Goal: Task Accomplishment & Management: Manage account settings

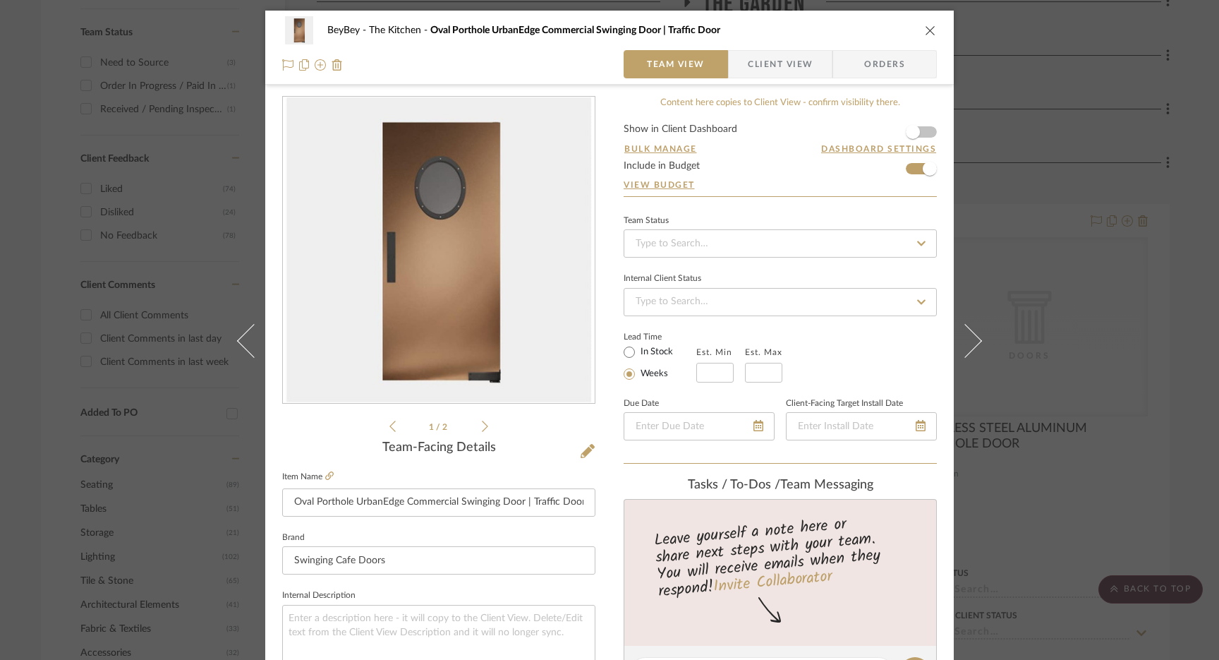
scroll to position [236, 0]
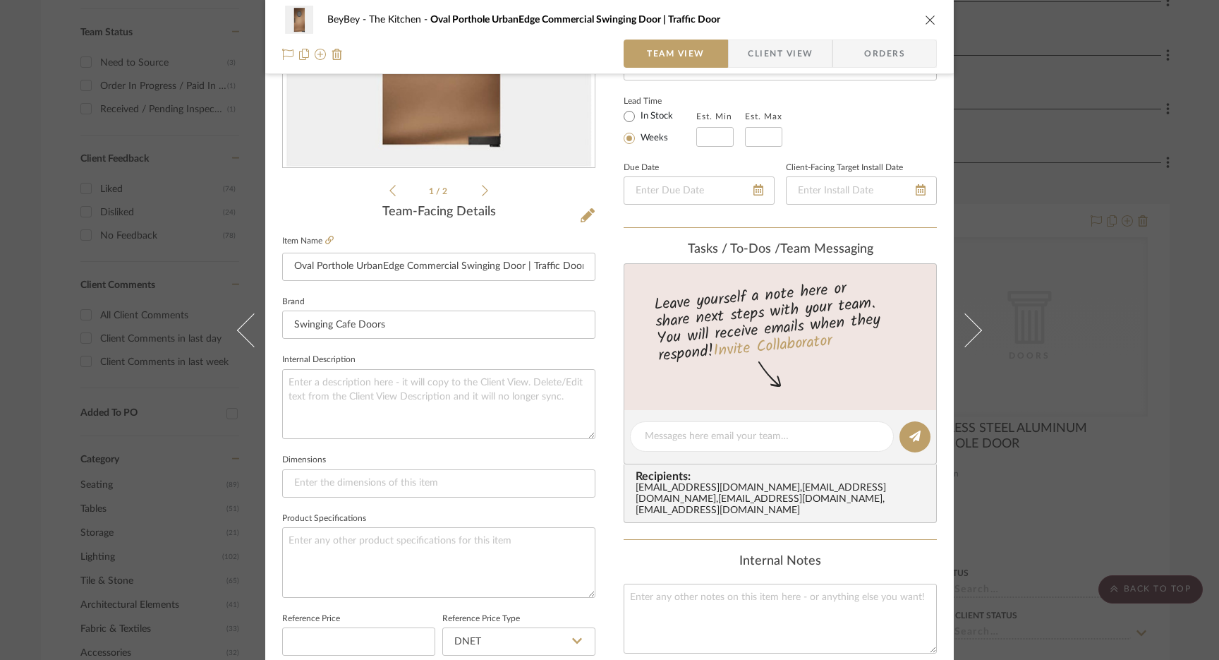
click at [932, 18] on div "BeyBey The Kitchen Oval Porthole UrbanEdge Commercial Swinging Door | Traffic D…" at bounding box center [609, 37] width 689 height 74
click at [929, 18] on icon "close" at bounding box center [930, 19] width 11 height 11
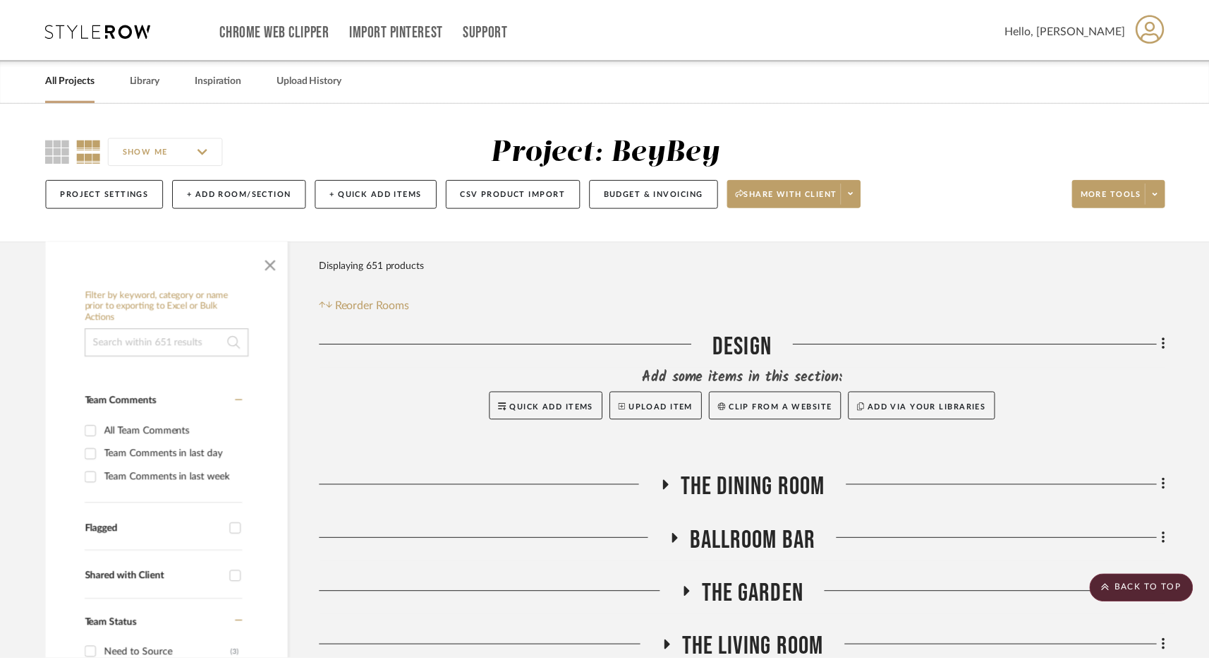
scroll to position [590, 0]
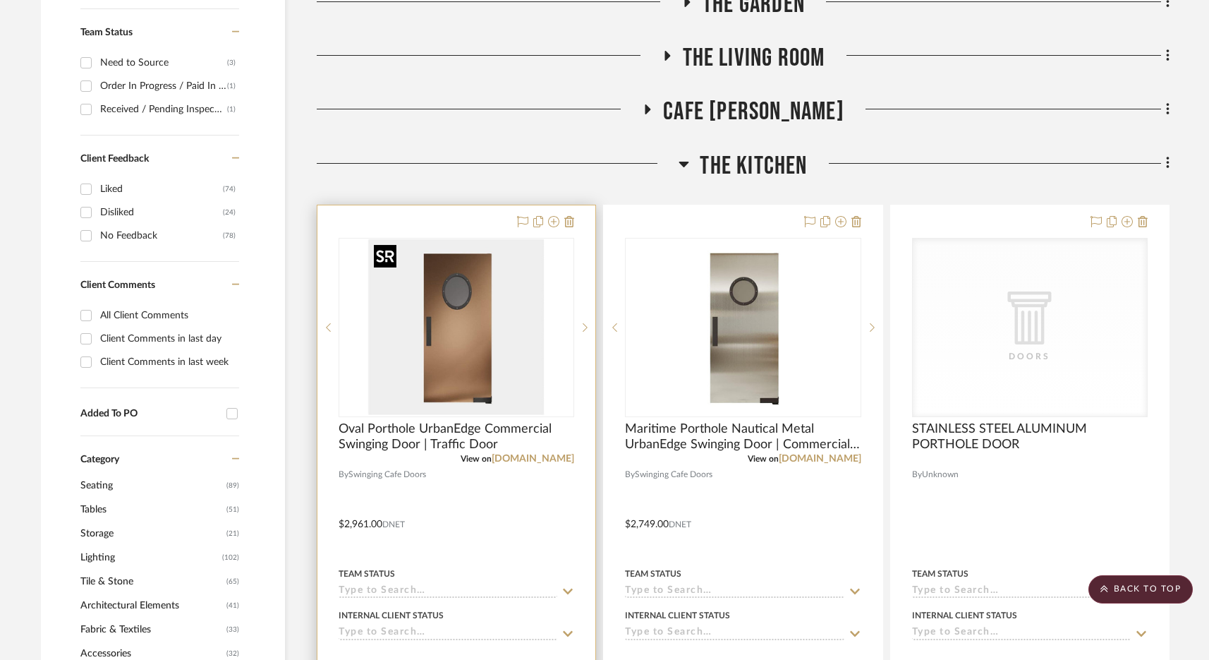
click at [493, 362] on img "0" at bounding box center [456, 327] width 176 height 176
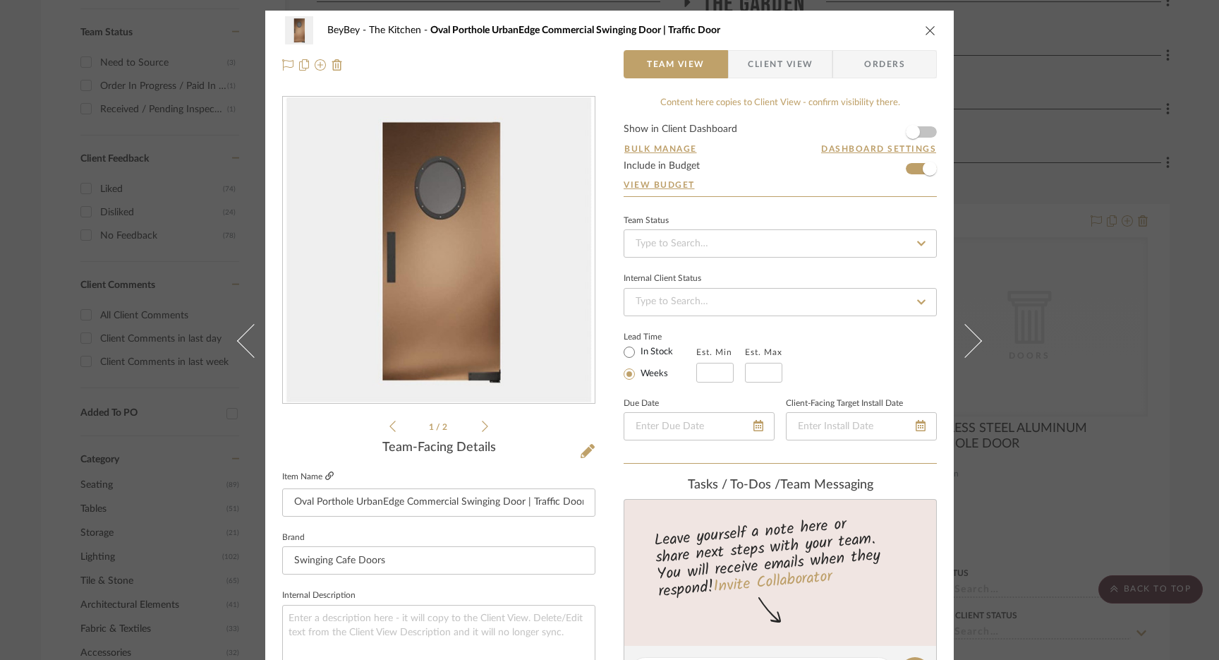
click at [325, 474] on icon at bounding box center [329, 475] width 8 height 8
click at [1100, 119] on div "BeyBey The Kitchen Oval Porthole UrbanEdge Commercial Swinging Door | Traffic D…" at bounding box center [609, 330] width 1219 height 660
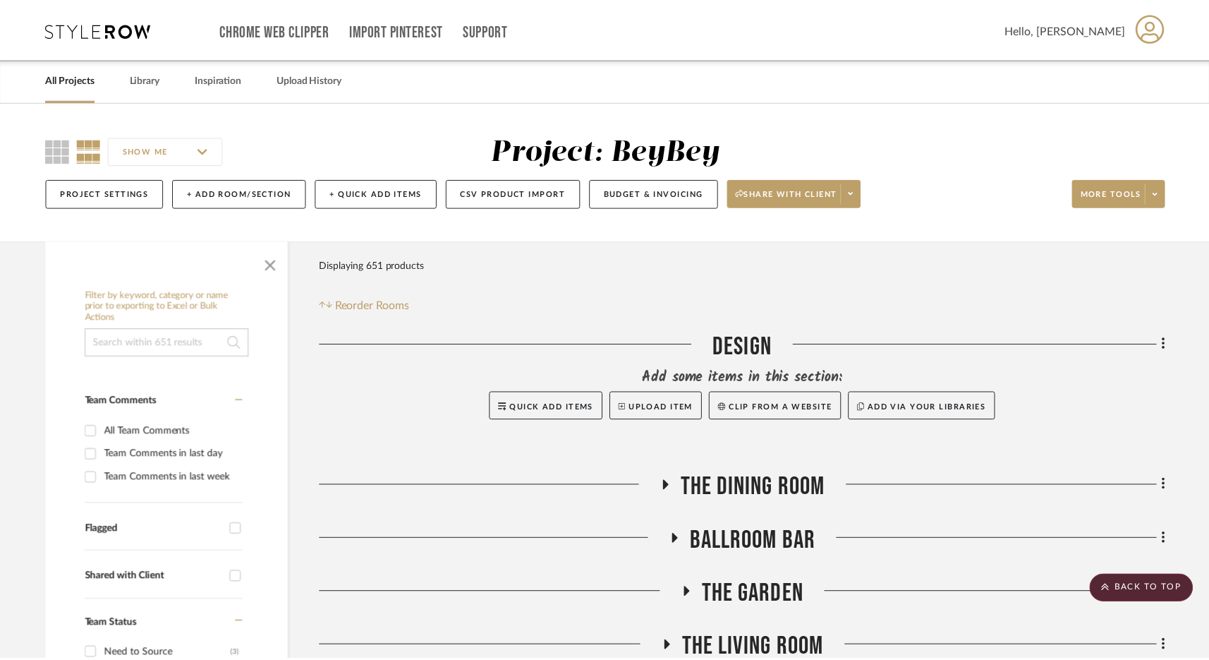
scroll to position [590, 0]
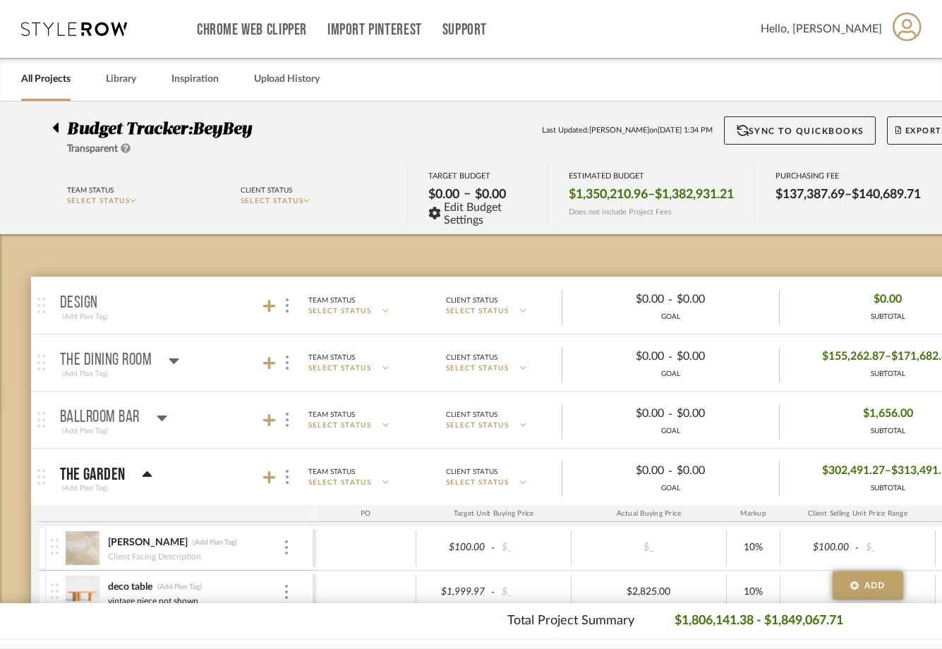
click at [85, 31] on icon at bounding box center [74, 29] width 106 height 14
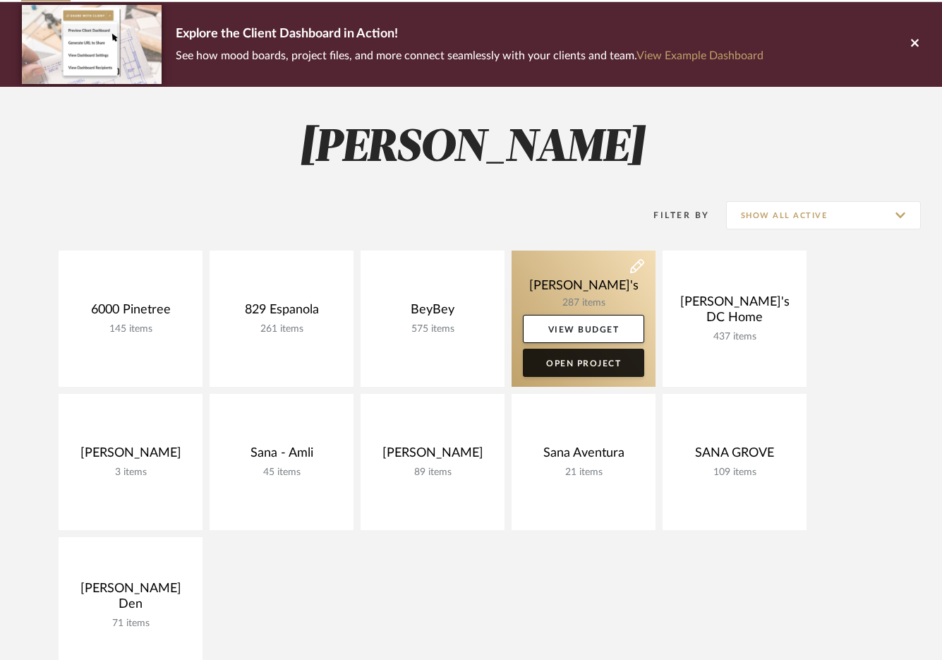
scroll to position [104, 0]
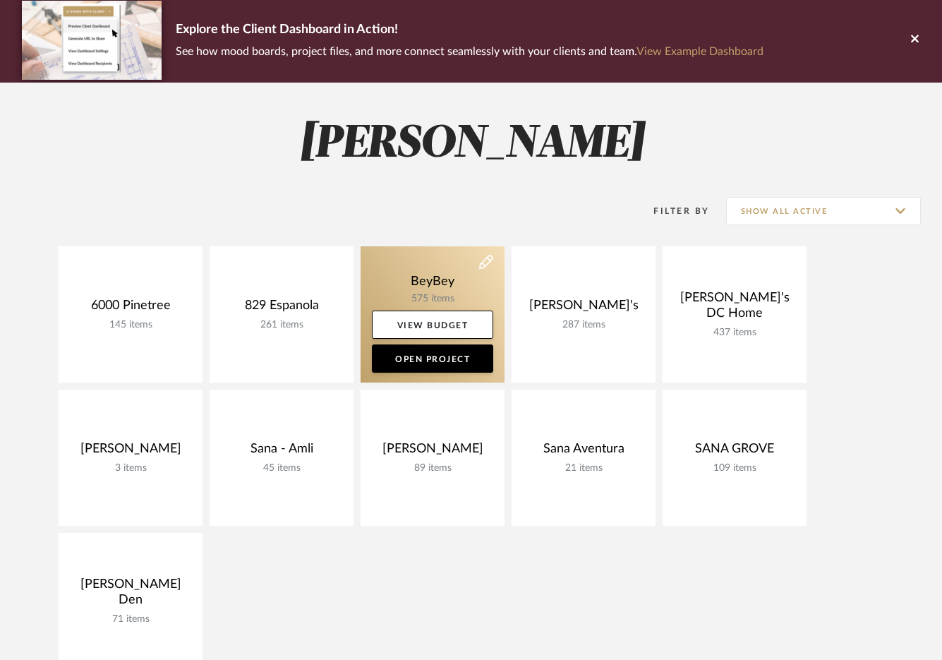
click at [430, 285] on link at bounding box center [432, 314] width 144 height 136
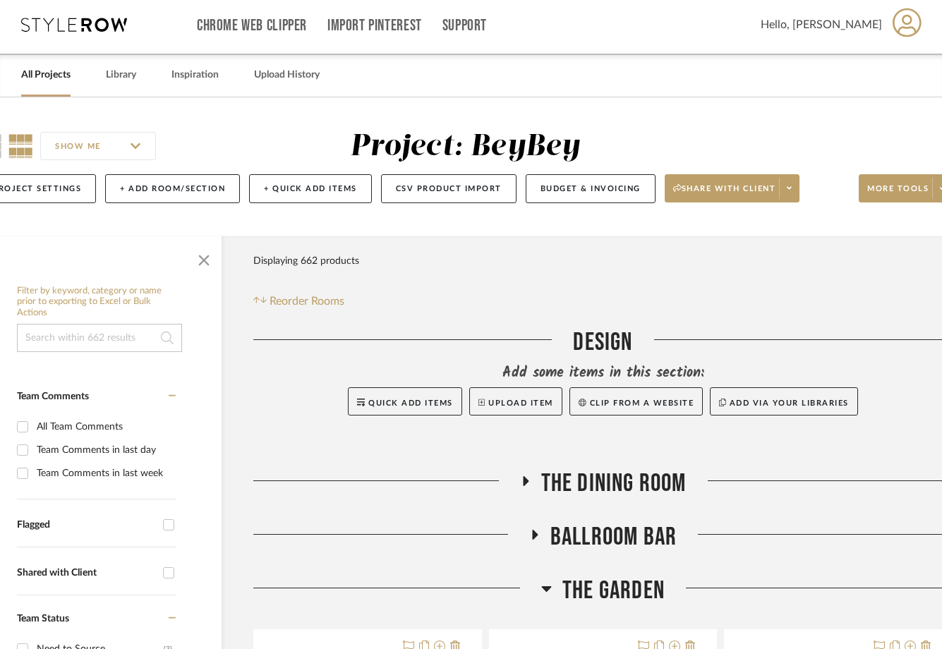
scroll to position [4, 74]
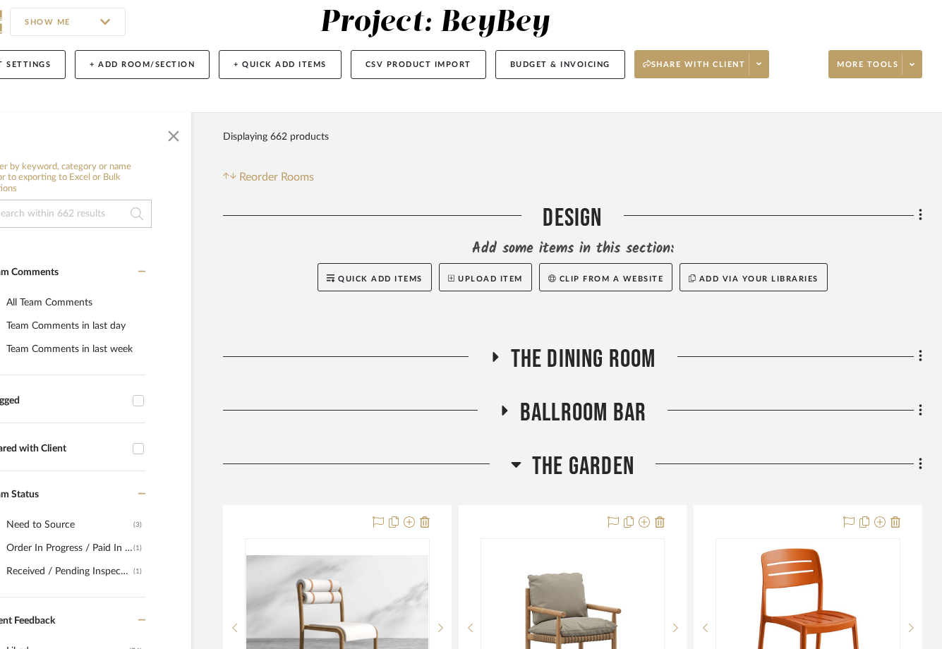
click at [571, 451] on span "The Garden" at bounding box center [583, 466] width 102 height 30
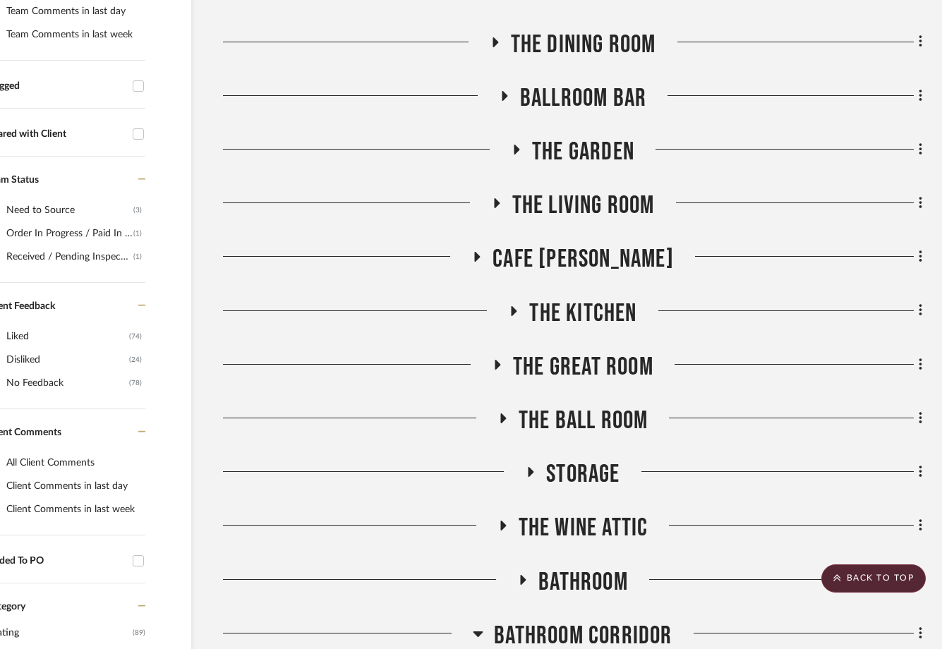
click at [588, 307] on span "The Kitchen" at bounding box center [582, 313] width 107 height 30
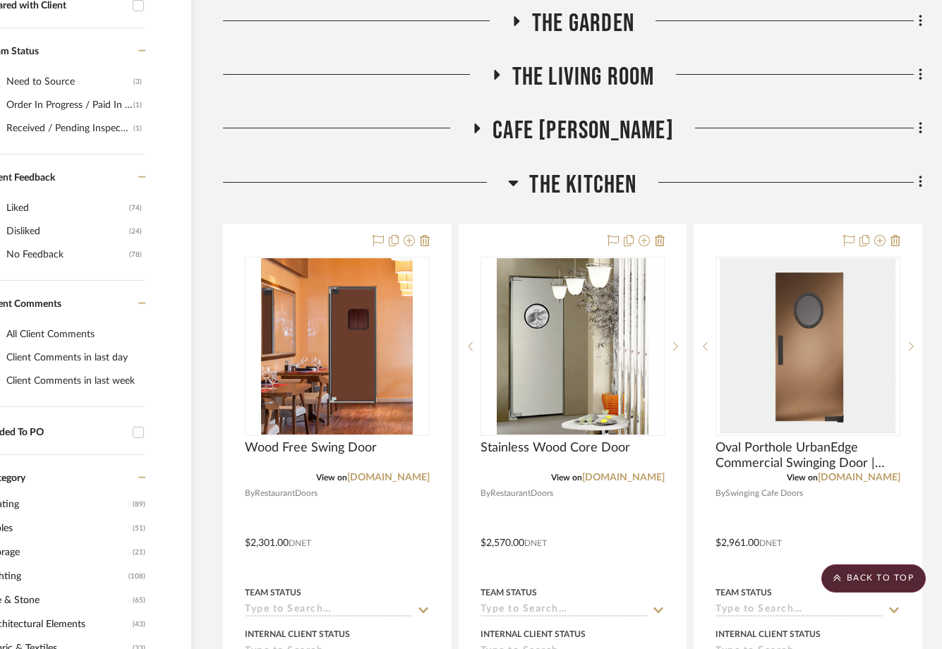
scroll to position [660, 74]
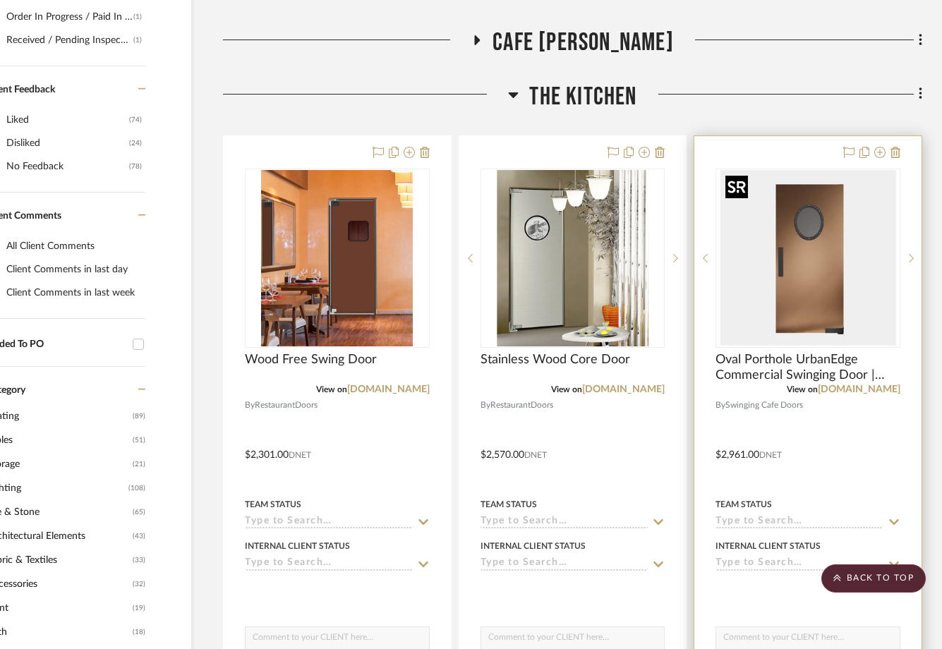
click at [830, 270] on img "0" at bounding box center [808, 258] width 176 height 176
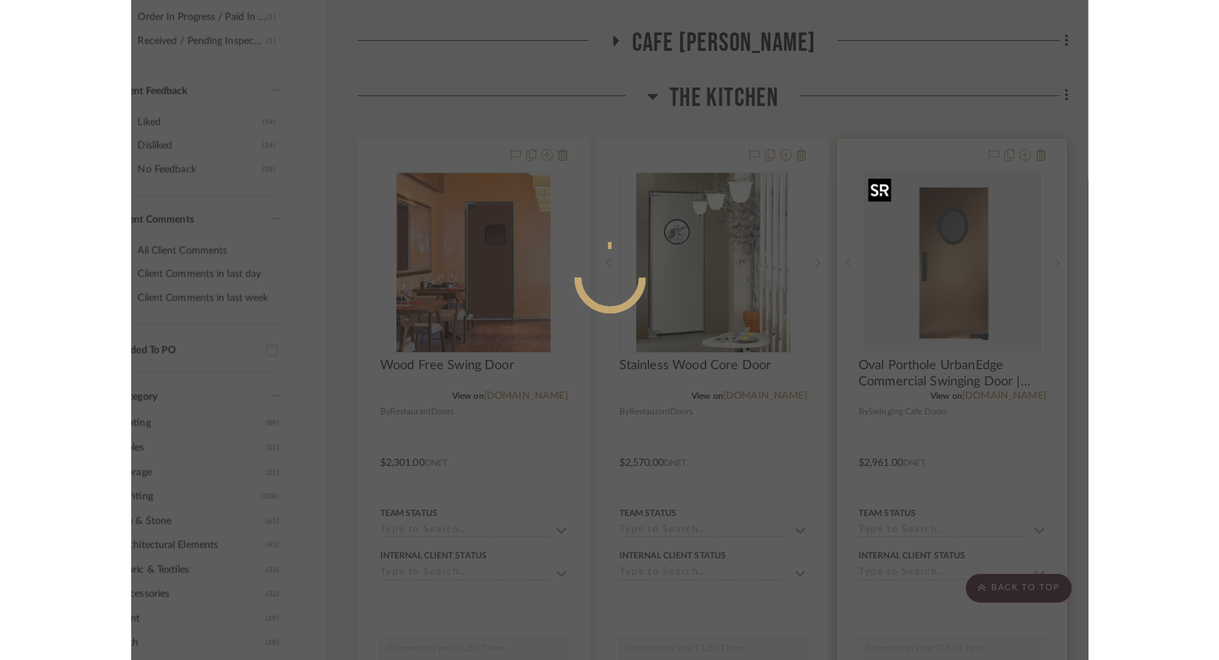
scroll to position [0, 0]
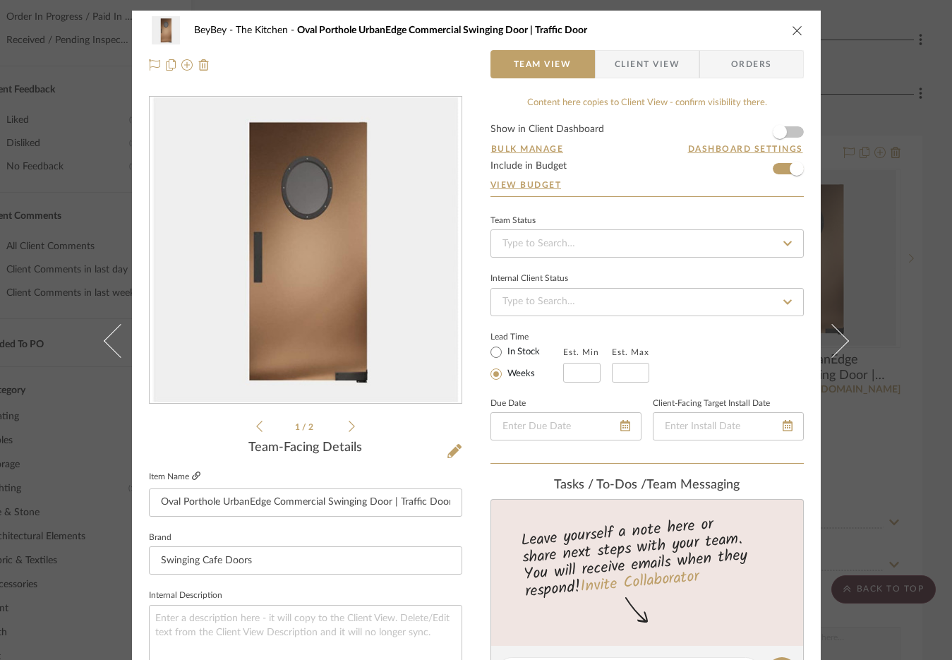
click at [192, 475] on icon at bounding box center [196, 475] width 8 height 8
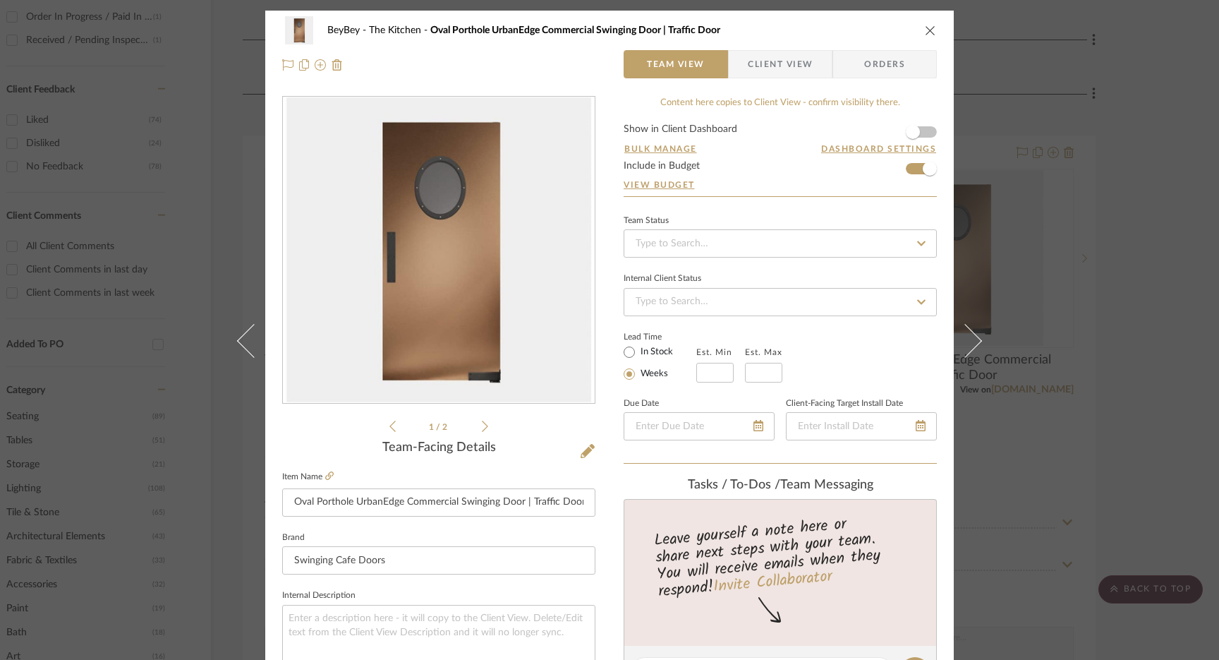
click at [918, 25] on div "BeyBey The Kitchen Oval Porthole UrbanEdge Commercial Swinging Door | Traffic D…" at bounding box center [609, 30] width 655 height 28
click at [925, 28] on icon "close" at bounding box center [930, 30] width 11 height 11
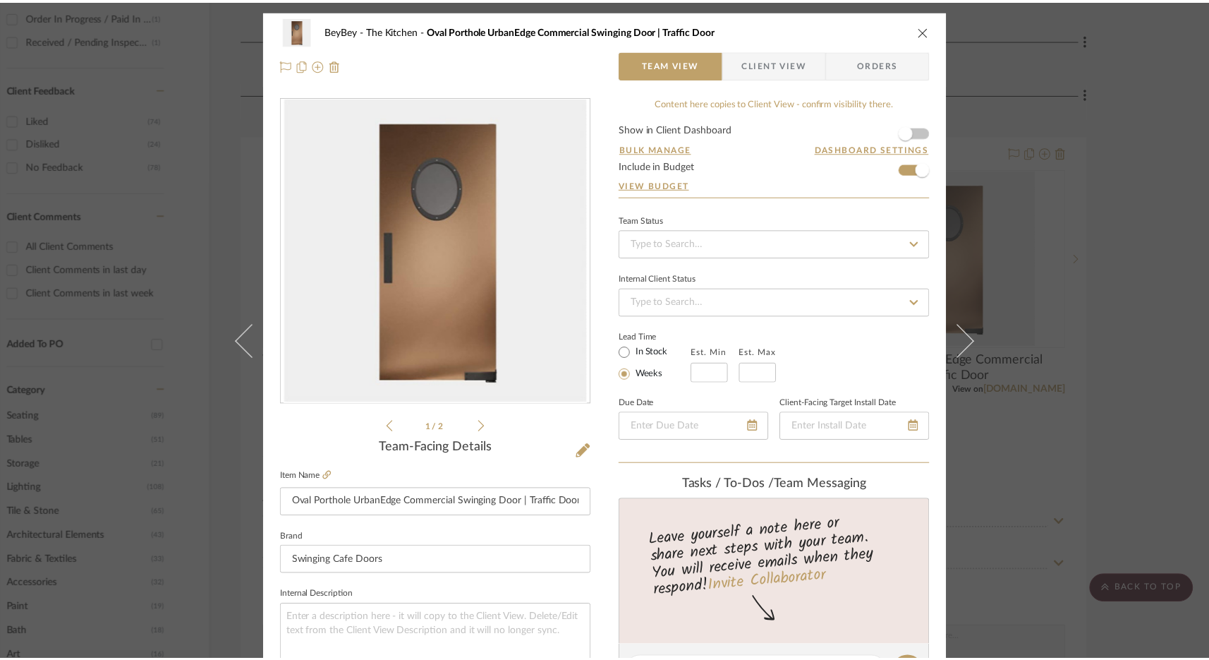
scroll to position [660, 0]
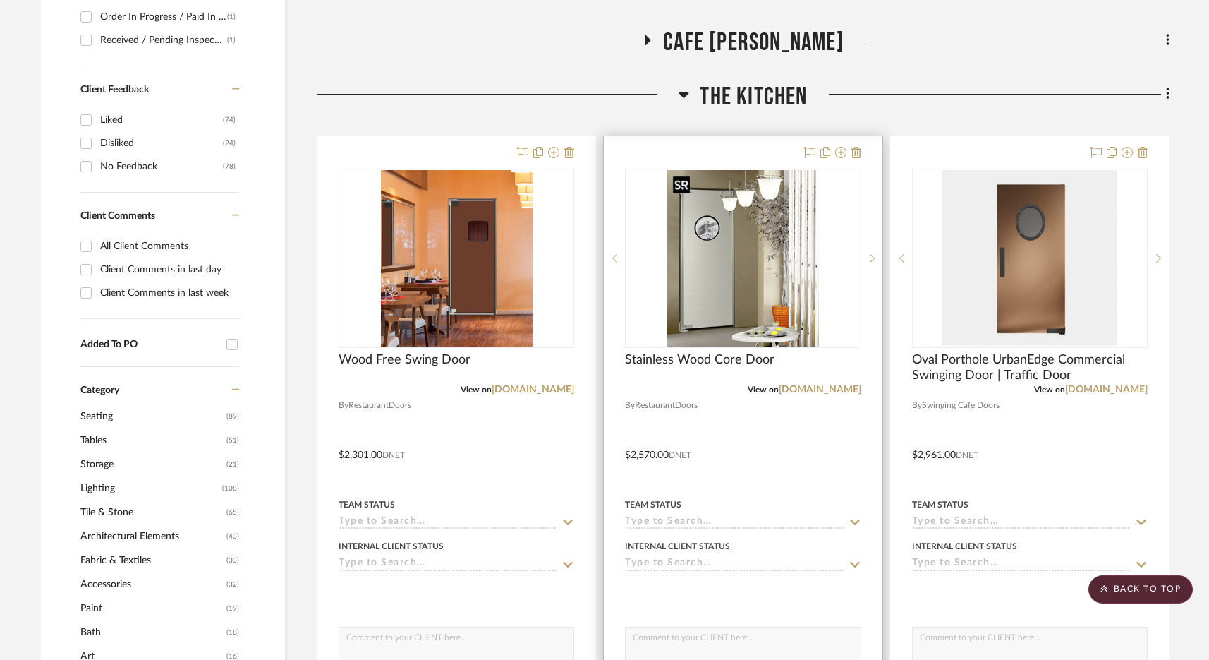
click at [779, 291] on img "0" at bounding box center [743, 258] width 152 height 176
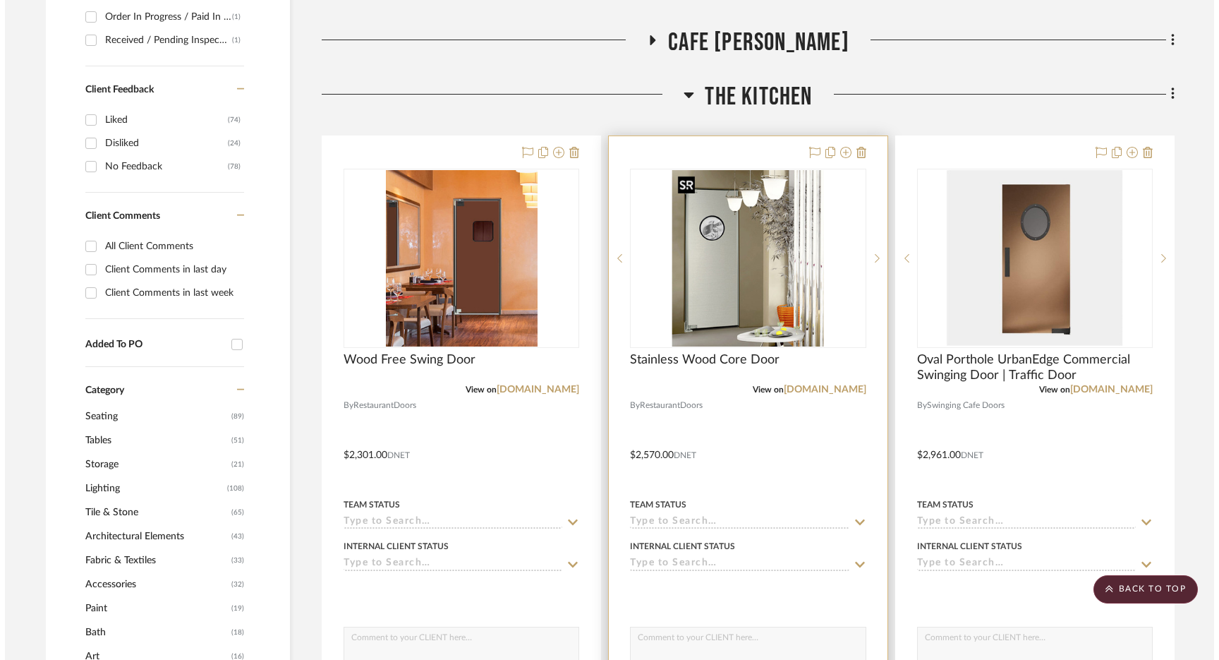
scroll to position [0, 0]
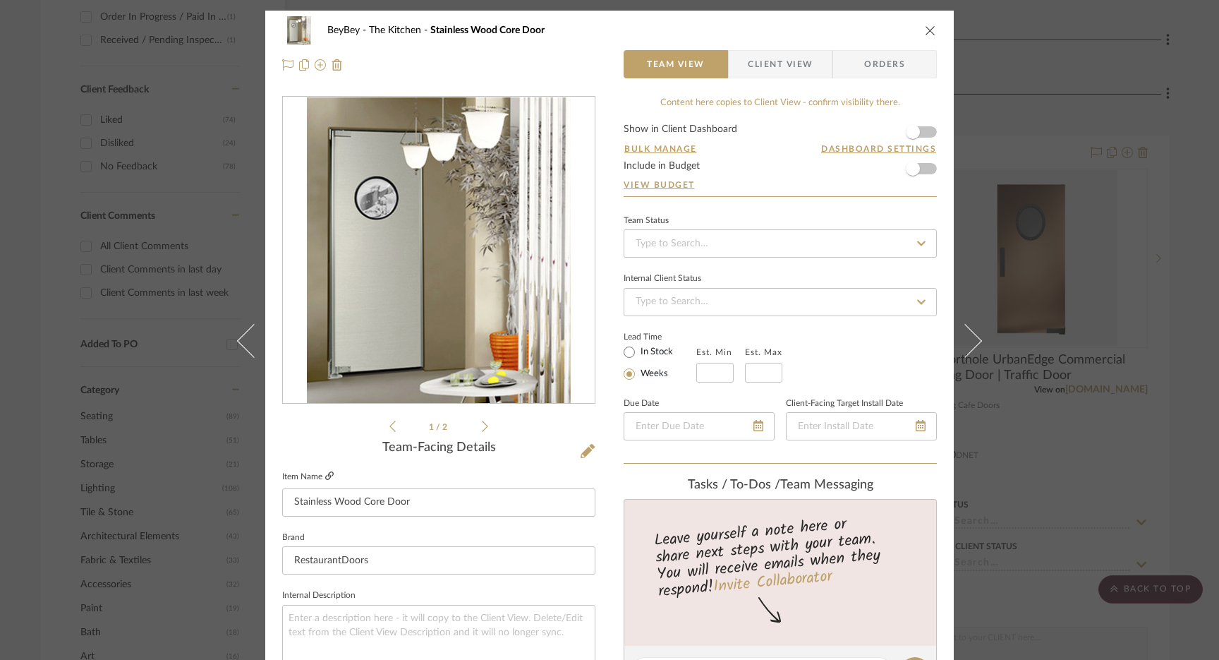
click at [325, 474] on icon at bounding box center [329, 475] width 8 height 8
click at [183, 109] on div "BeyBey The Kitchen Stainless Wood Core Door Team View Client View Orders 1 / 2 …" at bounding box center [609, 330] width 1219 height 660
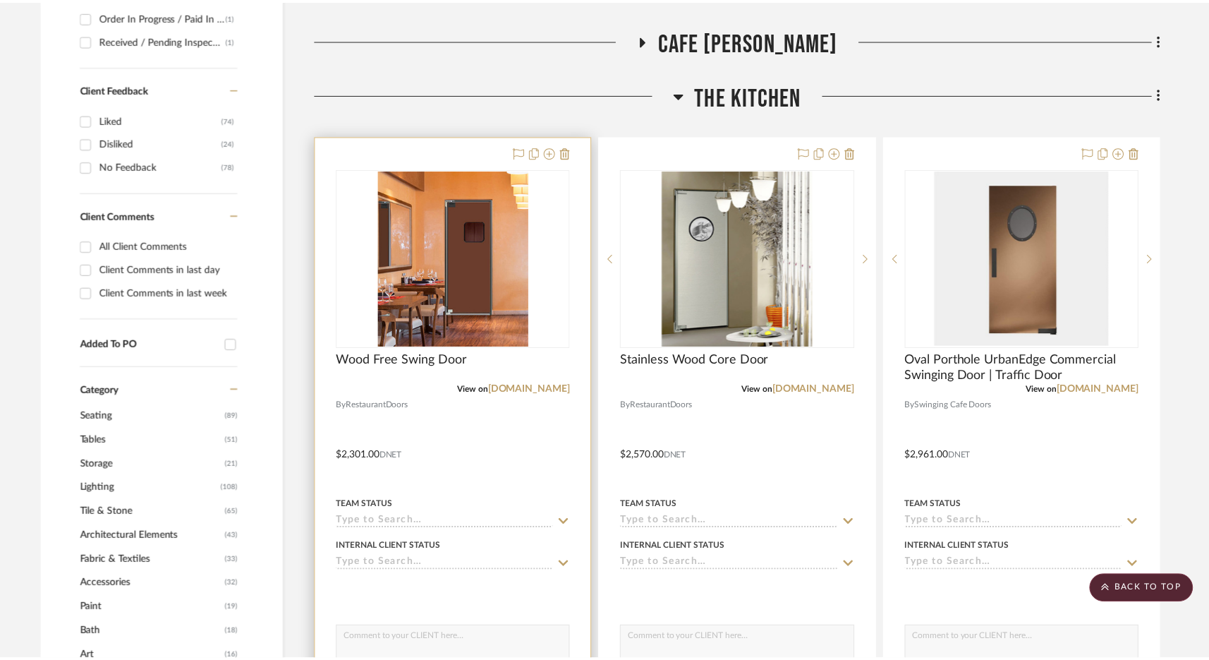
scroll to position [660, 0]
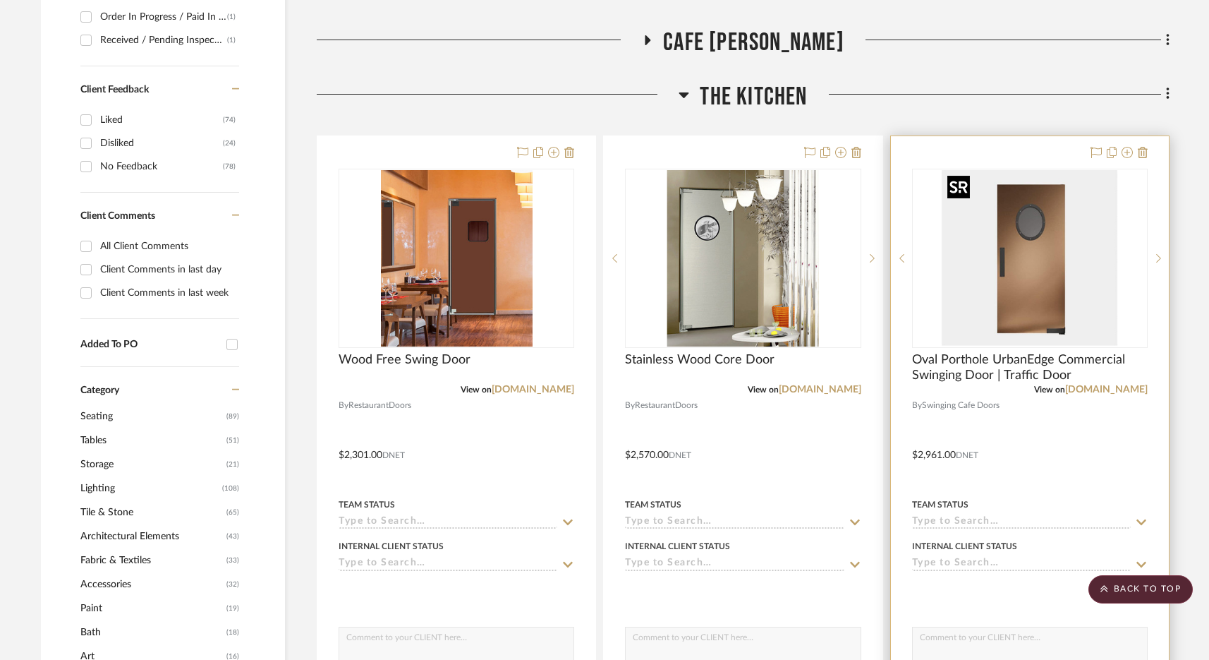
click at [941, 192] on img "0" at bounding box center [1030, 258] width 176 height 176
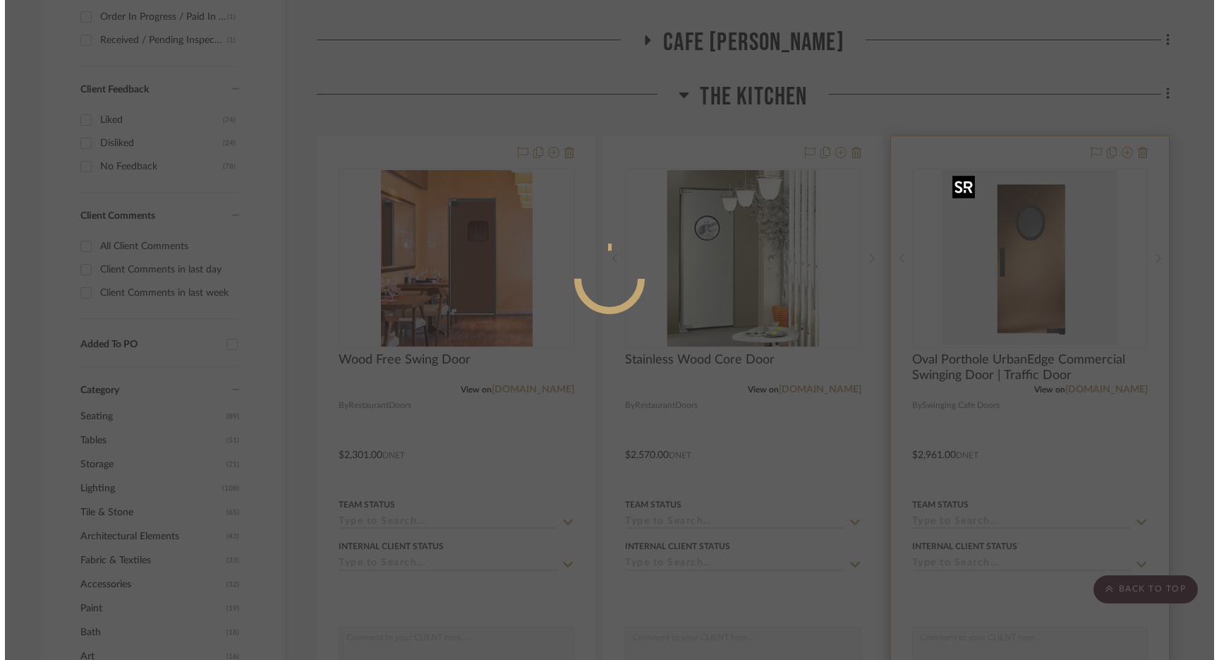
scroll to position [0, 0]
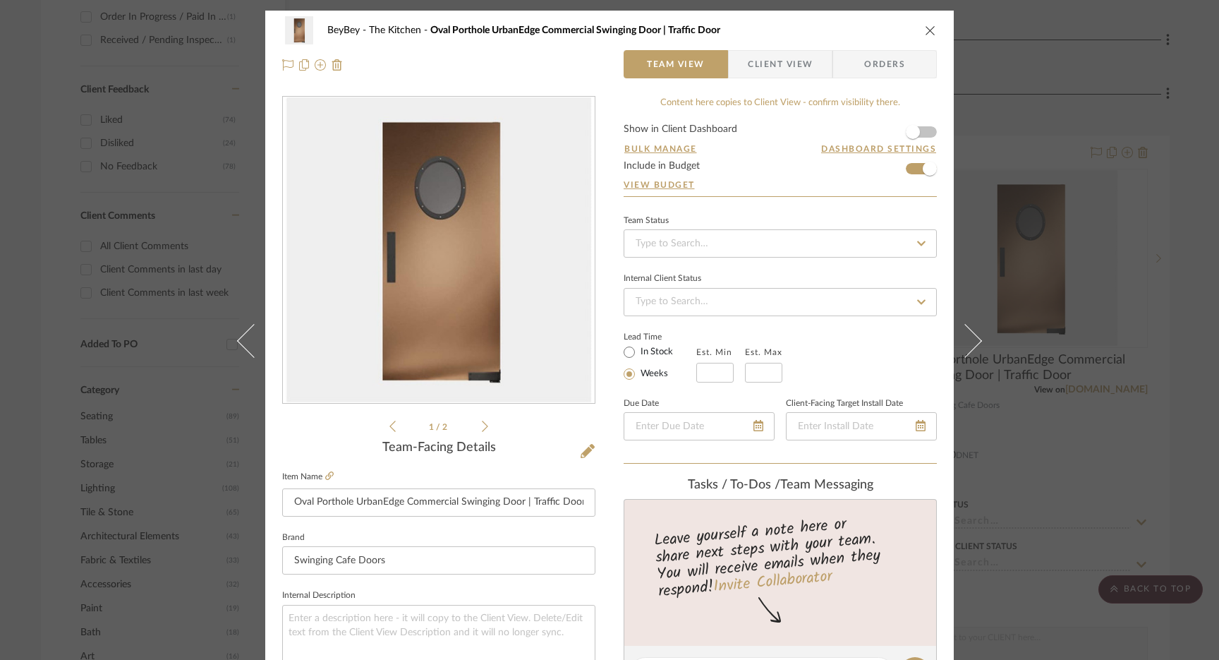
click at [928, 27] on icon "close" at bounding box center [930, 30] width 11 height 11
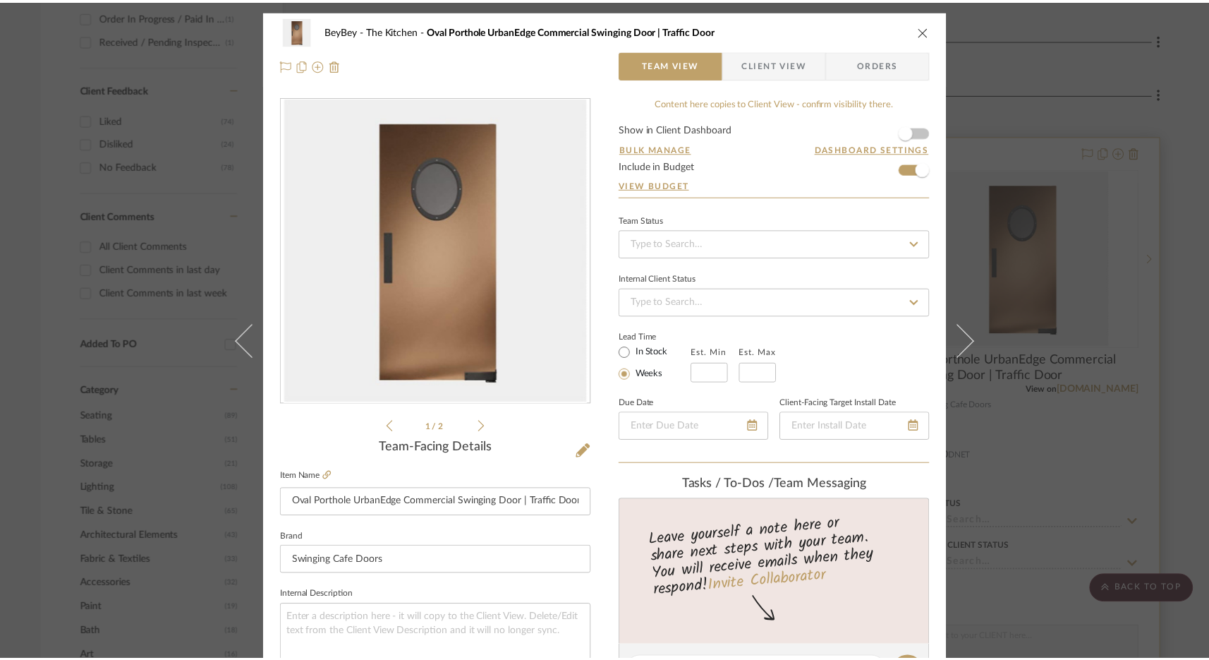
scroll to position [660, 0]
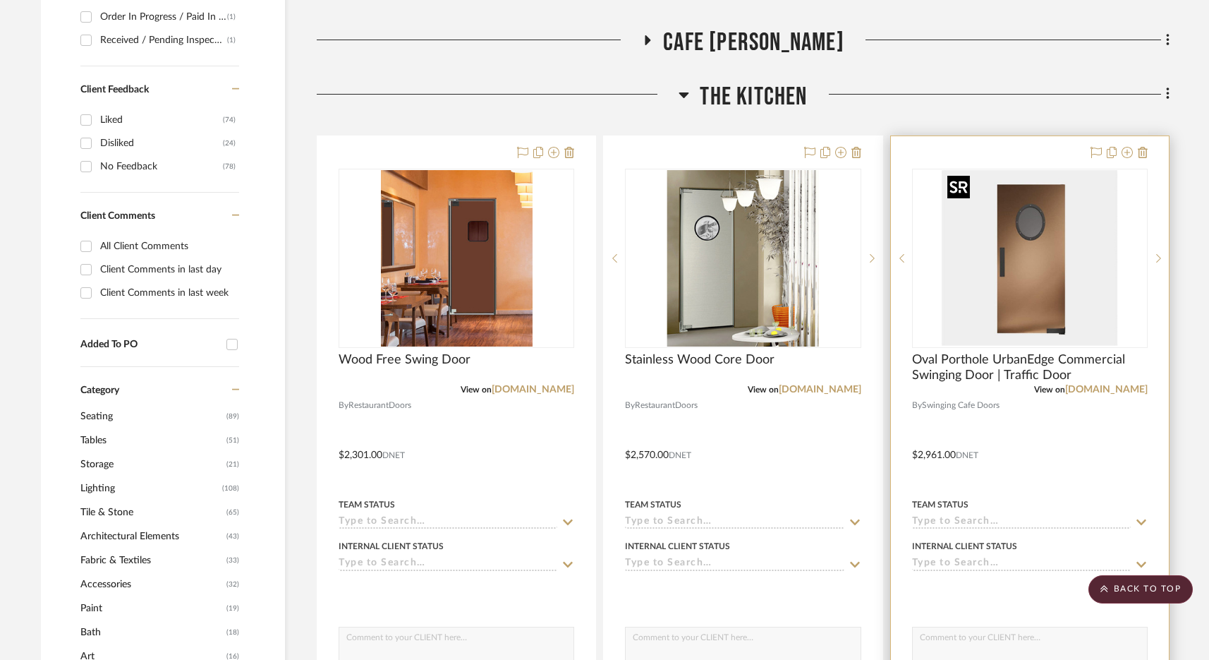
click at [941, 224] on img "0" at bounding box center [1030, 258] width 176 height 176
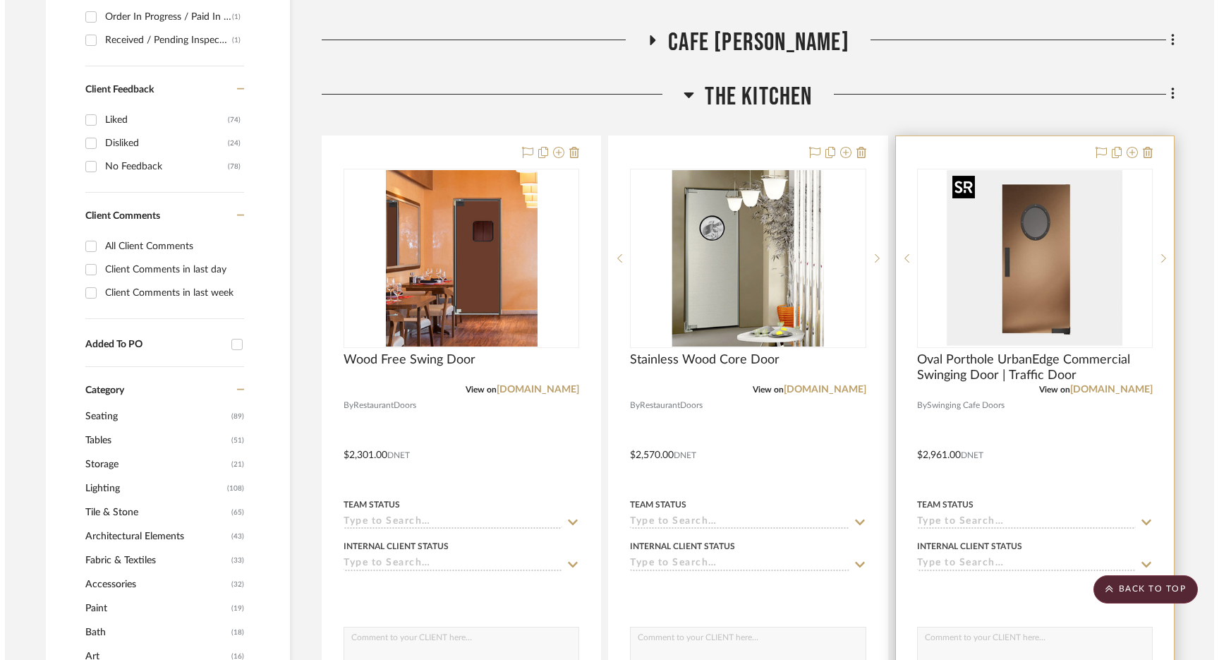
scroll to position [0, 0]
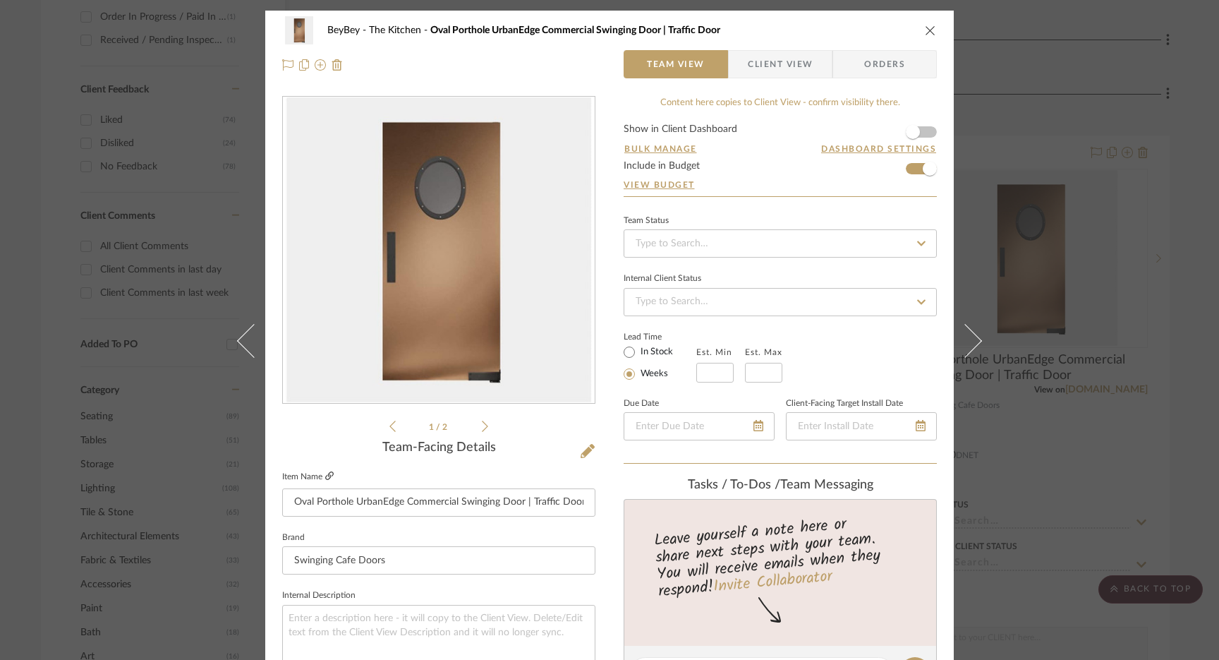
click at [325, 477] on icon at bounding box center [329, 475] width 8 height 8
click at [925, 35] on icon "close" at bounding box center [930, 30] width 11 height 11
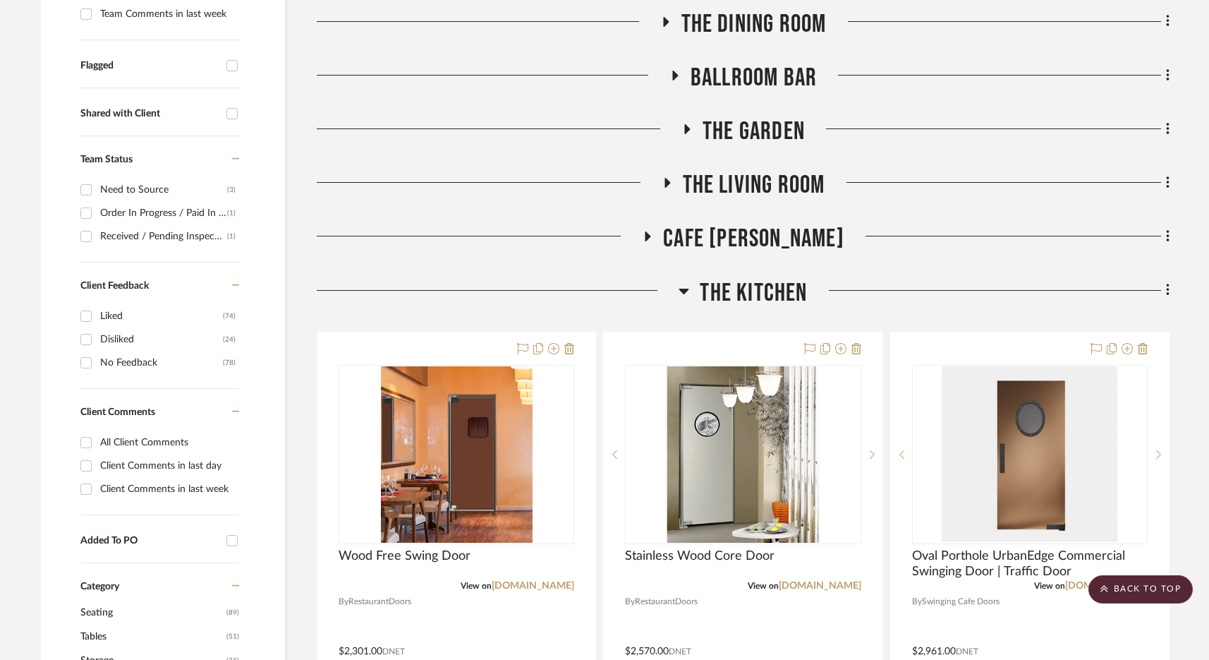
scroll to position [464, 0]
click at [772, 138] on span "The Garden" at bounding box center [754, 131] width 102 height 30
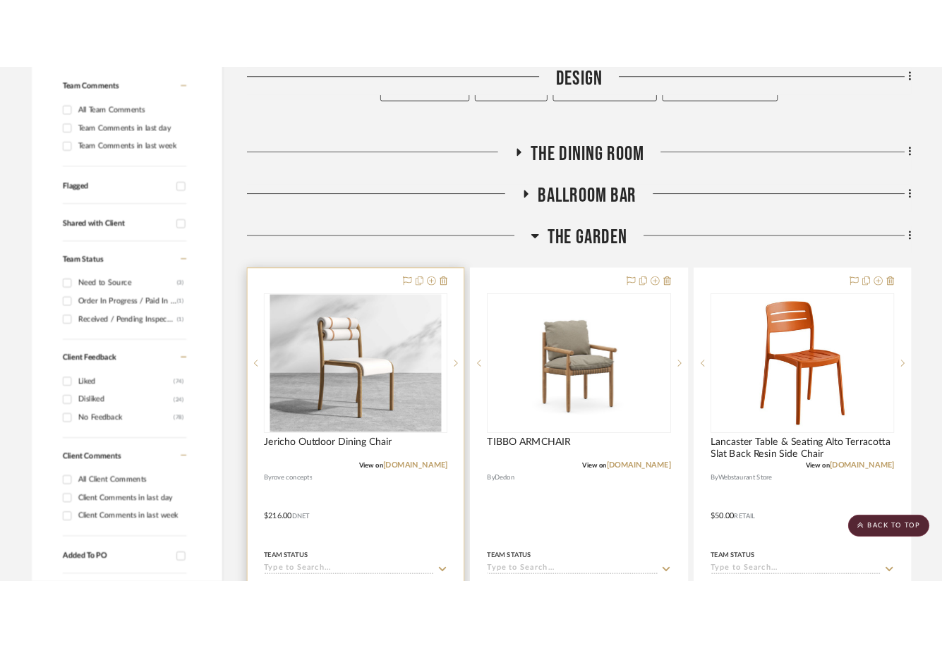
scroll to position [328, 0]
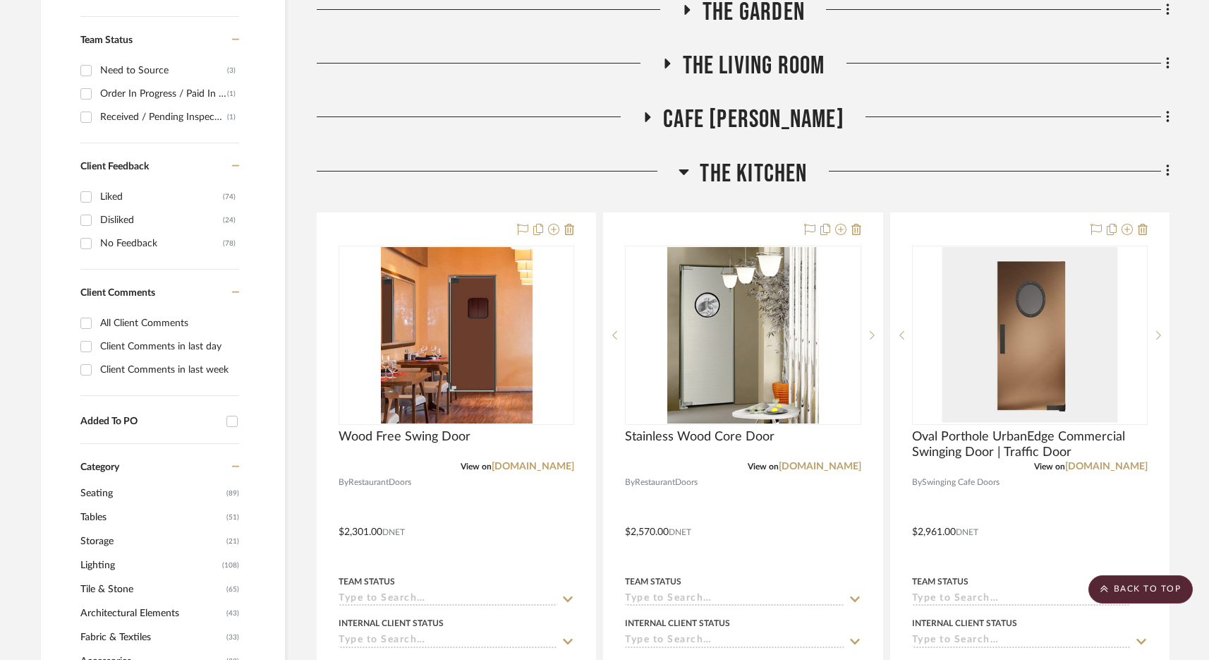
scroll to position [584, 0]
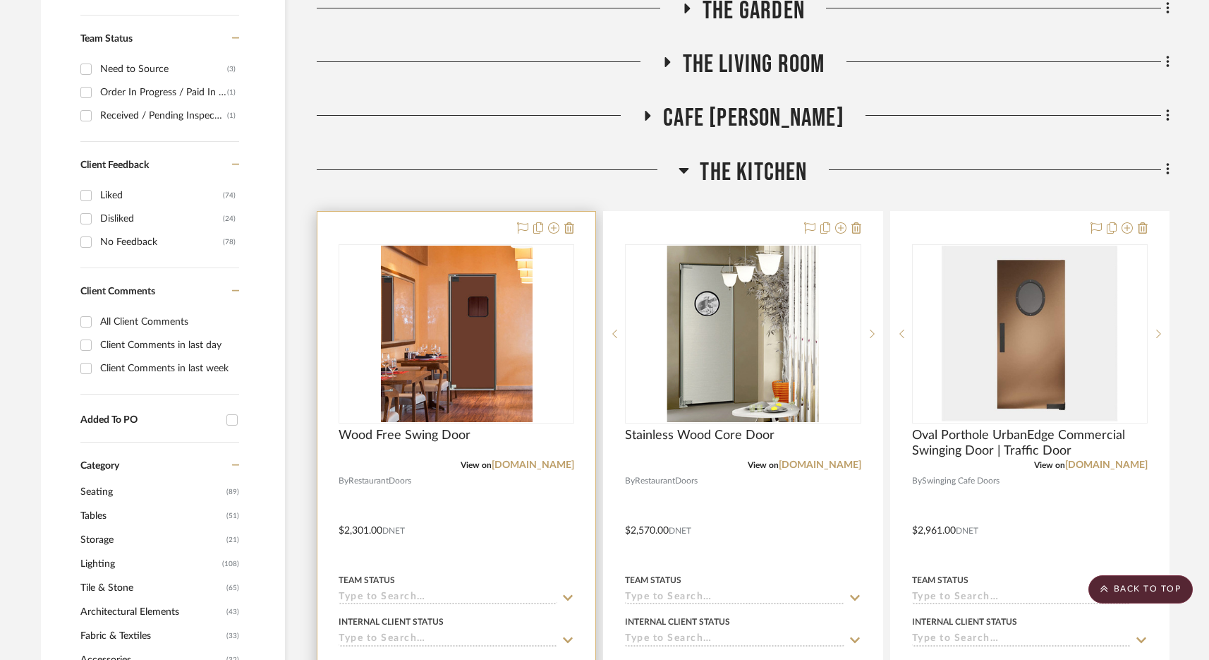
click at [0, 0] on div at bounding box center [0, 0] width 0 height 0
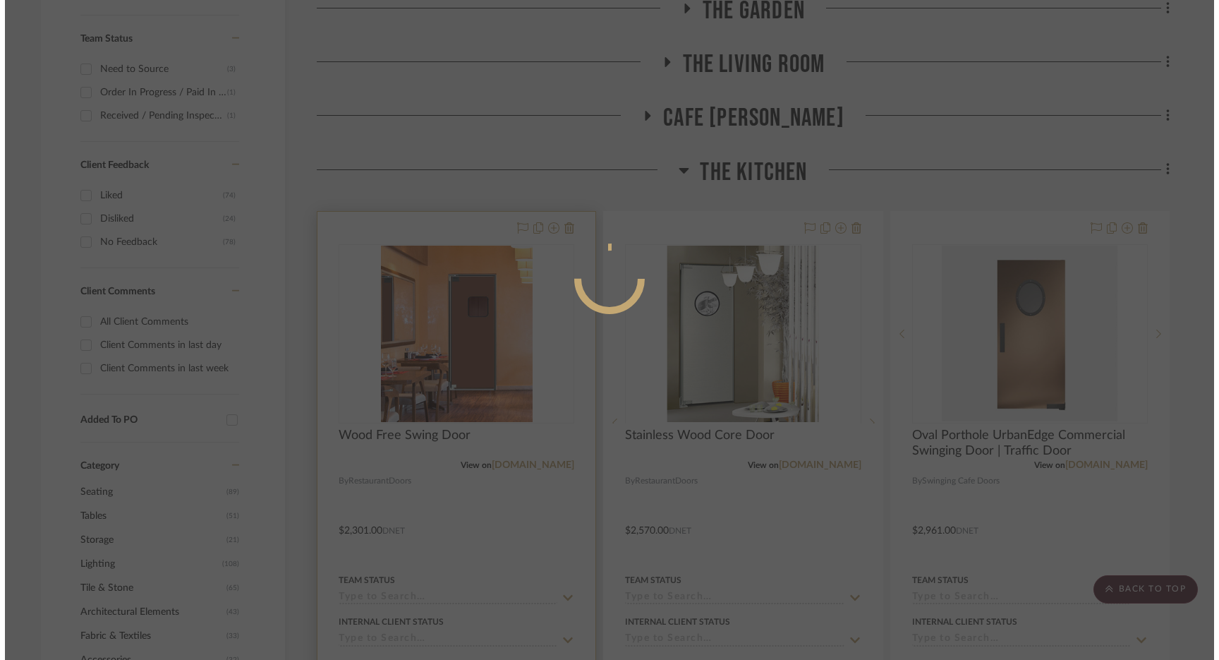
scroll to position [0, 0]
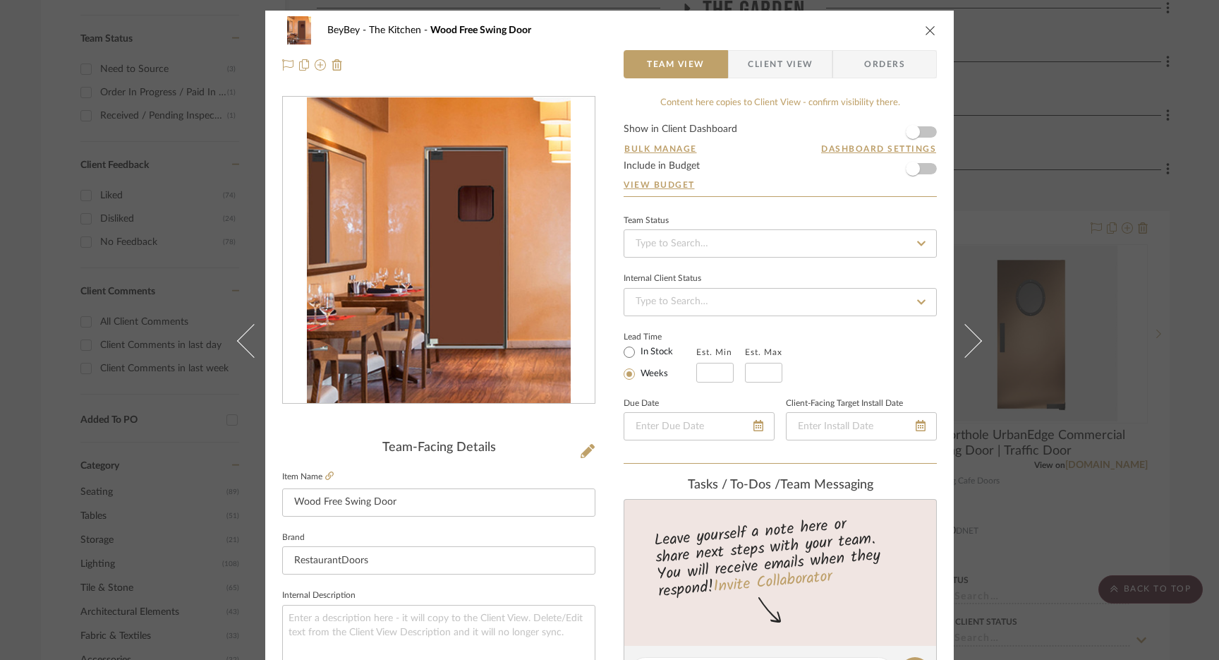
click at [928, 172] on form "Show in Client Dashboard Bulk Manage Dashboard Settings Include in Budget View …" at bounding box center [780, 160] width 313 height 72
click at [913, 172] on span "button" at bounding box center [913, 169] width 14 height 14
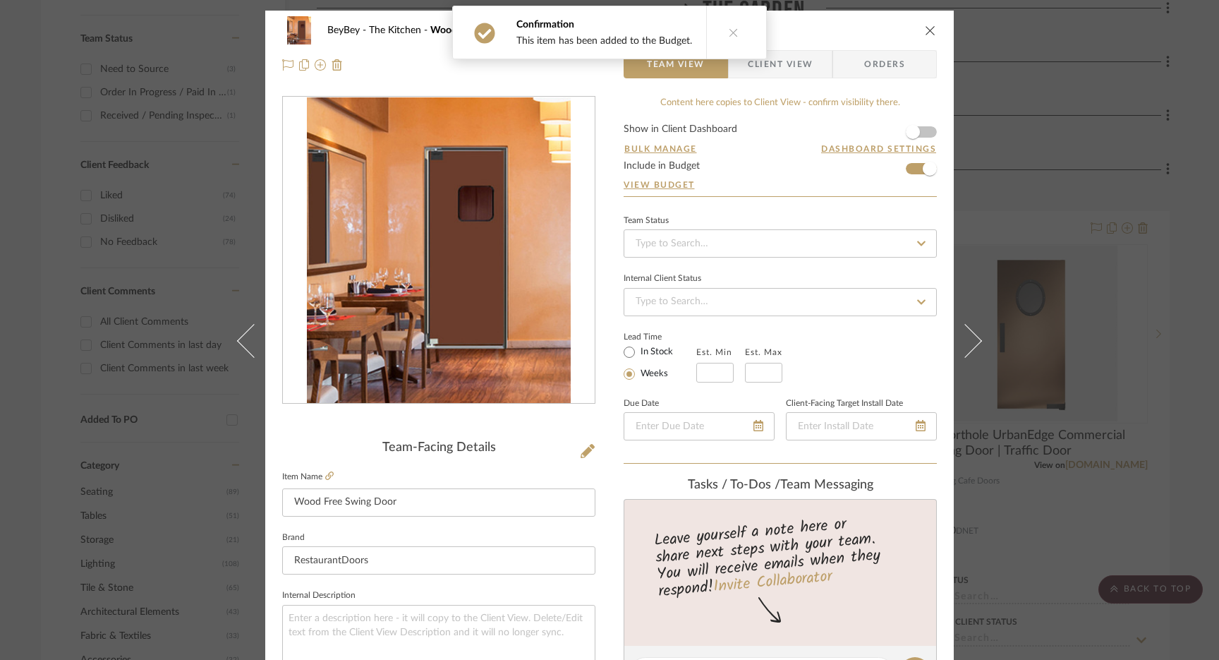
click at [1018, 148] on div "BeyBey The Kitchen Wood Free Swing Door Team View Client View Orders Team-Facin…" at bounding box center [609, 330] width 1219 height 660
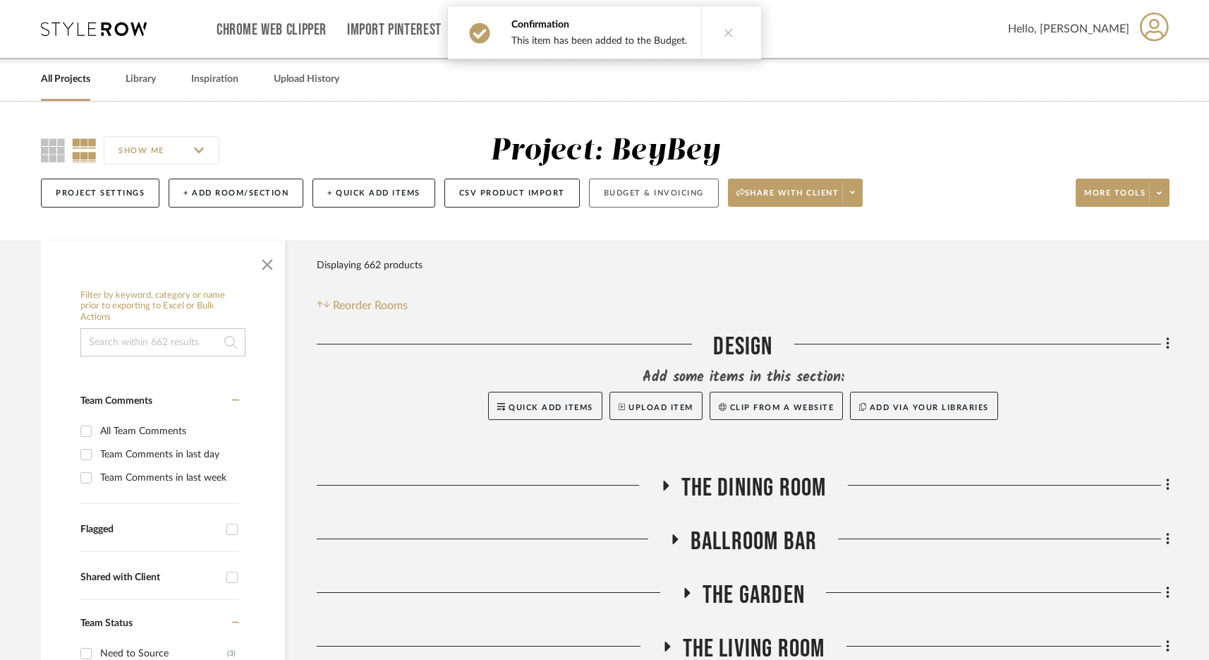
click at [630, 194] on button "Budget & Invoicing" at bounding box center [654, 192] width 130 height 29
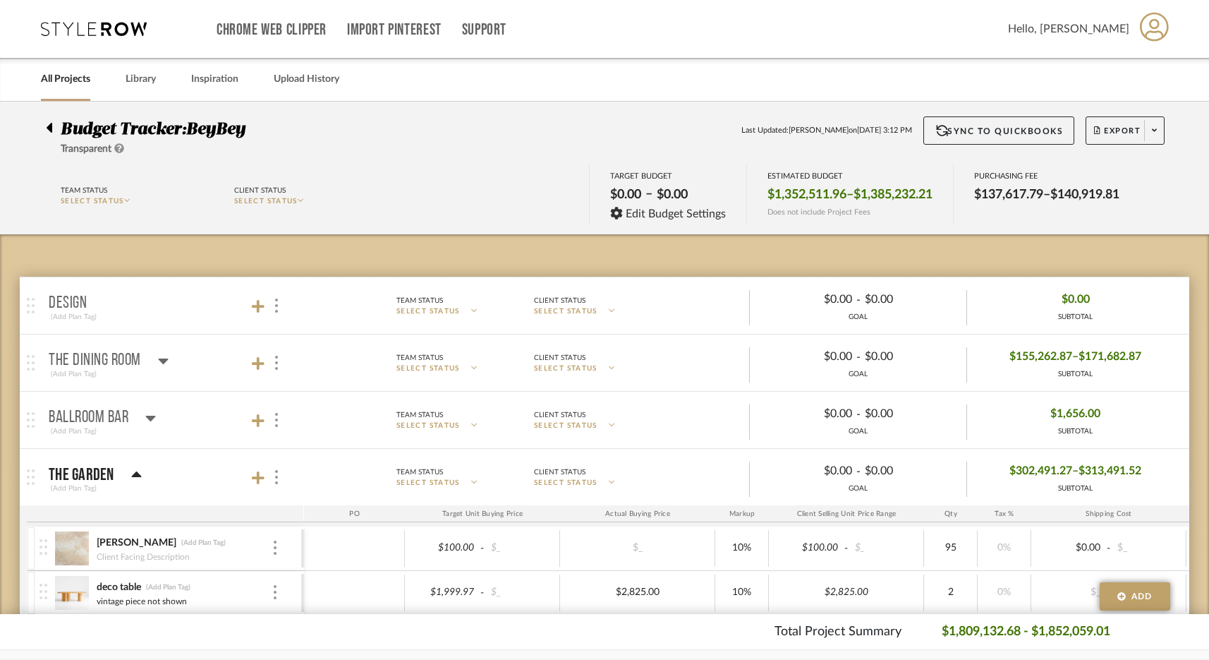
click at [1114, 114] on div "Budget Tracker: BeyBey Transparent Last Updated: Elliot Saeidy on Aug 29th, 3:1…" at bounding box center [604, 168] width 1209 height 133
click at [1112, 131] on span "Export" at bounding box center [1117, 136] width 47 height 21
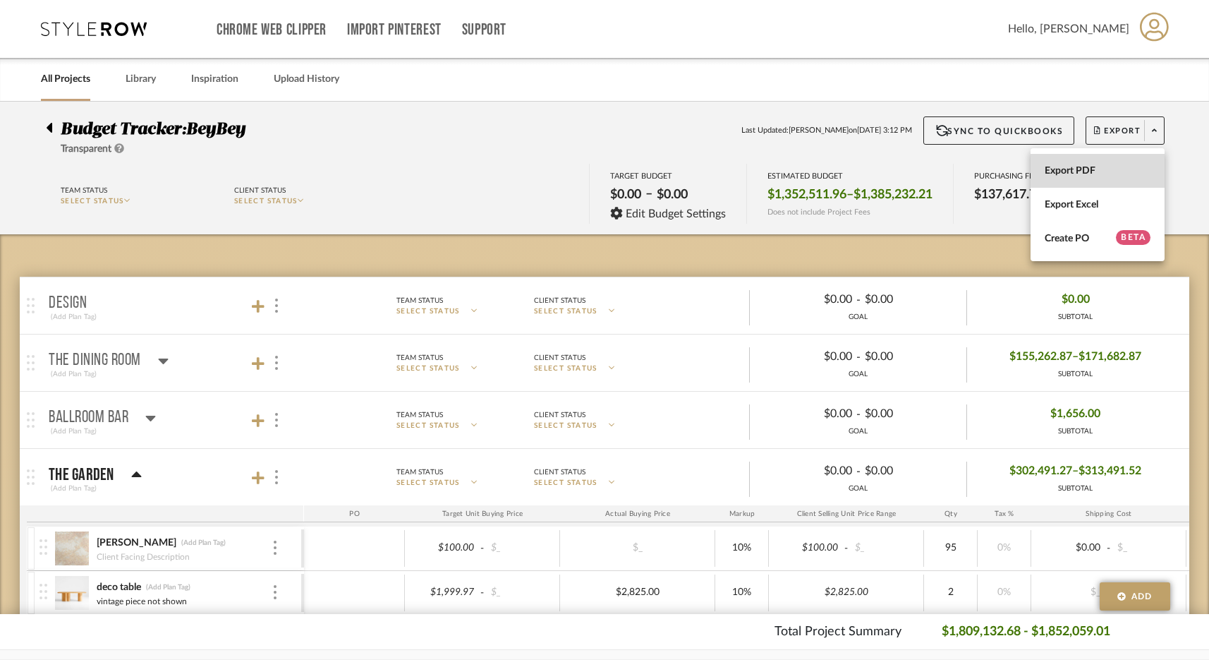
click at [1063, 180] on button "Export PDF" at bounding box center [1098, 171] width 134 height 34
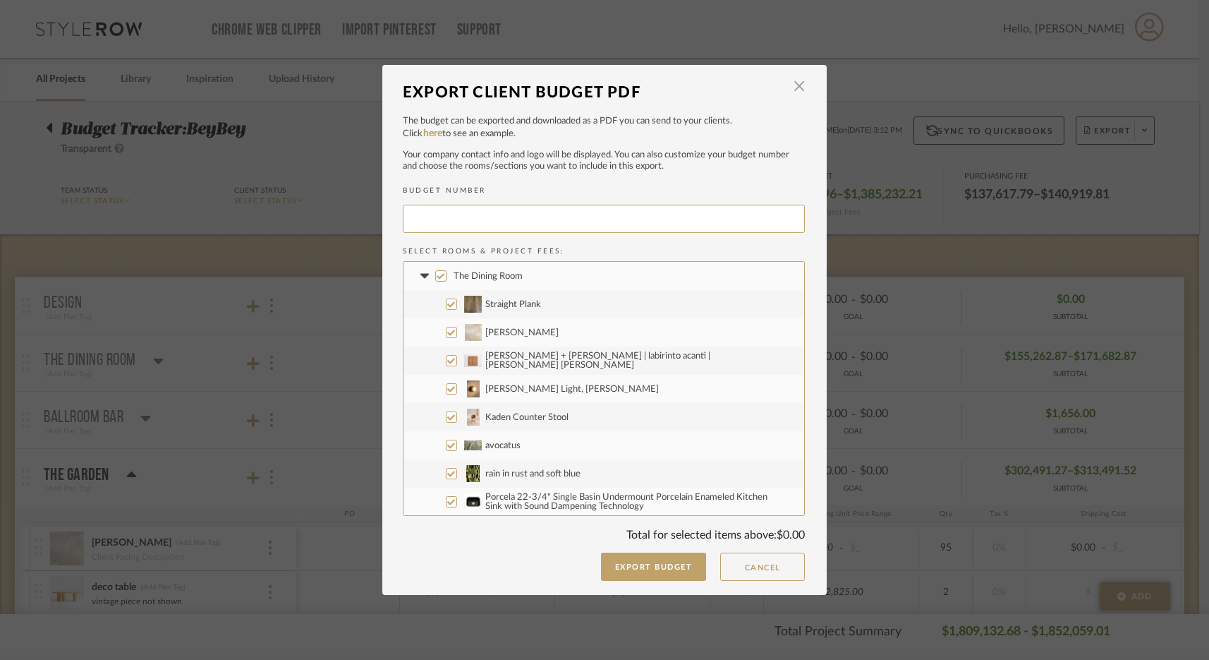
type input "BEYBEY-113"
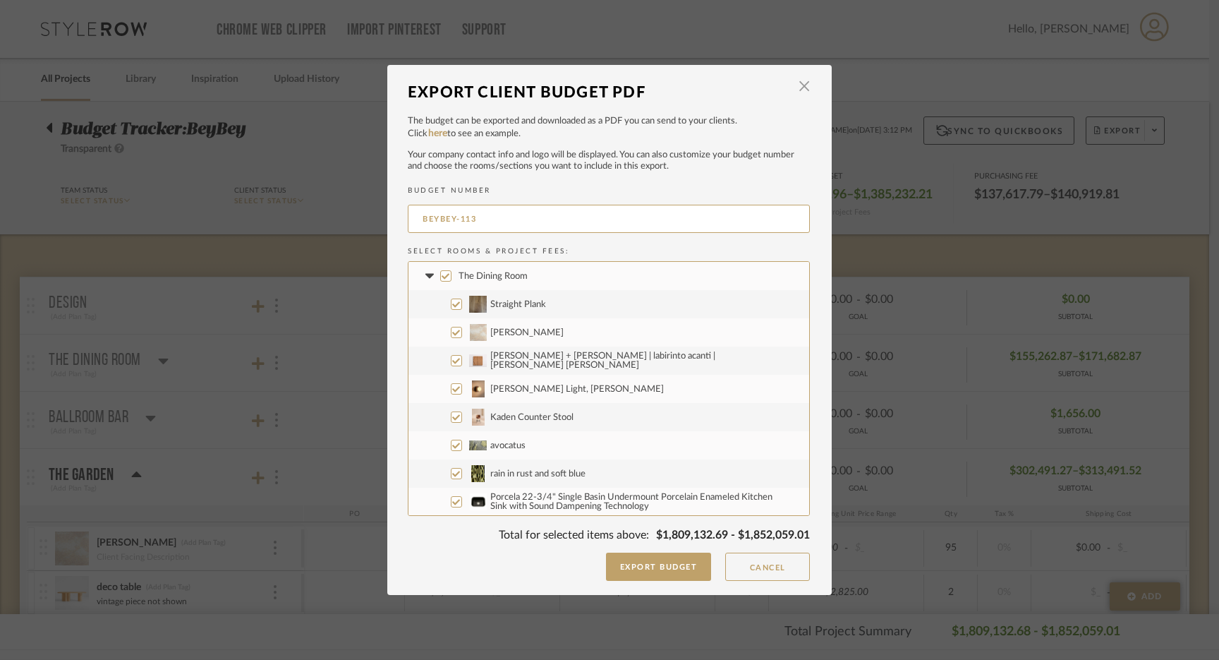
click at [440, 279] on input "The Dining Room" at bounding box center [445, 275] width 11 height 11
checkbox input "false"
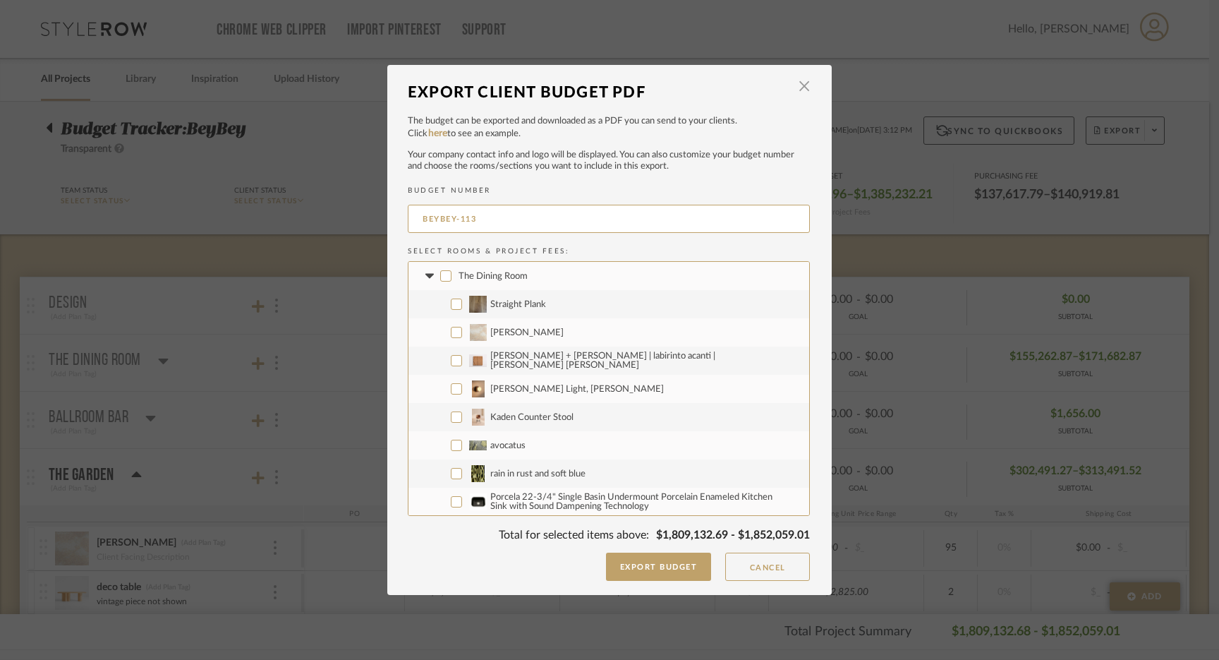
checkbox input "false"
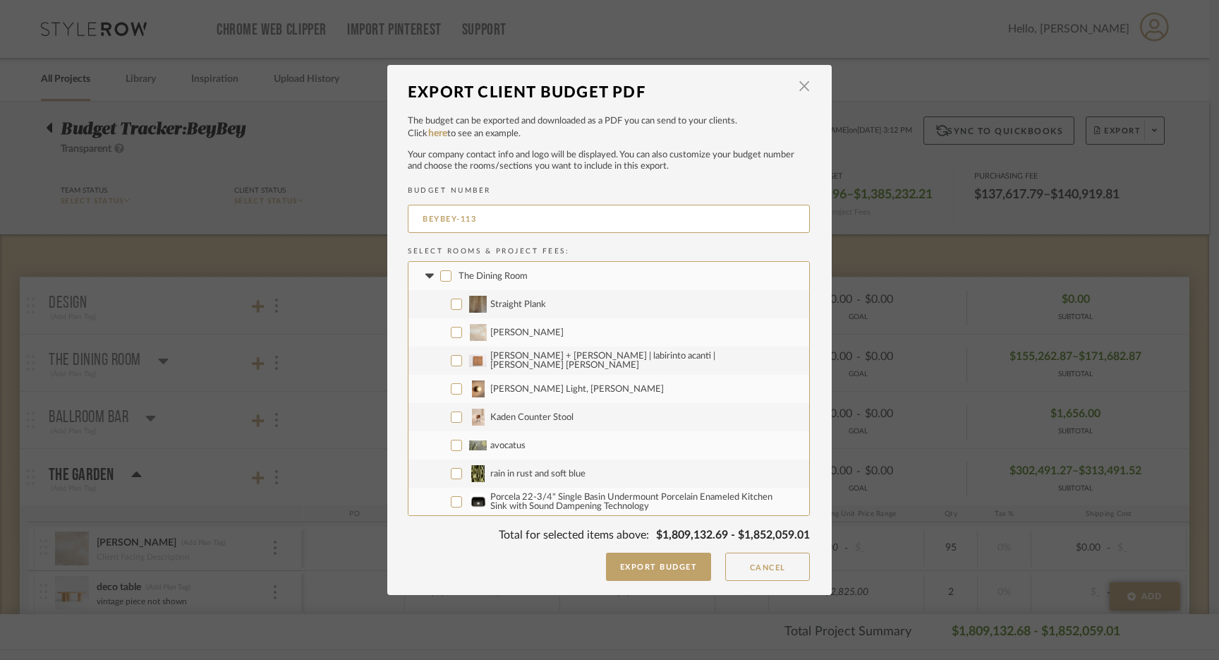
checkbox input "false"
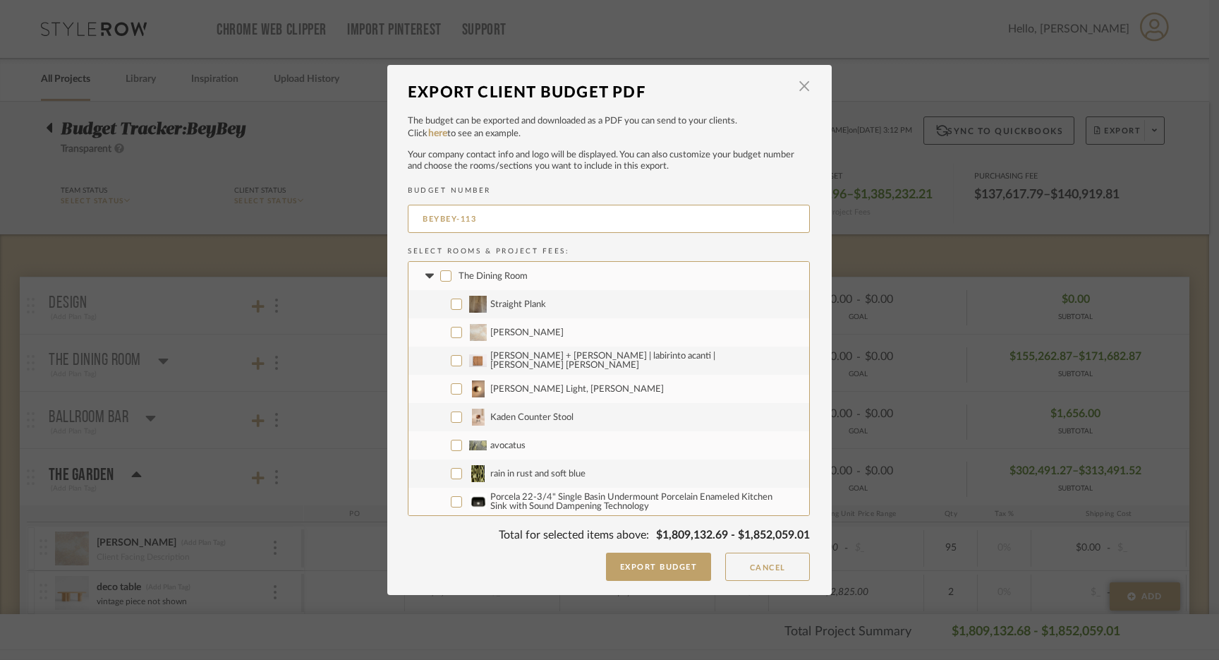
checkbox input "false"
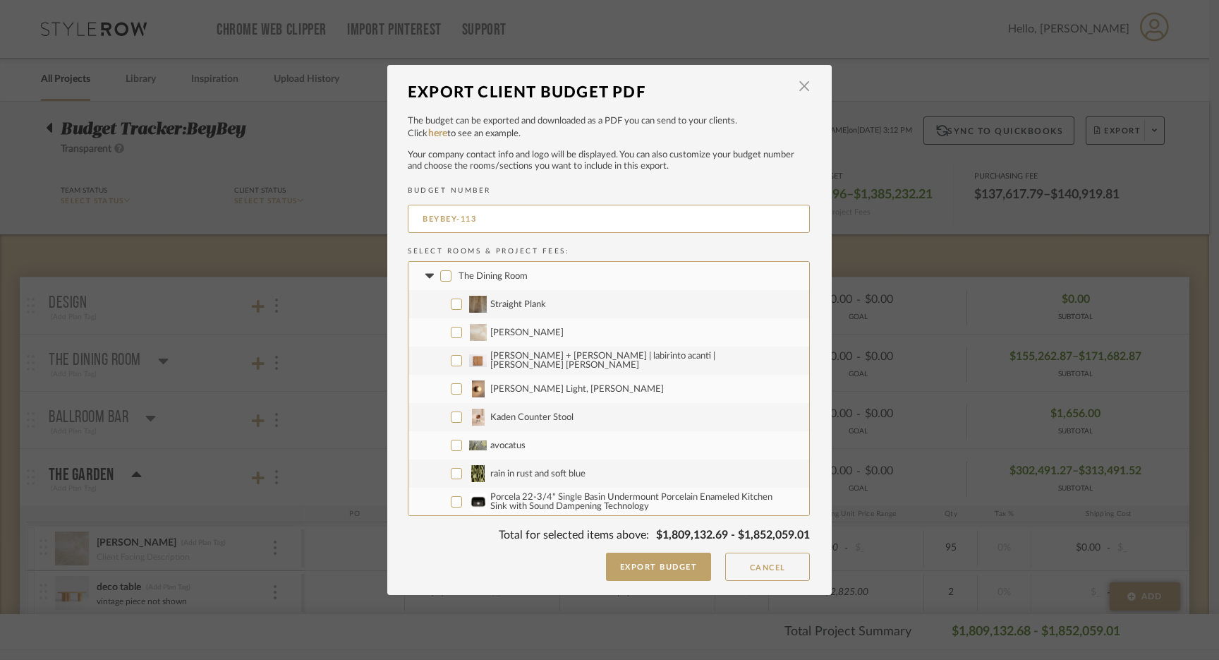
checkbox input "false"
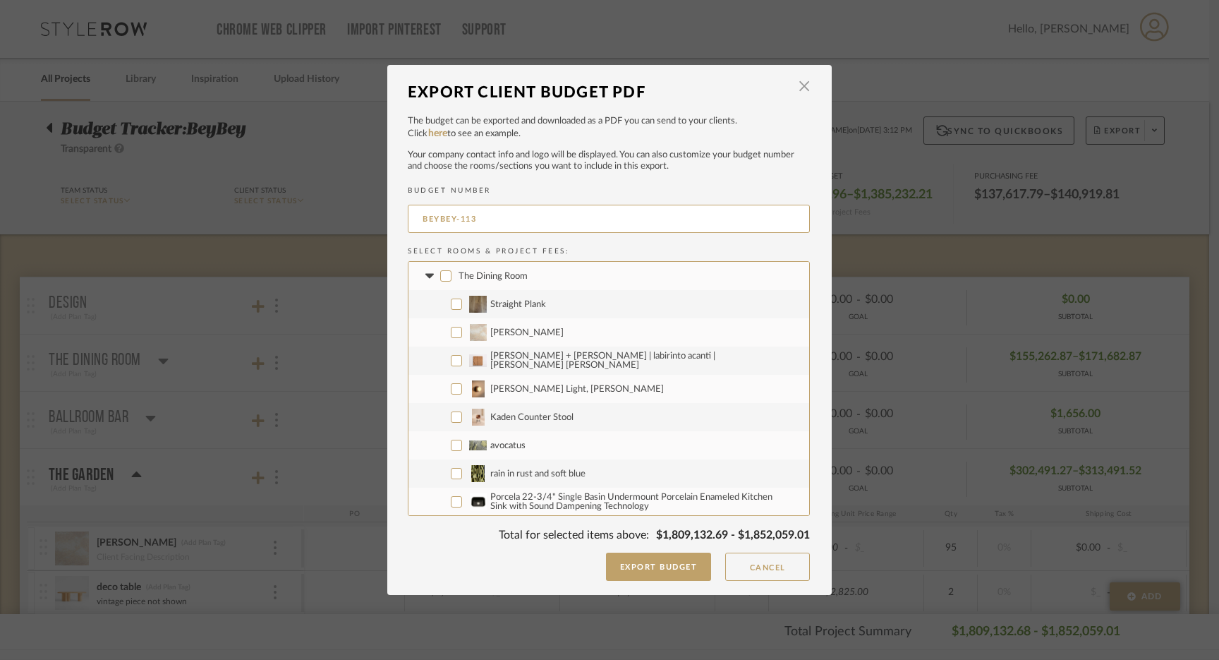
checkbox input "false"
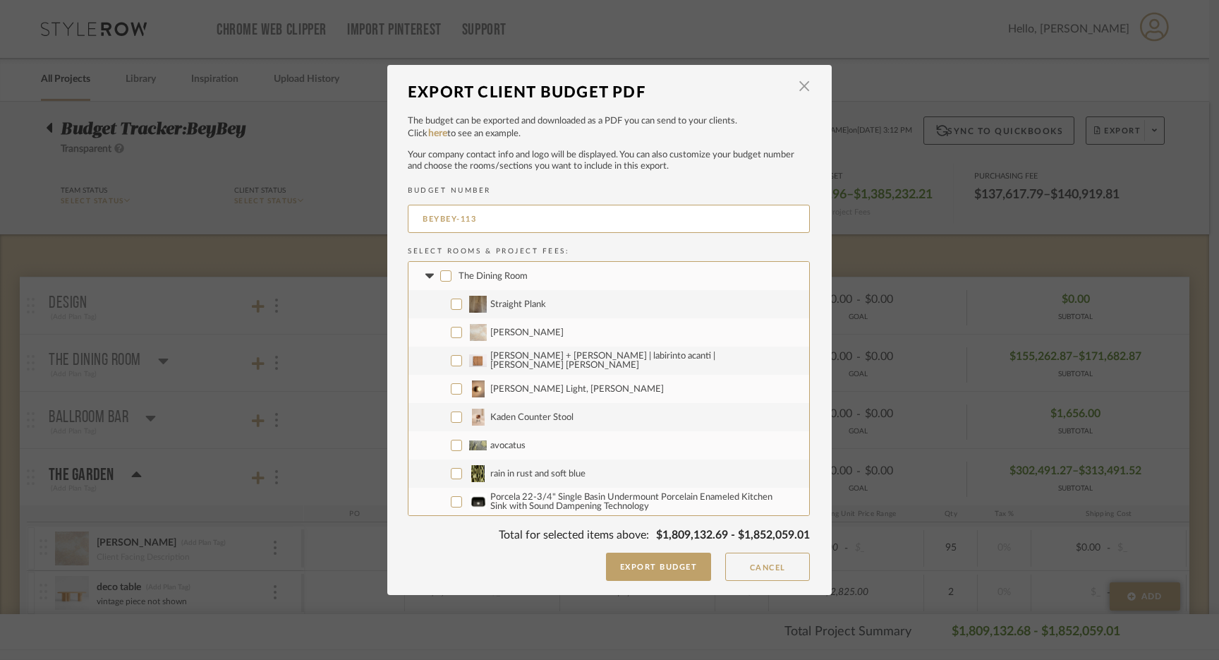
checkbox input "false"
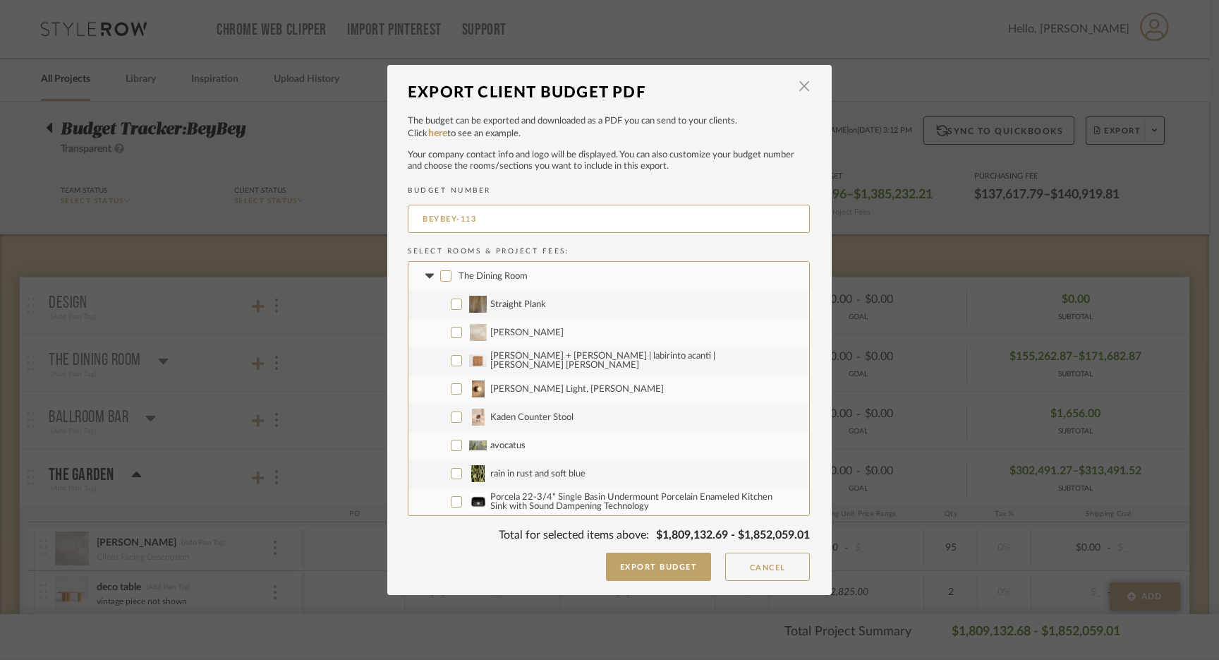
checkbox input "false"
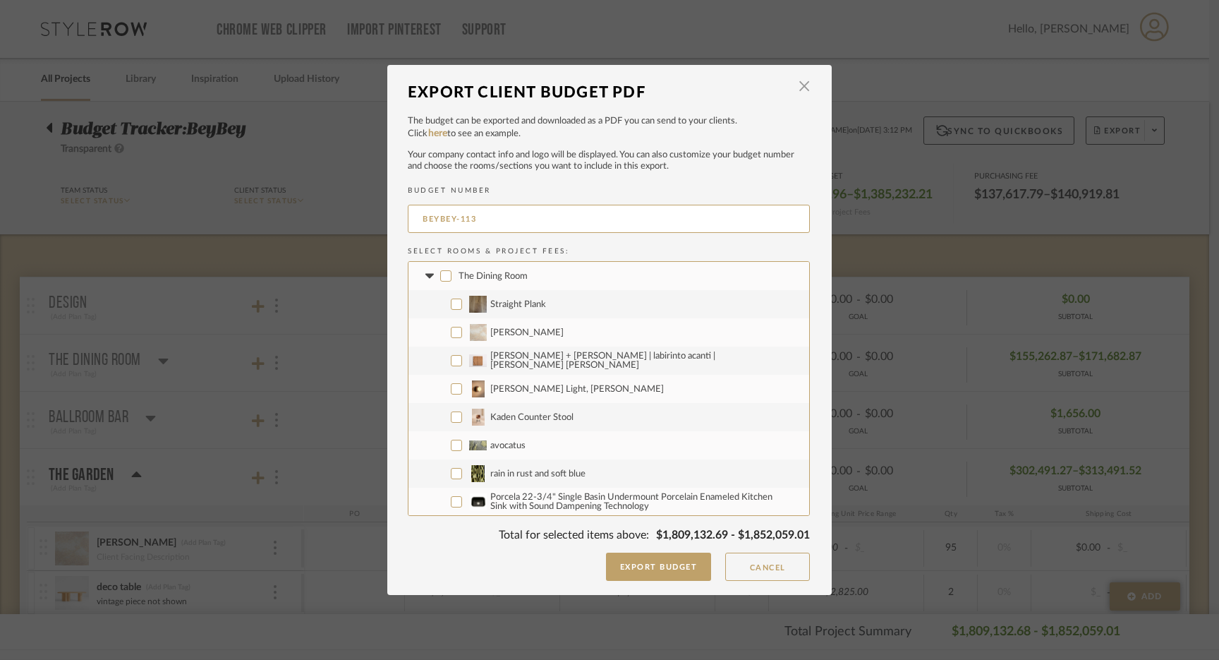
checkbox input "false"
click at [426, 274] on icon at bounding box center [429, 275] width 8 height 5
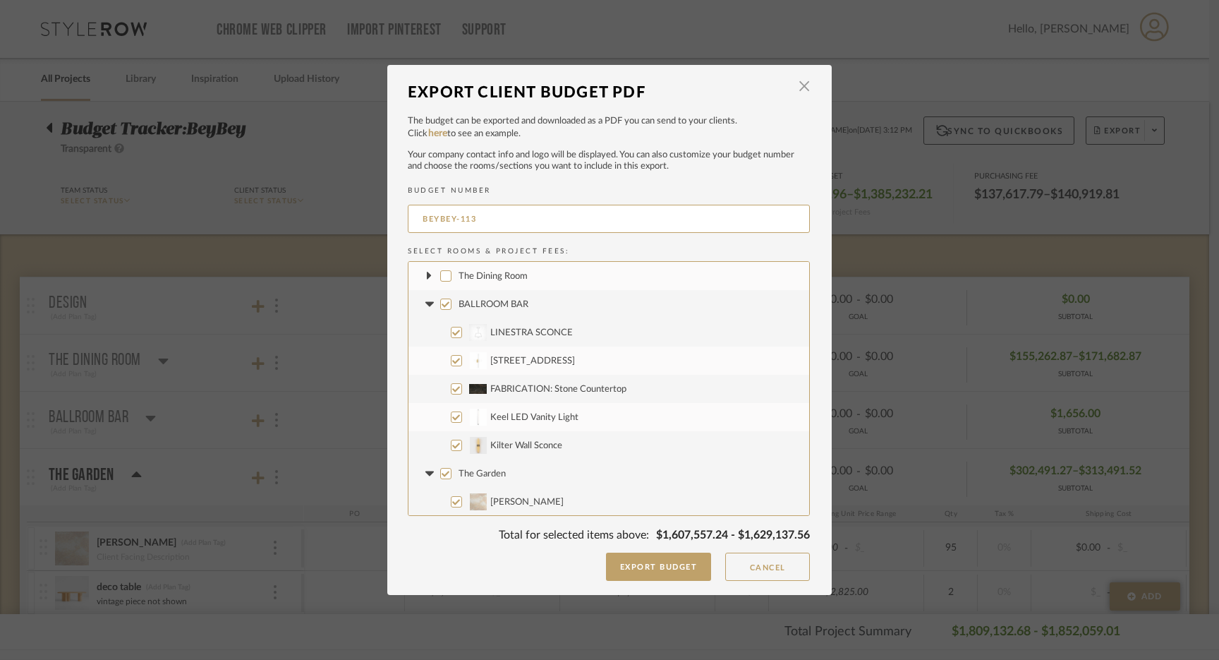
click at [441, 299] on input "BALLROOM BAR" at bounding box center [445, 303] width 11 height 11
checkbox input "false"
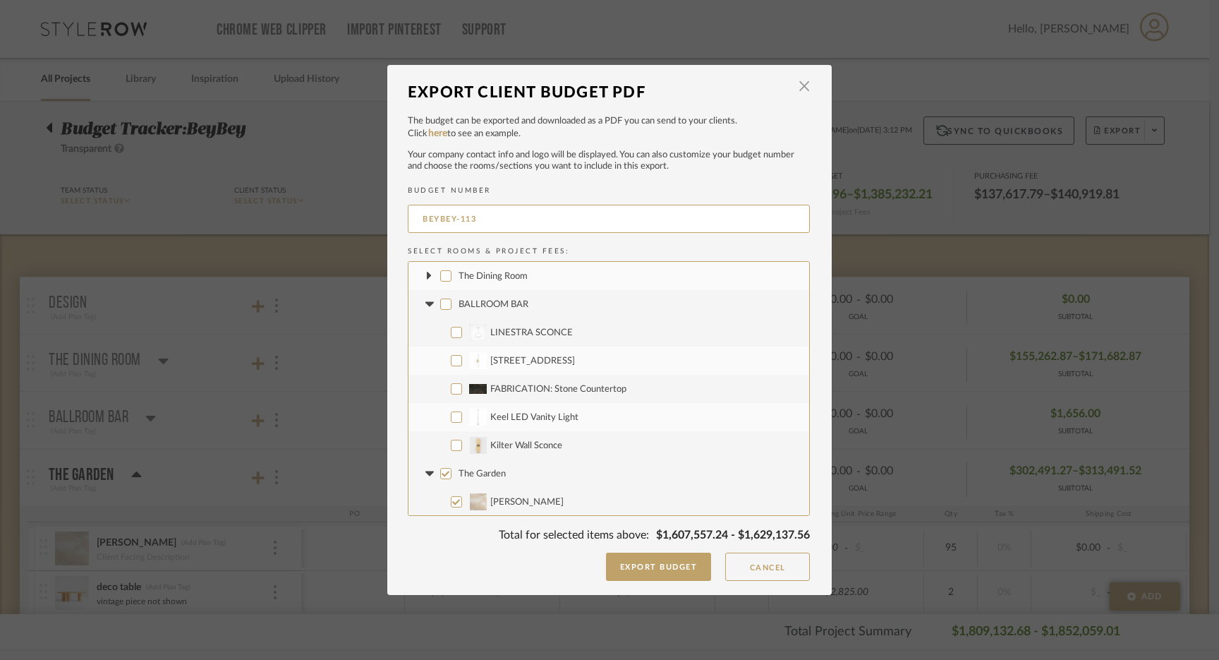
checkbox input "false"
click at [452, 445] on input "Kilter Wall Sconce" at bounding box center [456, 444] width 11 height 11
checkbox input "true"
click at [440, 475] on input "The Garden" at bounding box center [445, 473] width 11 height 11
checkbox input "false"
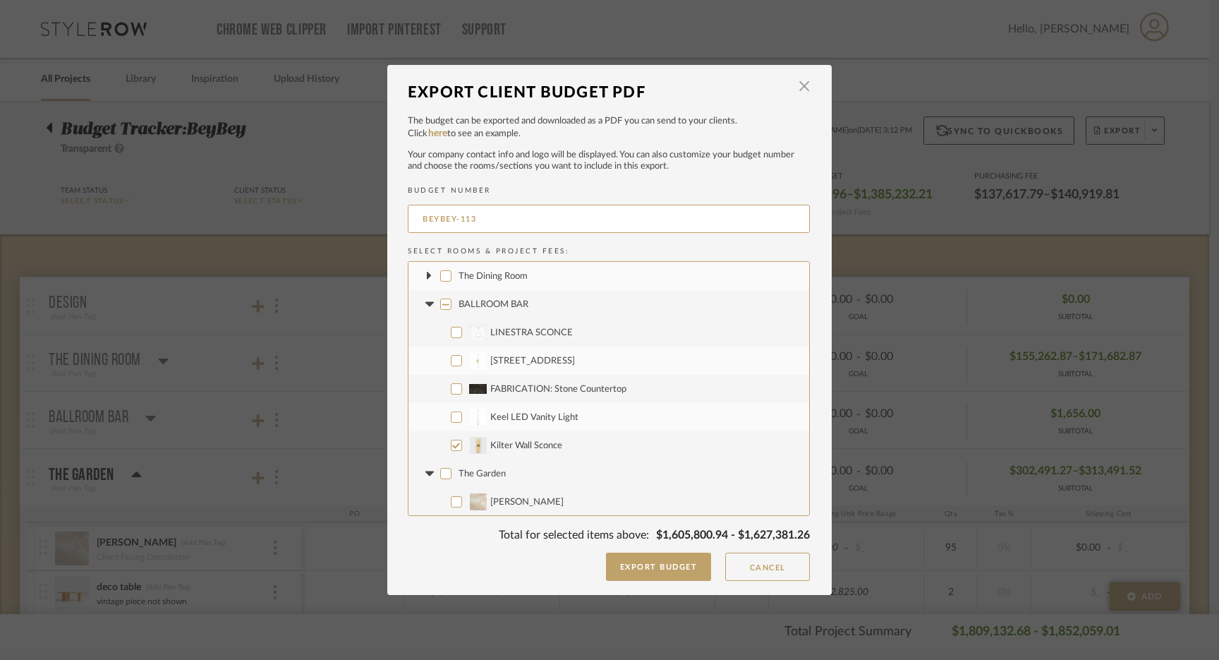
checkbox input "false"
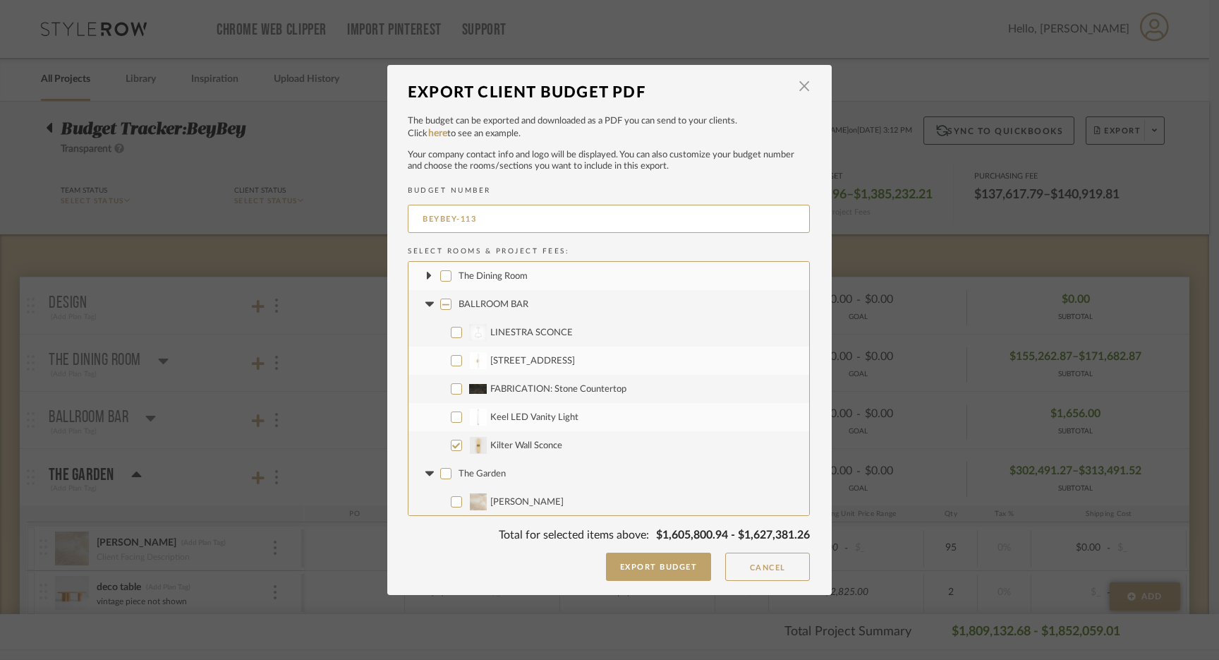
checkbox input "false"
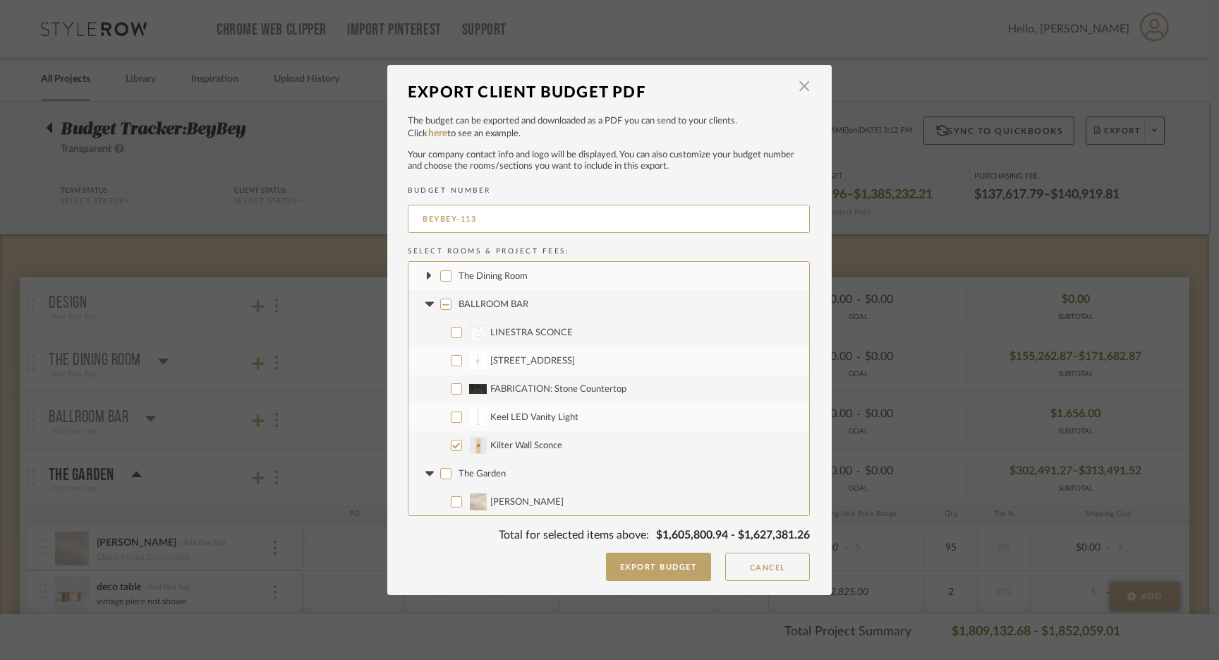
checkbox input "false"
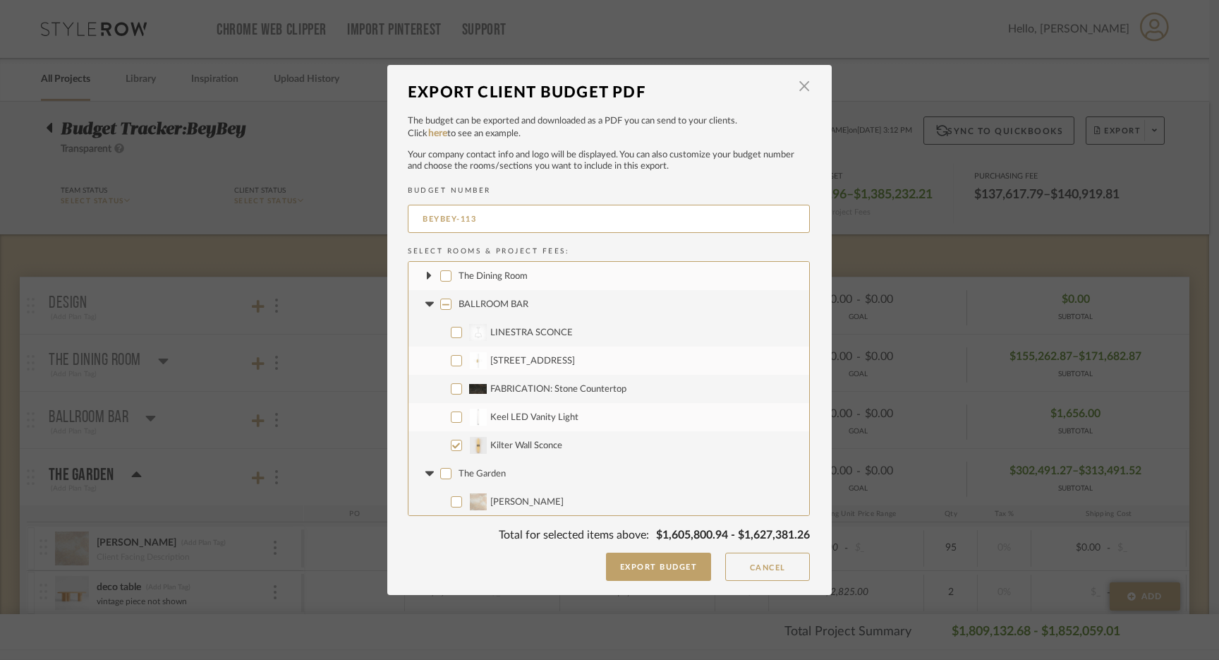
checkbox input "false"
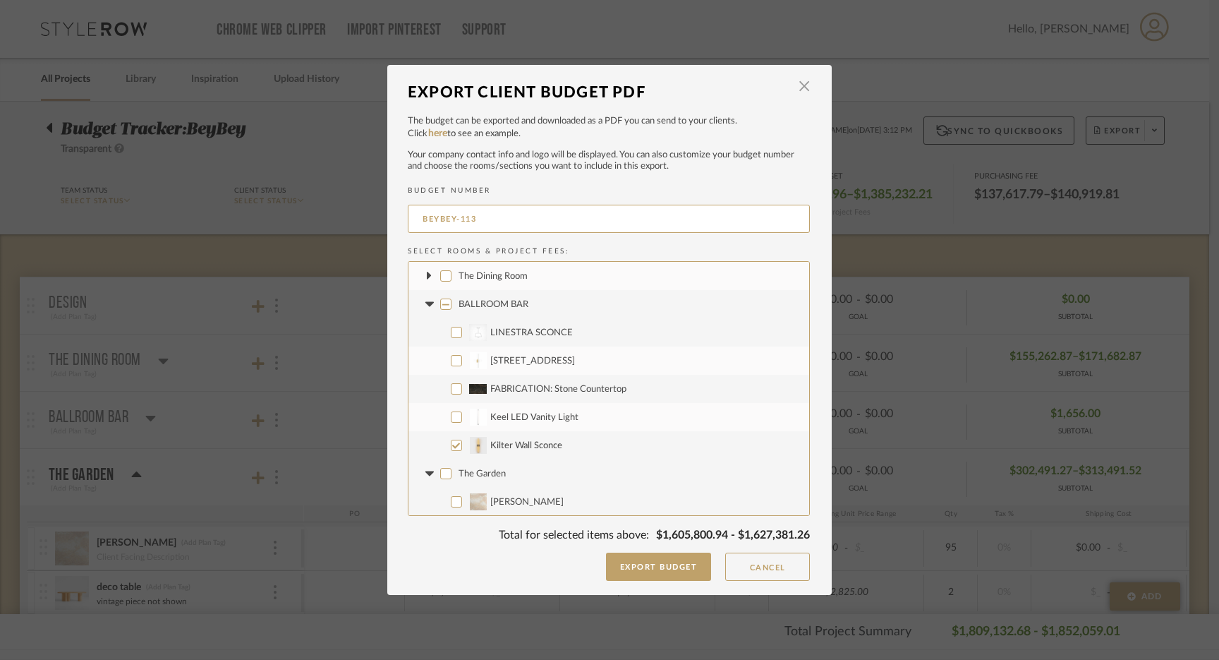
checkbox input "false"
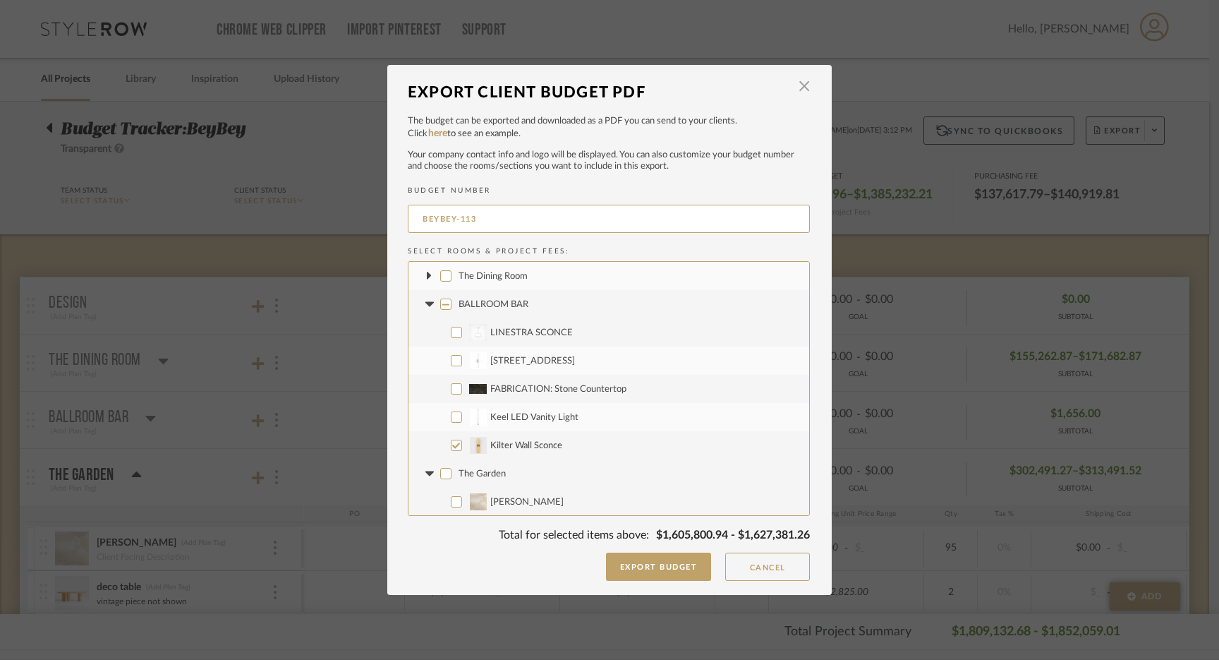
checkbox input "false"
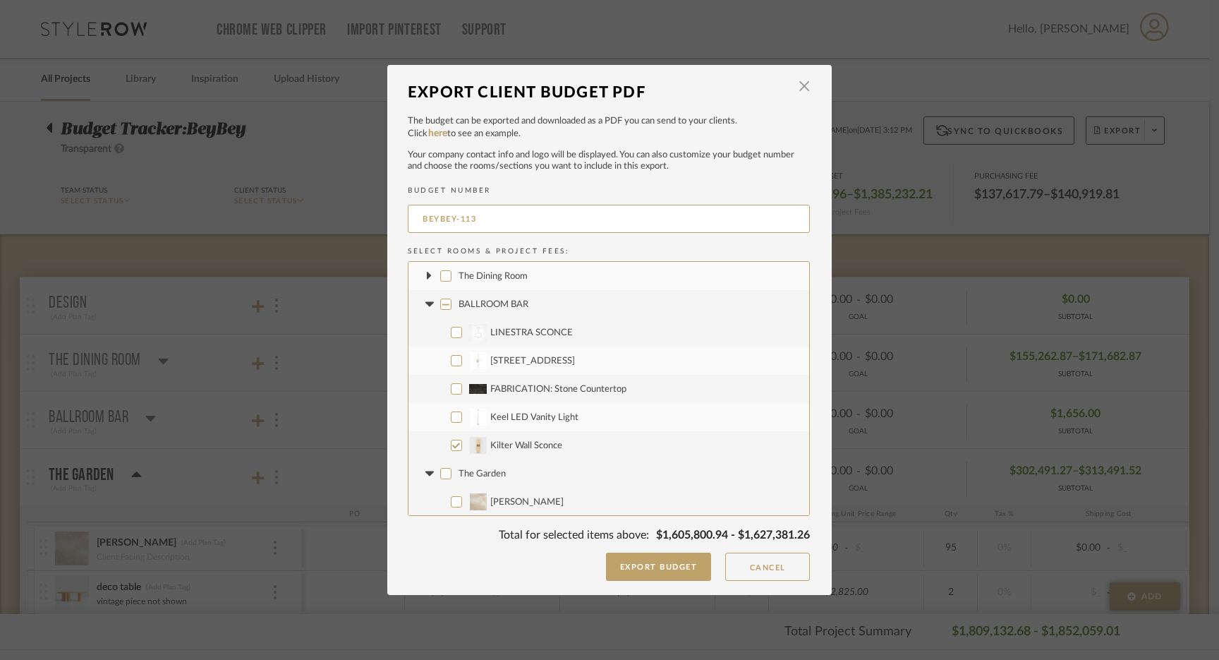
checkbox input "false"
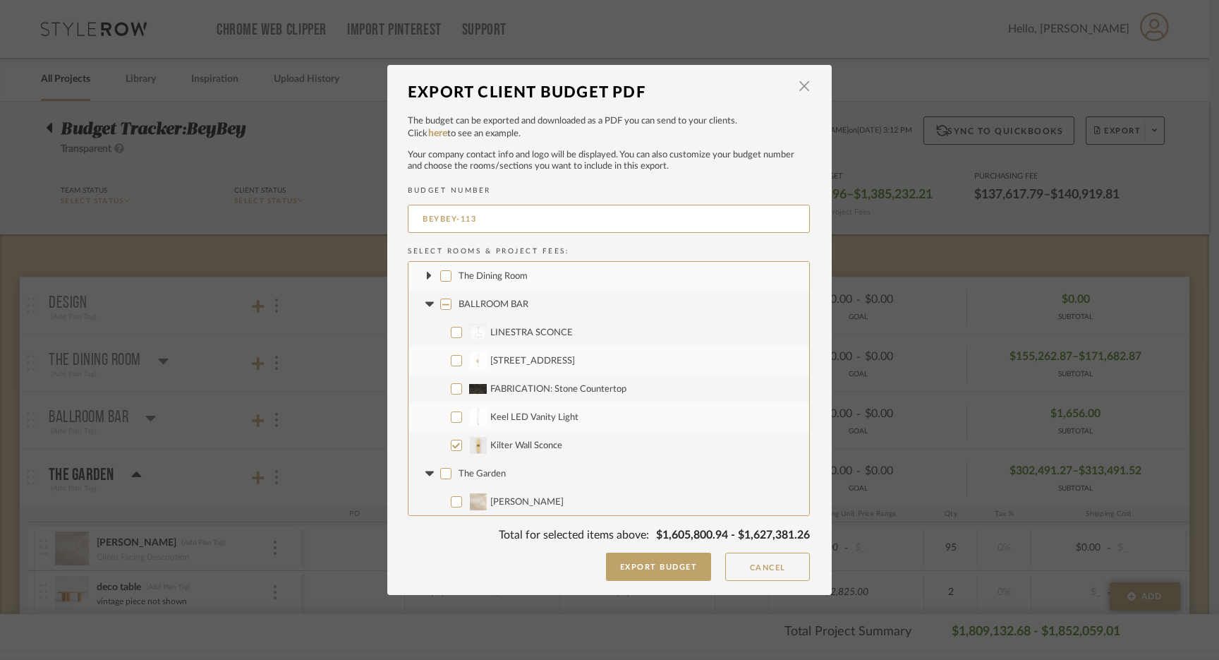
checkbox input "false"
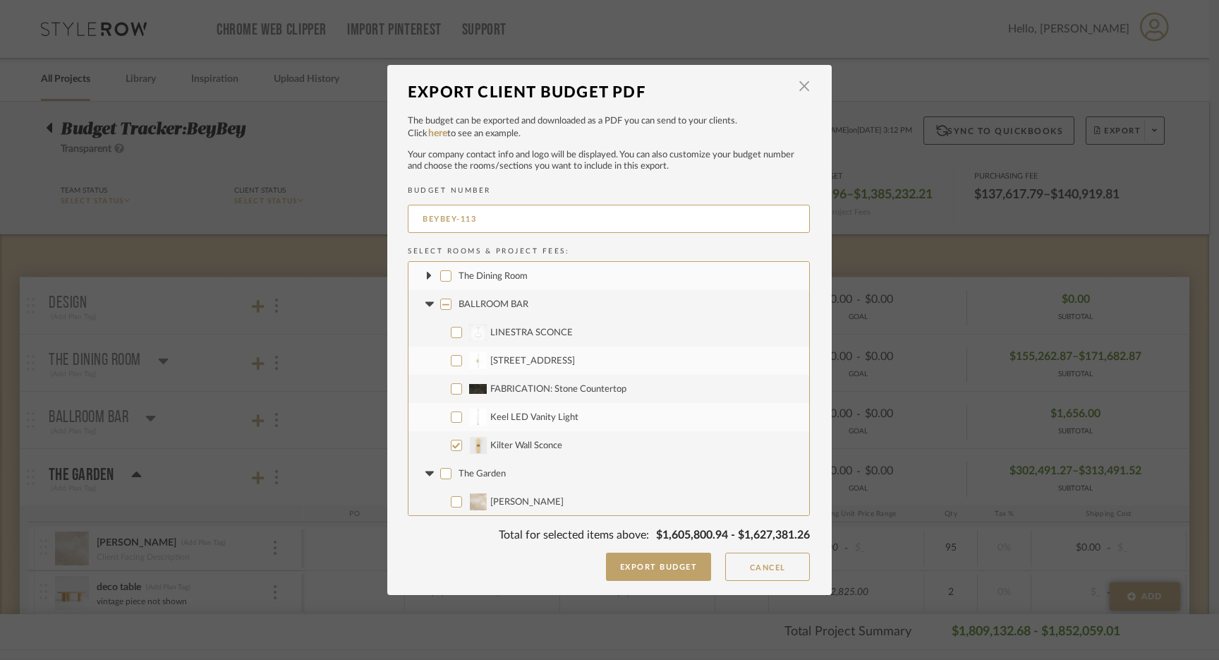
checkbox input "false"
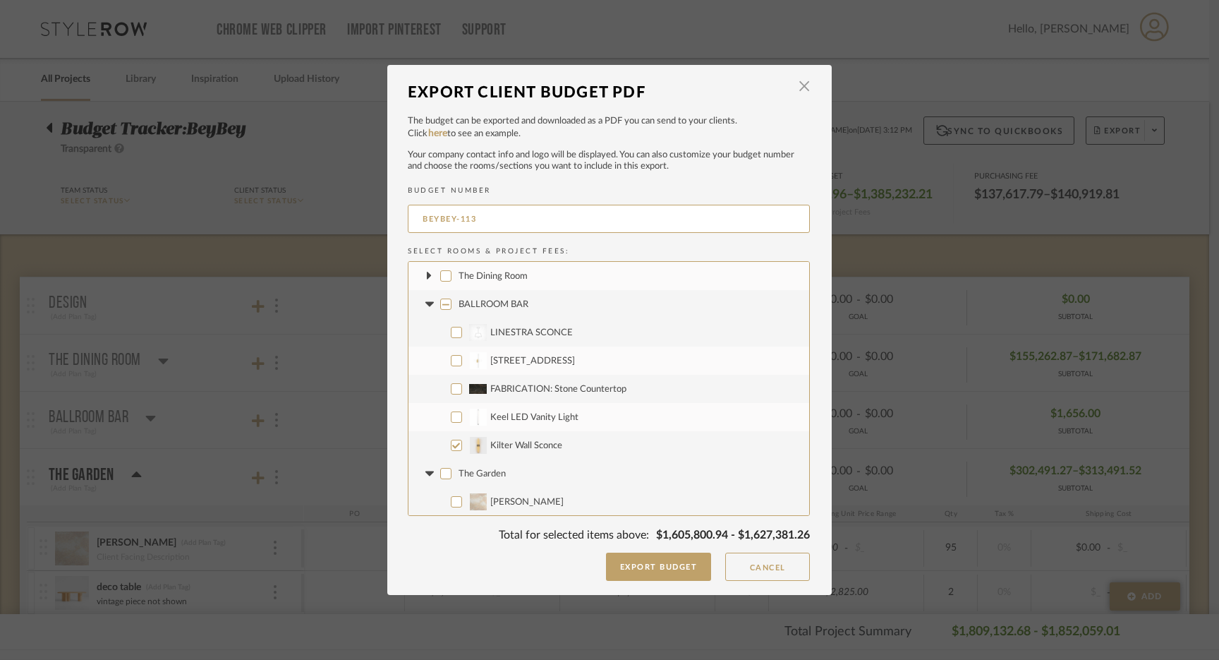
checkbox input "false"
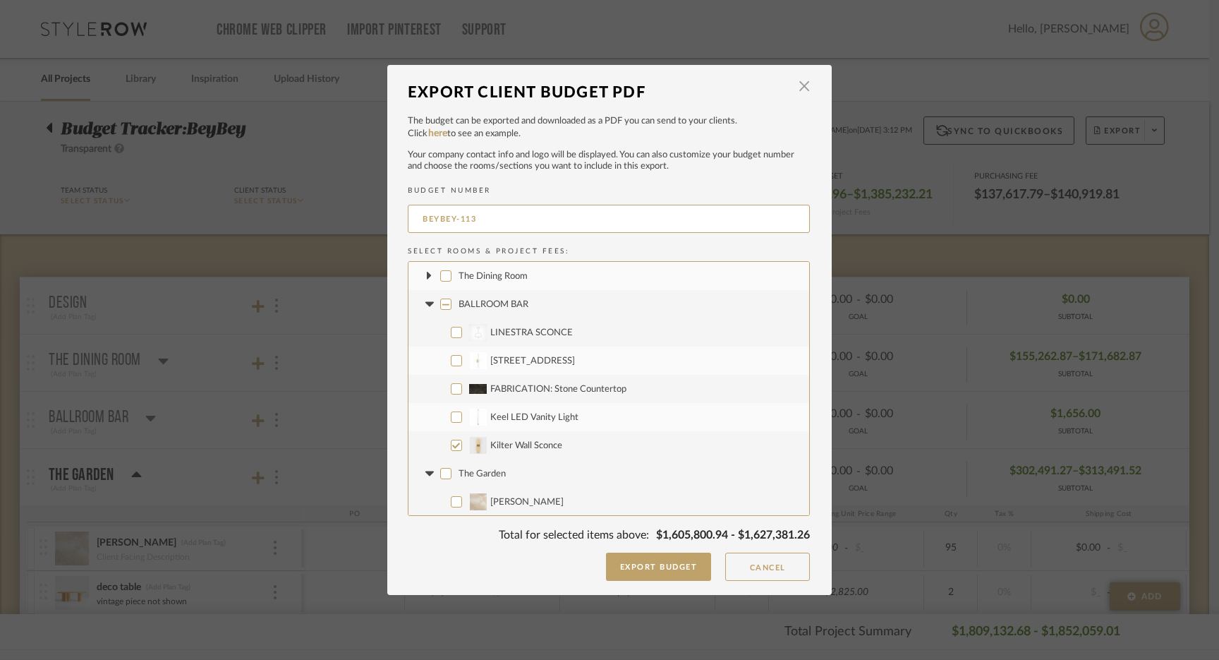
checkbox input "false"
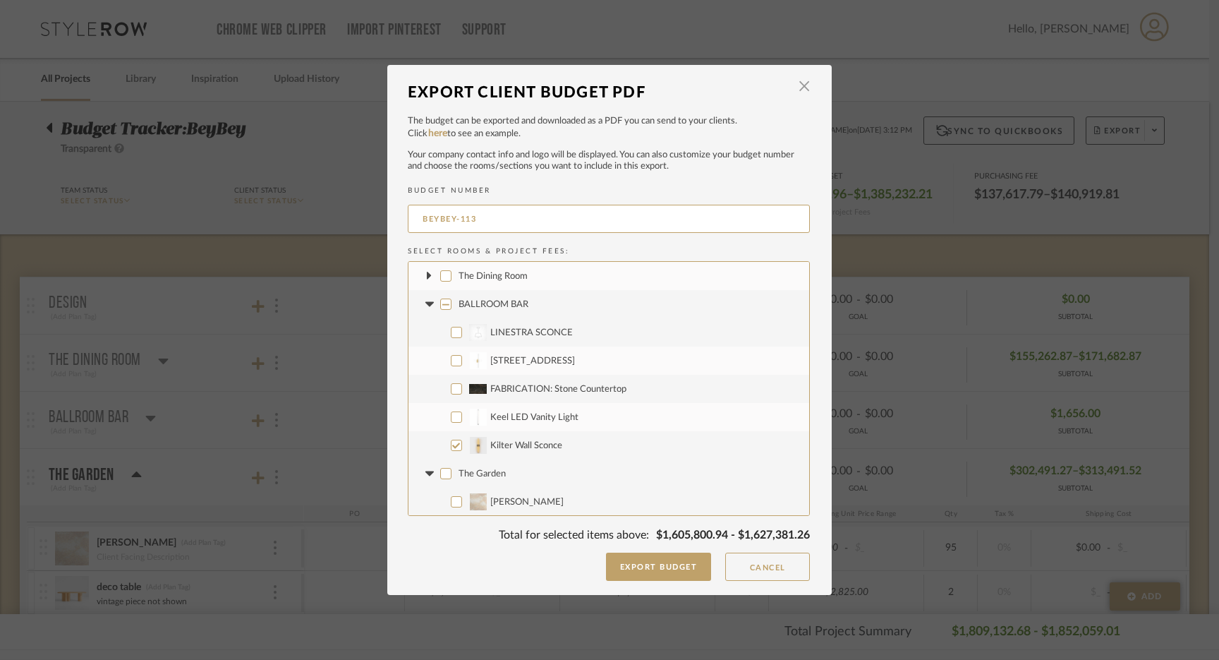
checkbox input "false"
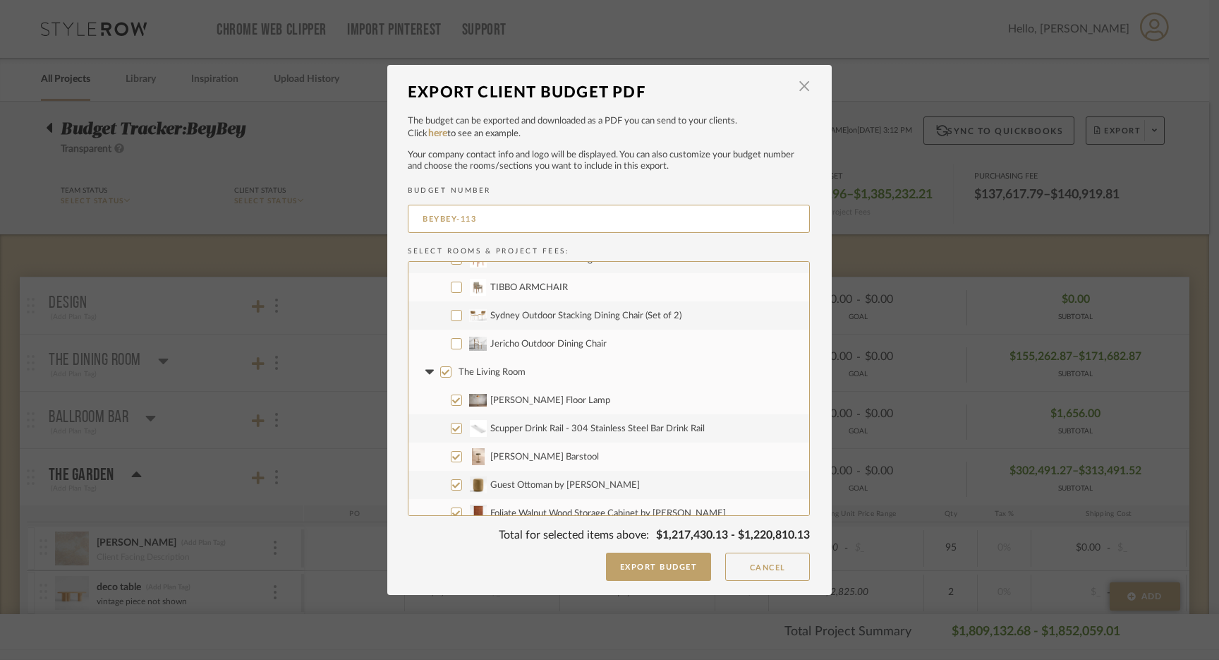
scroll to position [1814, 0]
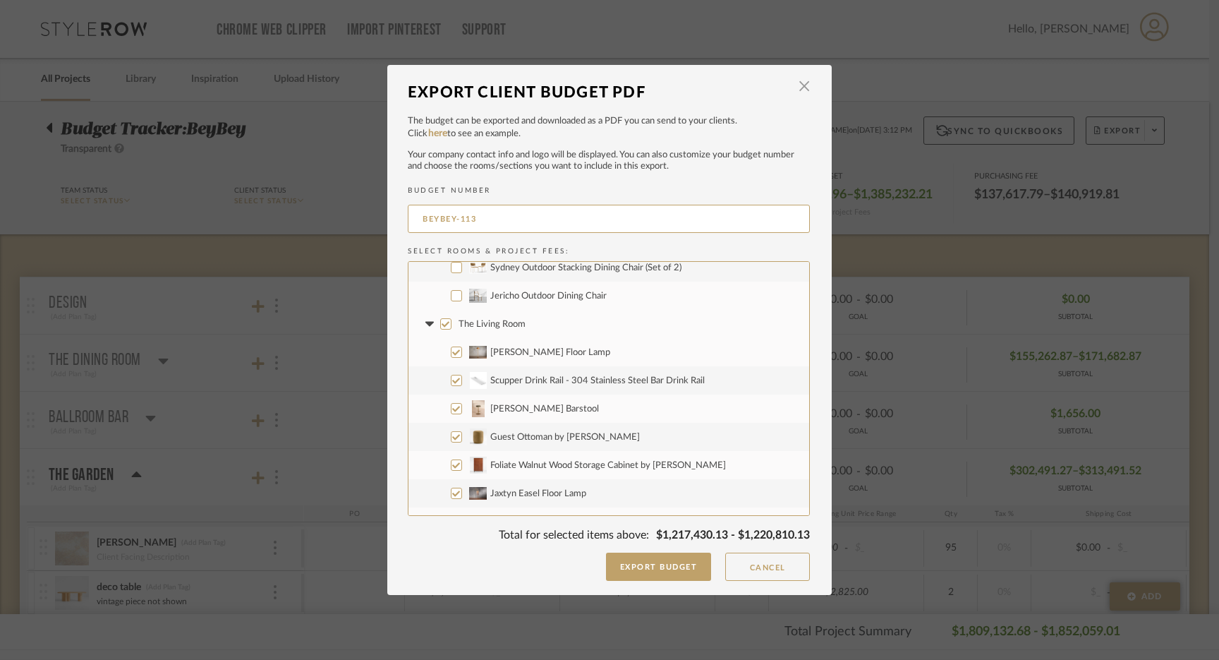
click at [451, 295] on input "Jericho Outdoor Dining Chair" at bounding box center [456, 295] width 11 height 11
checkbox input "true"
click at [443, 325] on input "The Living Room" at bounding box center [445, 323] width 11 height 11
checkbox input "false"
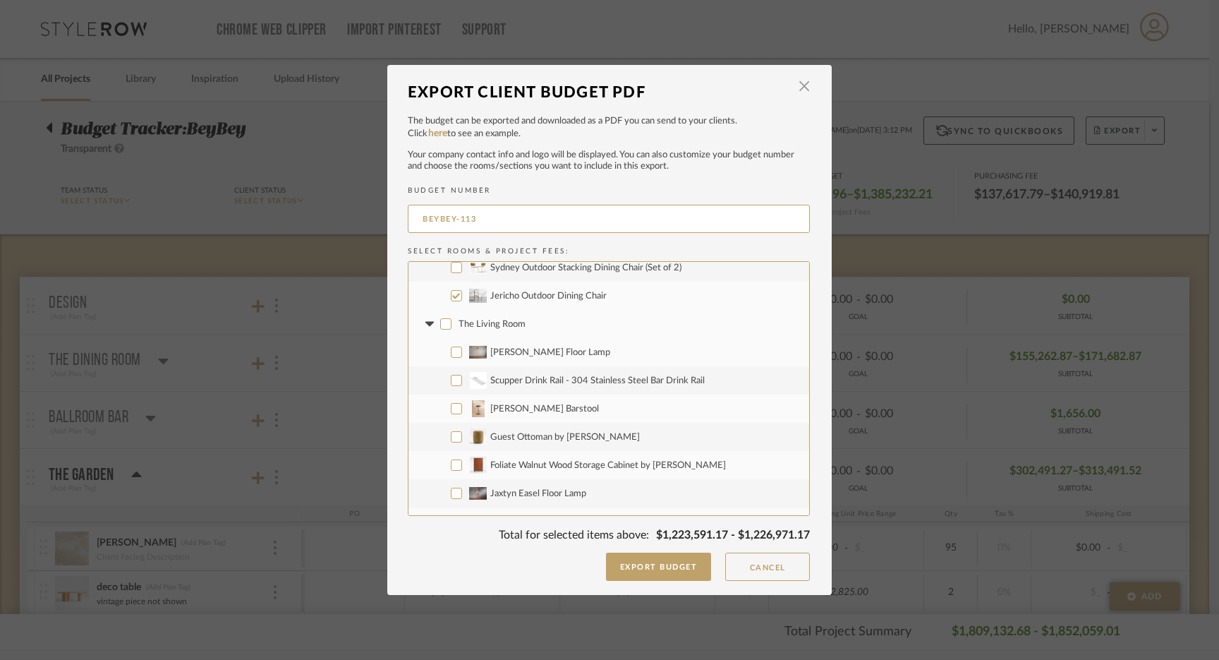
checkbox input "false"
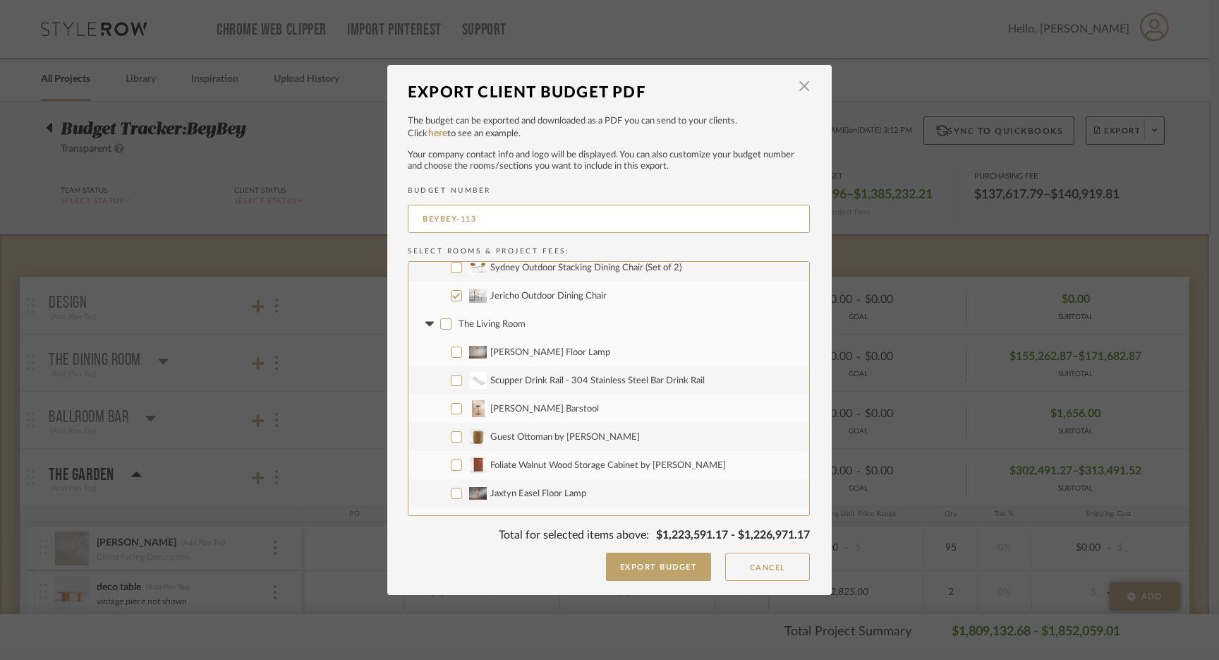
checkbox input "false"
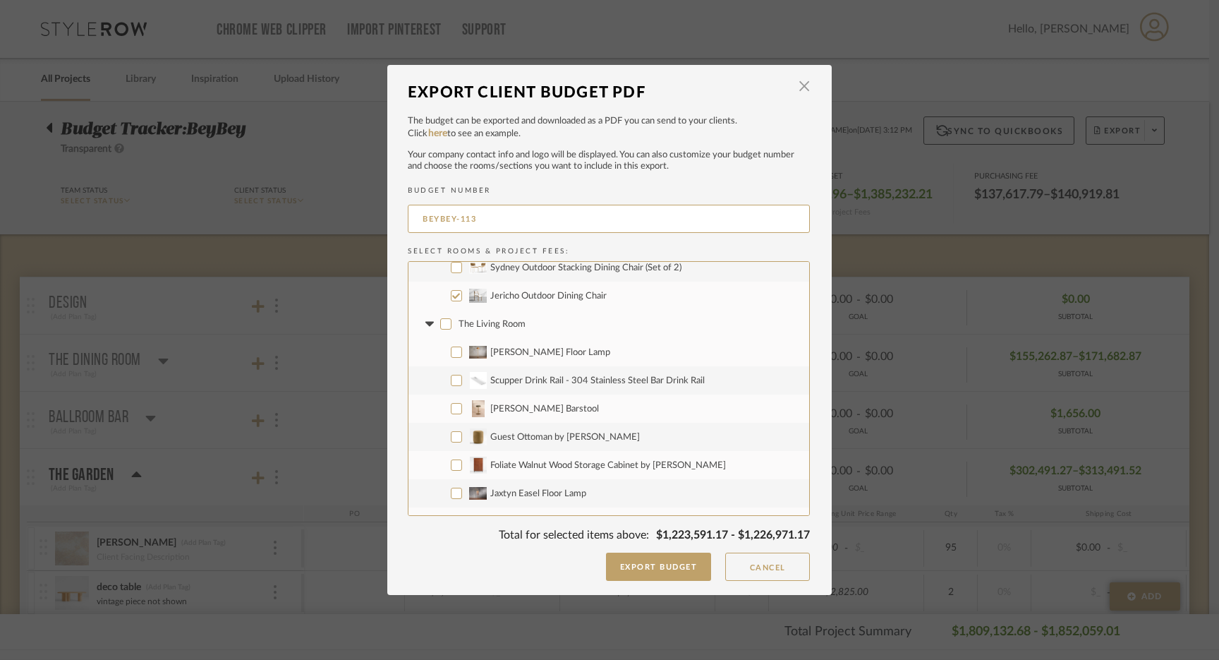
checkbox input "false"
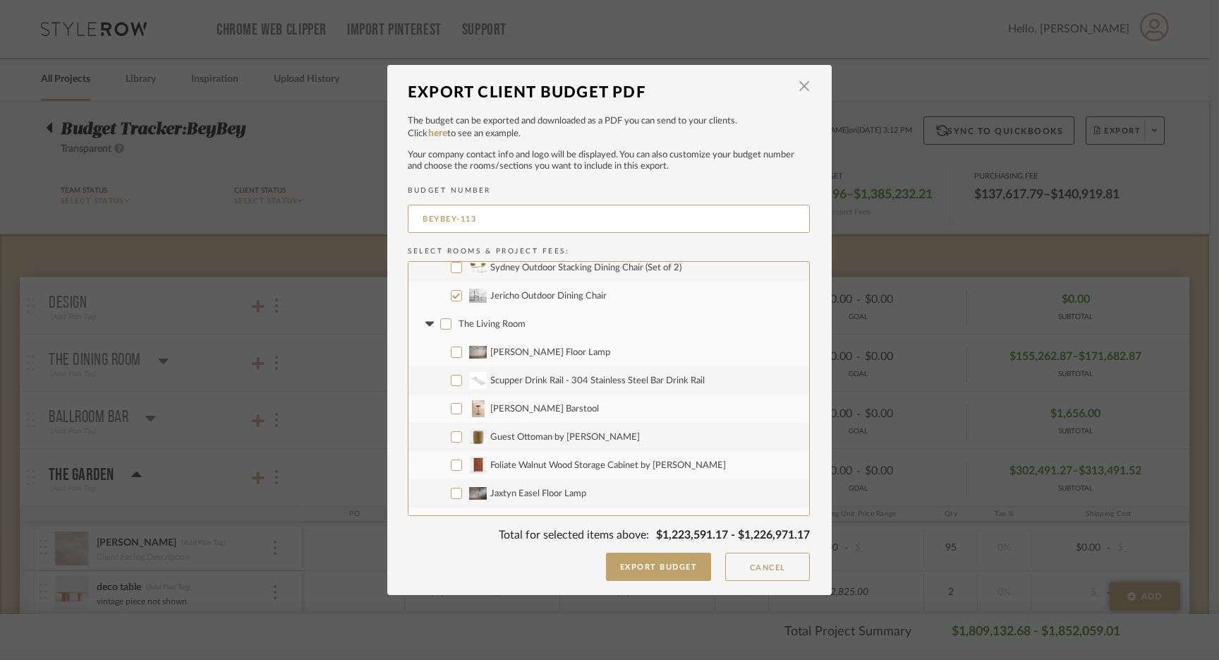
checkbox input "false"
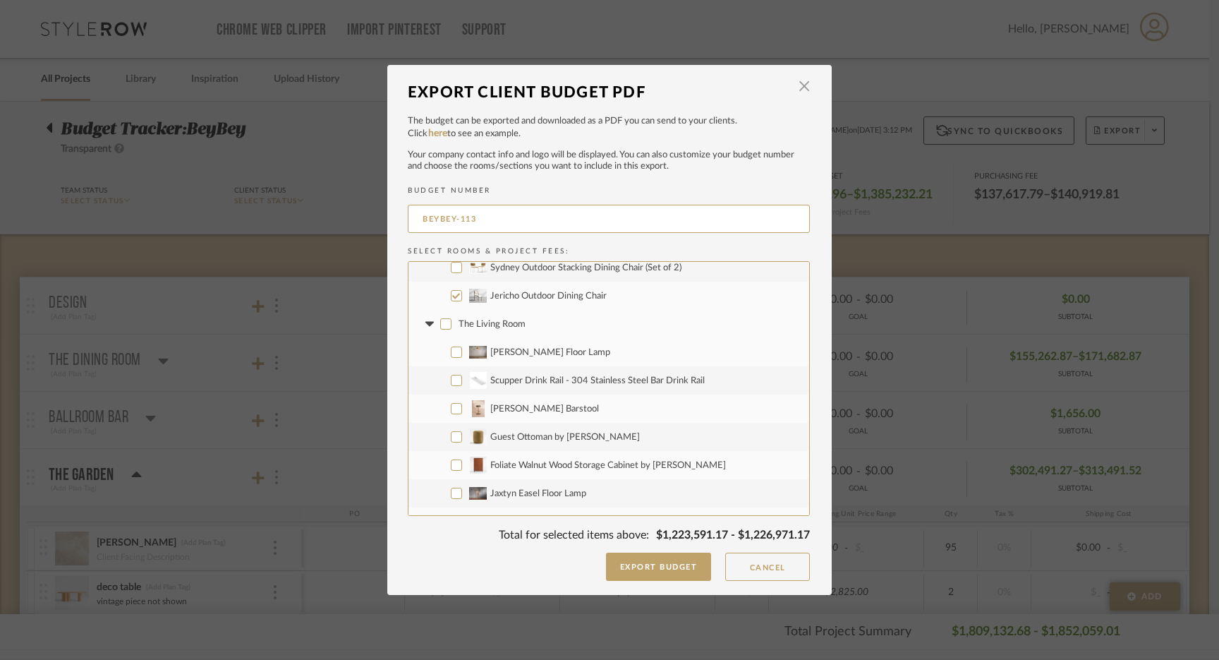
checkbox input "false"
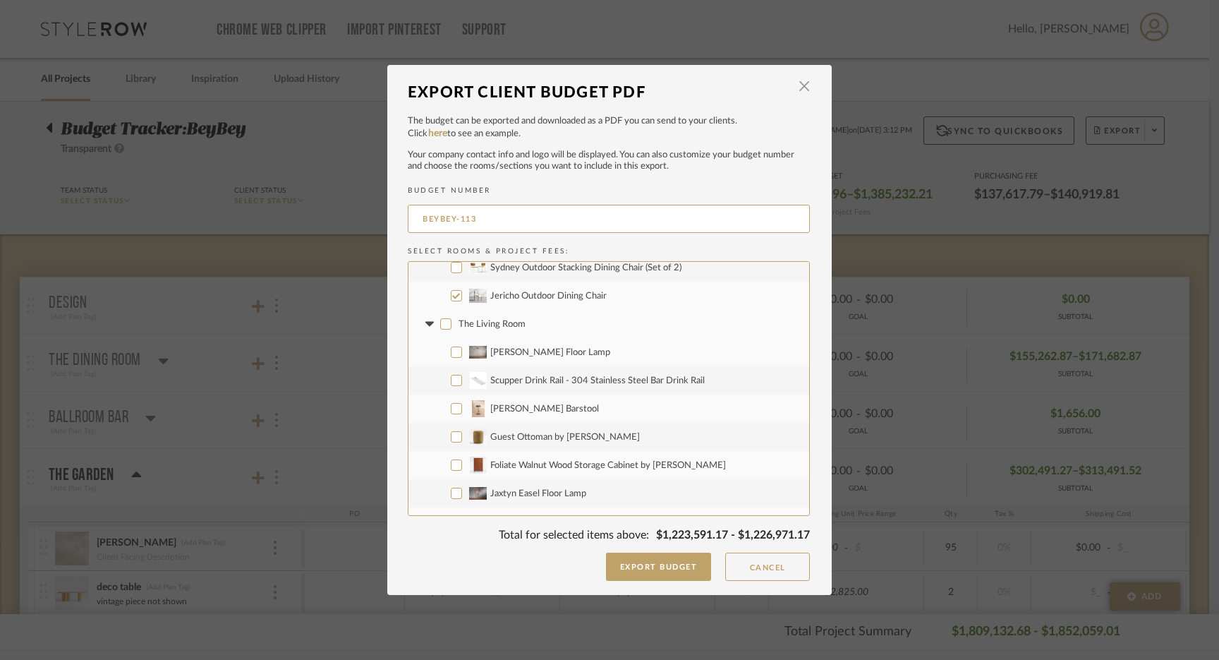
checkbox input "false"
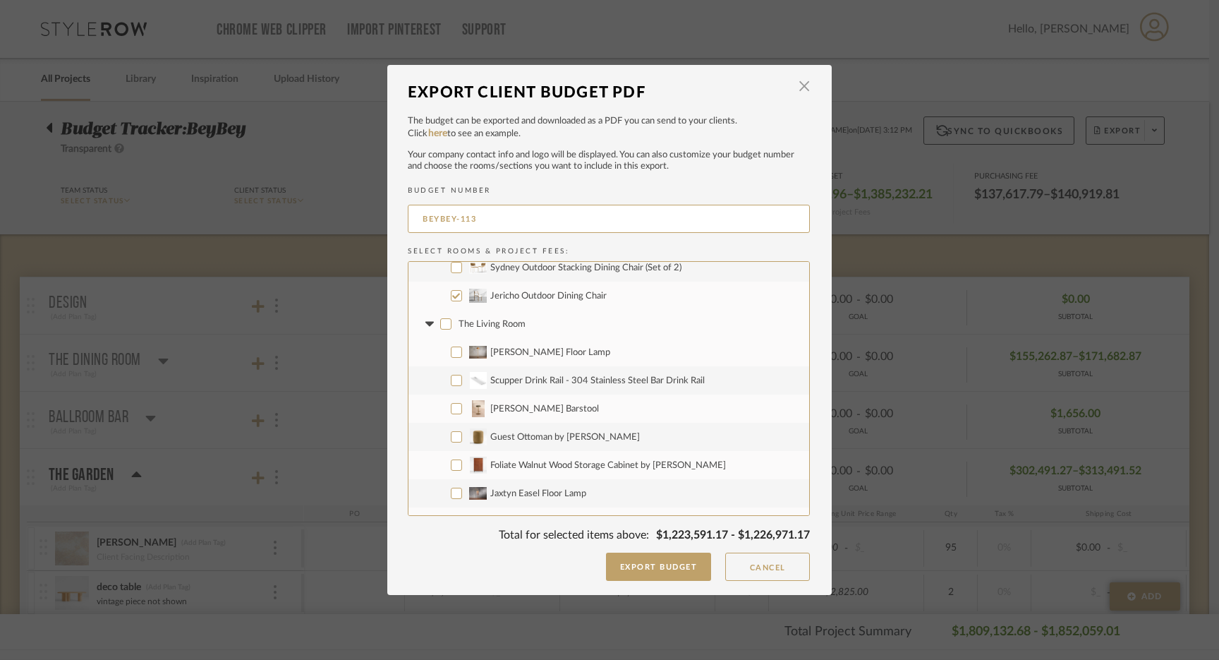
checkbox input "false"
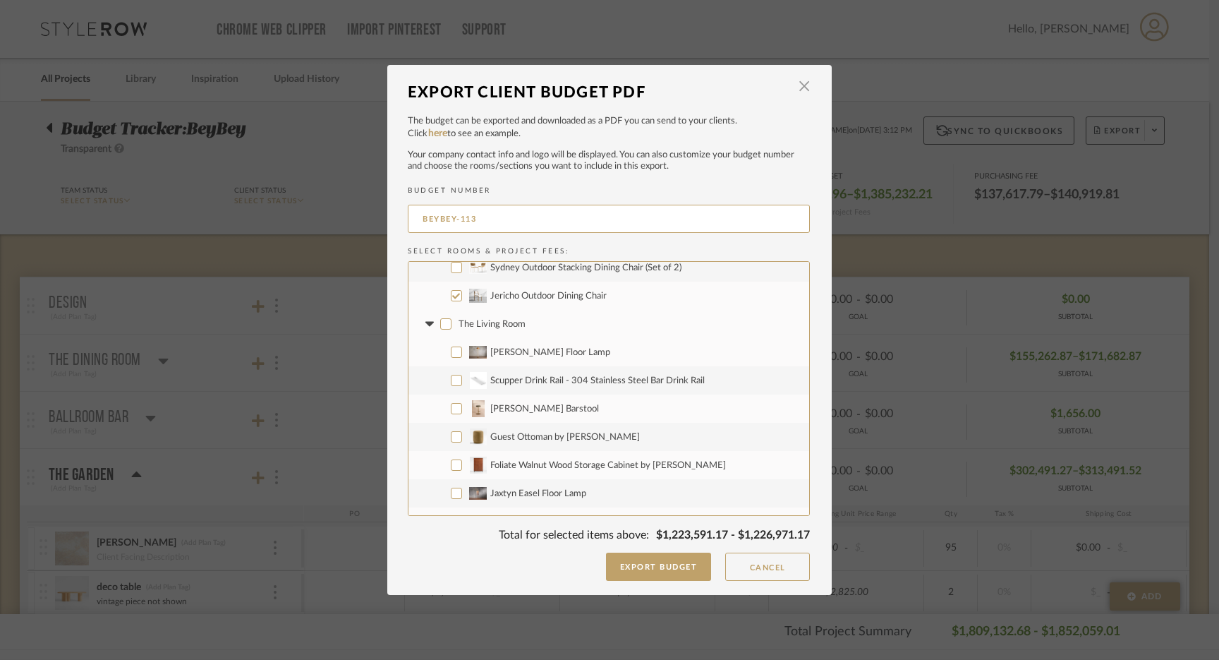
checkbox input "false"
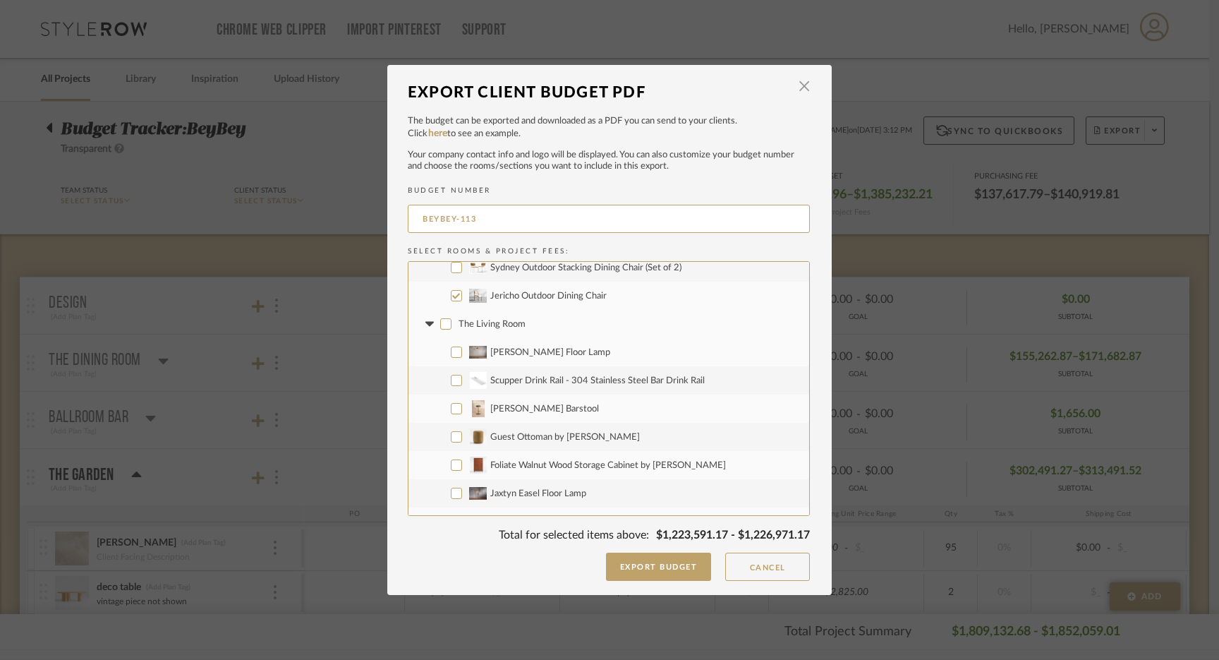
checkbox input "false"
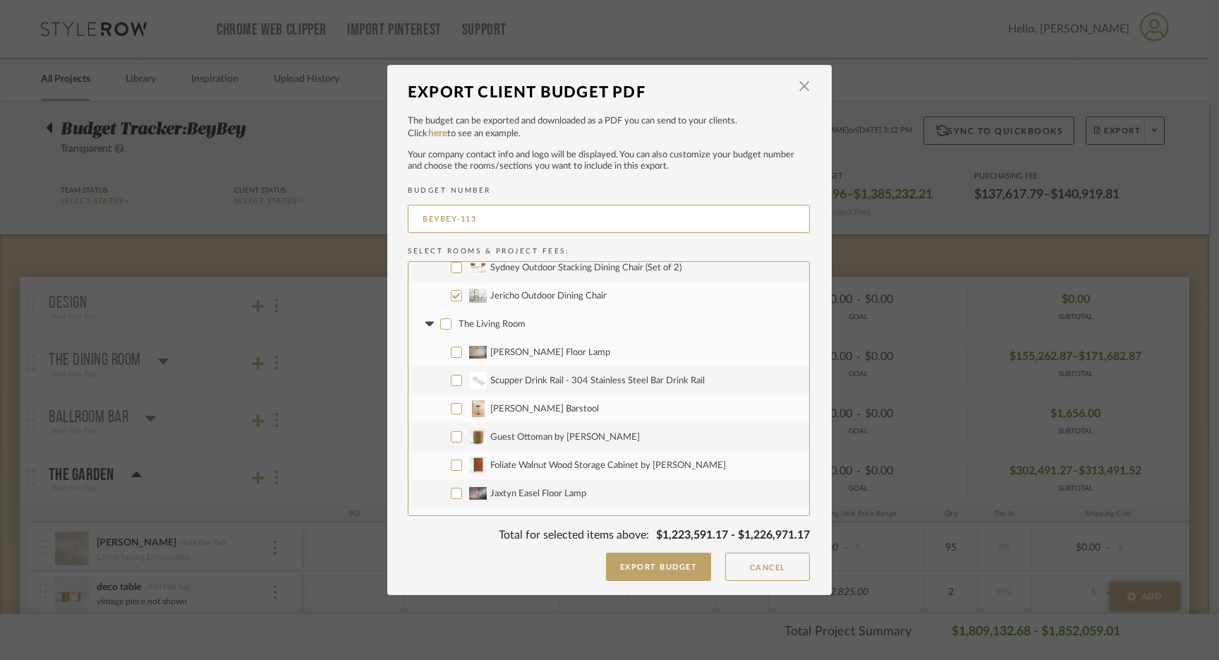
checkbox input "false"
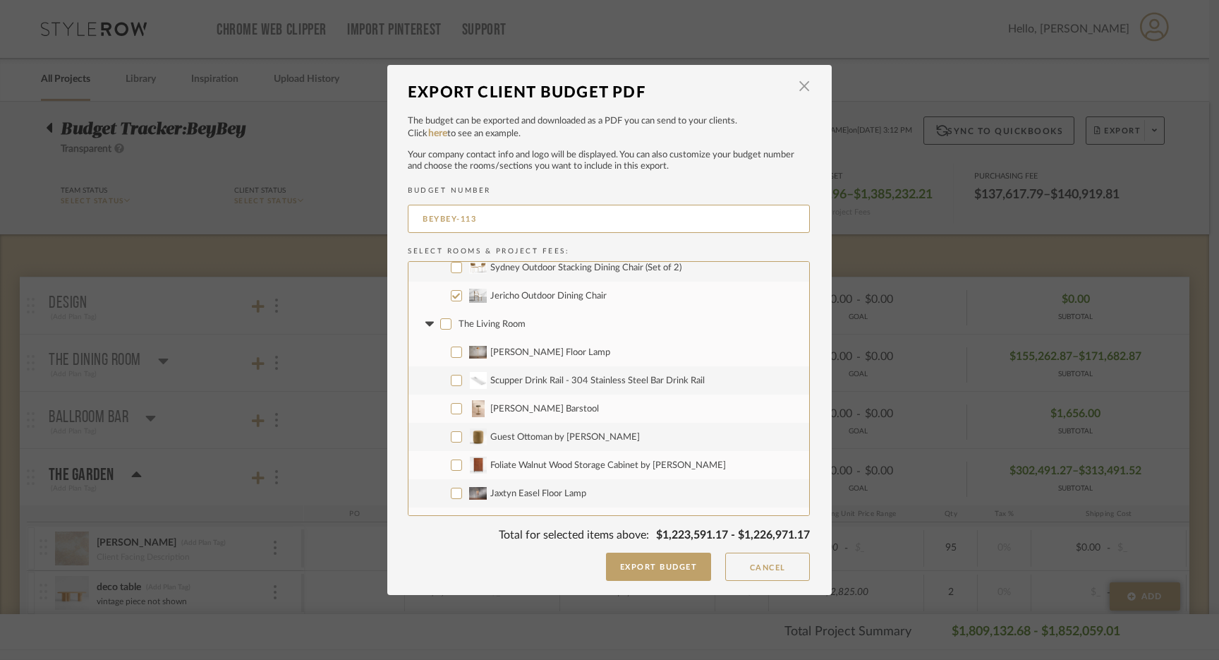
checkbox input "false"
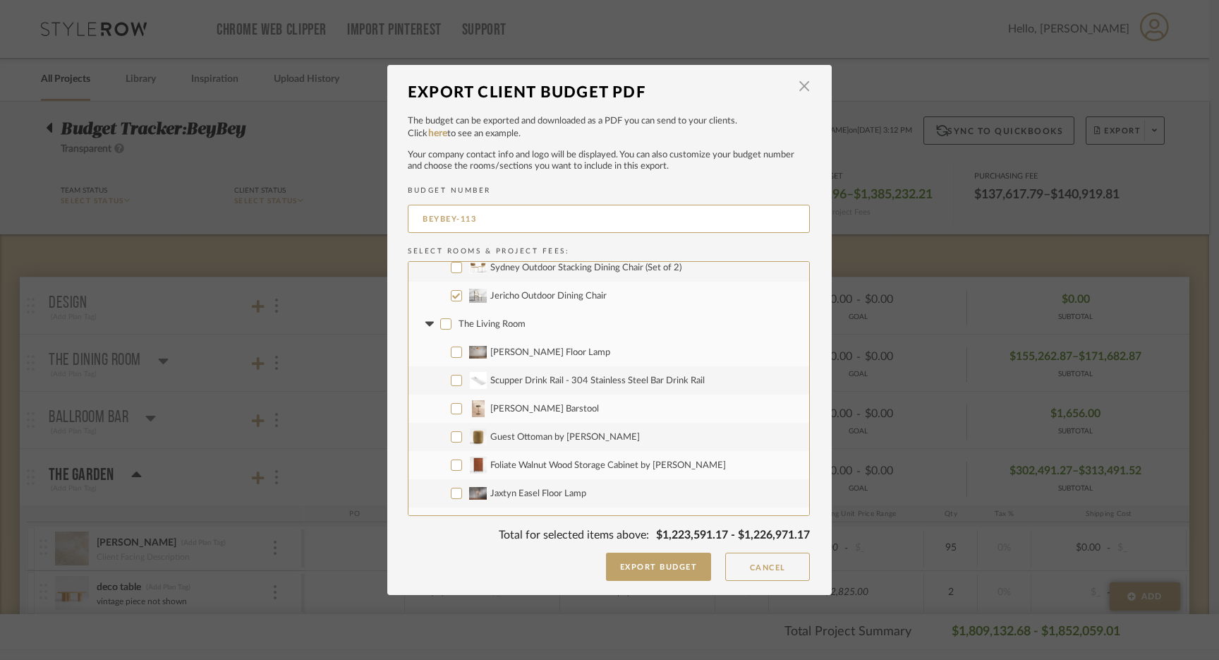
checkbox input "false"
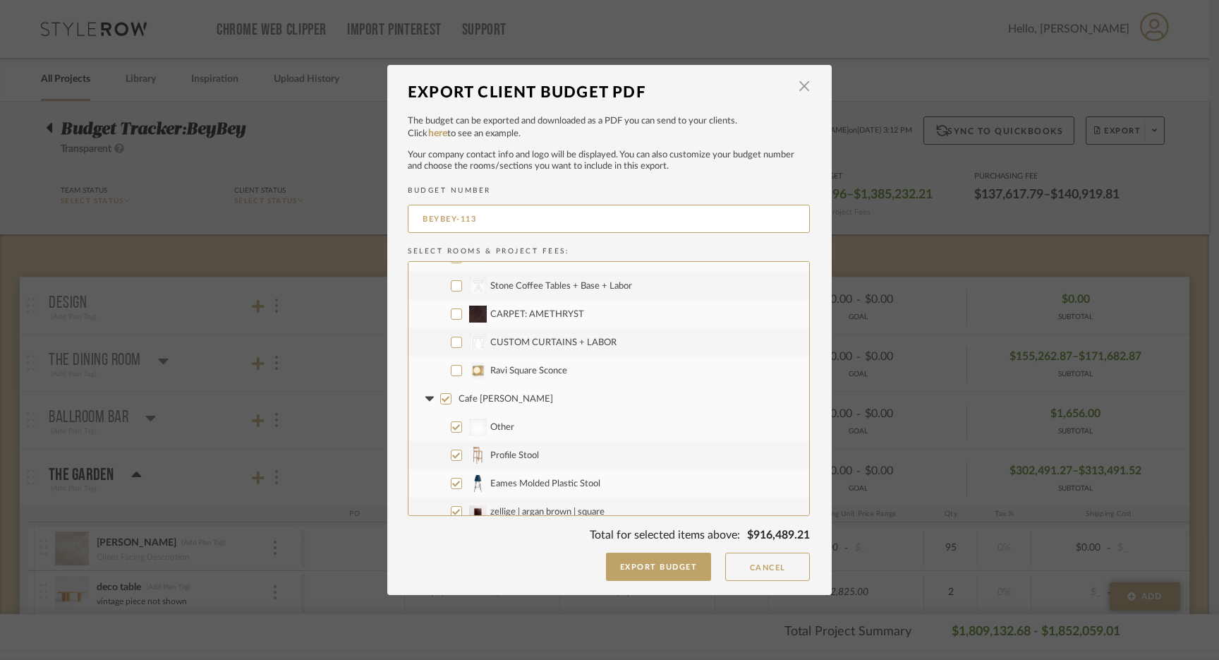
scroll to position [3444, 0]
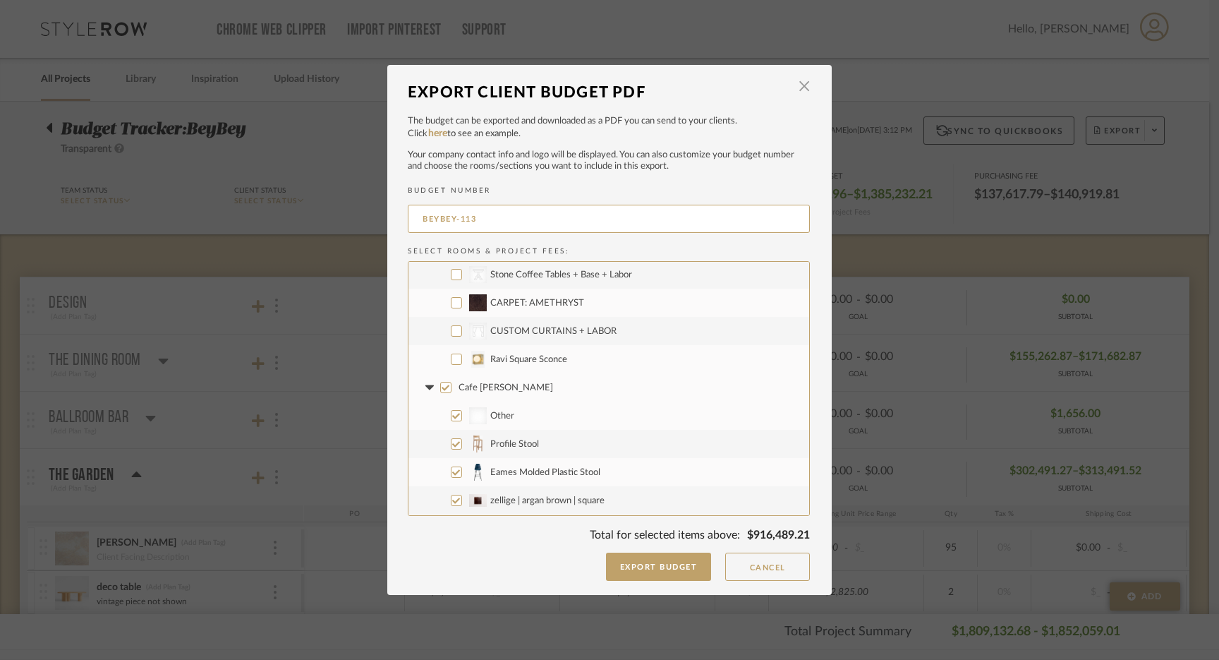
click at [453, 304] on input "CARPET: AMETHRYST" at bounding box center [456, 302] width 11 height 11
checkbox input "true"
click at [452, 358] on input "Ravi Square Sconce" at bounding box center [456, 358] width 11 height 11
checkbox input "true"
click at [441, 391] on input "Cafe [PERSON_NAME]" at bounding box center [445, 387] width 11 height 11
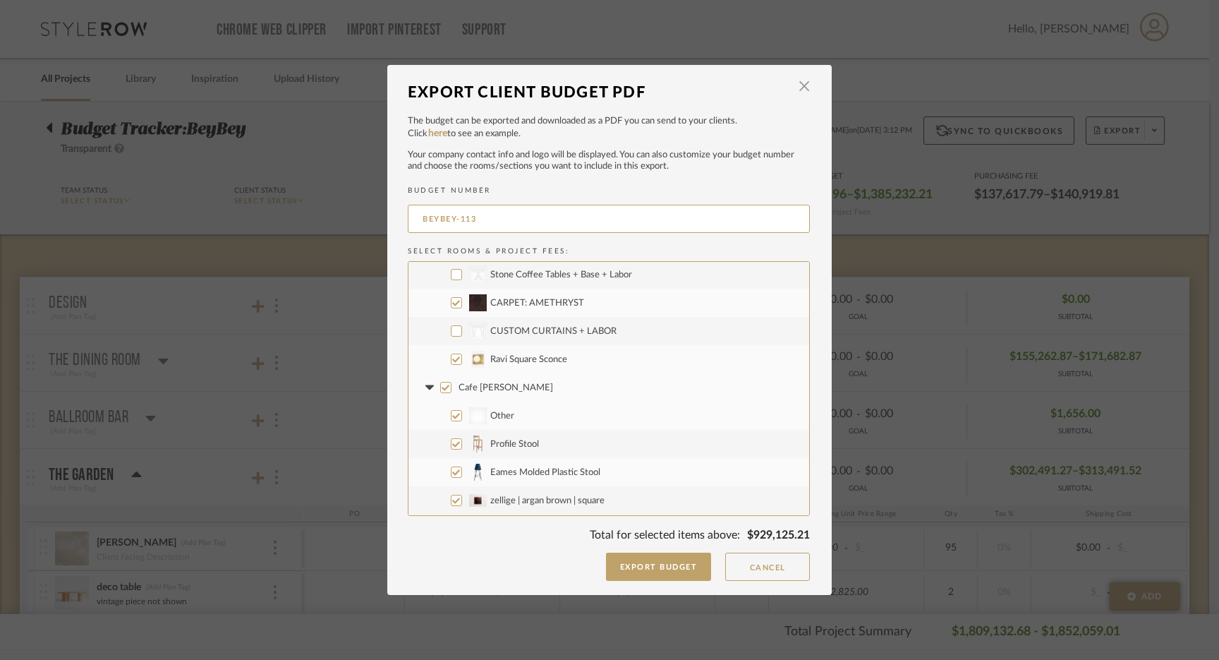
checkbox input "false"
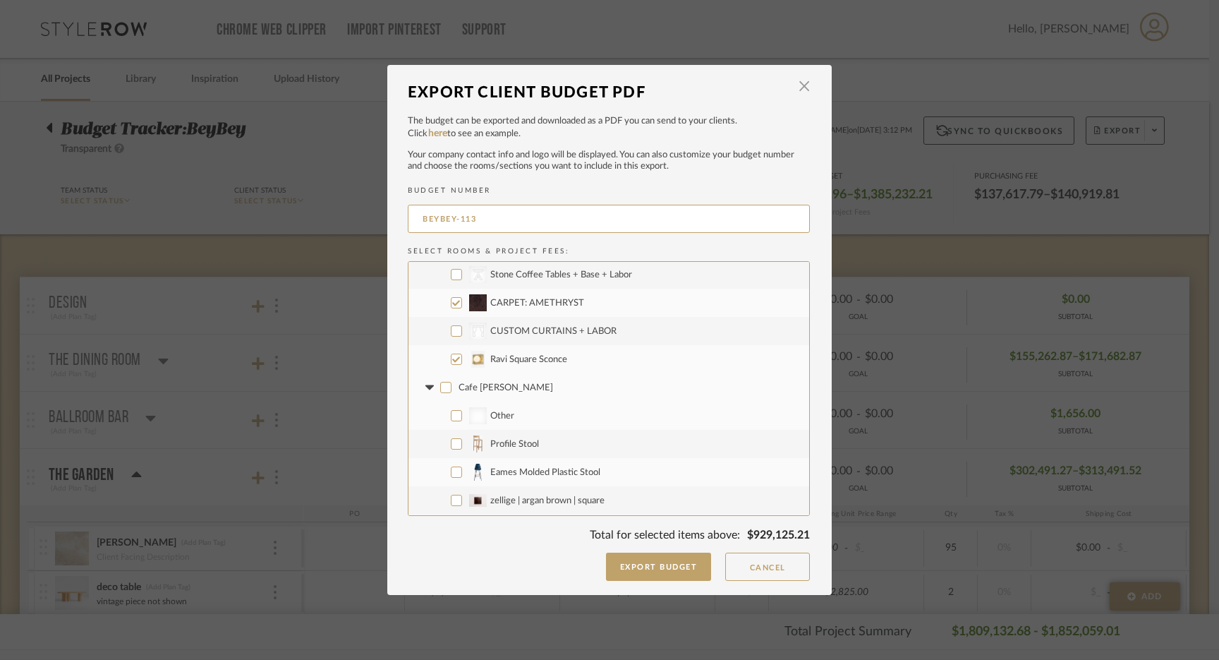
checkbox input "false"
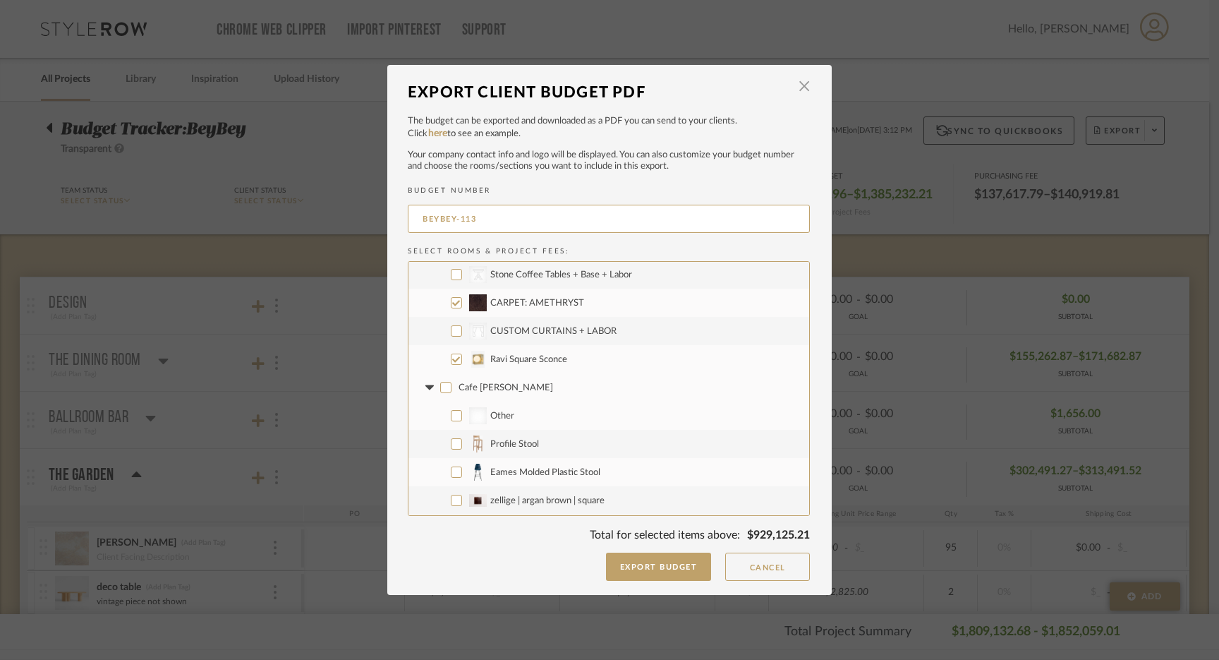
checkbox input "false"
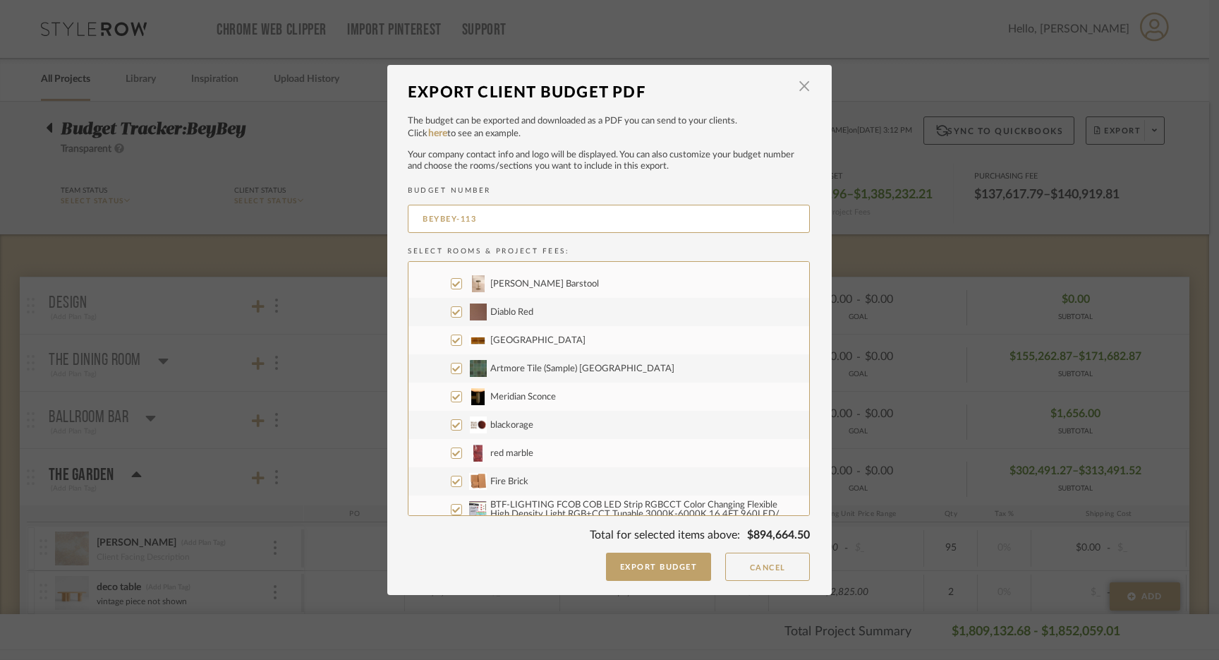
scroll to position [3941, 0]
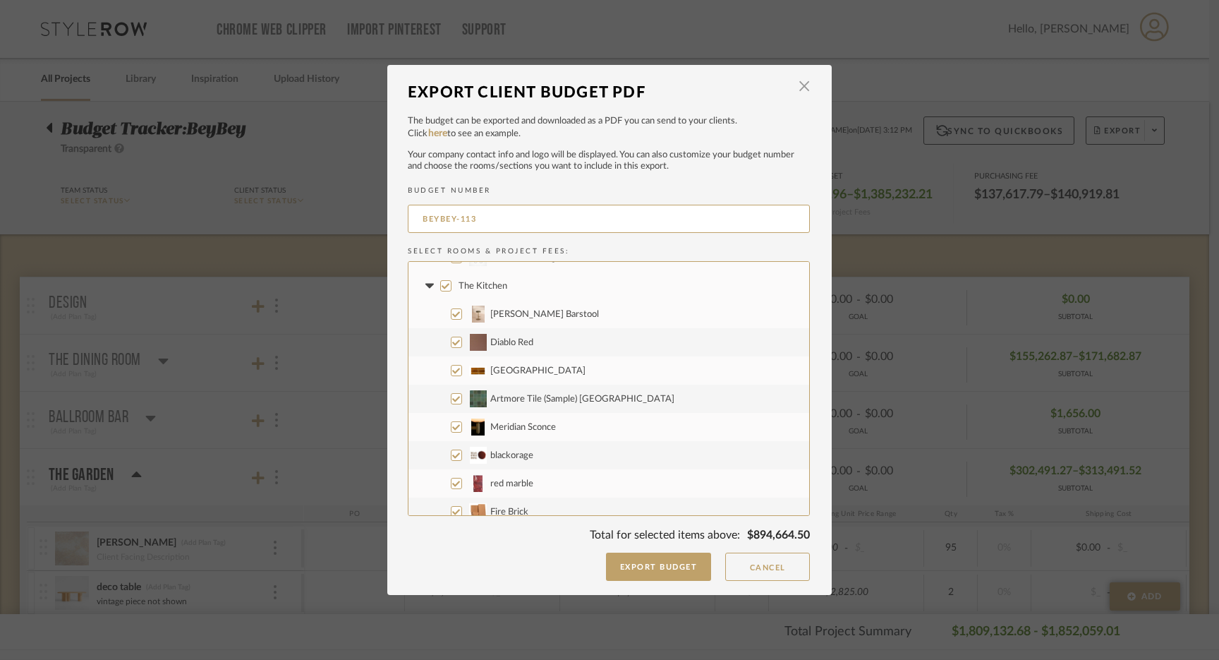
click at [440, 285] on input "The Kitchen" at bounding box center [445, 285] width 11 height 11
checkbox input "false"
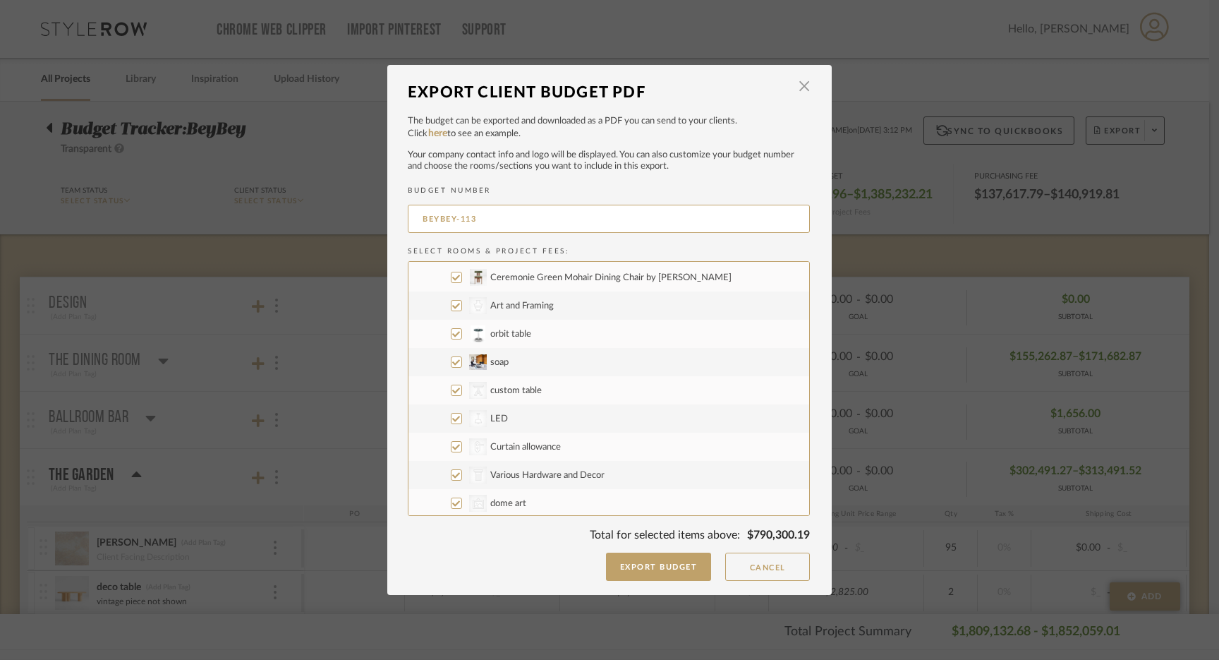
scroll to position [4423, 0]
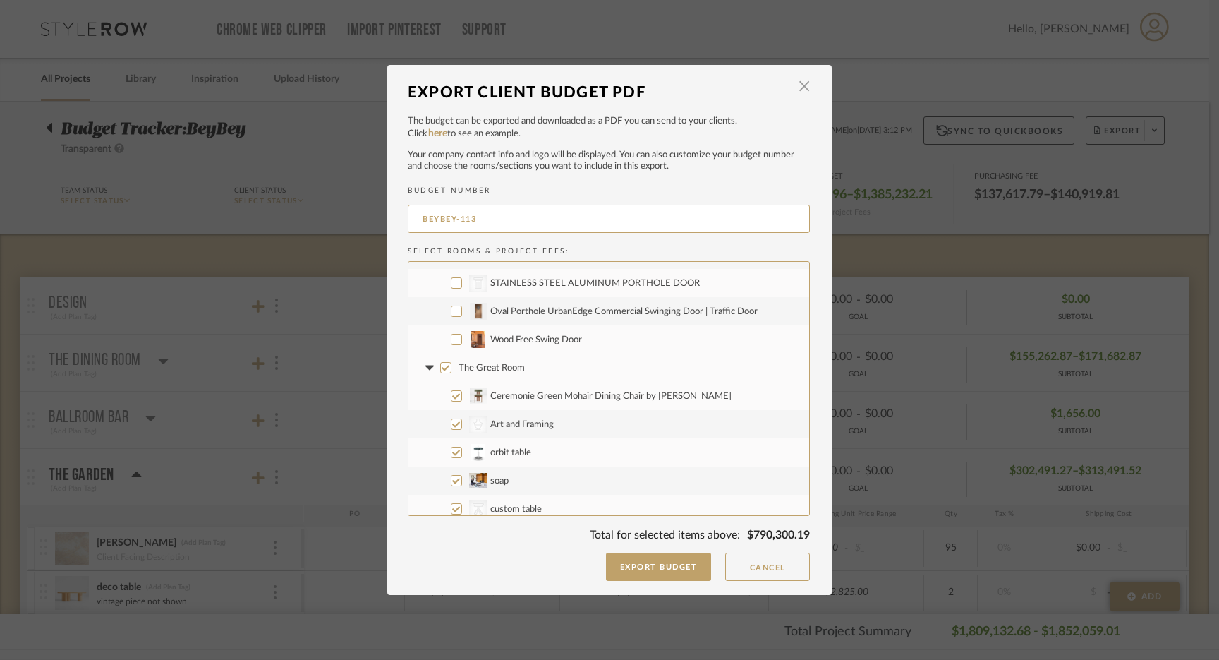
click at [453, 341] on input "Wood Free Swing Door" at bounding box center [456, 339] width 11 height 11
click at [440, 368] on input "The Great Room" at bounding box center [445, 367] width 11 height 11
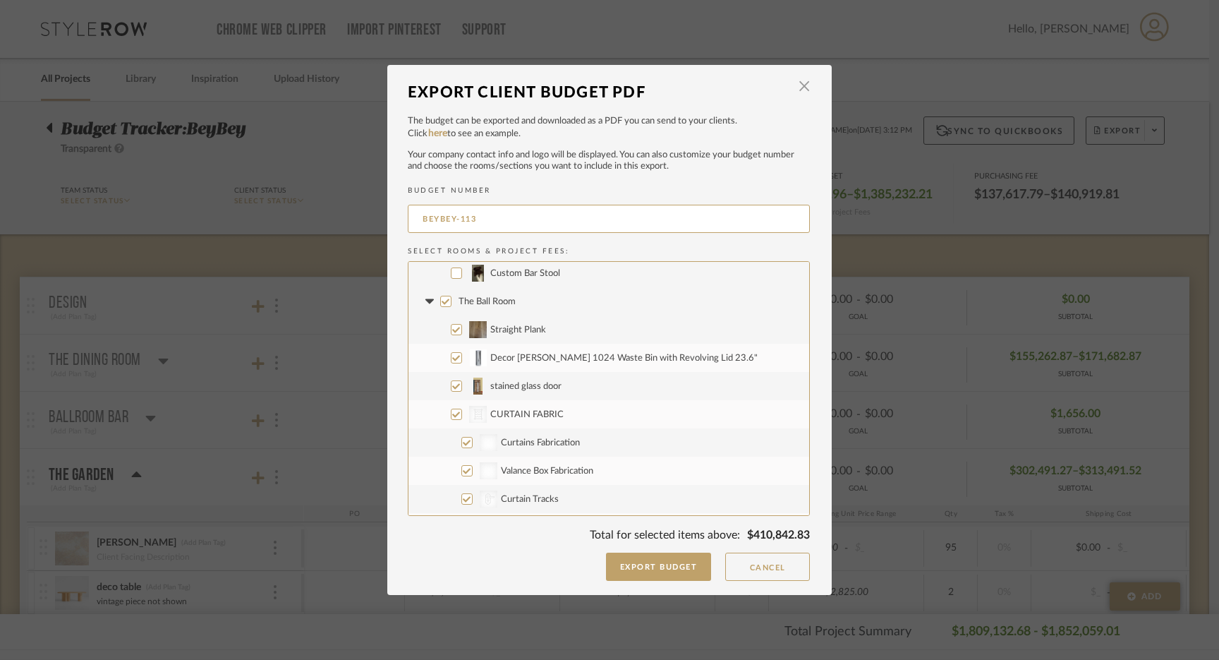
scroll to position [5474, 0]
click at [442, 305] on input "The Ball Room" at bounding box center [445, 304] width 11 height 11
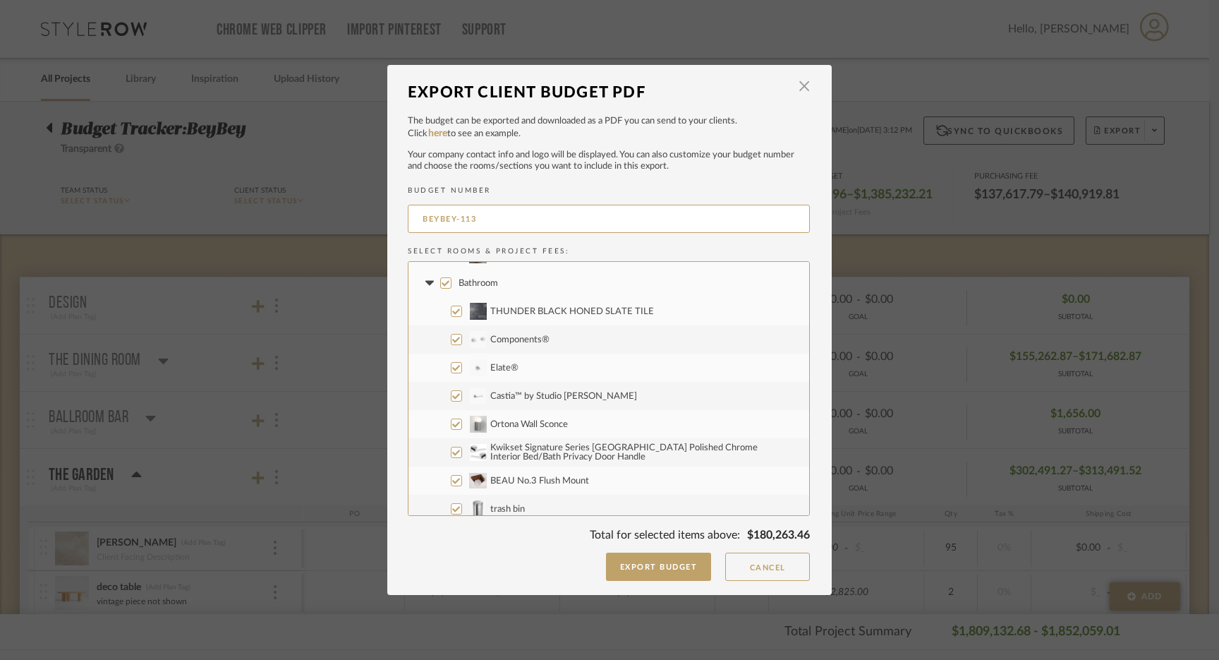
scroll to position [6187, 0]
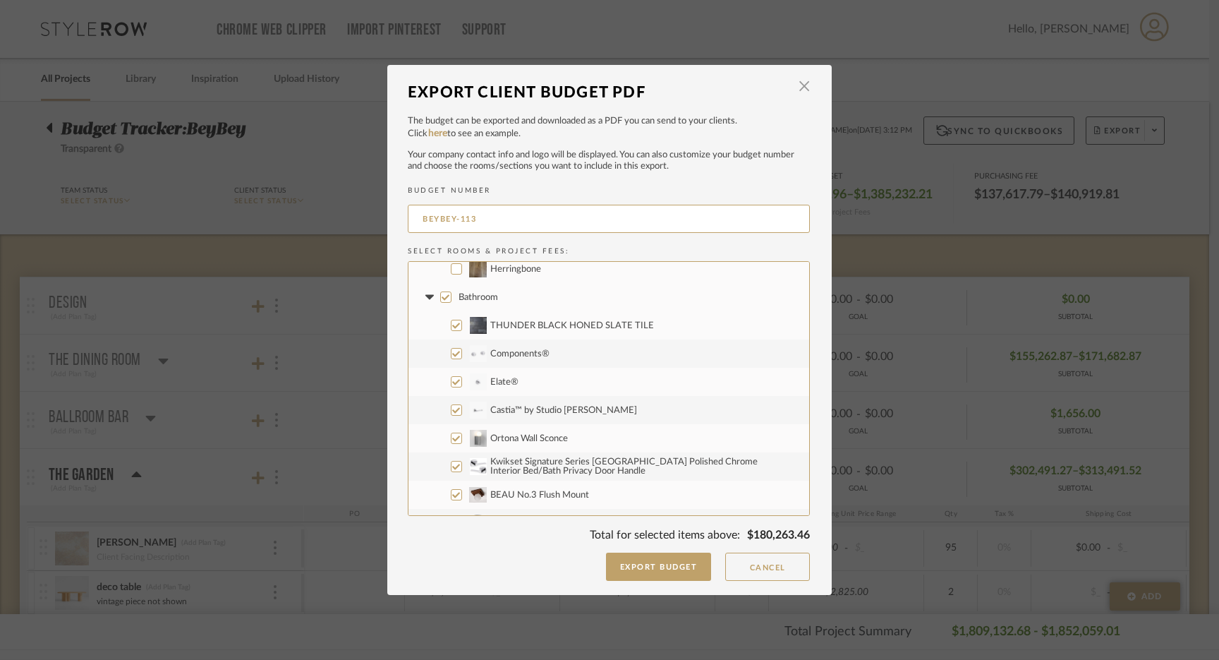
click at [440, 298] on input "Bathroom" at bounding box center [445, 296] width 11 height 11
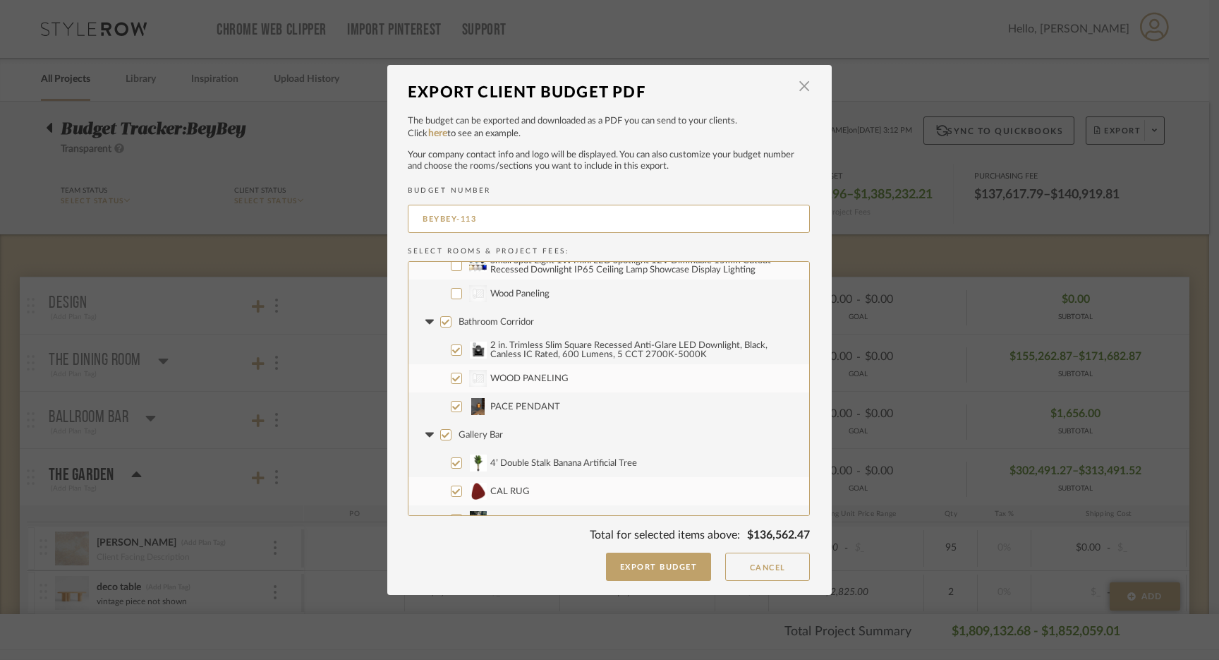
scroll to position [6750, 0]
click at [451, 386] on input "CategoryIconWallcovering Created with Sketch. WOOD PANELING" at bounding box center [456, 382] width 11 height 11
click at [453, 412] on input "PACE PENDANT" at bounding box center [456, 410] width 11 height 11
click at [442, 436] on input "Gallery Bar" at bounding box center [445, 438] width 11 height 11
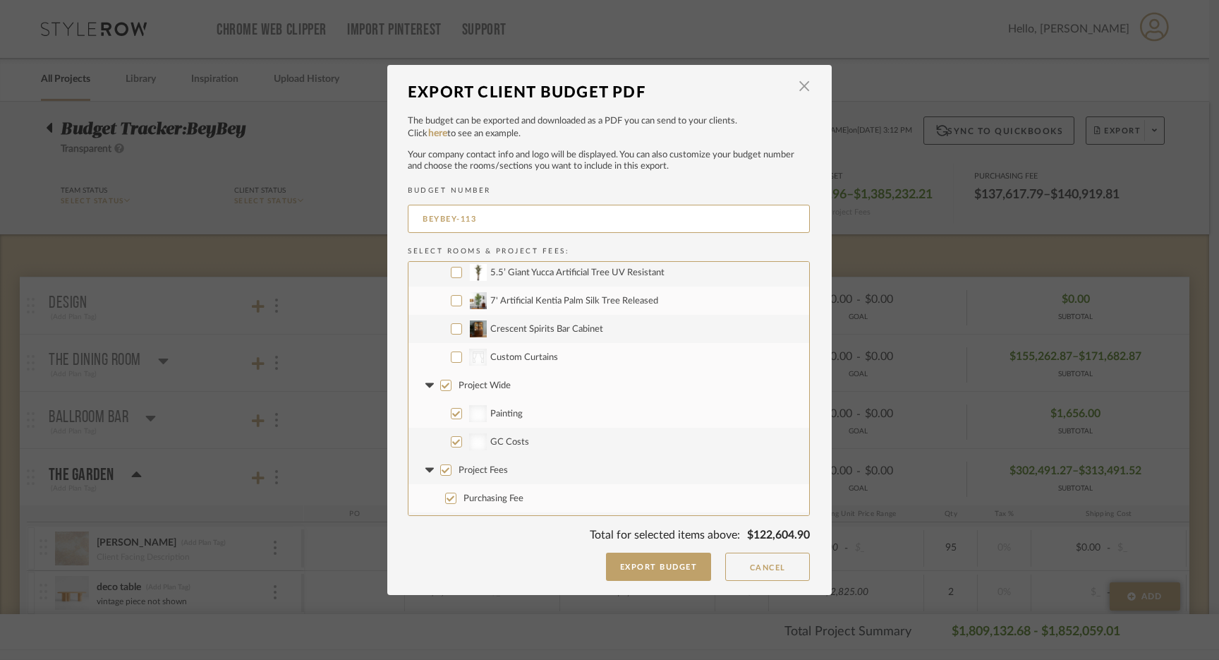
scroll to position [7125, 0]
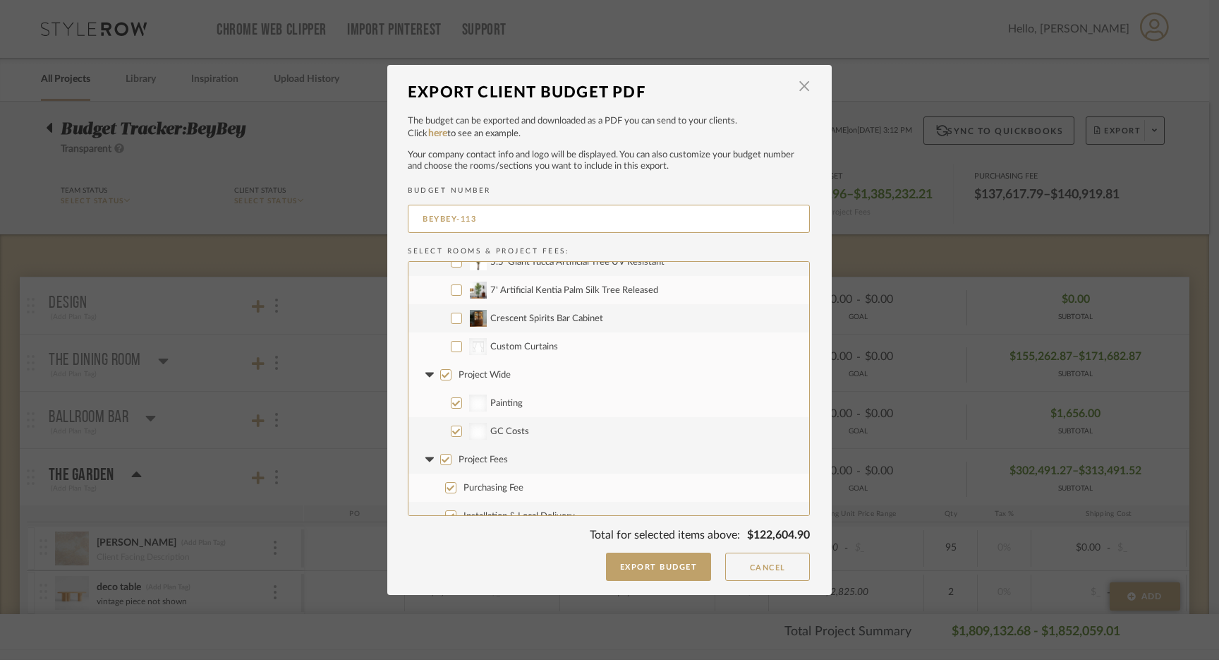
click at [442, 372] on input "Project Wide" at bounding box center [445, 374] width 11 height 11
click at [443, 461] on input "Project Fees" at bounding box center [445, 459] width 11 height 11
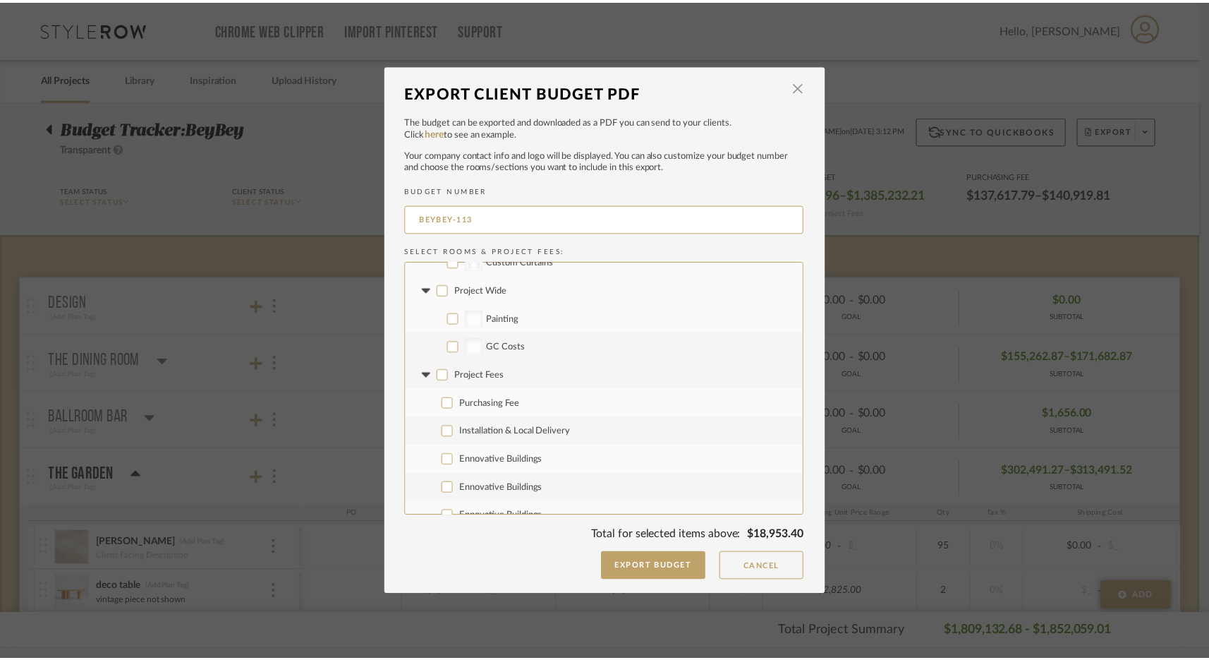
scroll to position [7224, 0]
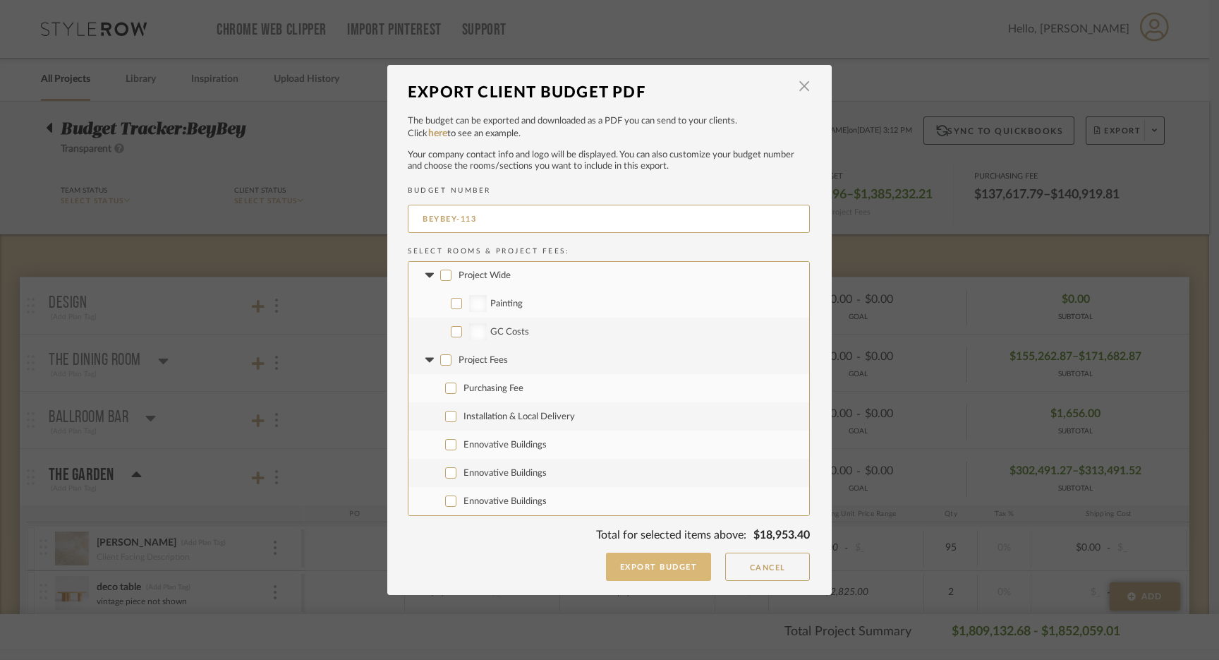
click at [652, 564] on button "Export Budget" at bounding box center [659, 566] width 106 height 28
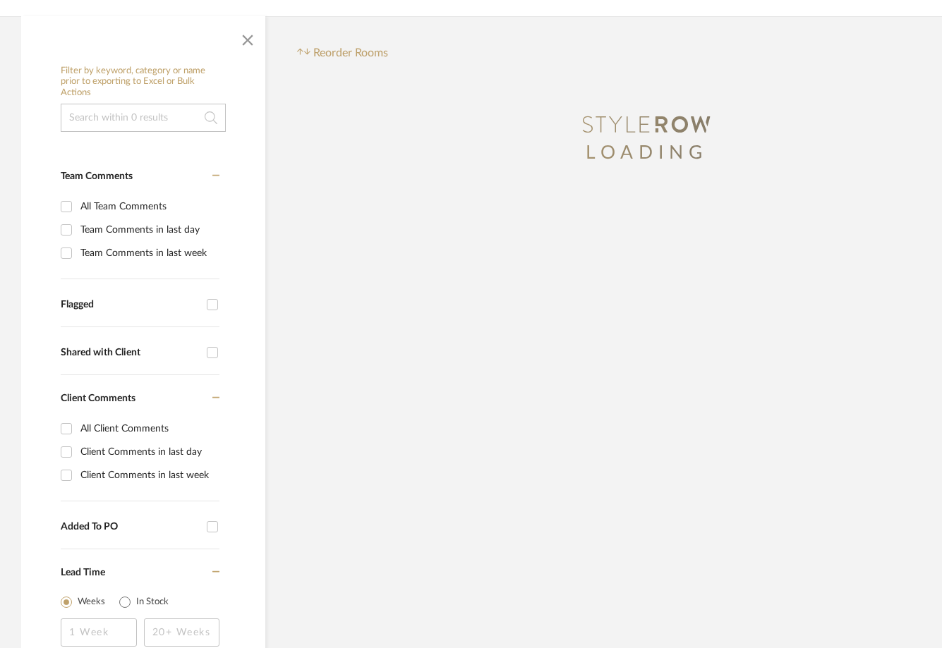
scroll to position [377, 0]
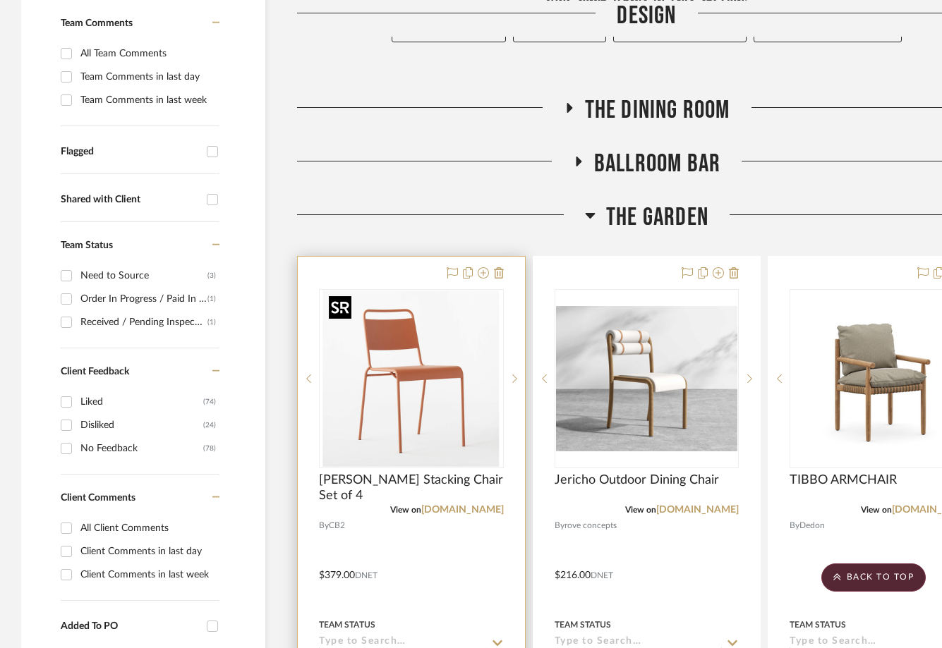
click at [0, 0] on img at bounding box center [0, 0] width 0 height 0
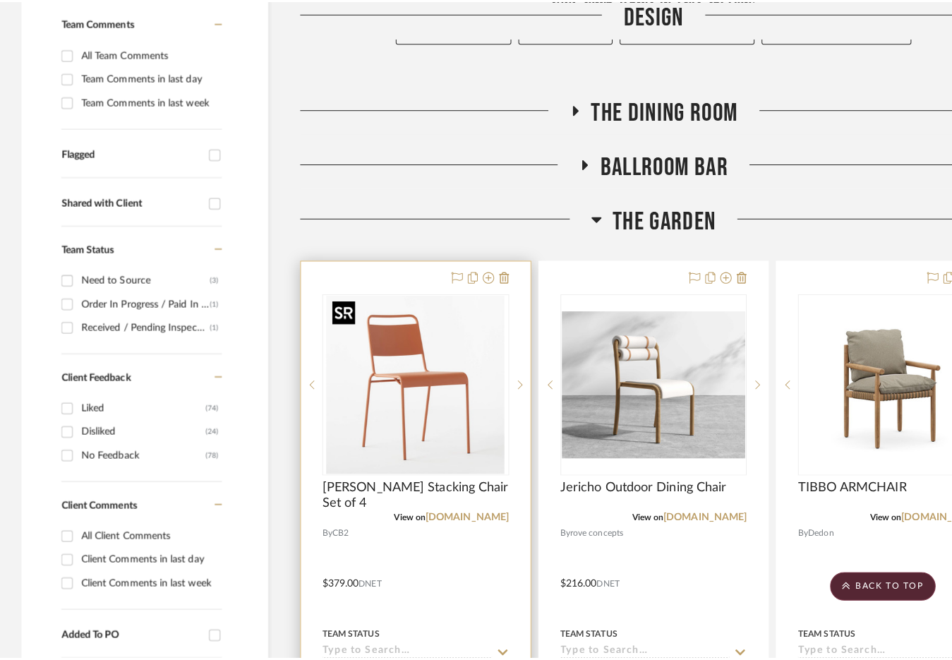
scroll to position [0, 0]
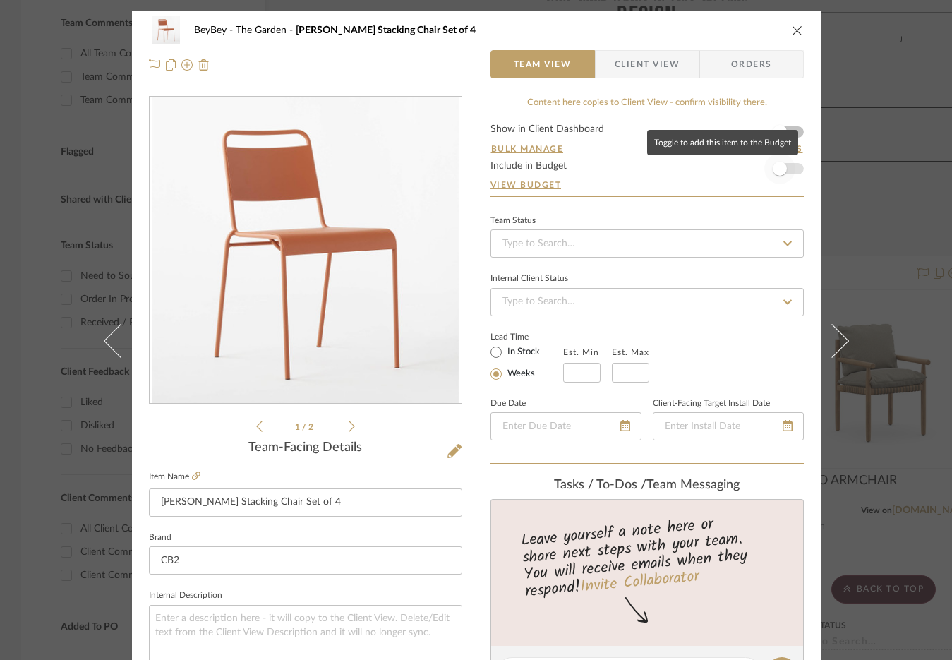
click at [785, 168] on span "button" at bounding box center [779, 168] width 31 height 31
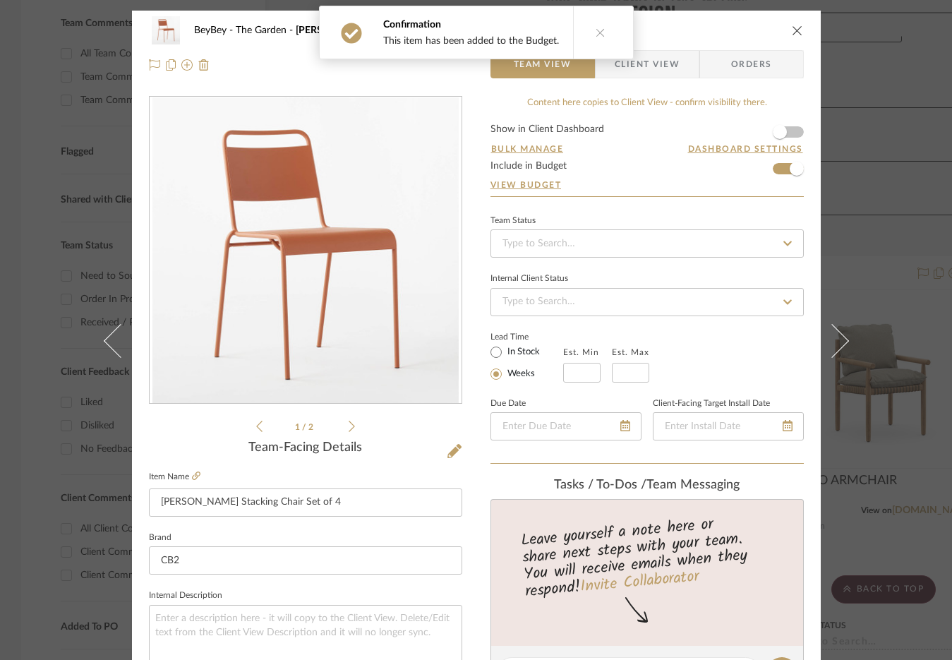
click at [793, 32] on icon "close" at bounding box center [797, 30] width 11 height 11
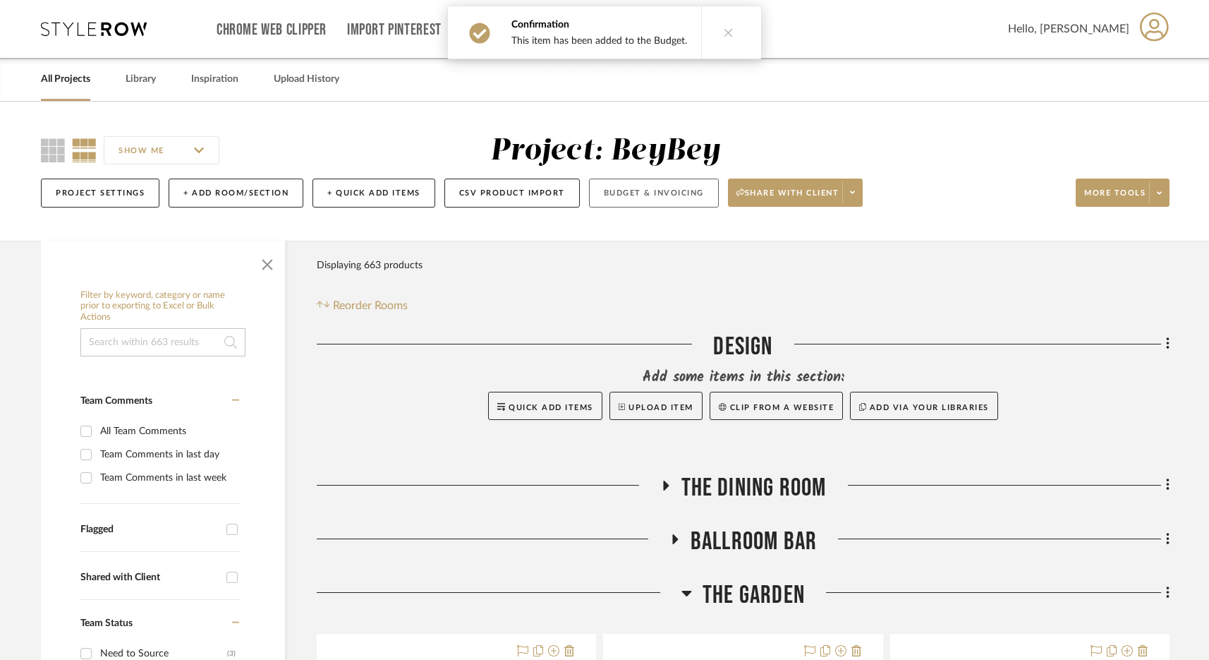
click at [643, 199] on button "Budget & Invoicing" at bounding box center [654, 192] width 130 height 29
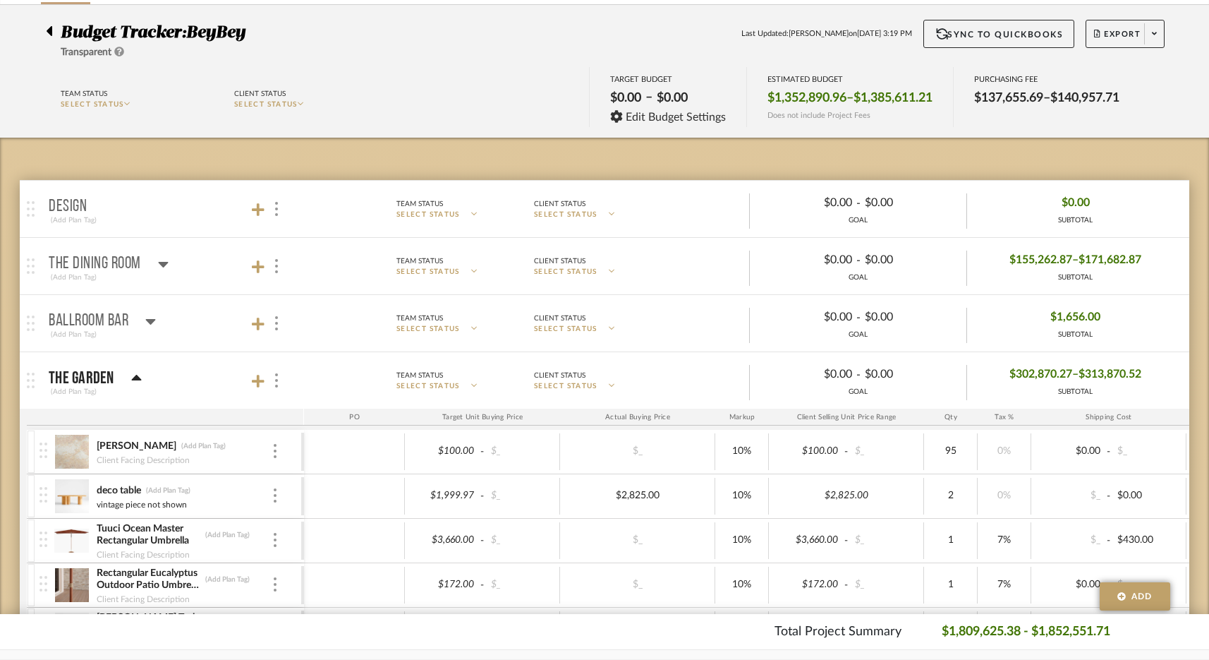
scroll to position [97, 0]
click at [951, 25] on button "Export" at bounding box center [1125, 33] width 79 height 28
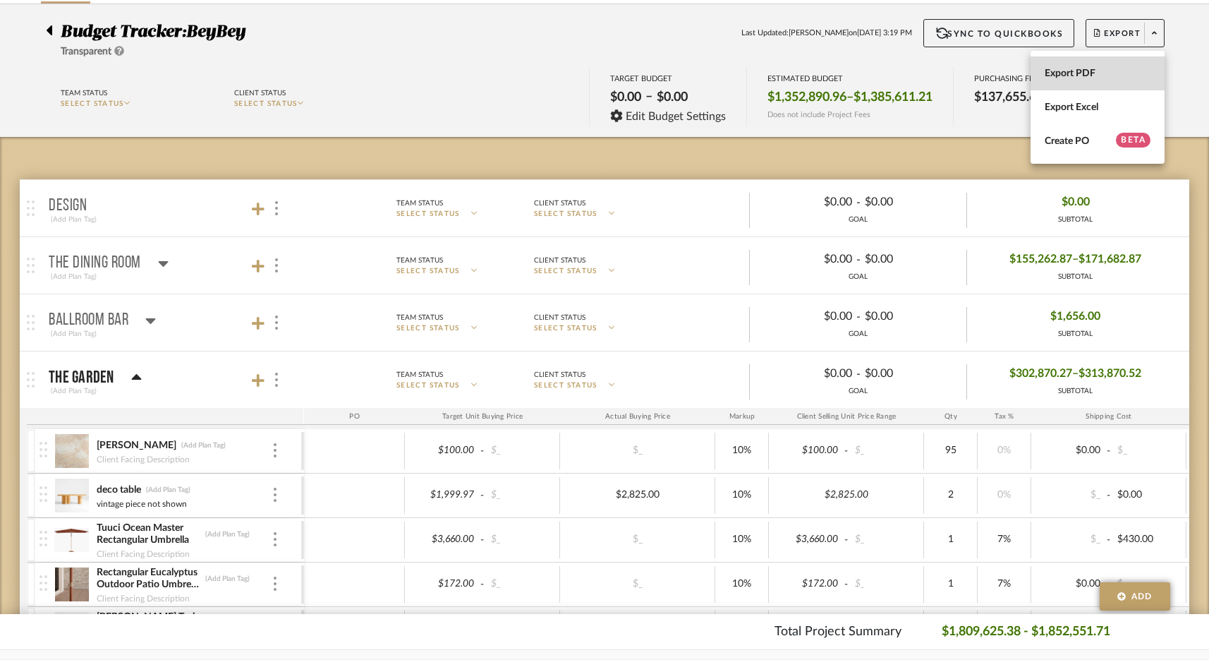
click at [951, 71] on span "Export PDF" at bounding box center [1098, 74] width 106 height 12
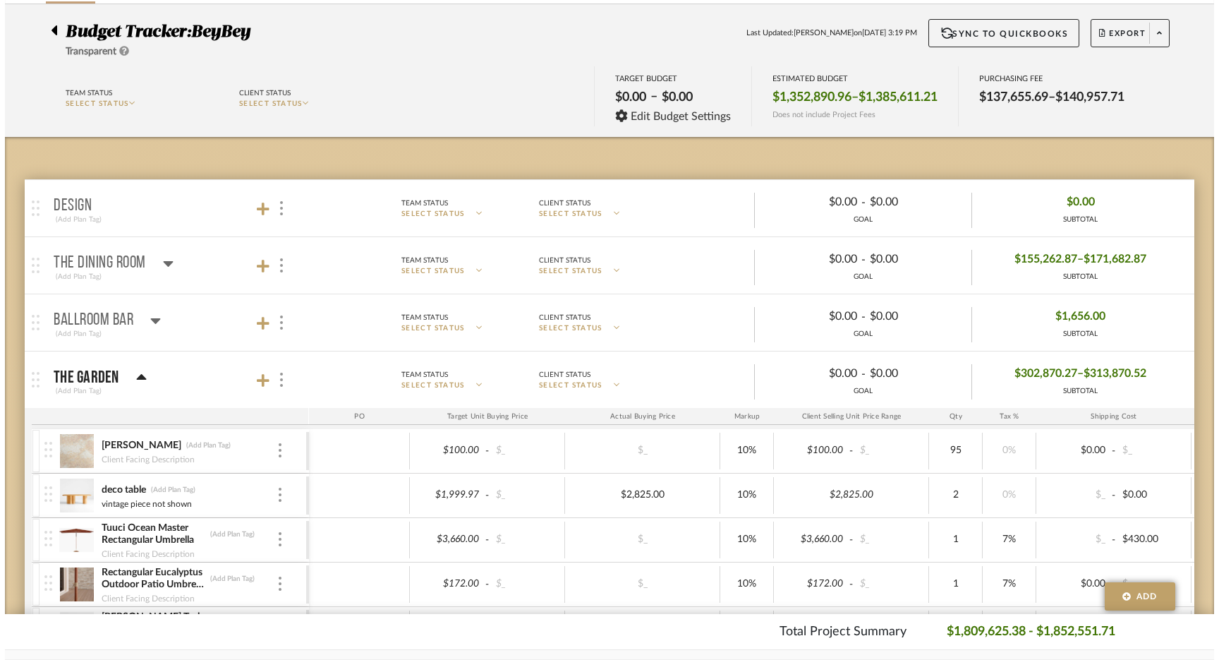
scroll to position [0, 0]
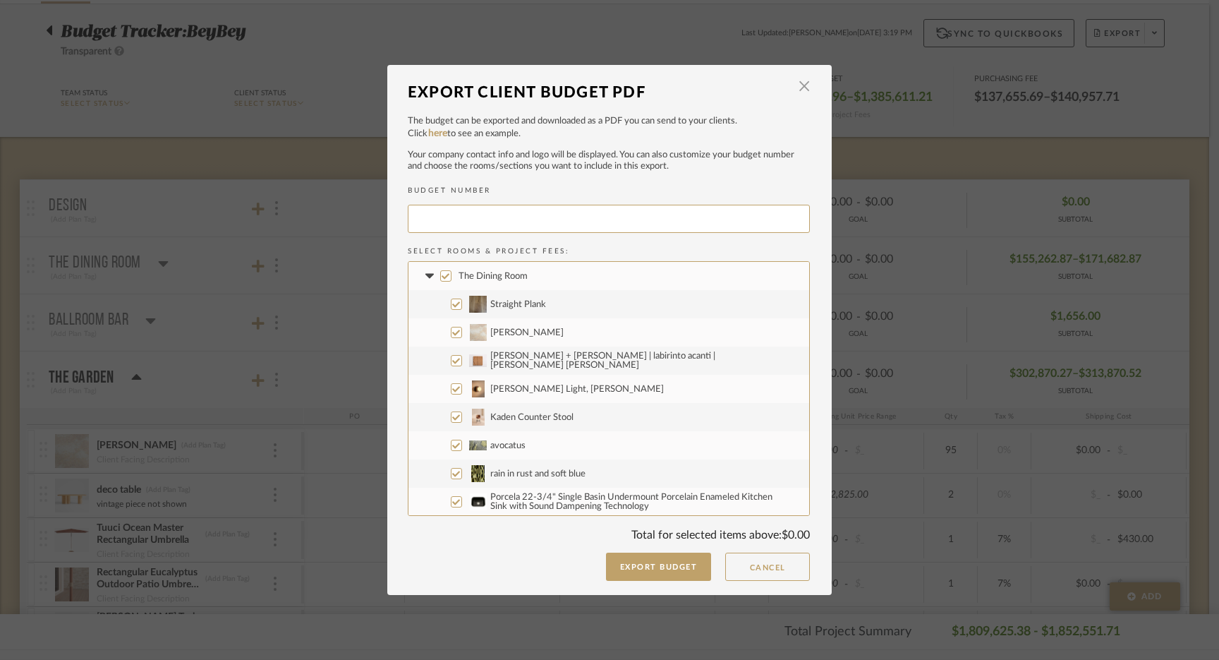
type input "BEYBEY-114"
click at [441, 277] on input "The Dining Room" at bounding box center [445, 275] width 11 height 11
checkbox input "false"
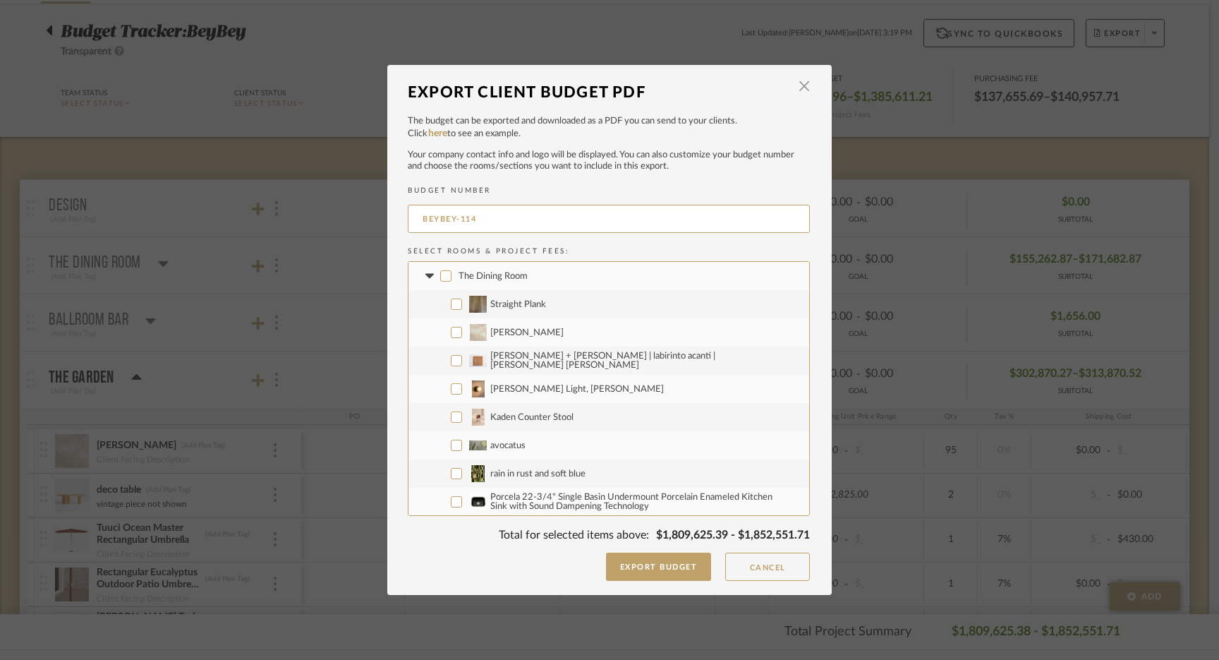
checkbox input "false"
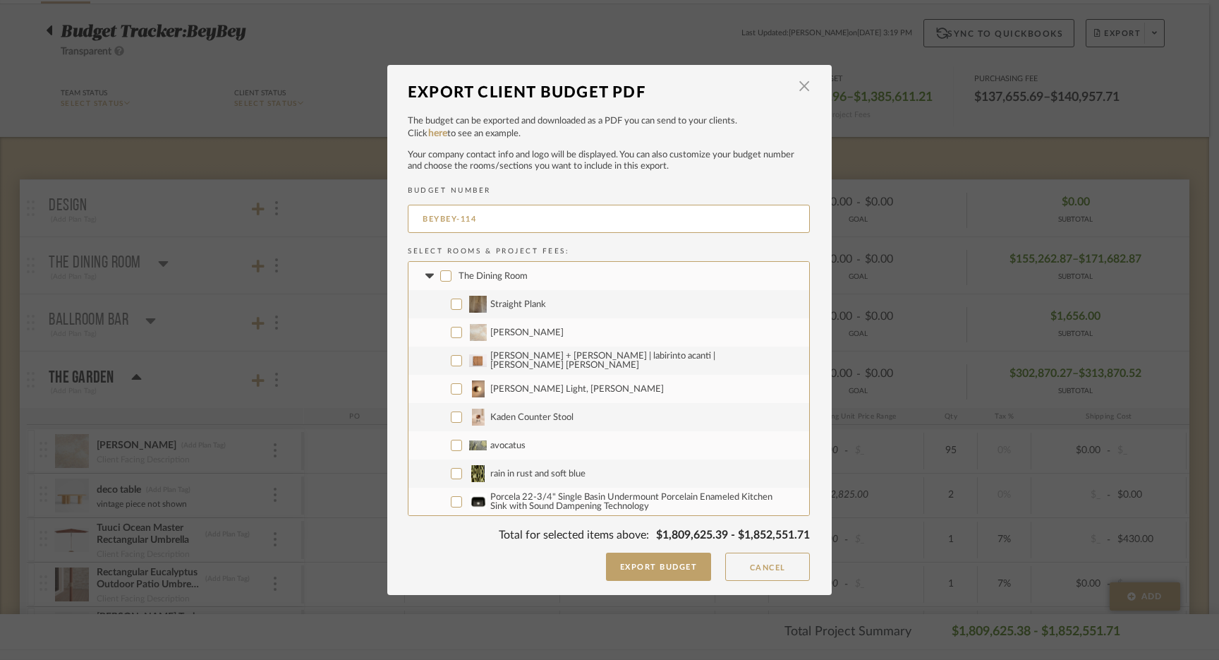
checkbox input "false"
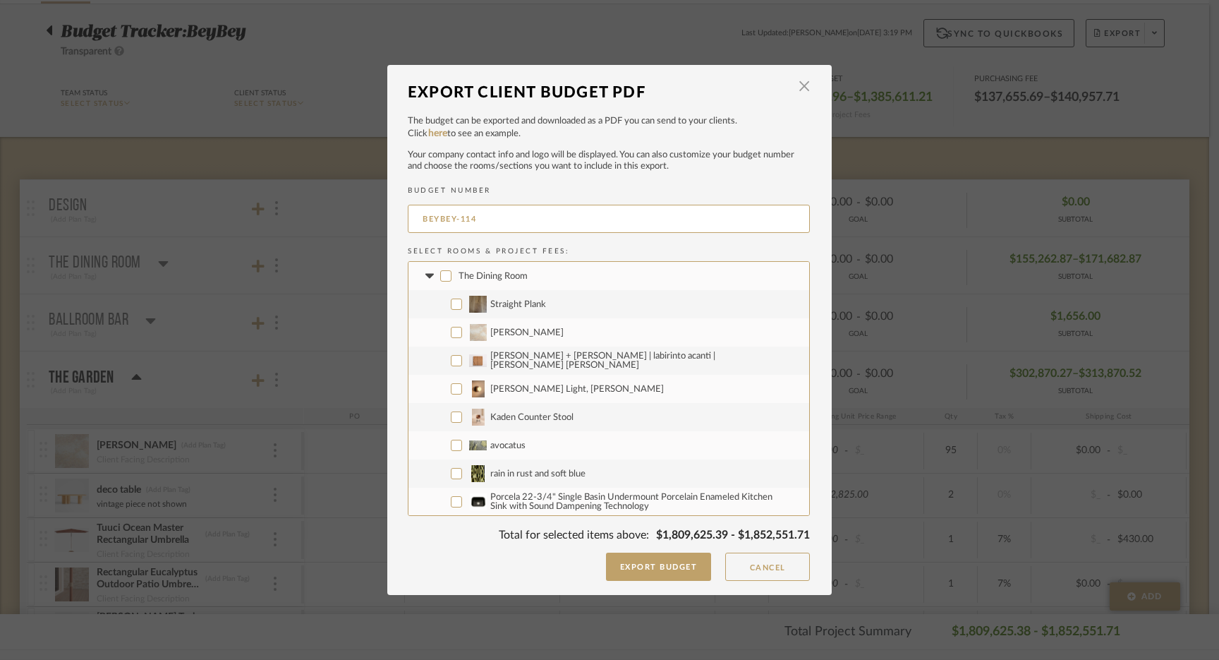
checkbox input "false"
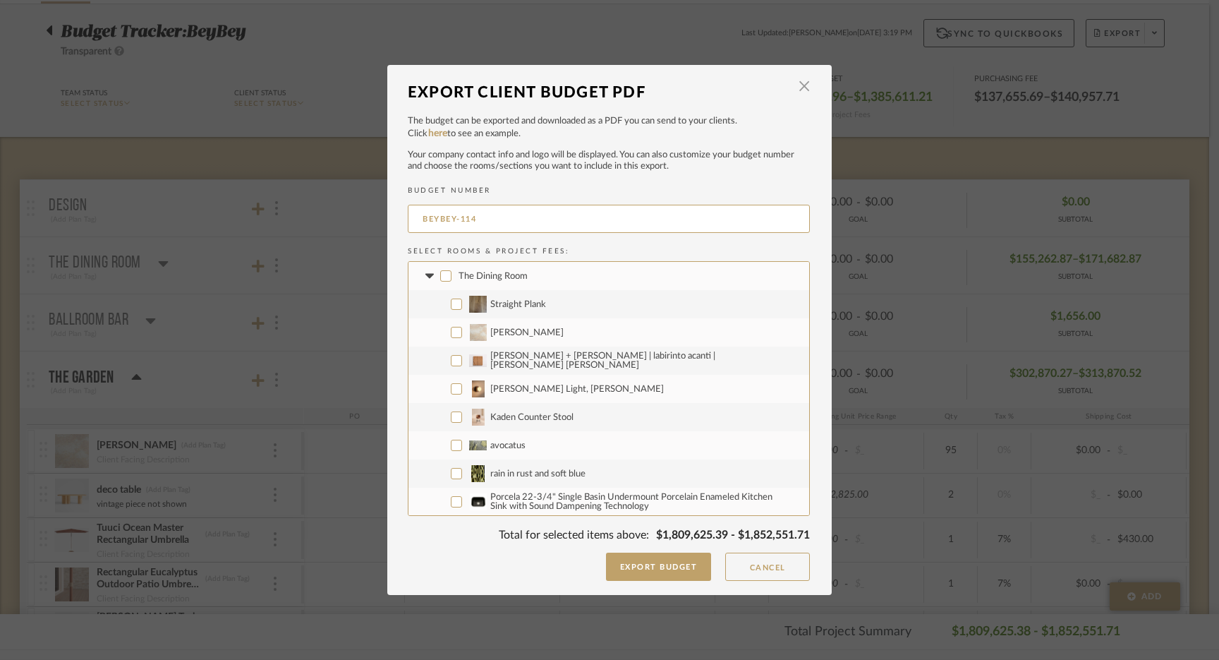
checkbox input "false"
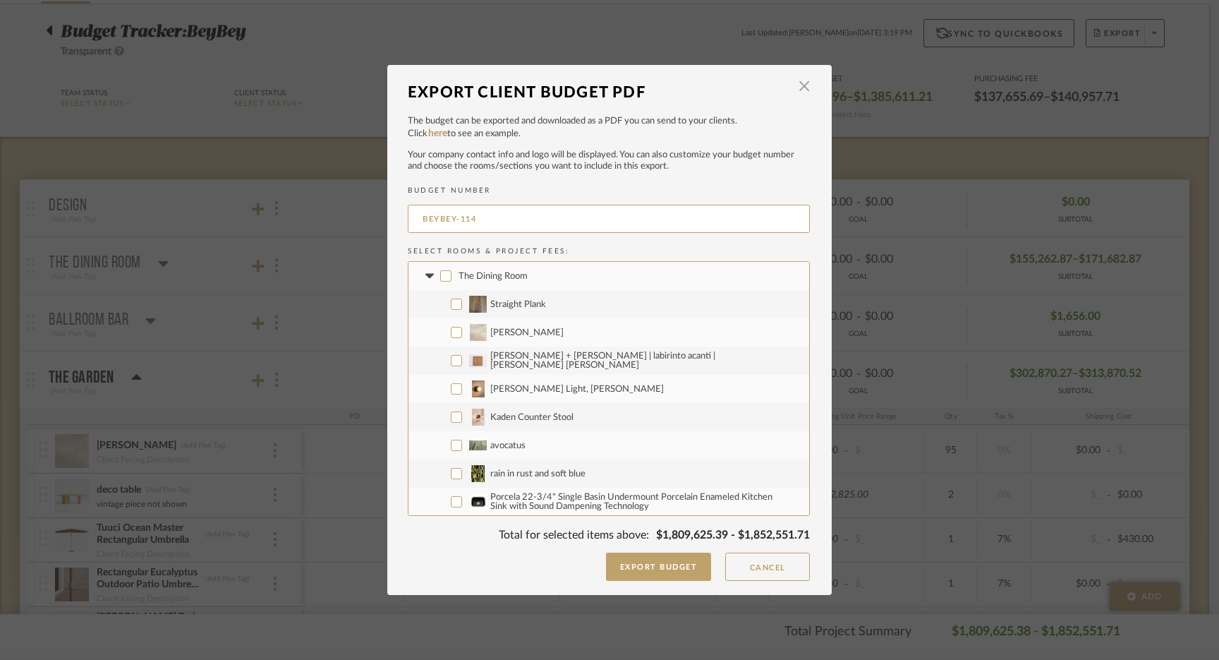
checkbox input "false"
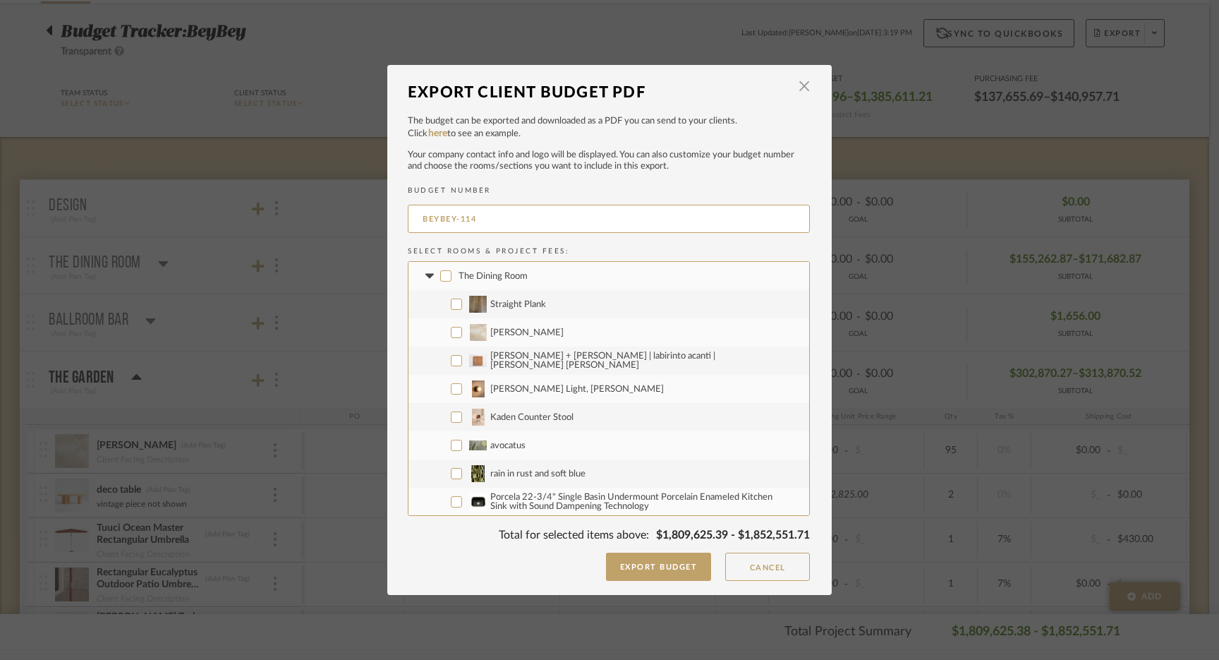
checkbox input "false"
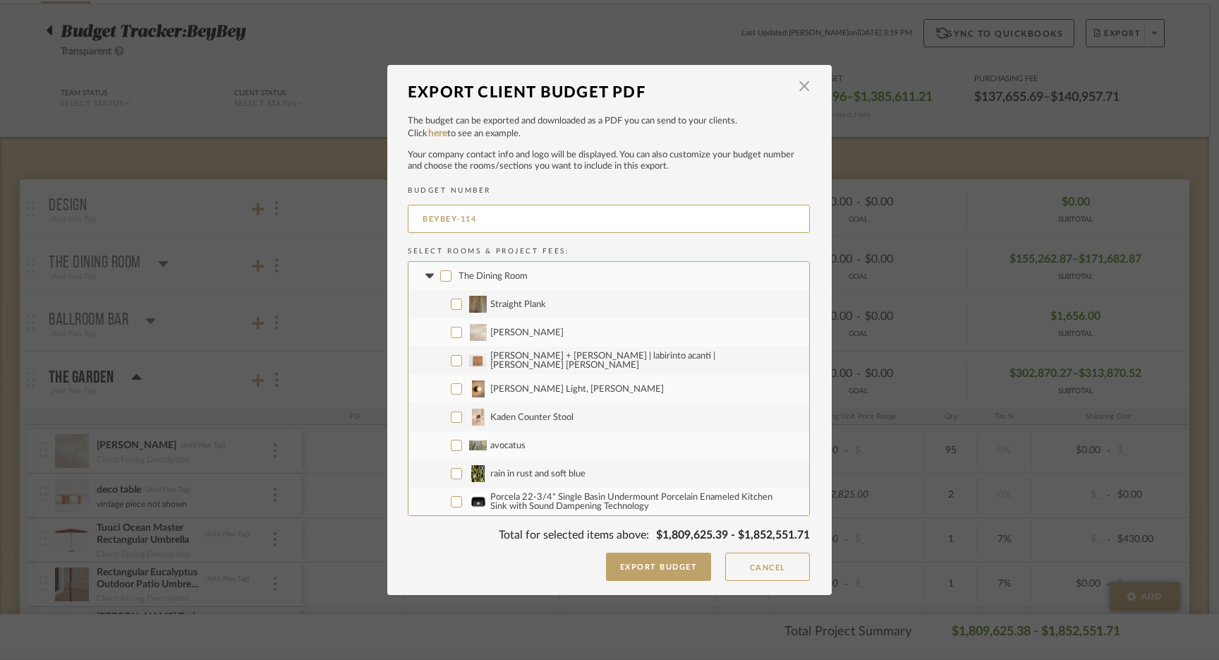
checkbox input "false"
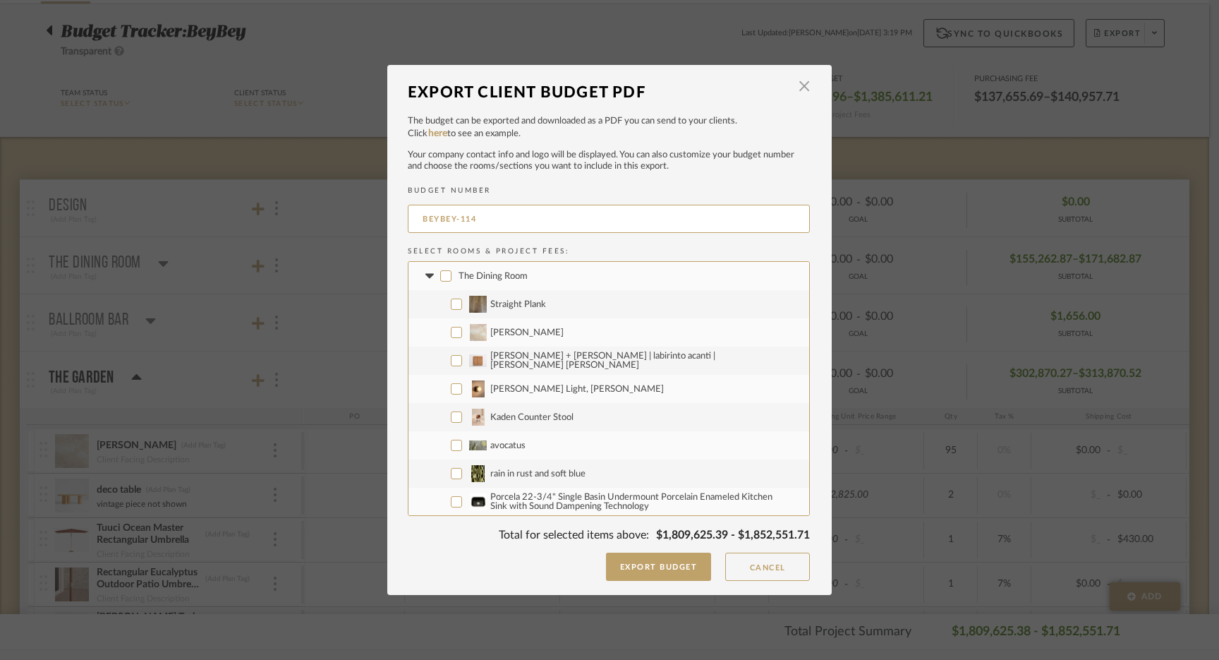
checkbox input "false"
click at [425, 278] on icon at bounding box center [429, 276] width 15 height 6
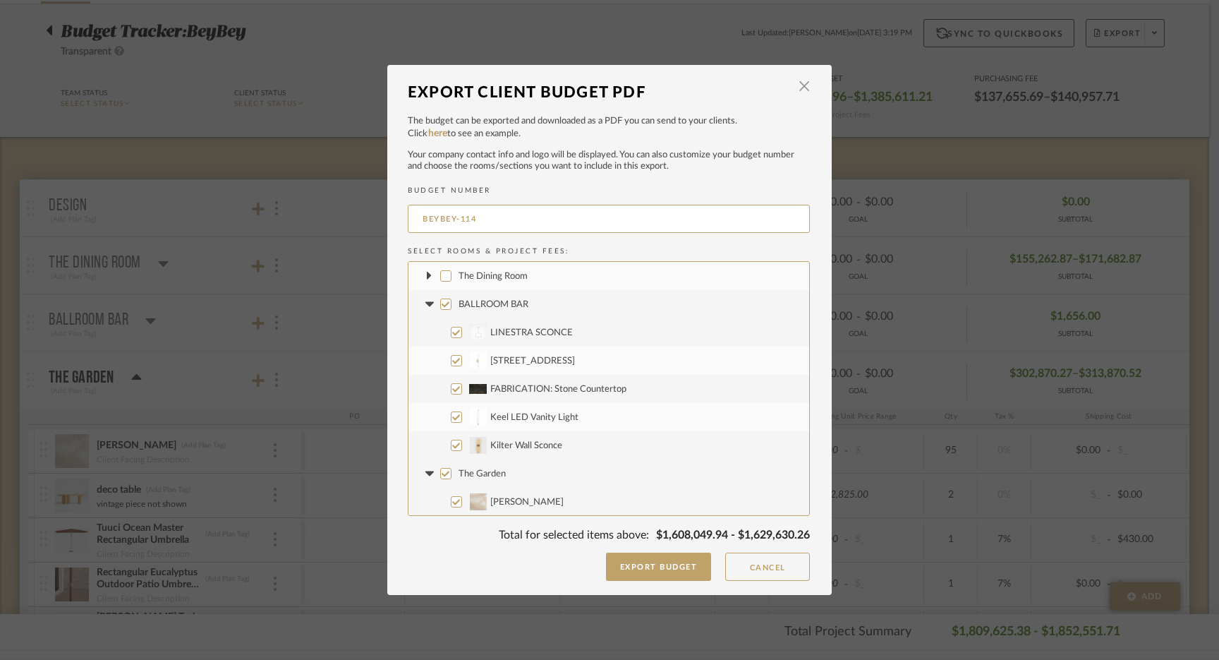
click at [440, 302] on input "BALLROOM BAR" at bounding box center [445, 303] width 11 height 11
checkbox input "false"
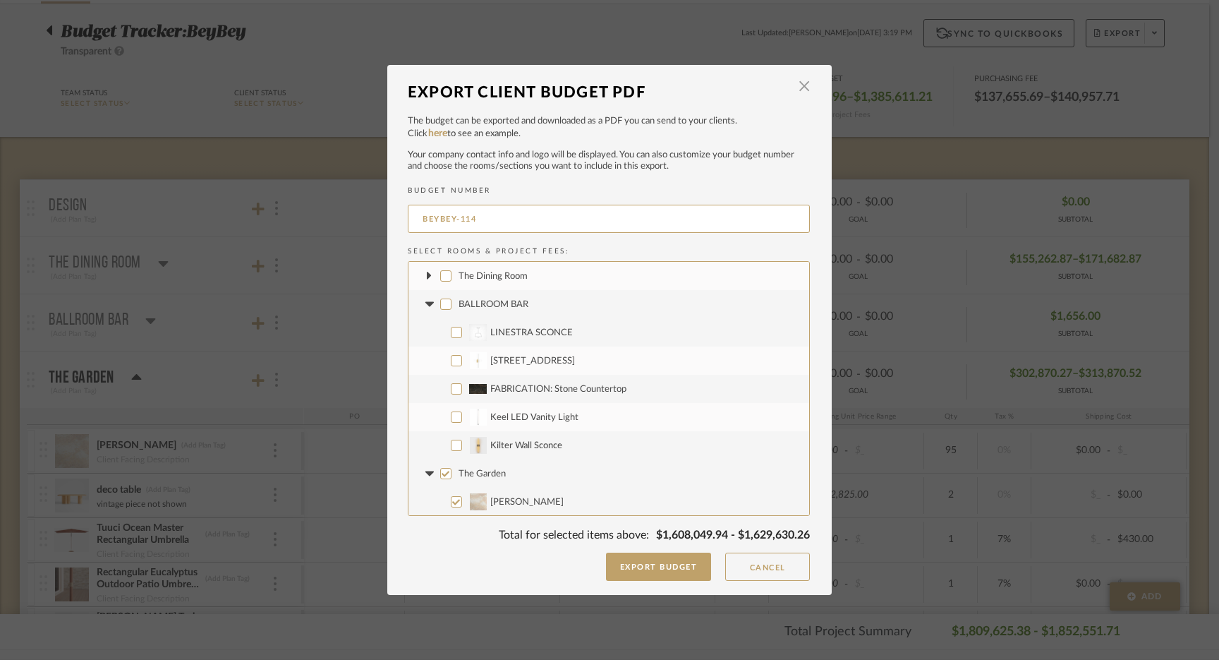
checkbox input "false"
click at [451, 444] on input "Kilter Wall Sconce" at bounding box center [456, 444] width 11 height 11
checkbox input "true"
click at [424, 301] on icon at bounding box center [429, 304] width 15 height 6
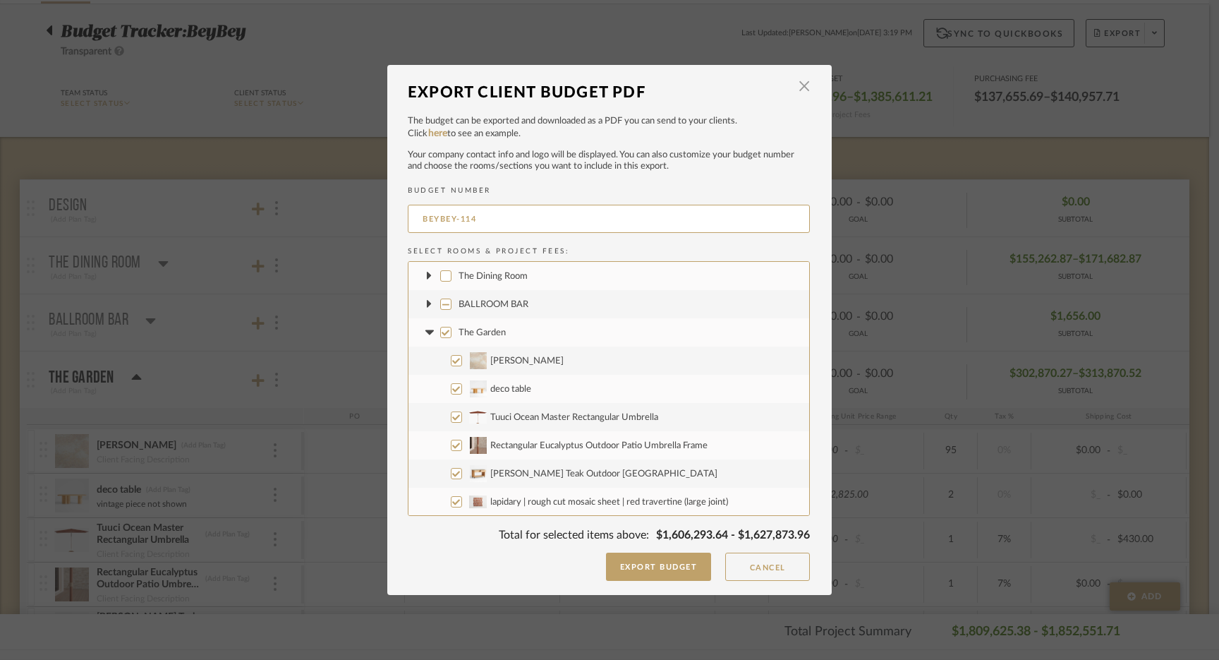
click at [440, 332] on input "The Garden" at bounding box center [445, 332] width 11 height 11
checkbox input "false"
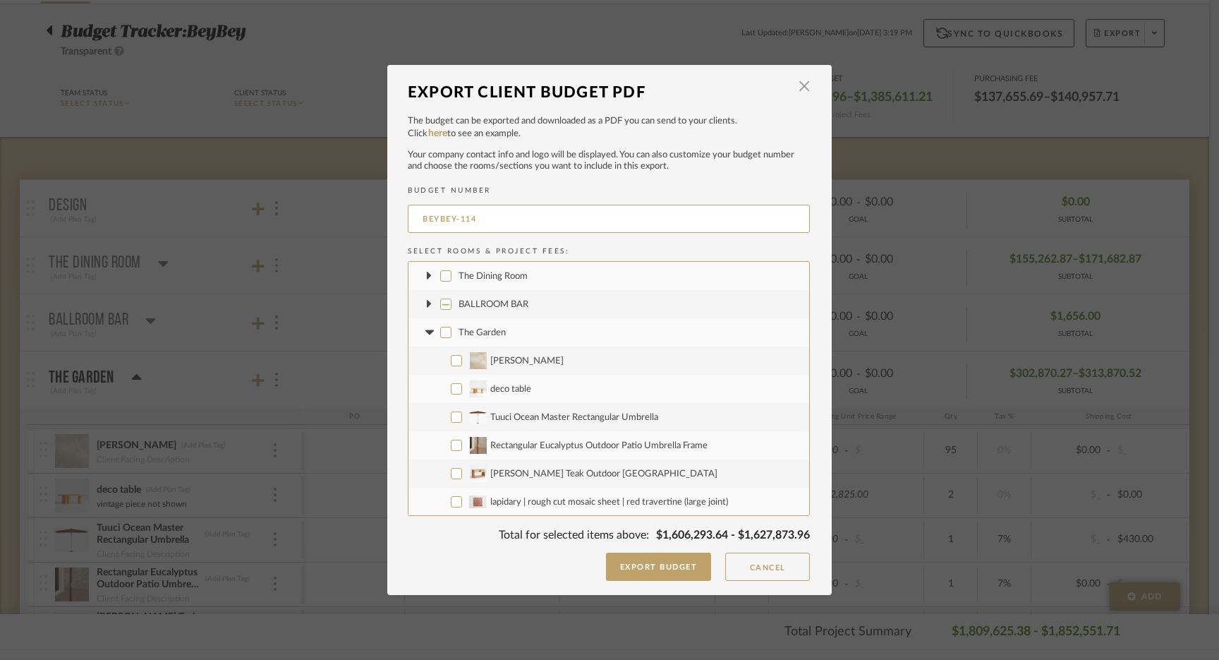
checkbox input "false"
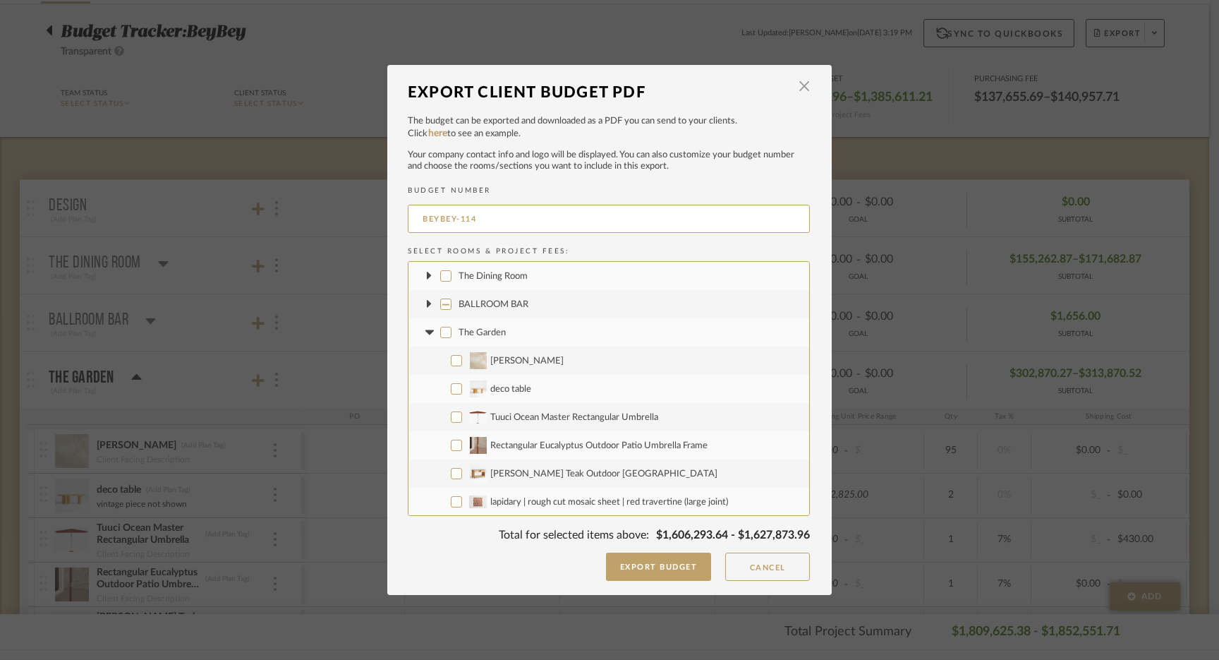
checkbox input "false"
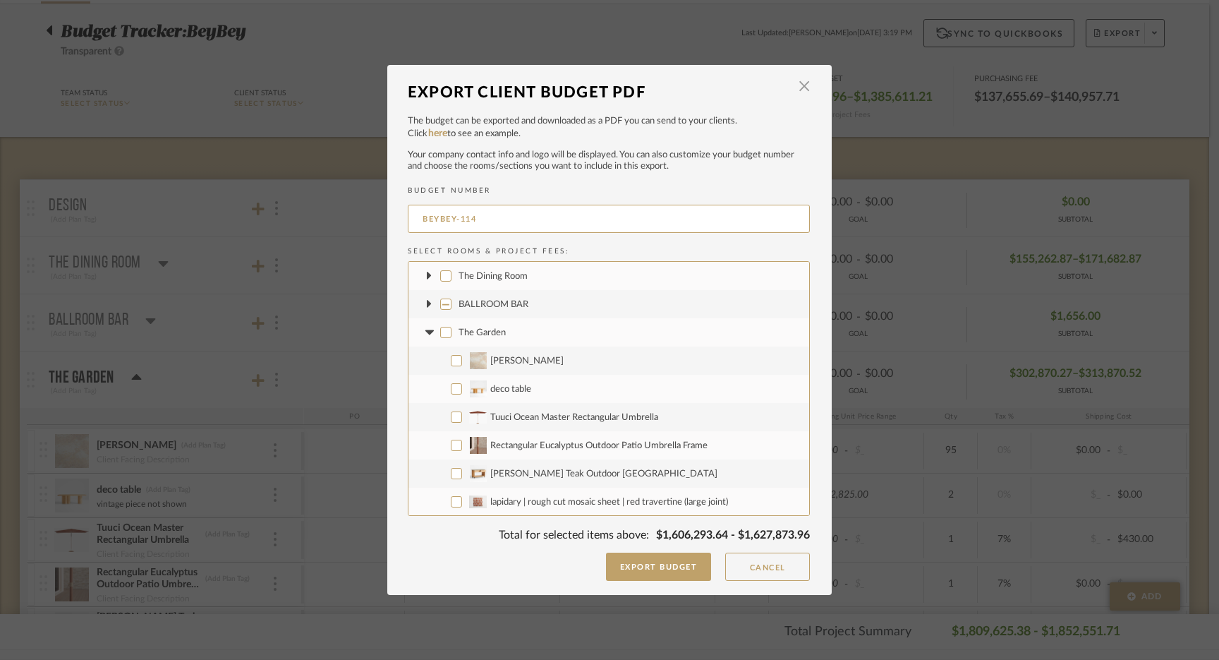
checkbox input "false"
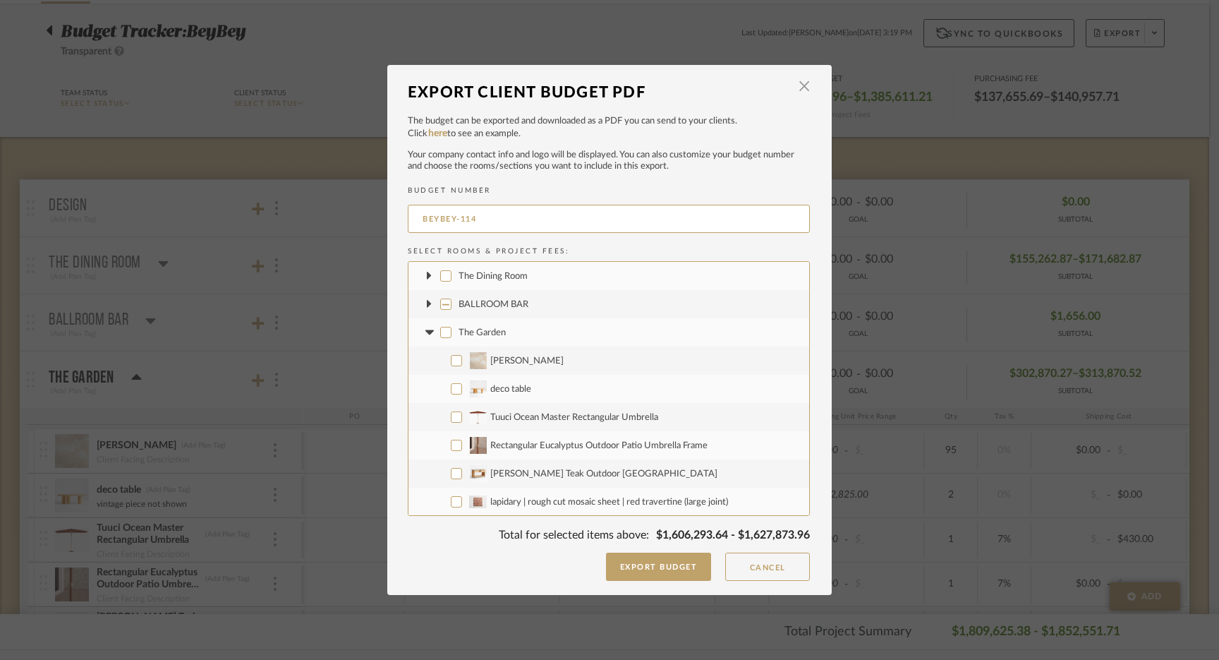
checkbox input "false"
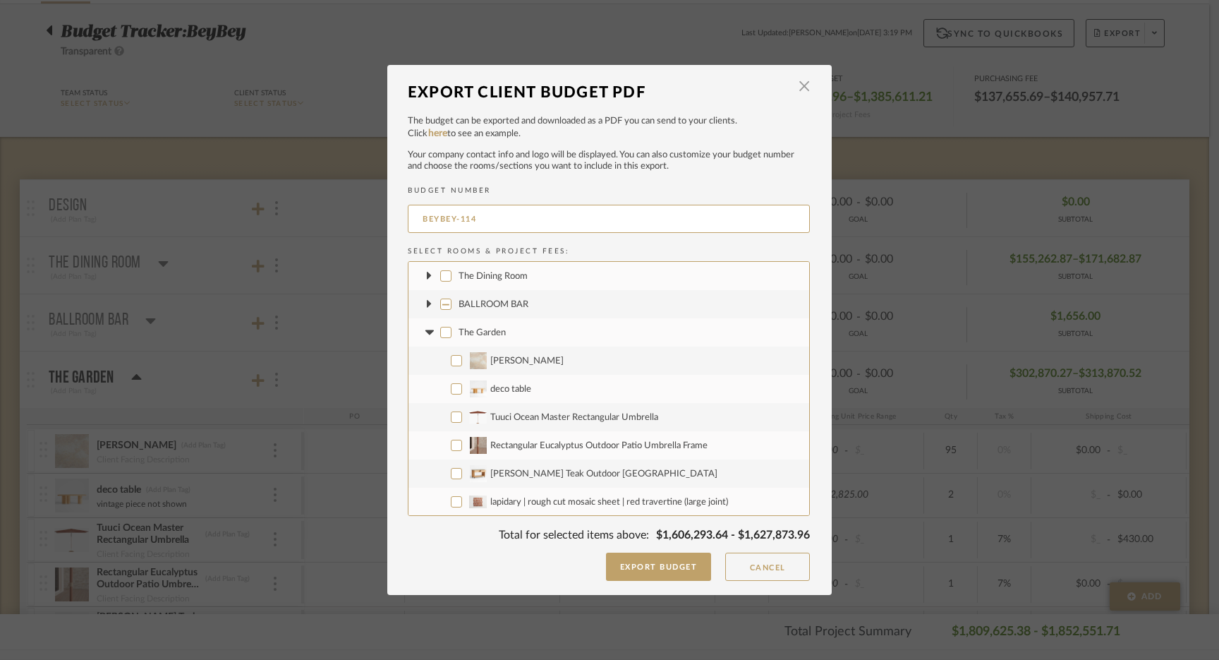
checkbox input "false"
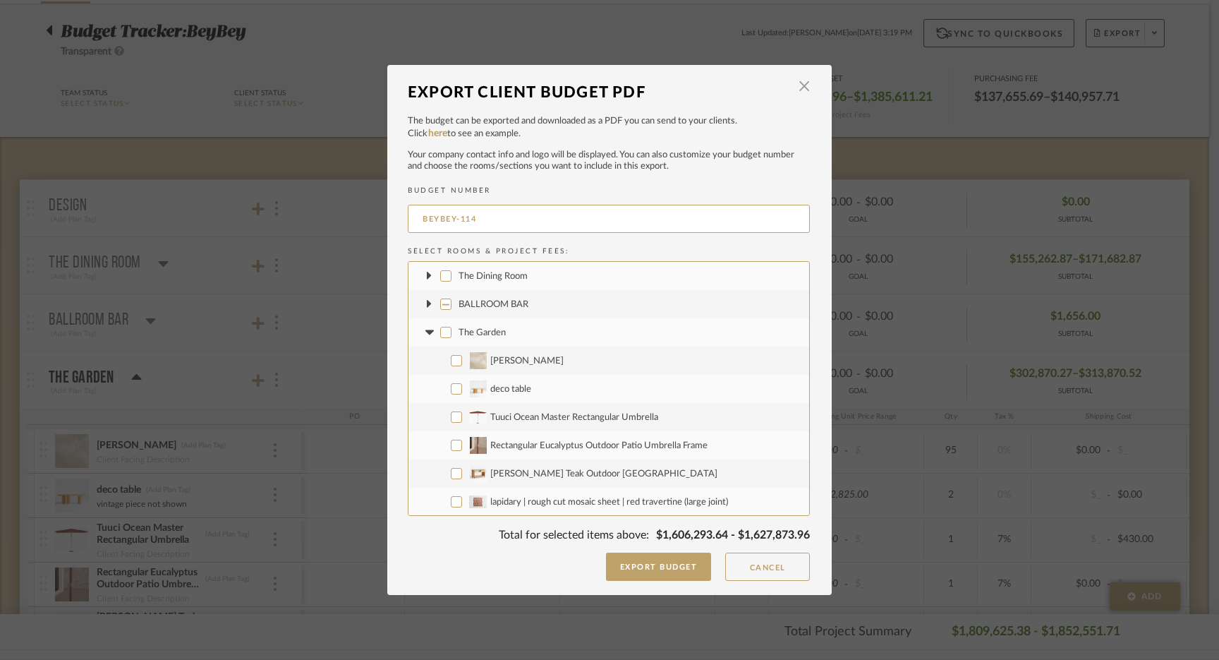
checkbox input "false"
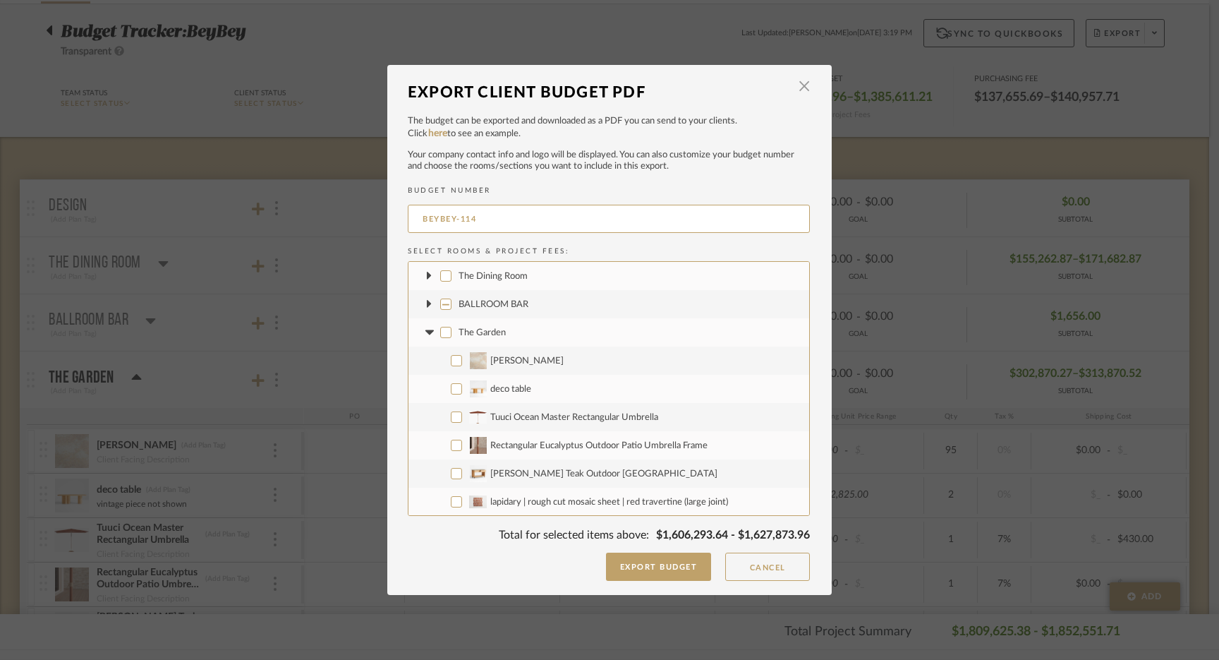
checkbox input "false"
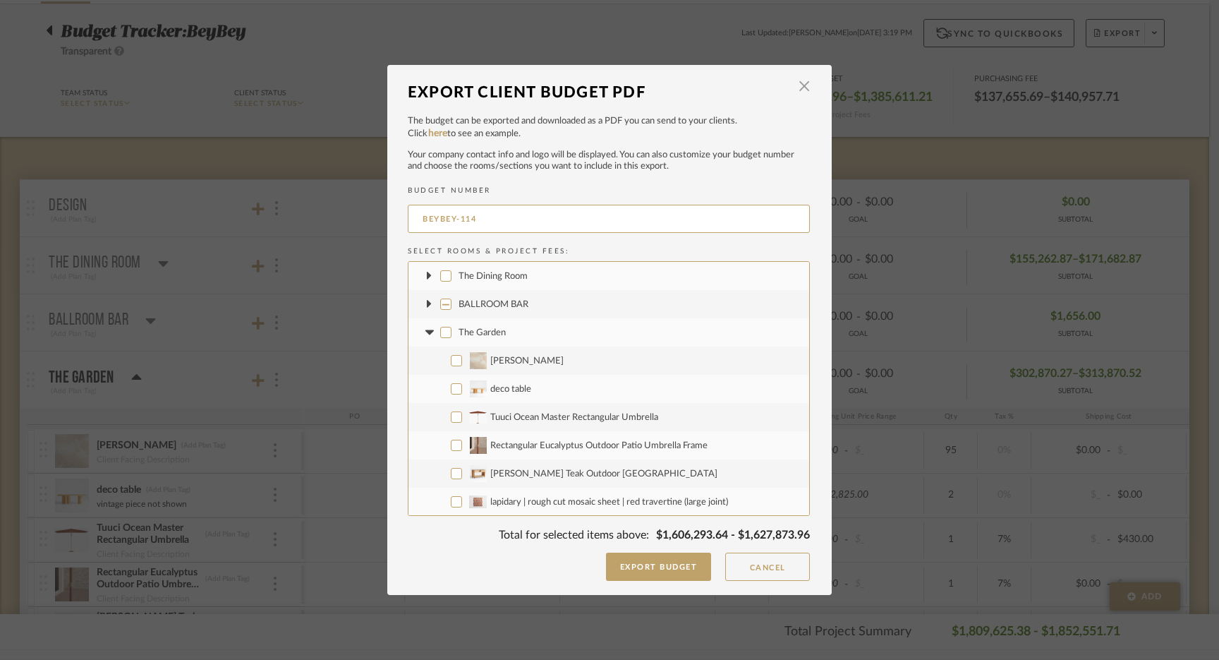
checkbox input "false"
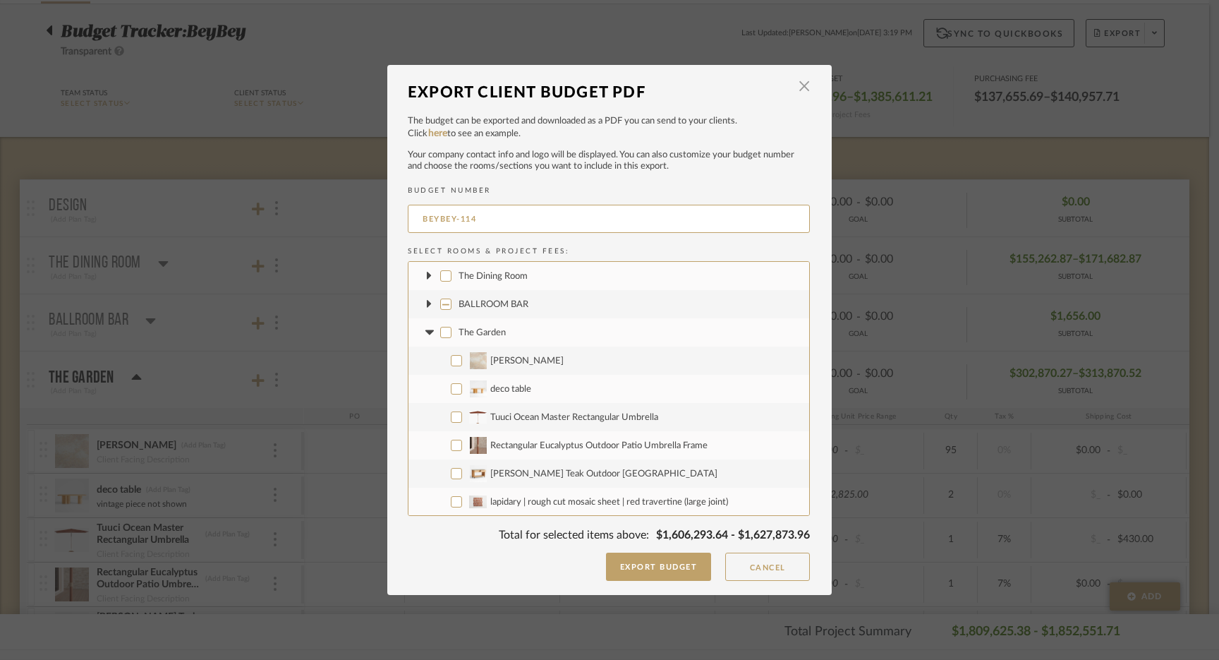
checkbox input "false"
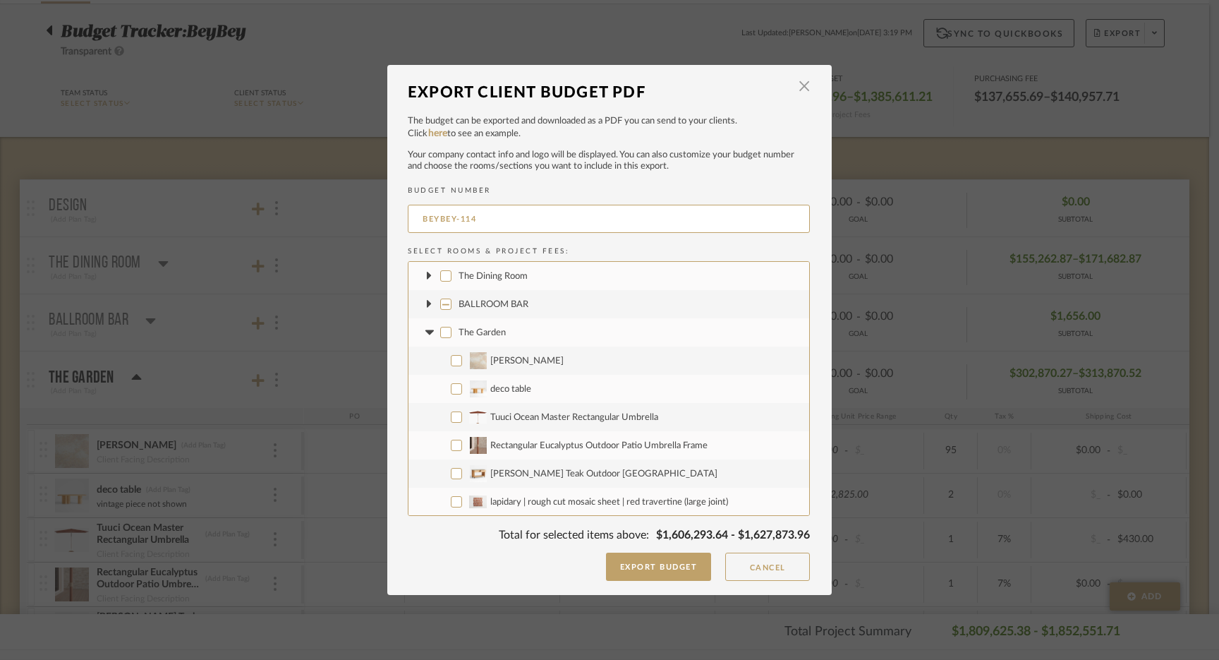
checkbox input "false"
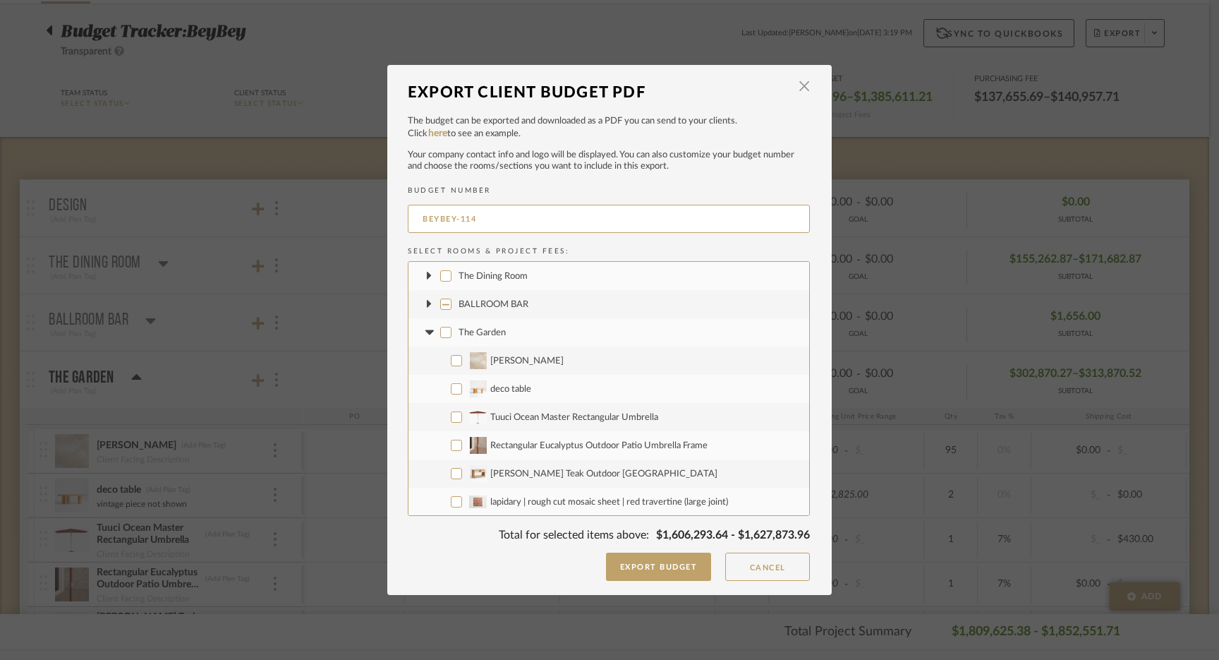
checkbox input "false"
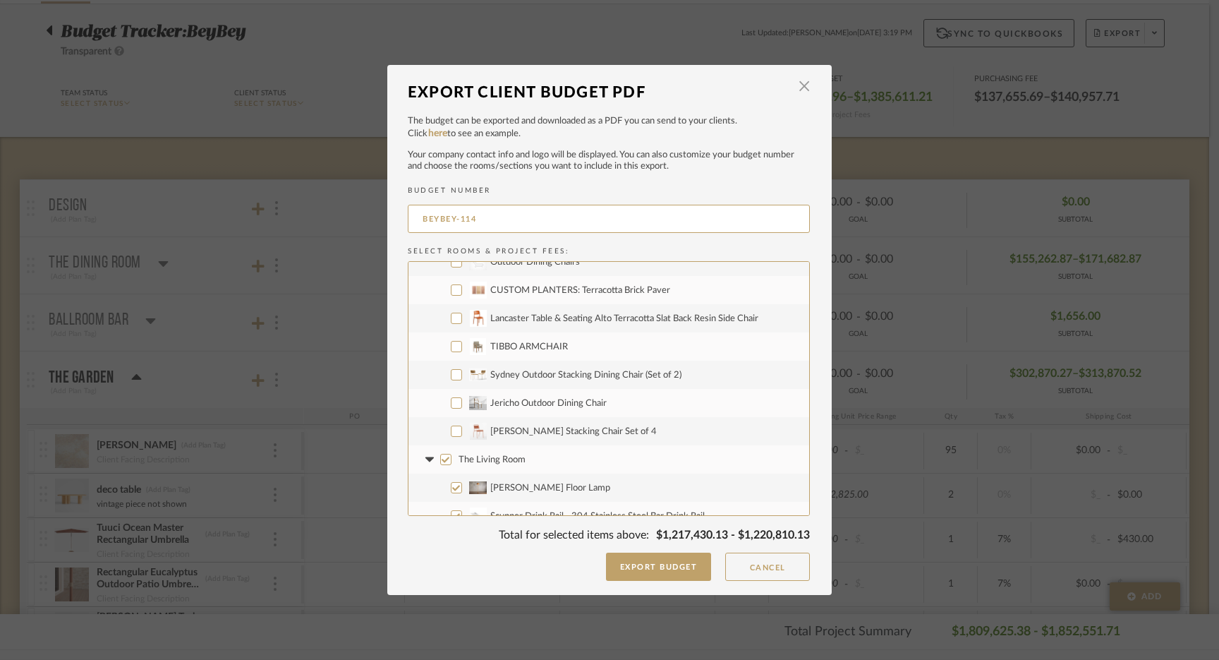
scroll to position [1577, 0]
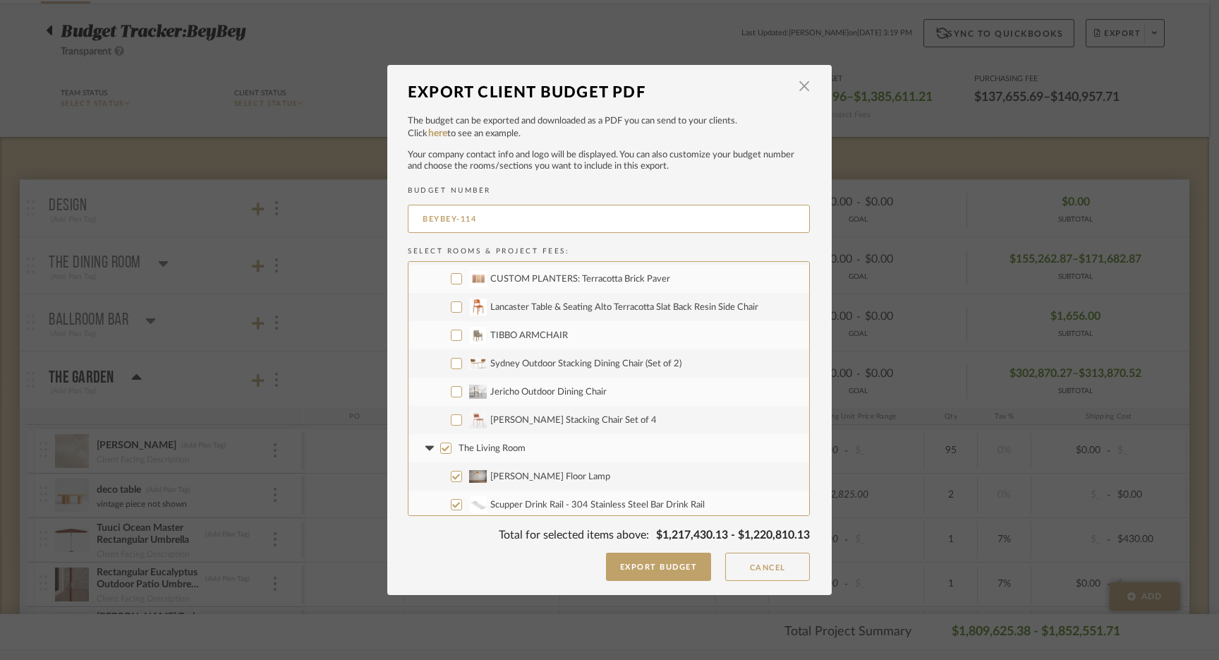
click at [451, 420] on input "[PERSON_NAME] Stacking Chair Set of 4" at bounding box center [456, 419] width 11 height 11
checkbox input "true"
click at [796, 93] on span "button" at bounding box center [804, 87] width 28 height 28
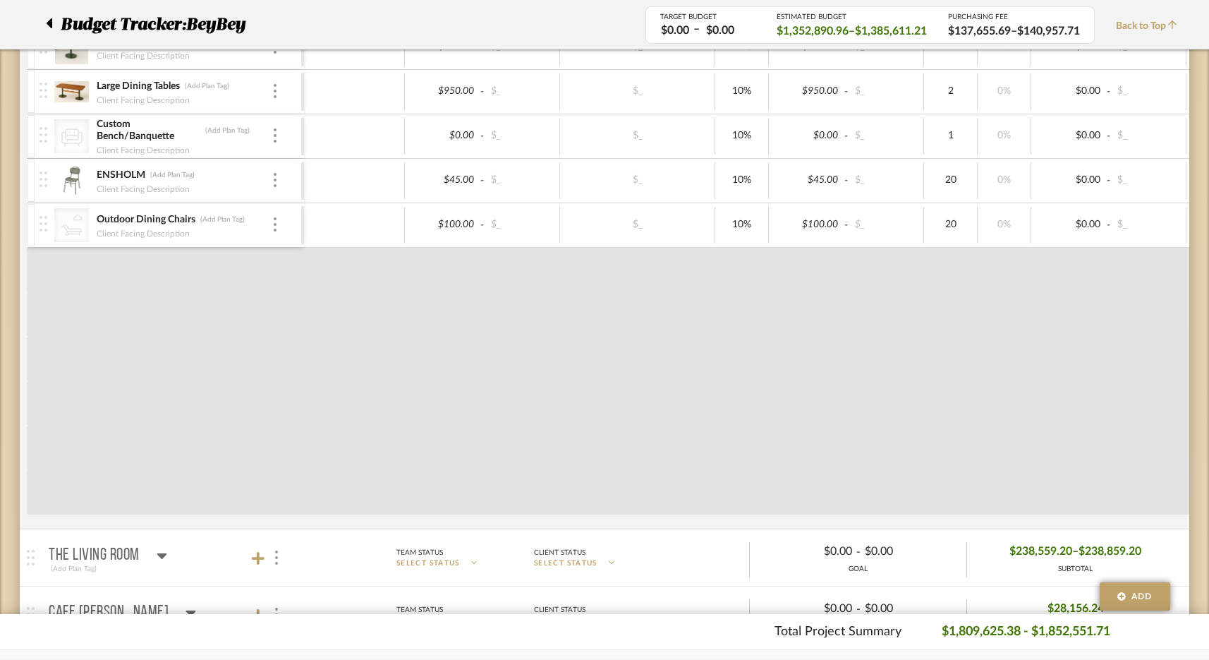
scroll to position [2672, 0]
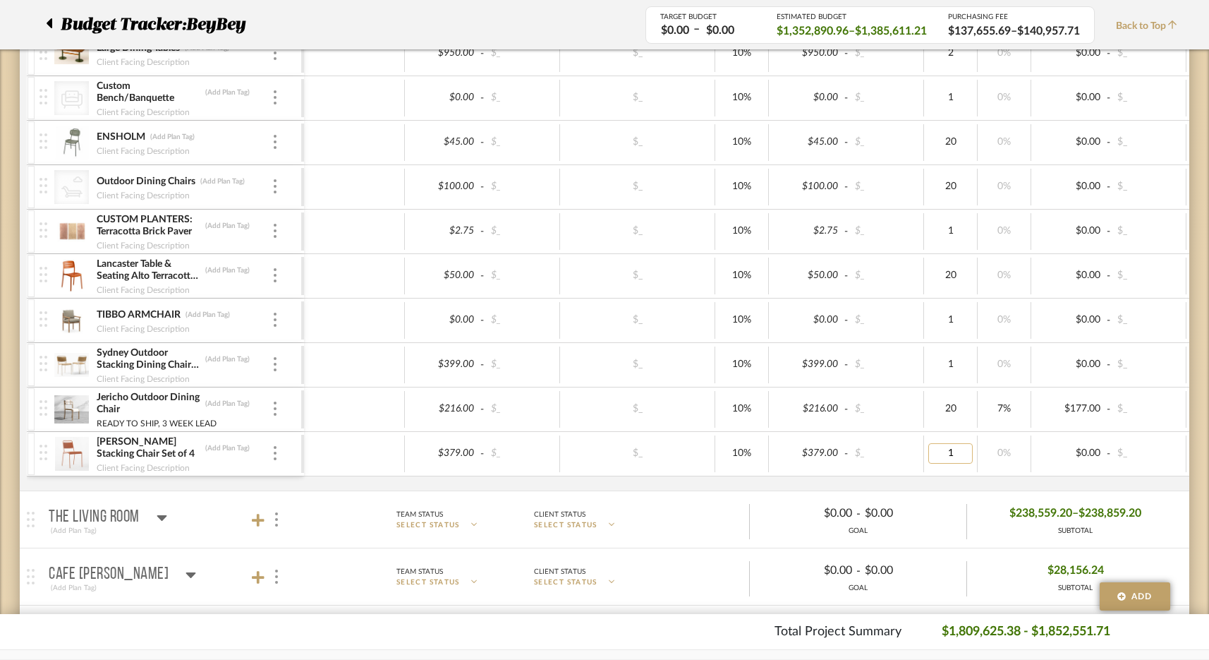
click at [951, 456] on input "1" at bounding box center [950, 453] width 44 height 20
type input "5"
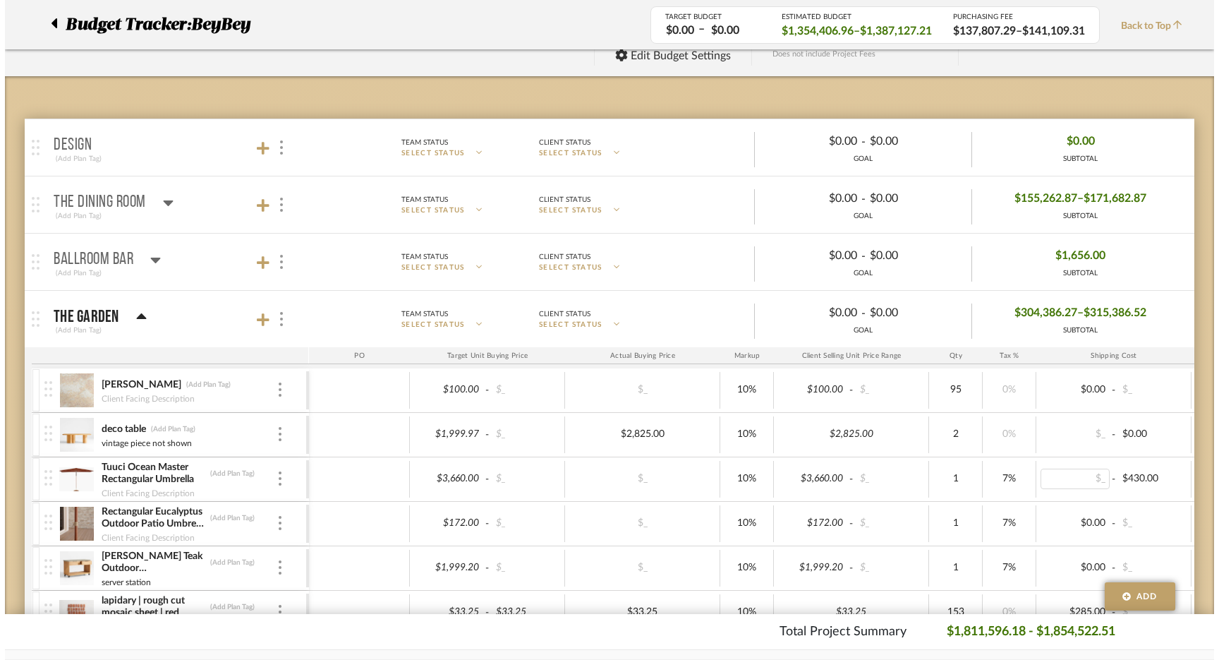
scroll to position [0, 0]
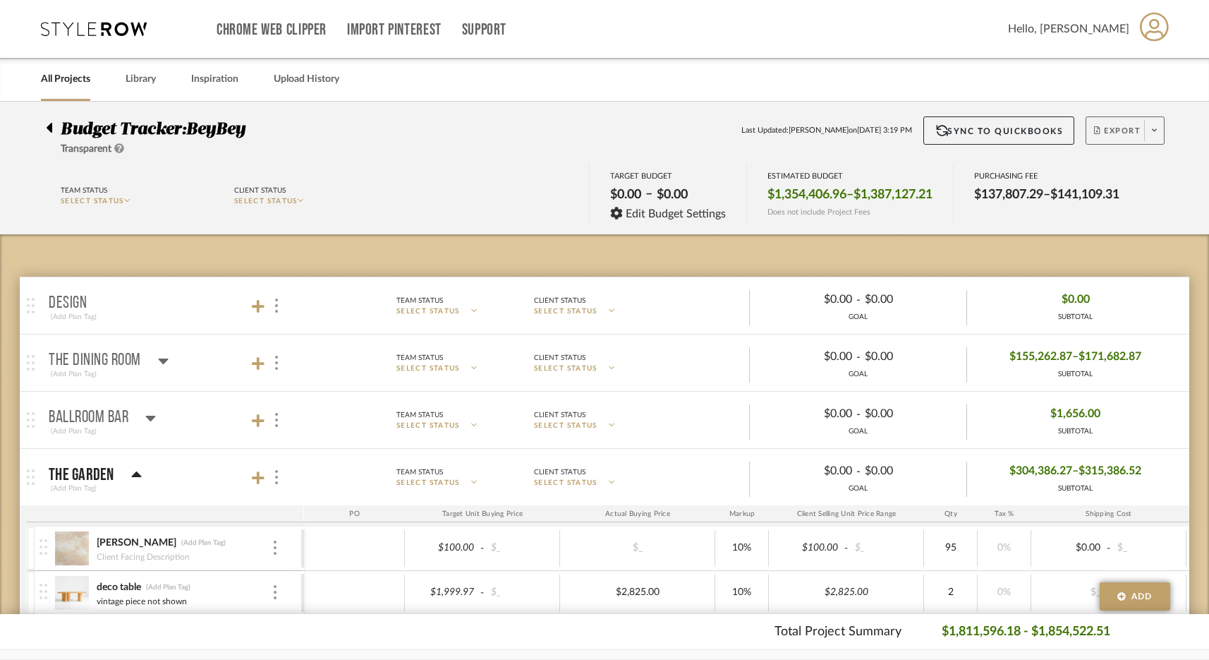
click at [951, 133] on icon at bounding box center [1097, 130] width 6 height 8
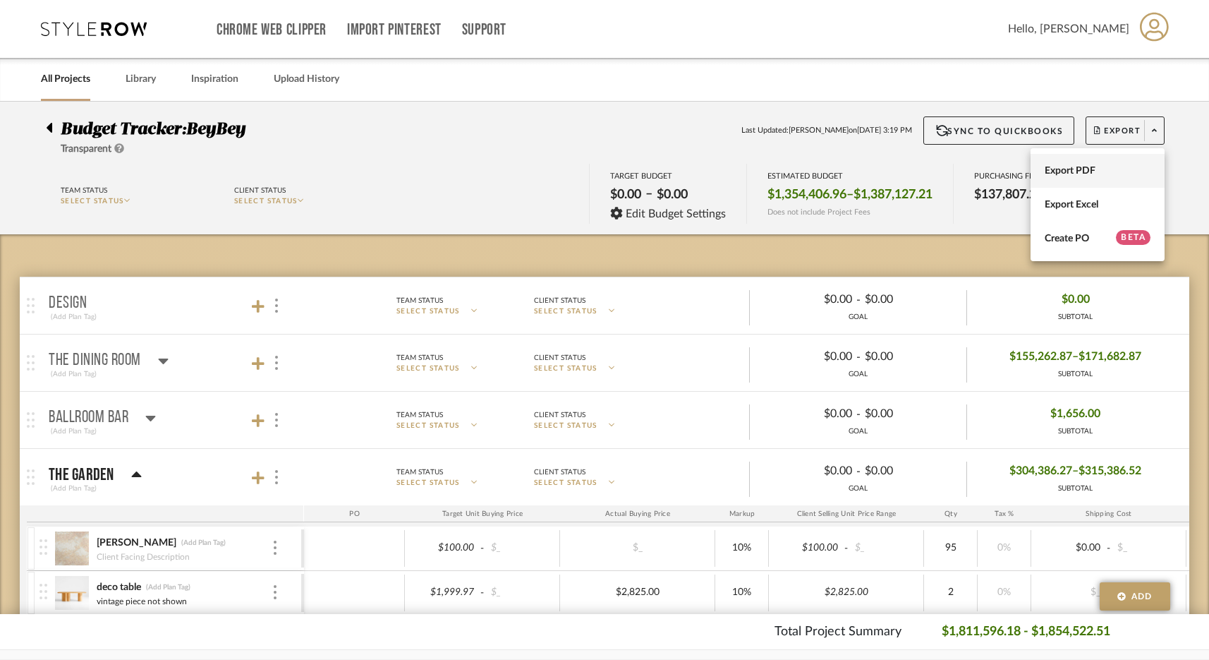
click at [951, 175] on span "Export PDF" at bounding box center [1098, 171] width 106 height 12
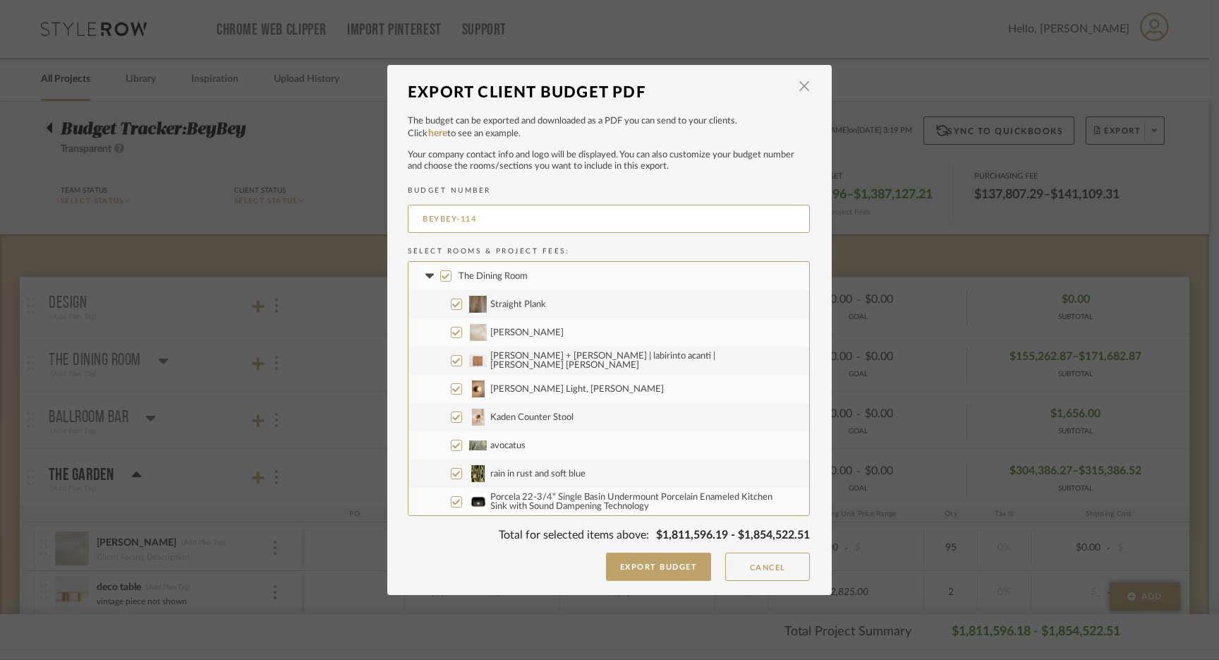
click at [440, 274] on input "The Dining Room" at bounding box center [445, 275] width 11 height 11
checkbox input "false"
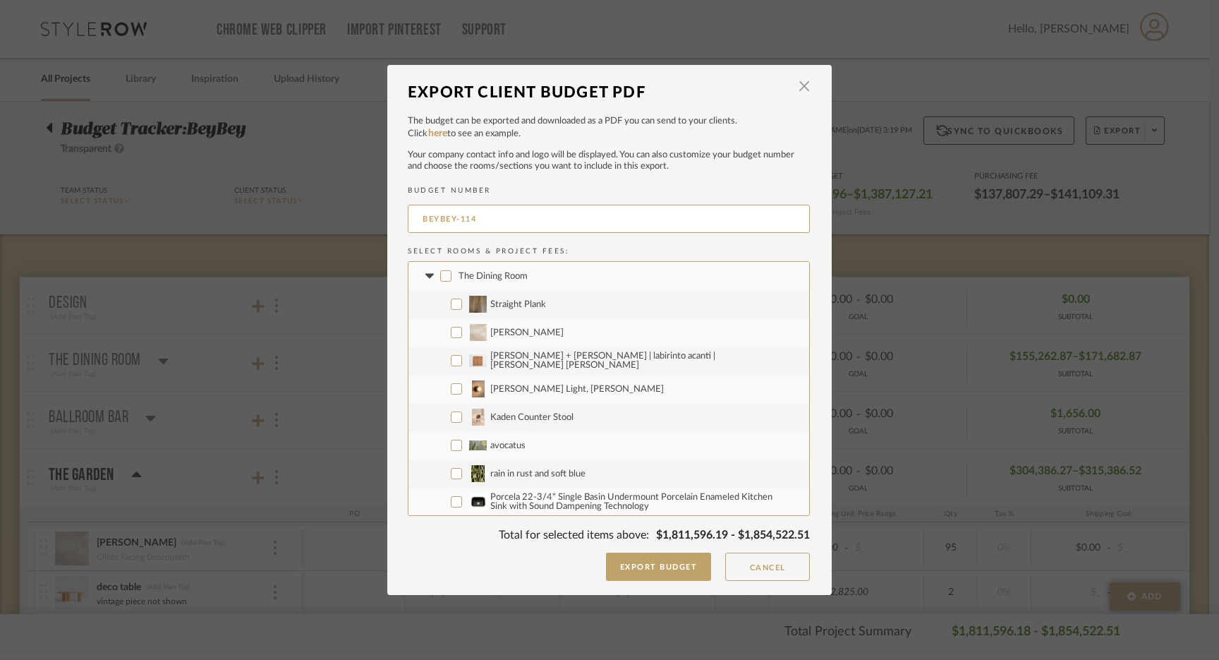
checkbox input "false"
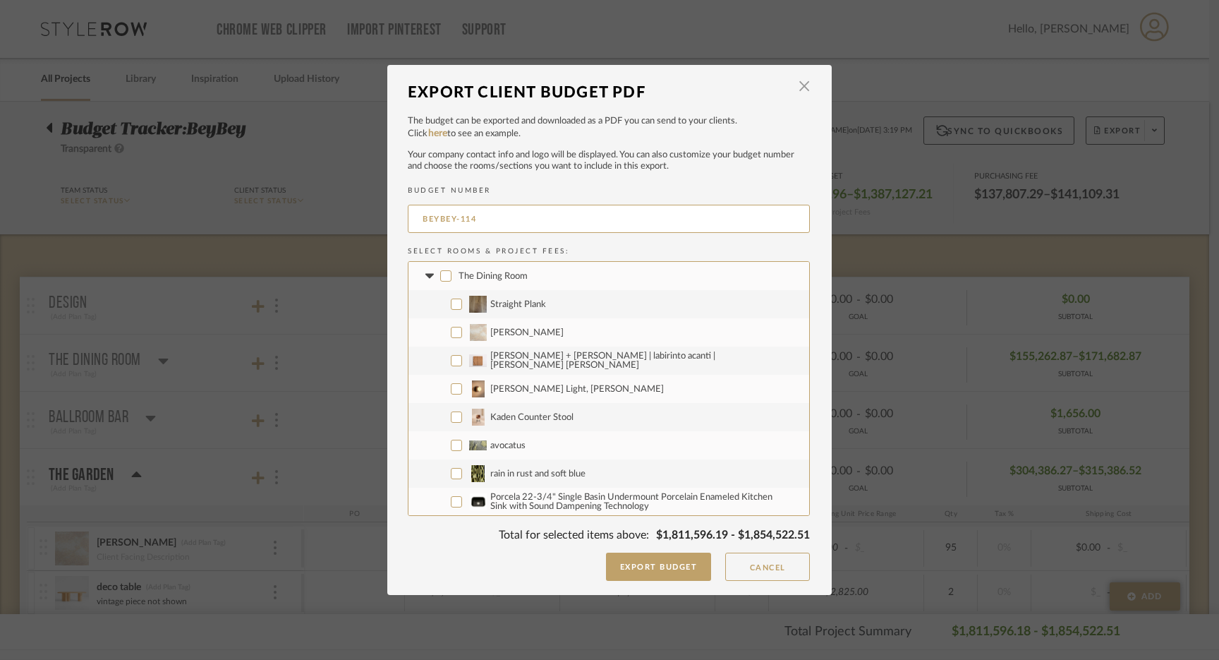
checkbox input "false"
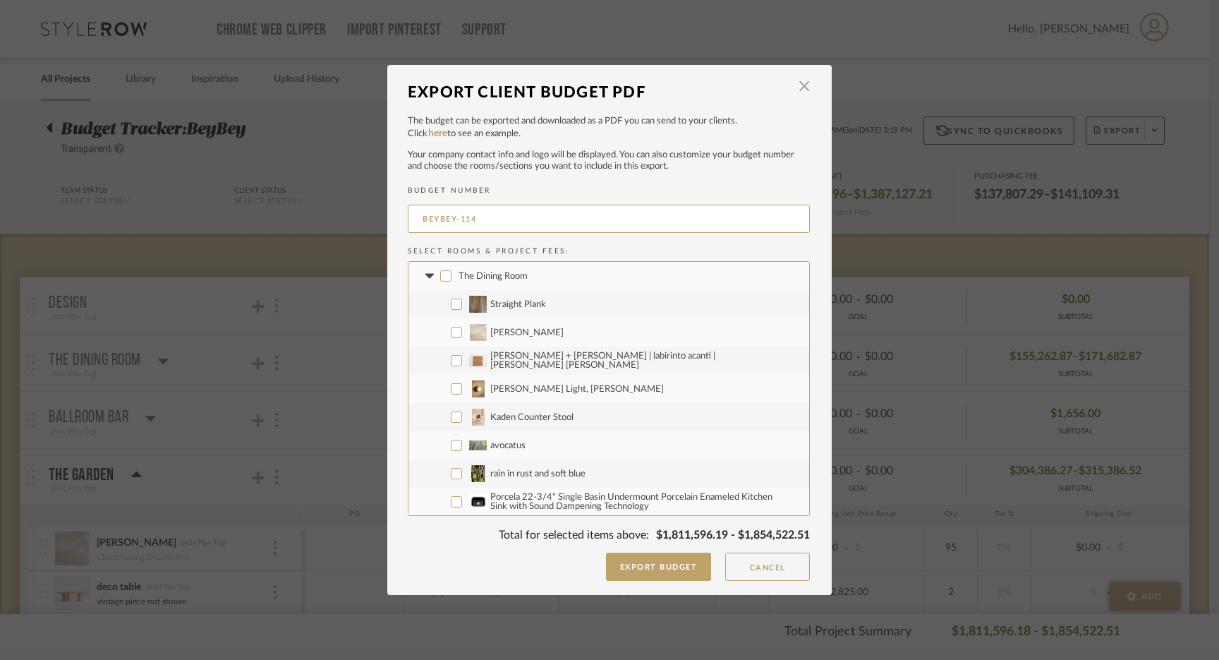
checkbox input "false"
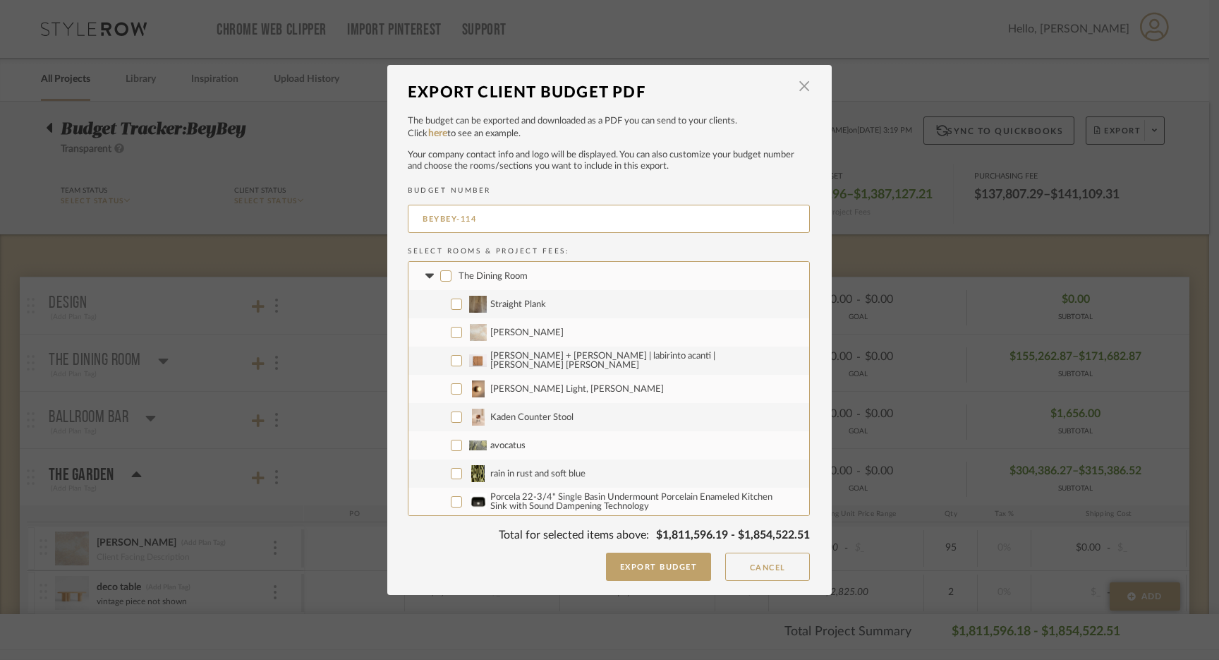
checkbox input "false"
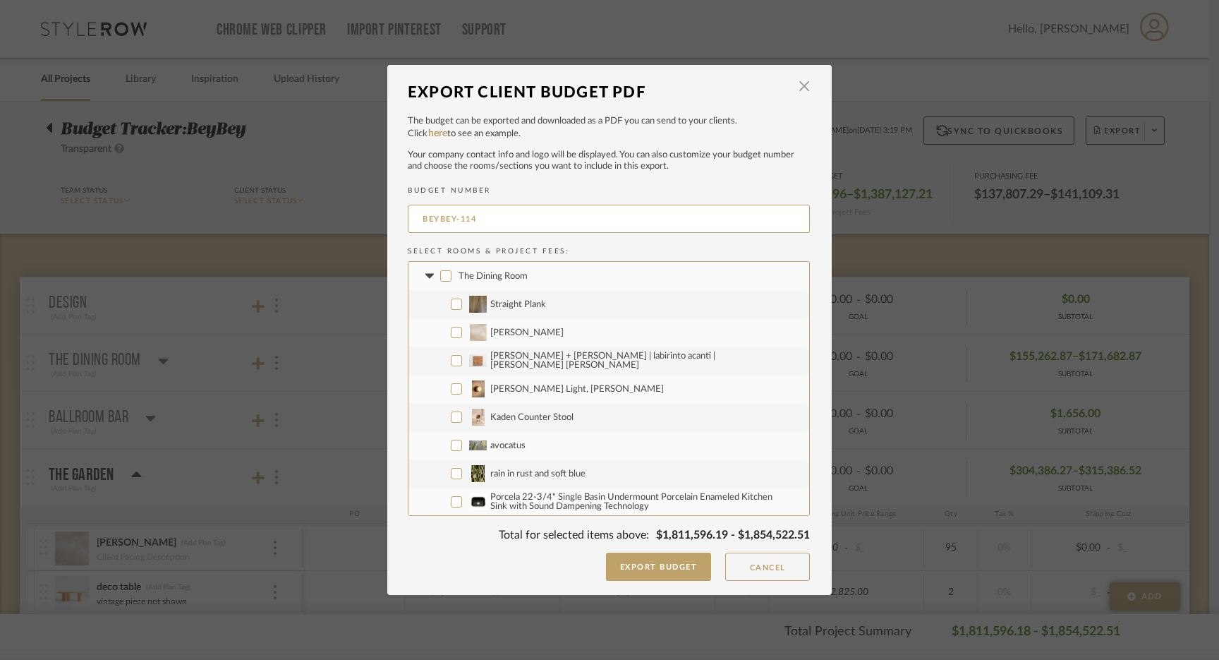
checkbox input "false"
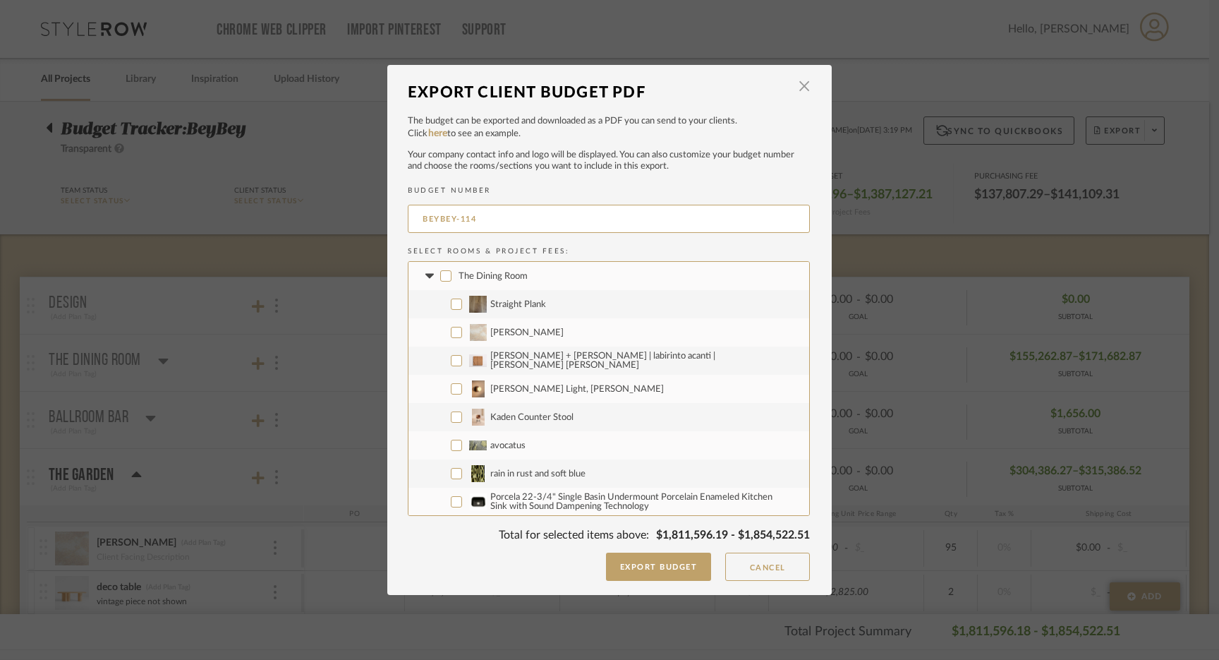
checkbox input "false"
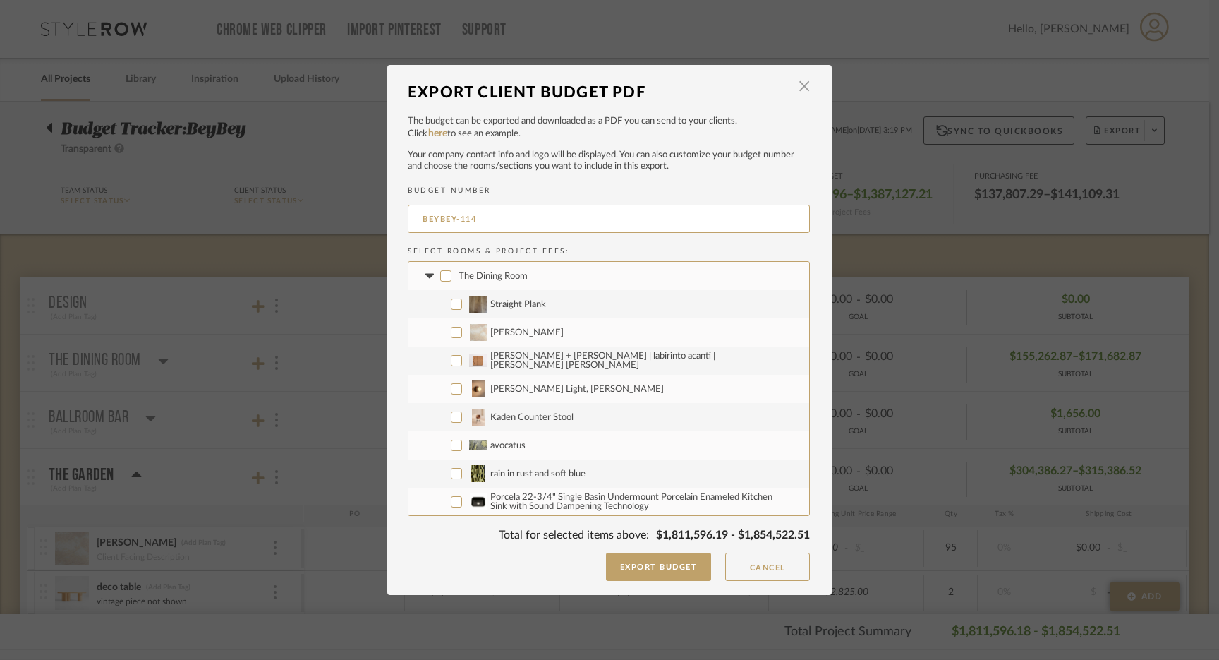
checkbox input "false"
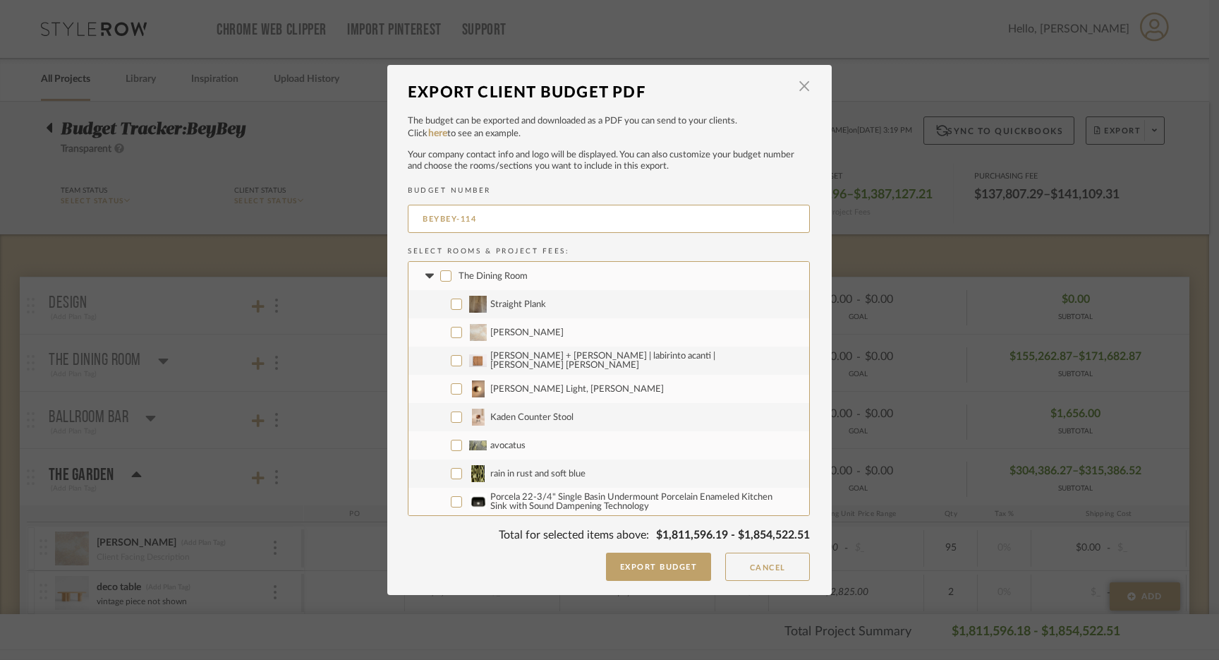
checkbox input "false"
click at [426, 273] on icon at bounding box center [429, 276] width 15 height 6
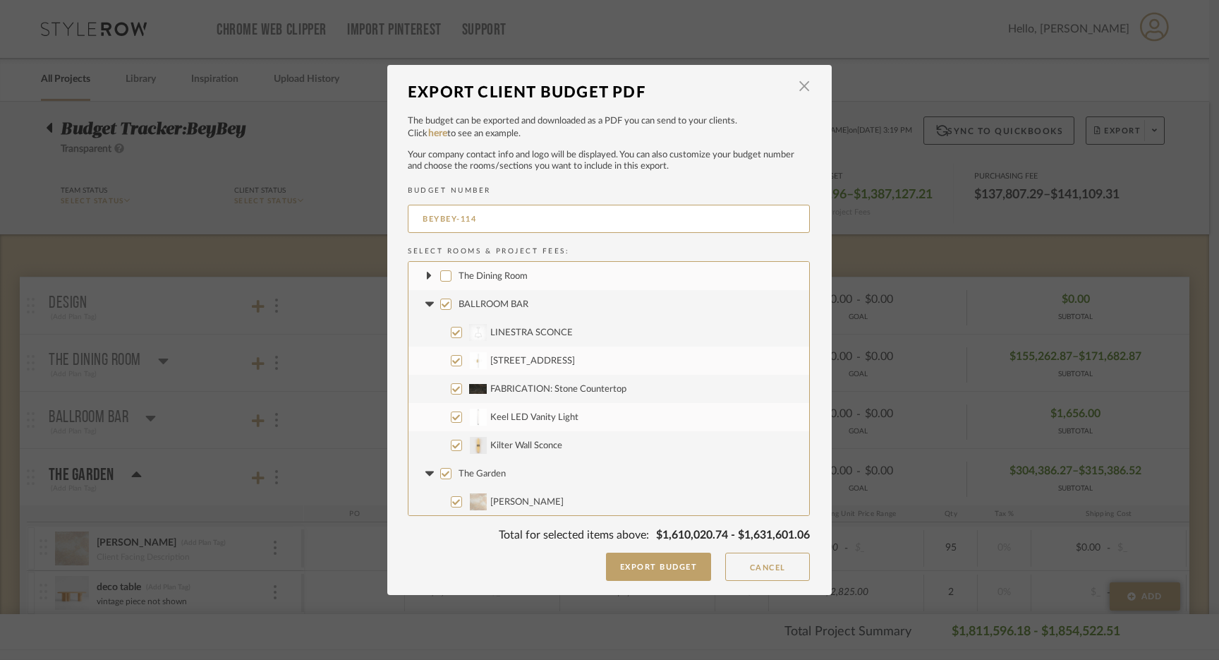
click at [440, 305] on input "BALLROOM BAR" at bounding box center [445, 303] width 11 height 11
checkbox input "false"
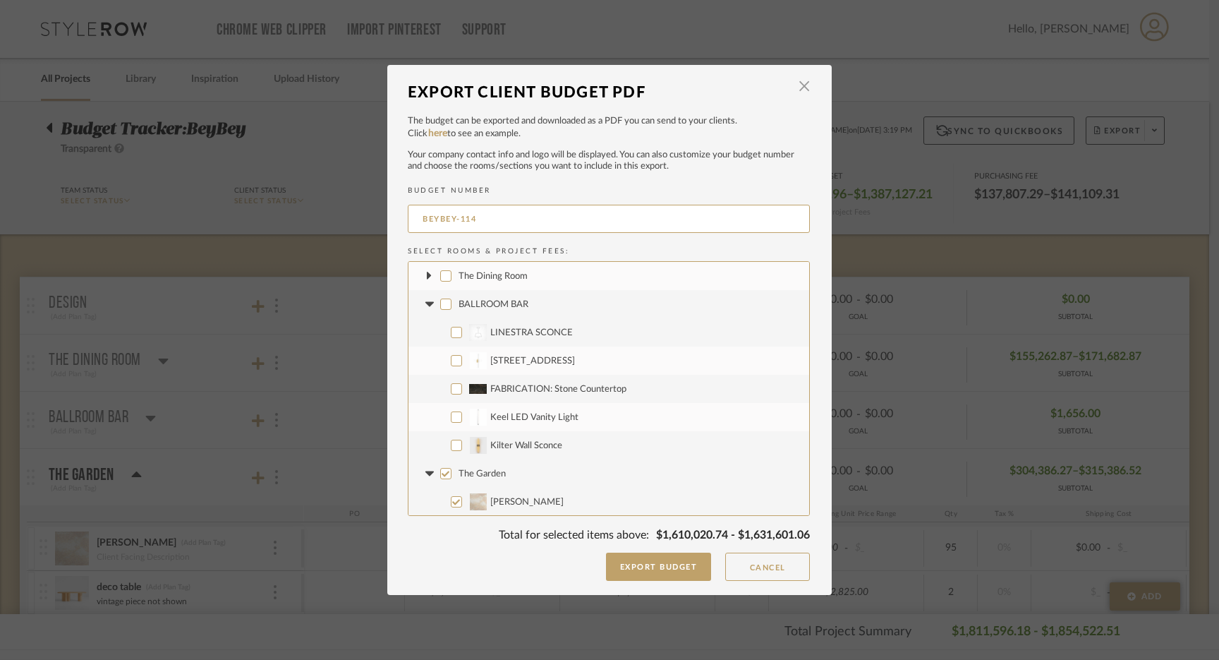
checkbox input "false"
click at [451, 444] on input "Kilter Wall Sconce" at bounding box center [456, 444] width 11 height 11
checkbox input "true"
click at [425, 301] on fa-icon at bounding box center [429, 304] width 15 height 15
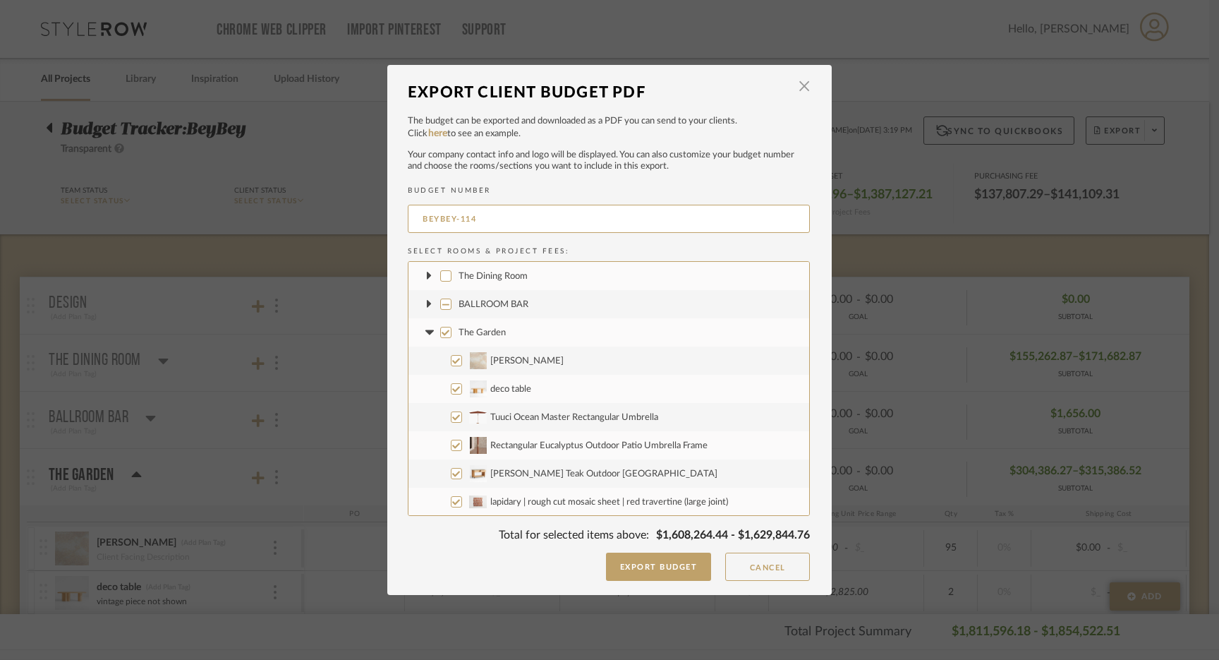
click at [440, 332] on input "The Garden" at bounding box center [445, 332] width 11 height 11
checkbox input "false"
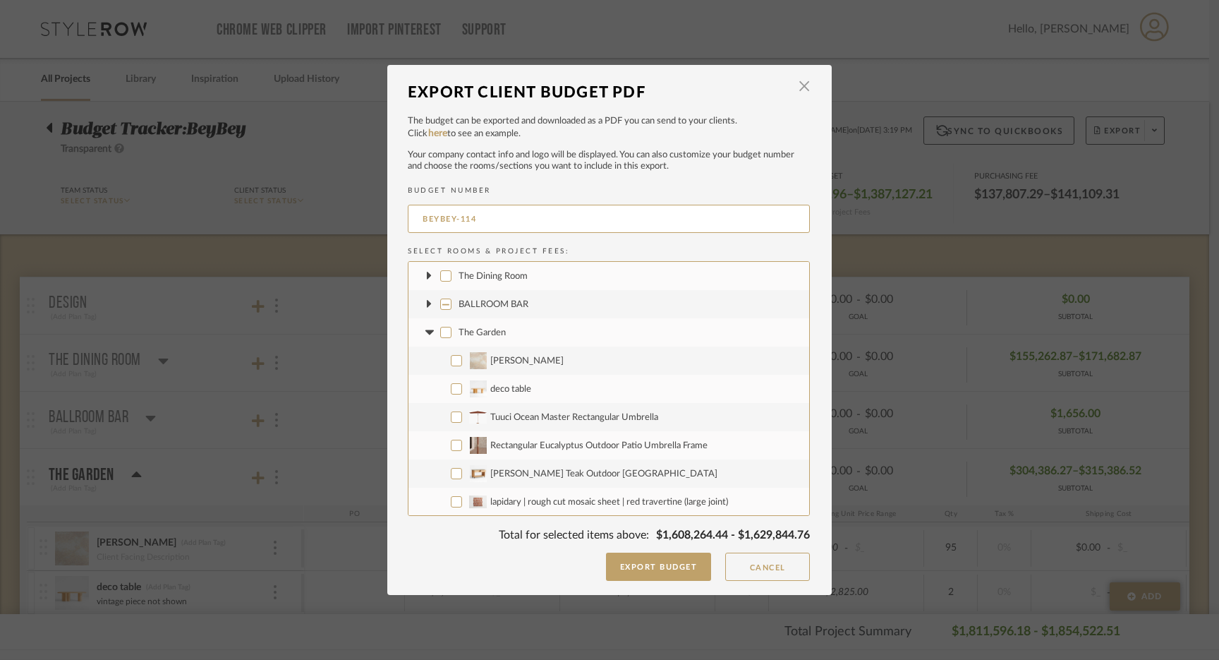
checkbox input "false"
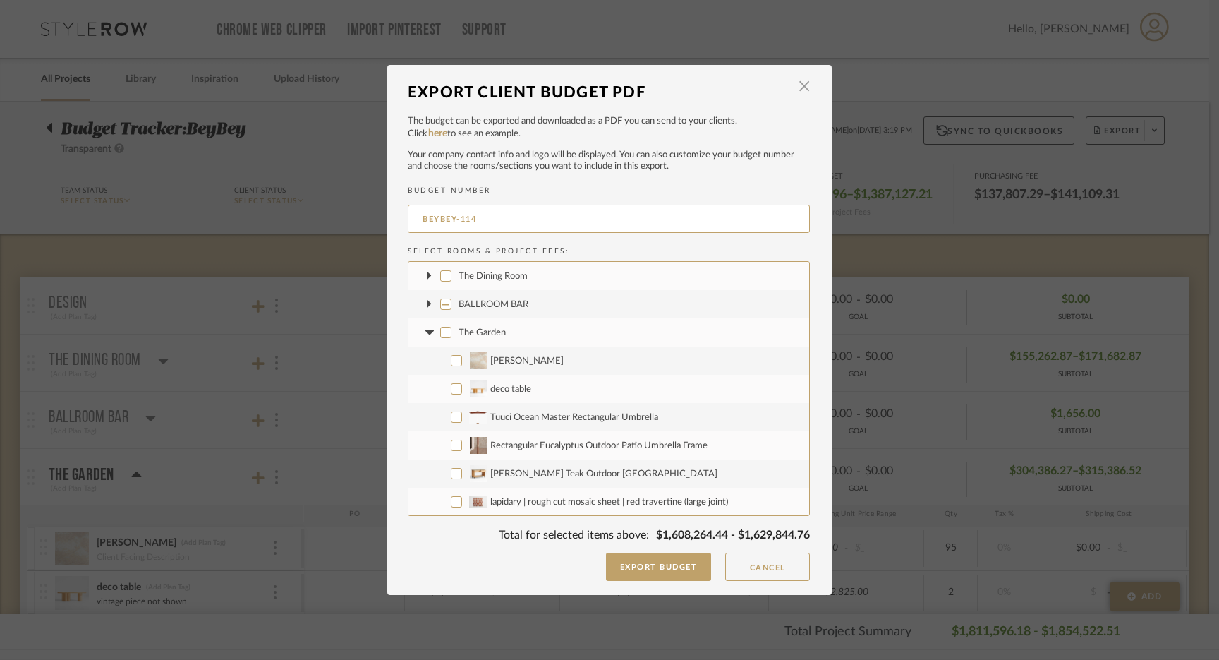
checkbox input "false"
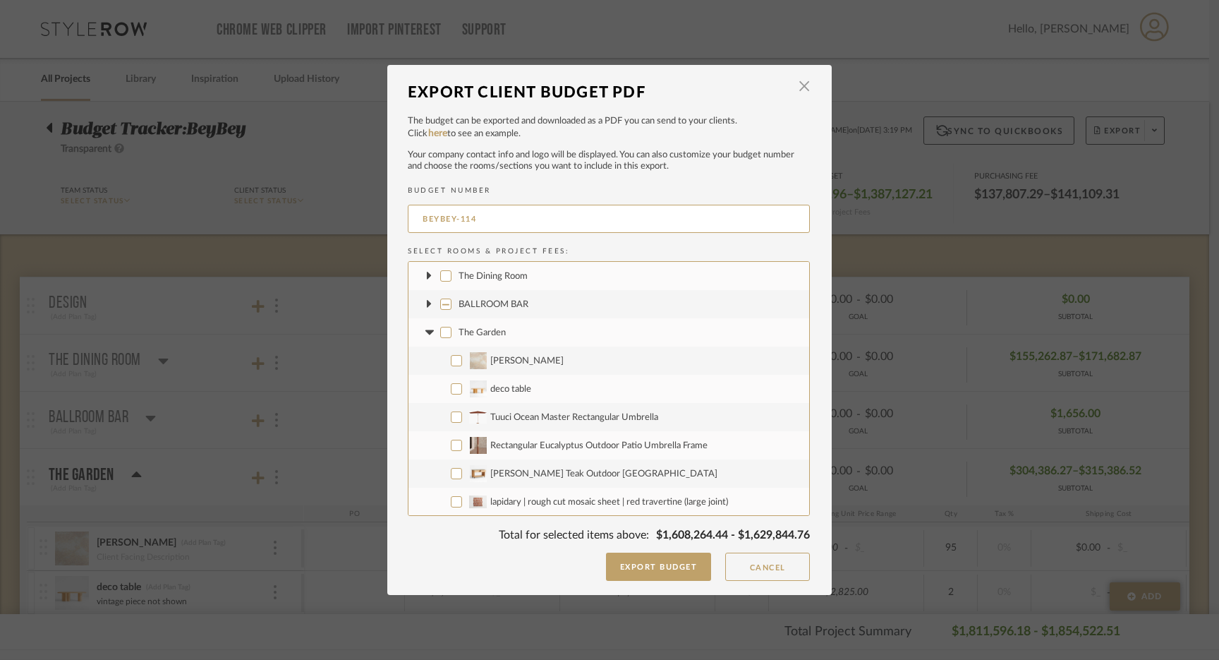
checkbox input "false"
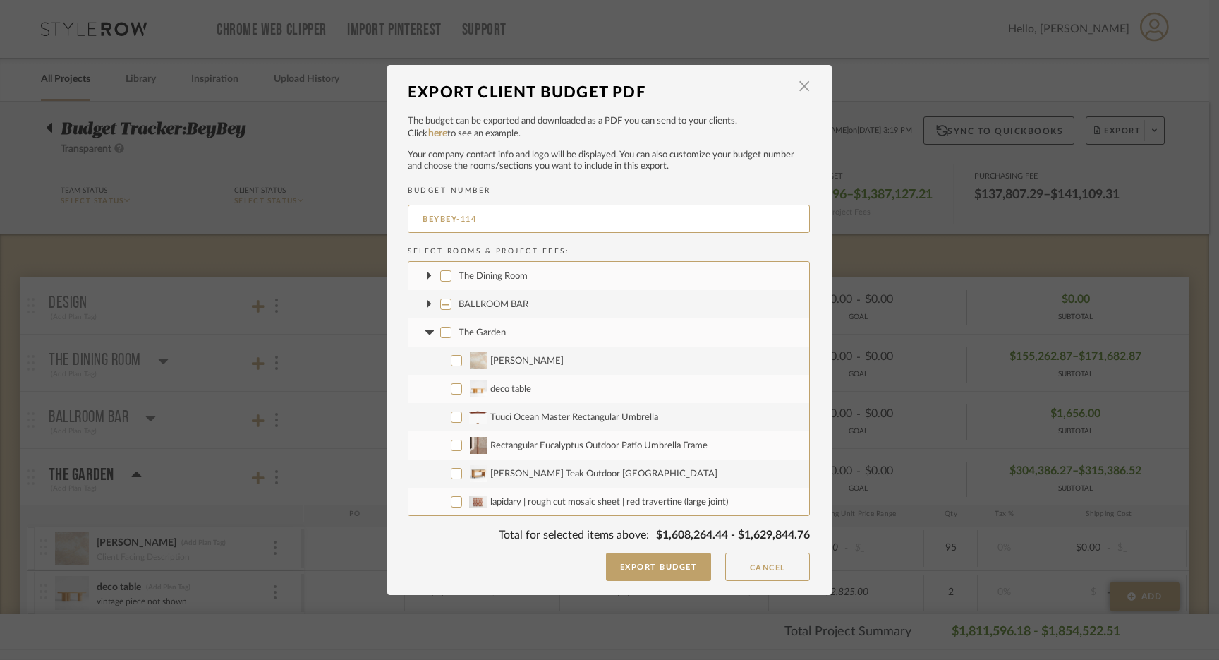
checkbox input "false"
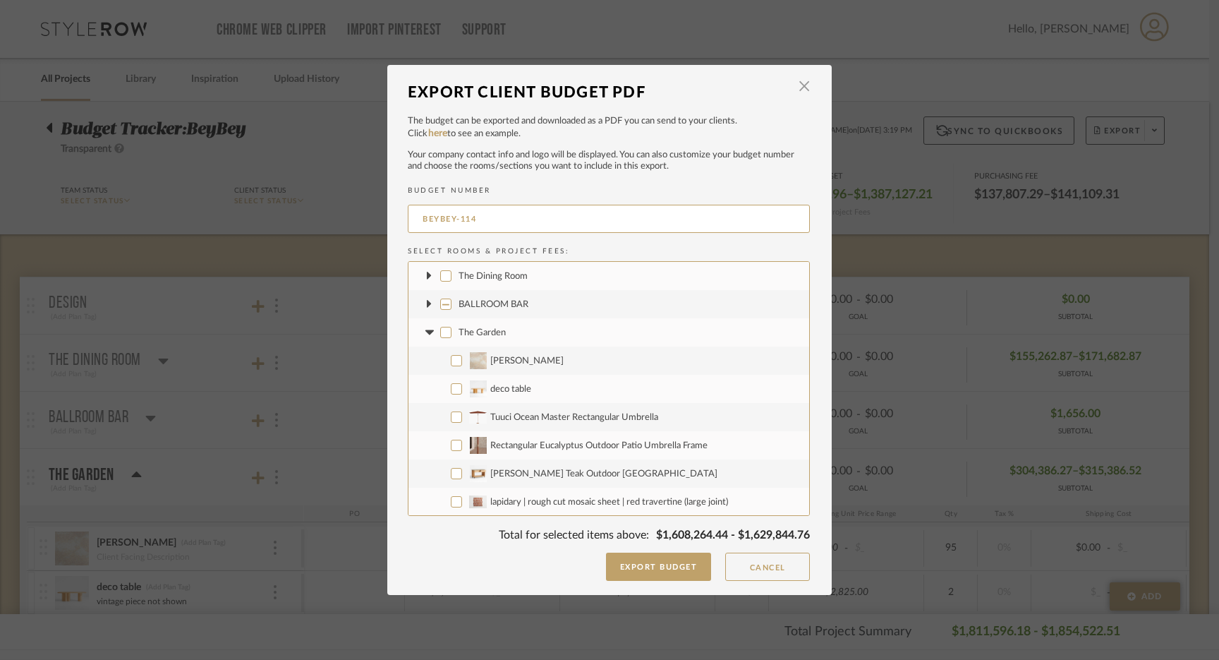
checkbox input "false"
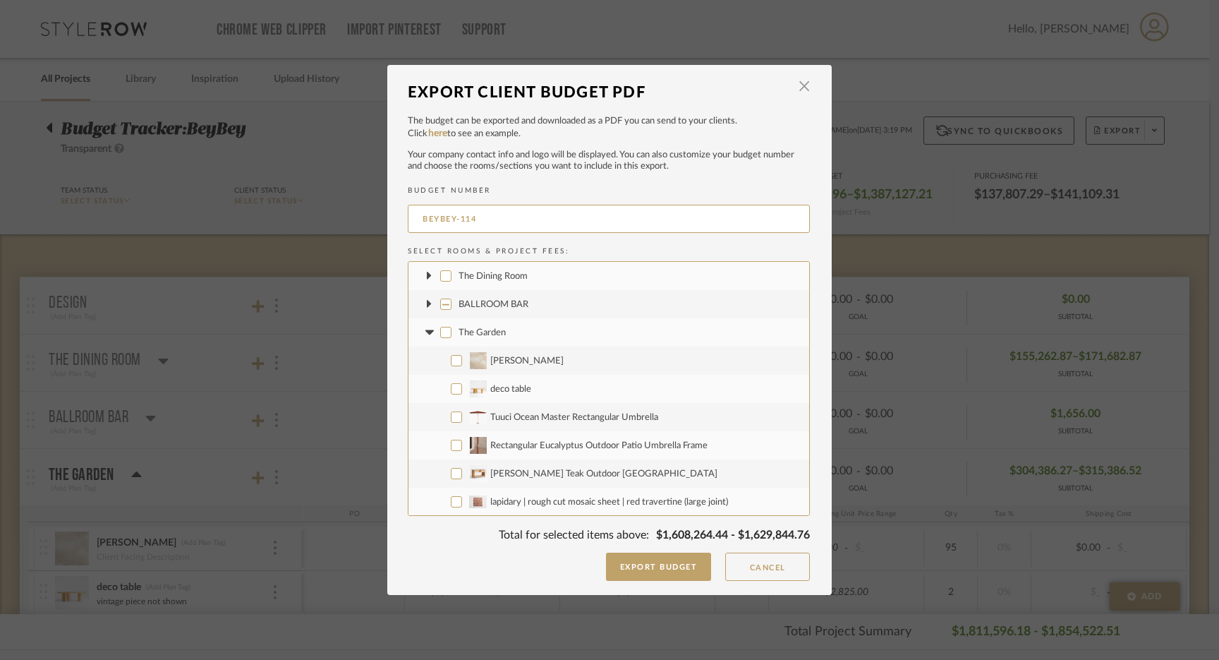
checkbox input "false"
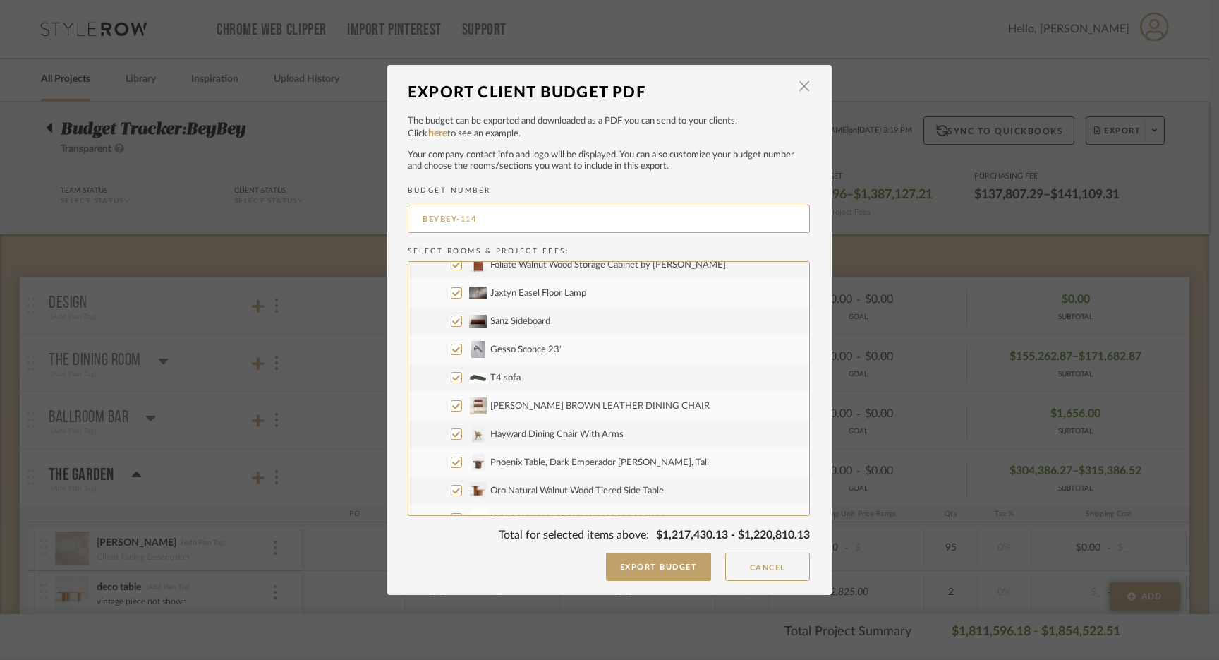
scroll to position [1629, 0]
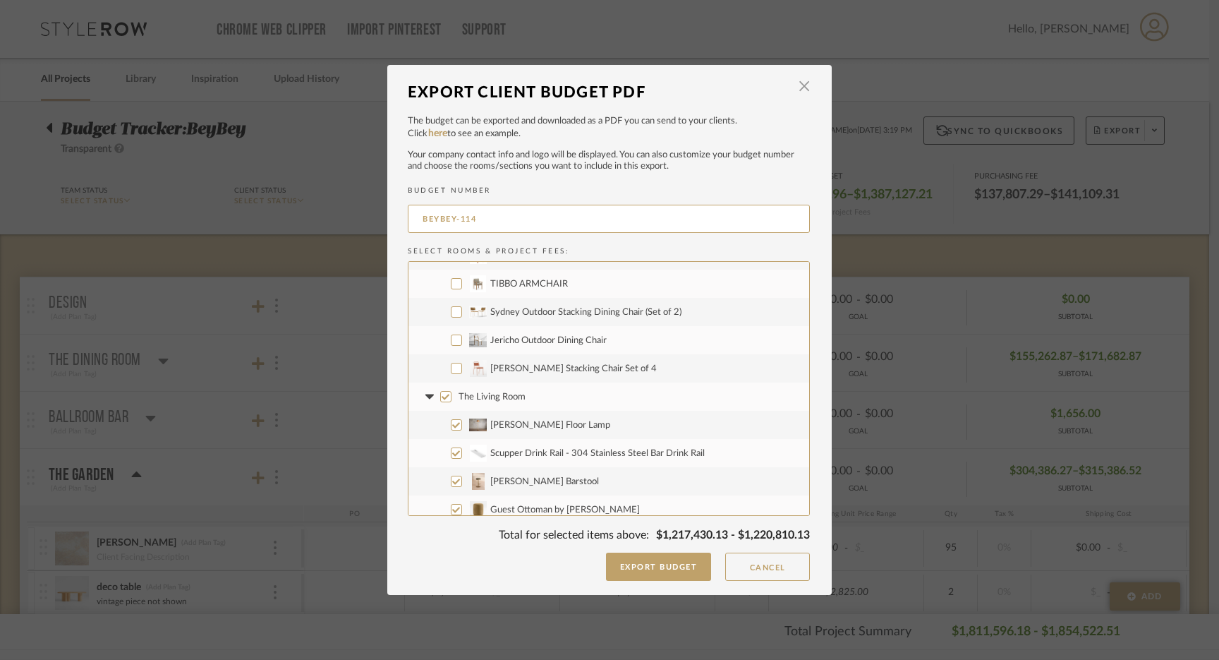
click at [454, 367] on input "[PERSON_NAME] Stacking Chair Set of 4" at bounding box center [456, 368] width 11 height 11
click at [442, 397] on input "The Living Room" at bounding box center [445, 396] width 11 height 11
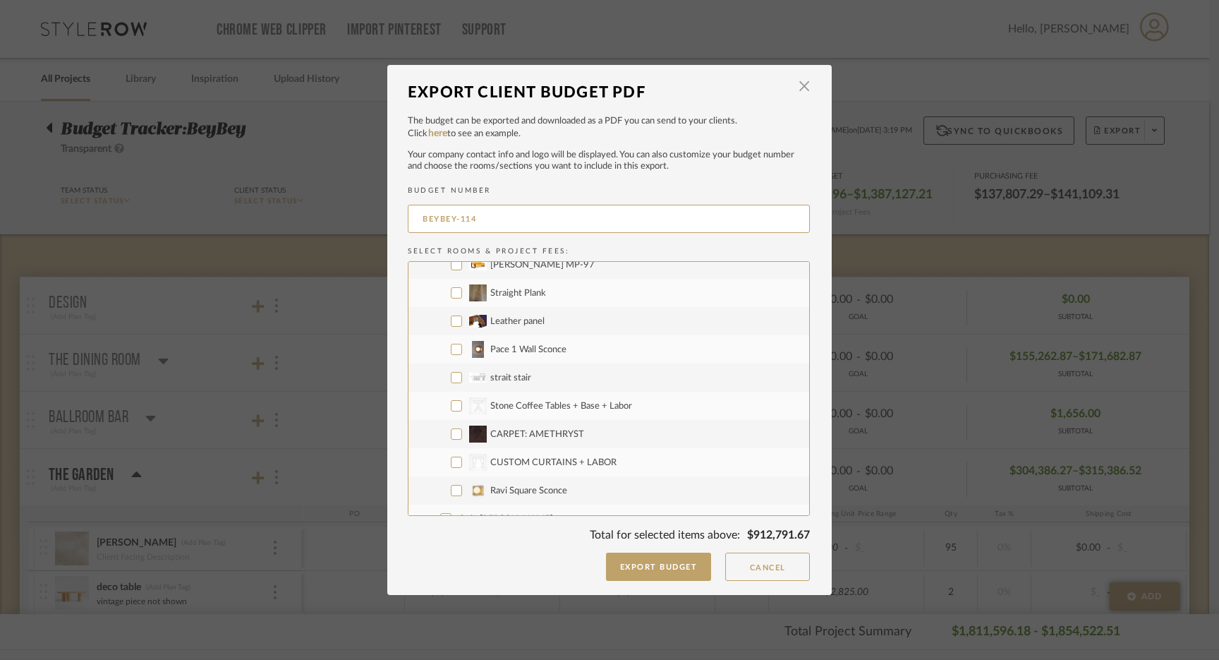
scroll to position [3263, 0]
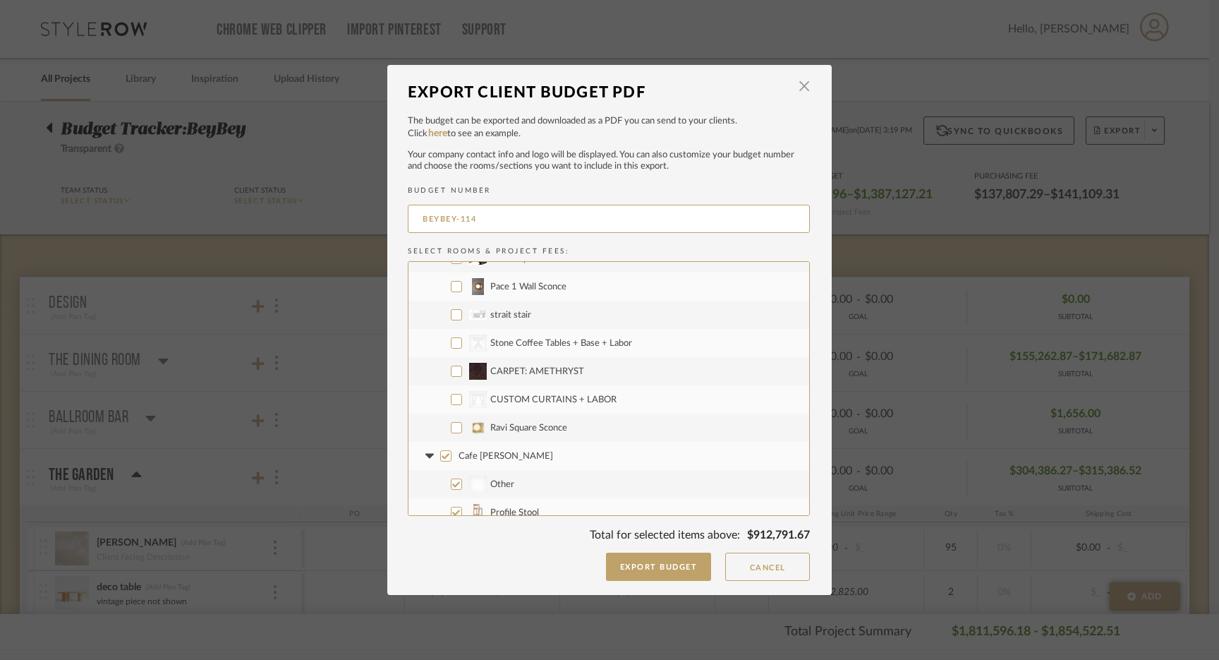
click at [451, 371] on input "CARPET: AMETHRYST" at bounding box center [456, 370] width 11 height 11
click at [452, 430] on input "Ravi Square Sconce" at bounding box center [456, 427] width 11 height 11
click at [443, 456] on input "Cafe [PERSON_NAME]" at bounding box center [445, 455] width 11 height 11
click at [422, 455] on icon at bounding box center [429, 456] width 15 height 6
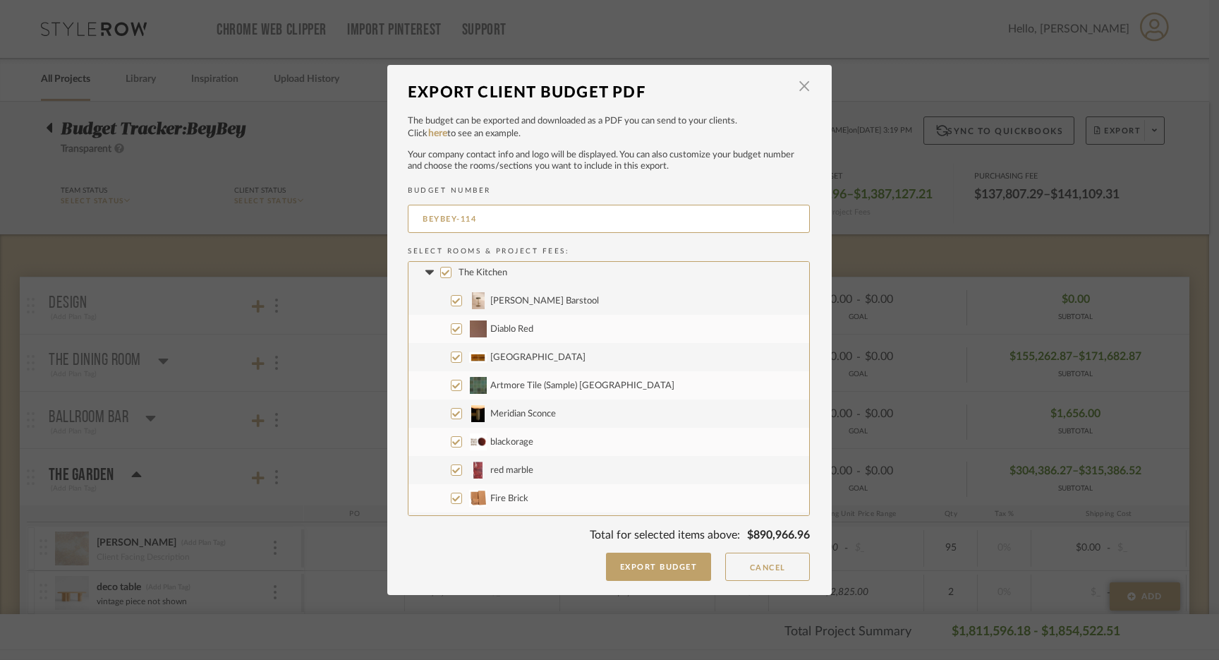
scroll to position [3375, 0]
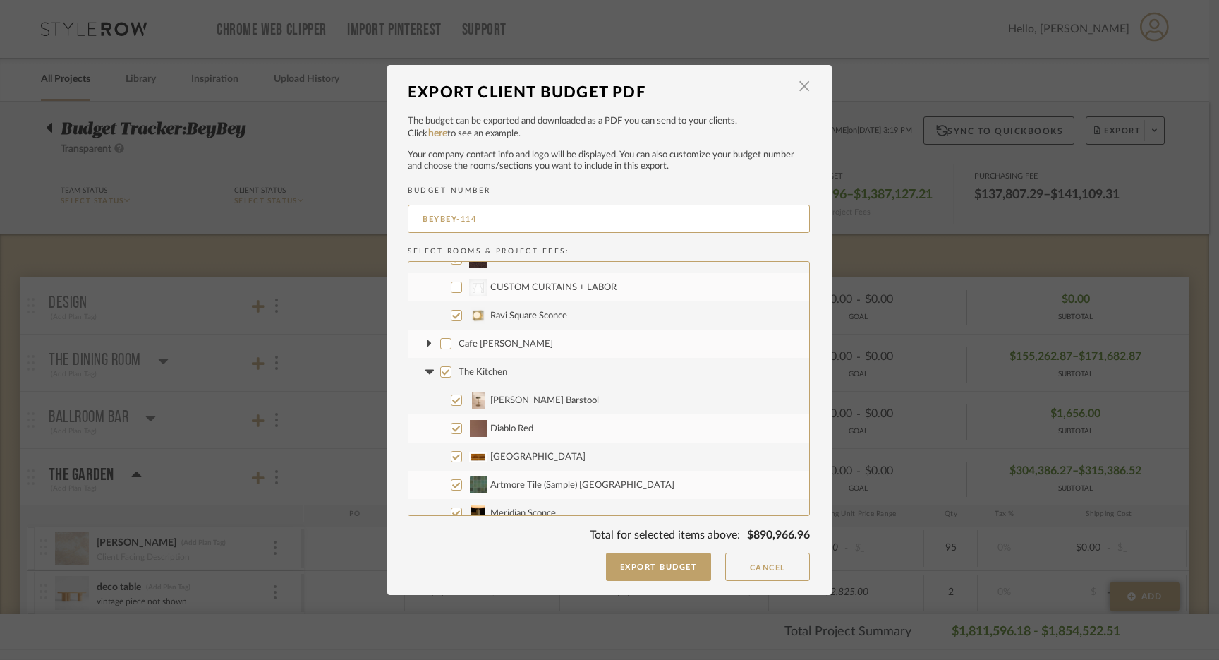
click at [441, 370] on input "The Kitchen" at bounding box center [445, 371] width 11 height 11
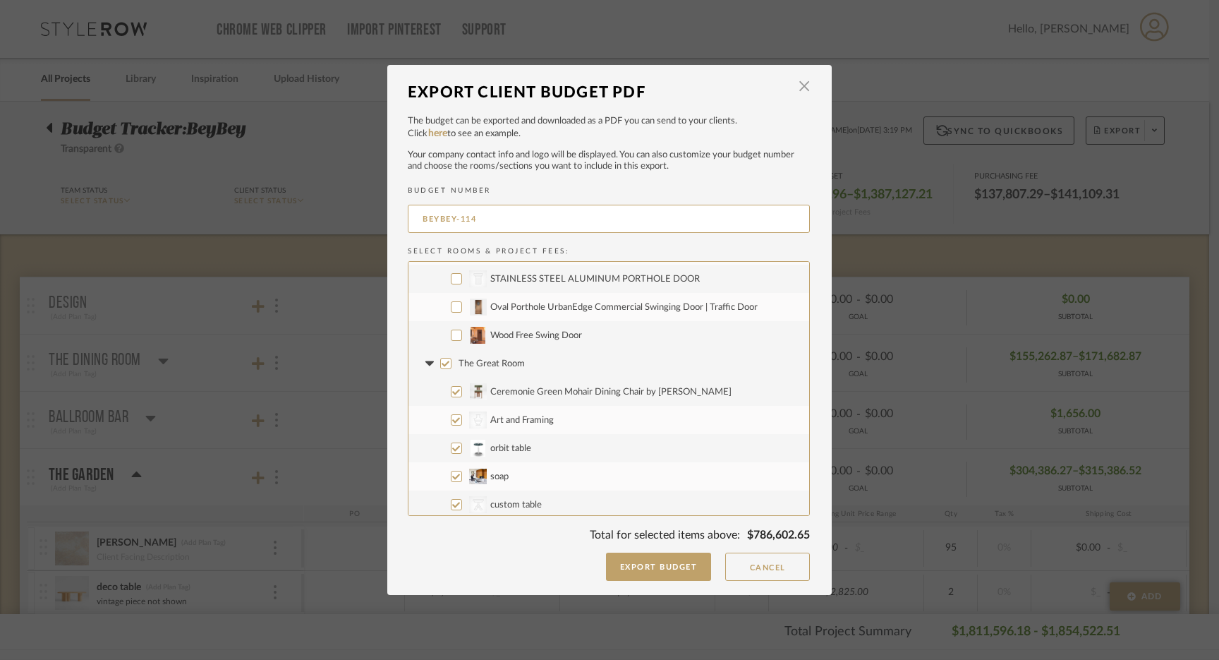
scroll to position [3936, 0]
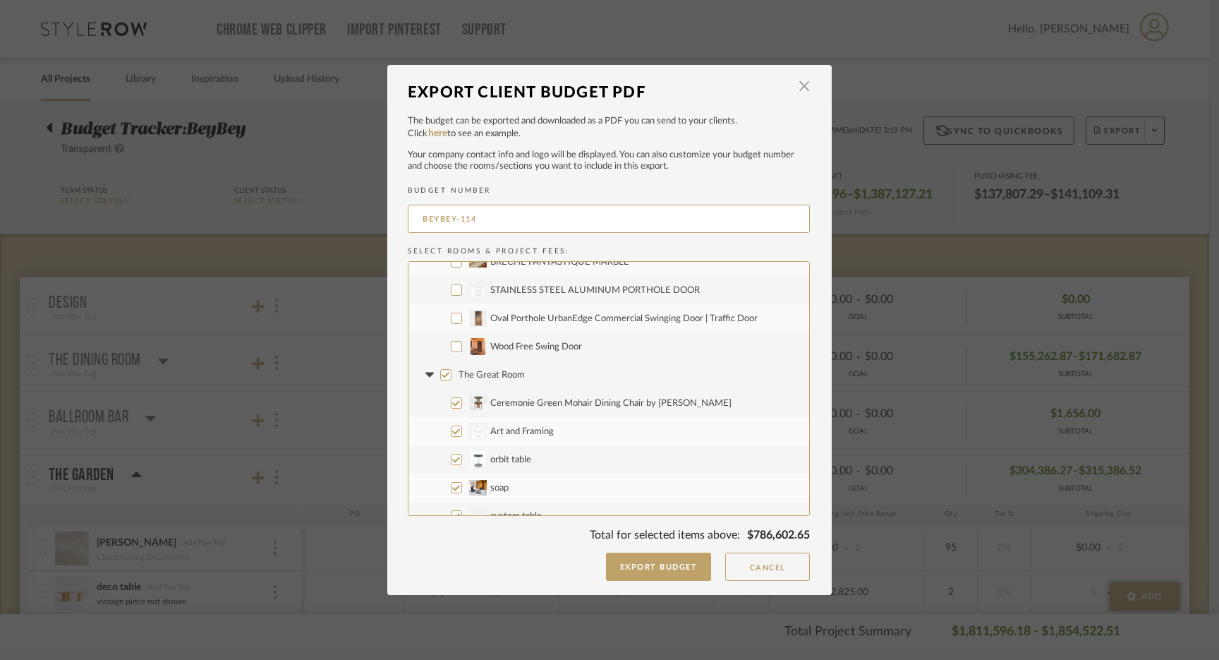
click at [451, 346] on input "Wood Free Swing Door" at bounding box center [456, 346] width 11 height 11
drag, startPoint x: 441, startPoint y: 372, endPoint x: 475, endPoint y: 383, distance: 35.7
click at [441, 372] on input "The Great Room" at bounding box center [445, 374] width 11 height 11
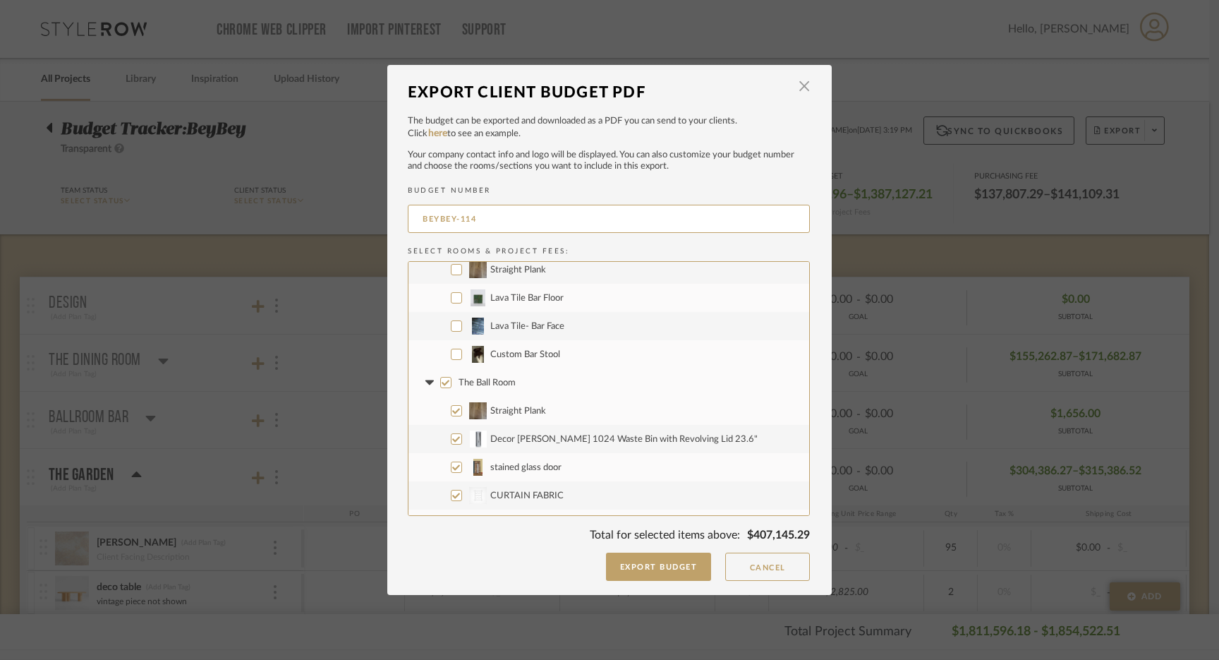
scroll to position [4925, 0]
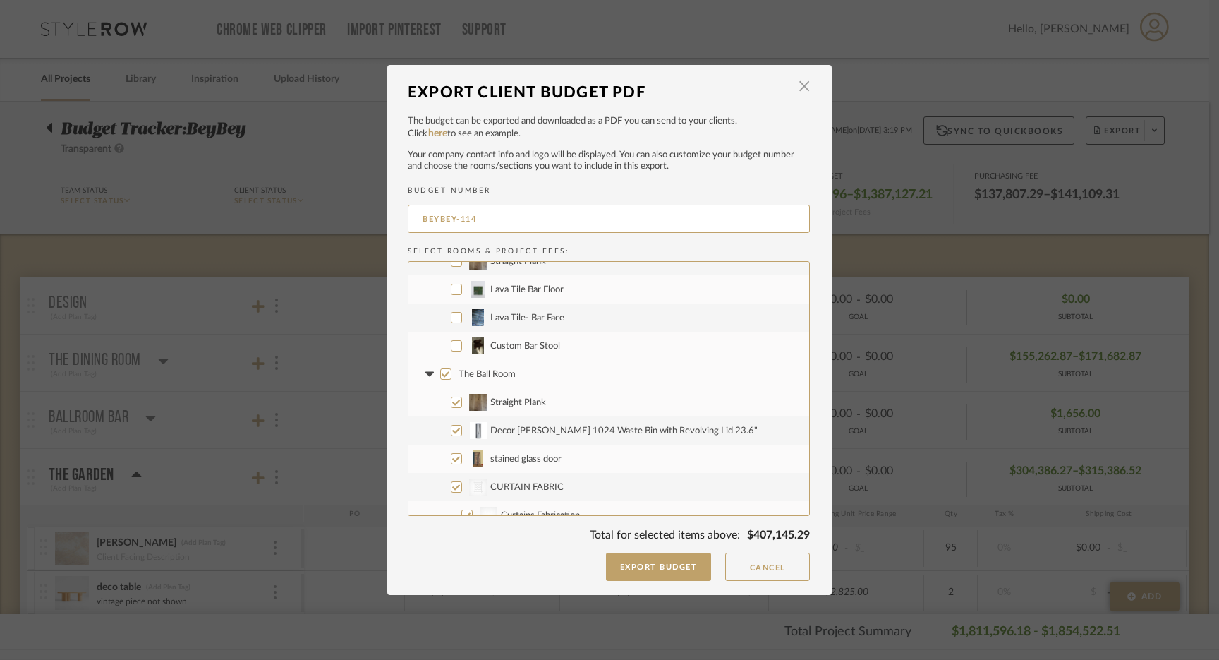
click at [441, 374] on input "The Ball Room" at bounding box center [445, 373] width 11 height 11
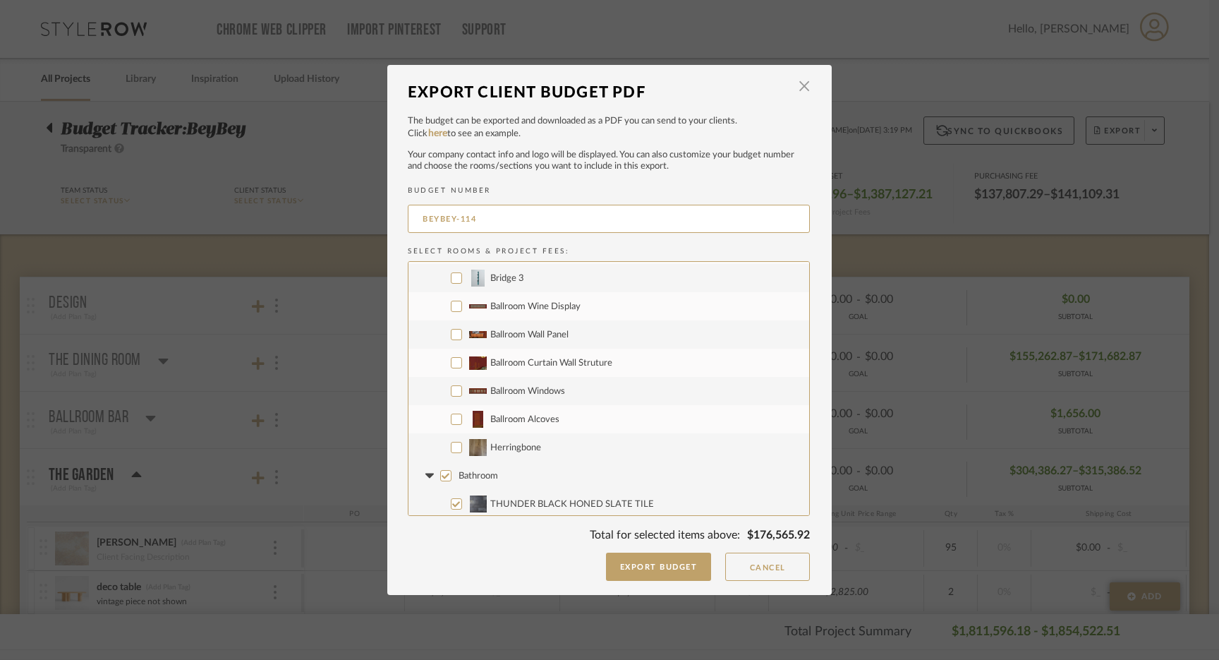
scroll to position [5531, 0]
click at [442, 472] on input "Bathroom" at bounding box center [445, 472] width 11 height 11
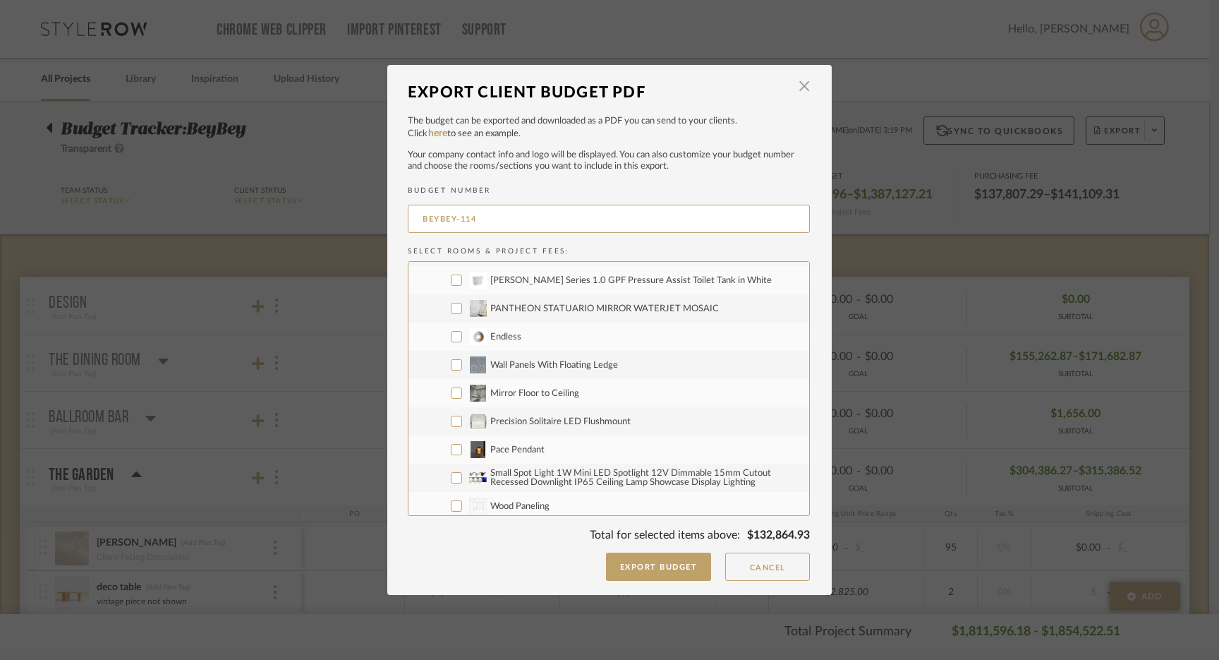
scroll to position [6276, 0]
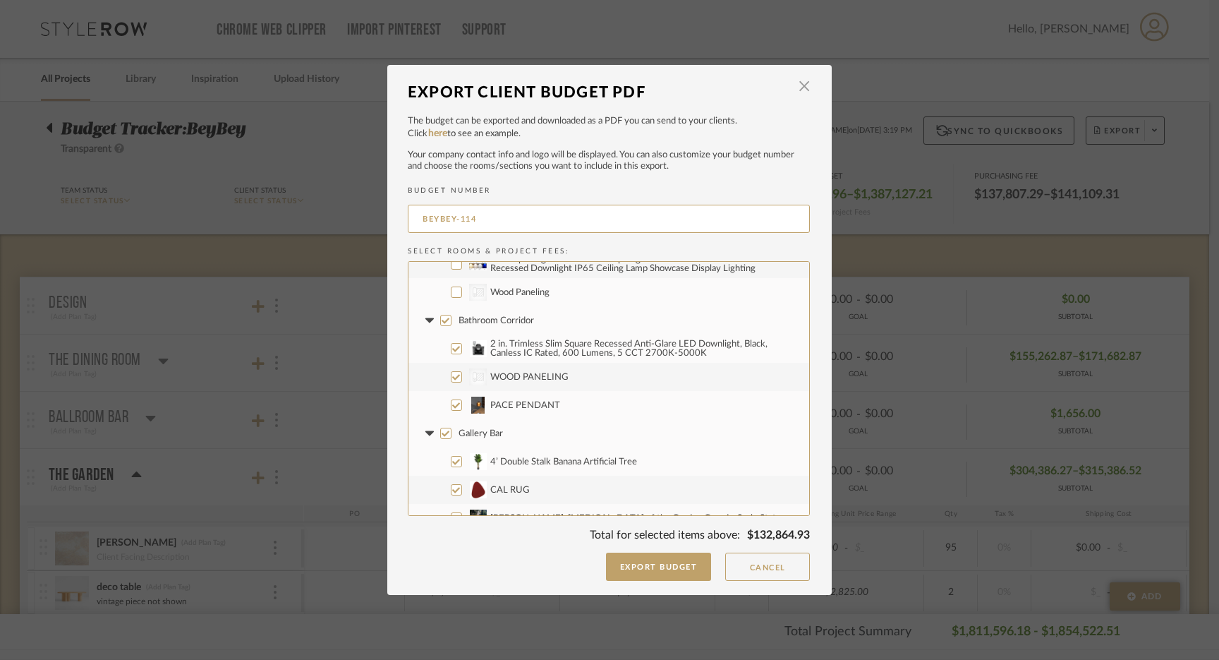
click at [451, 378] on input "CategoryIconWallcovering Created with Sketch. WOOD PANELING" at bounding box center [456, 376] width 11 height 11
click at [451, 402] on input "PACE PENDANT" at bounding box center [456, 404] width 11 height 11
click at [444, 431] on input "Gallery Bar" at bounding box center [445, 432] width 11 height 11
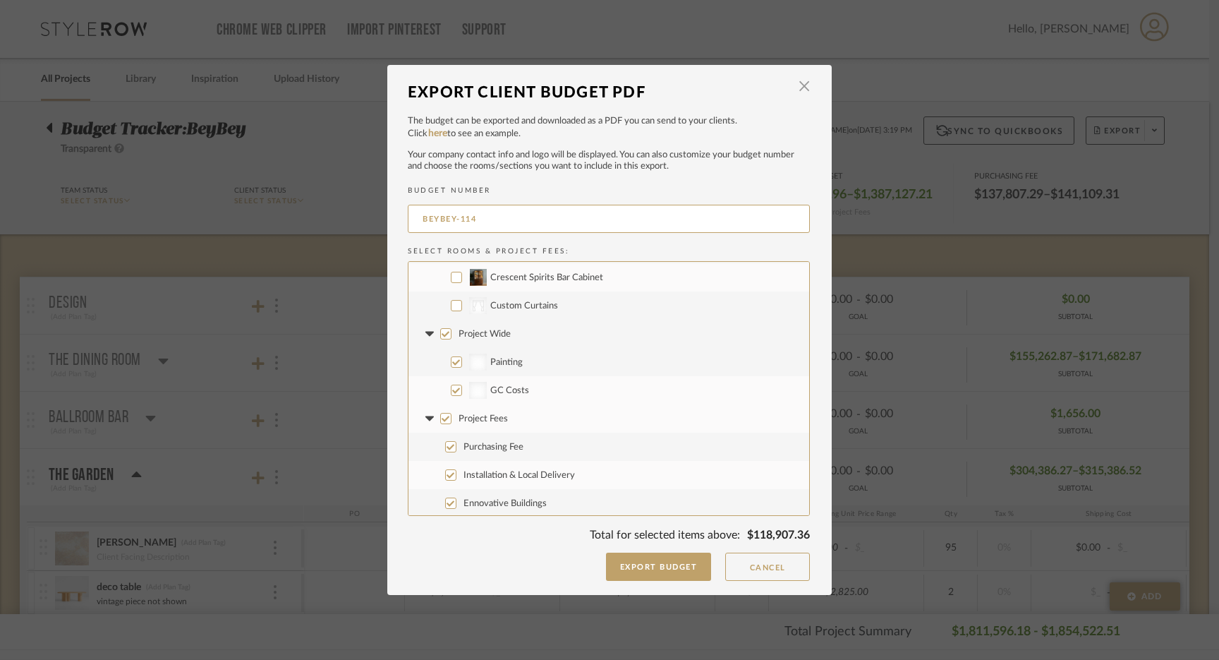
scroll to position [6688, 0]
click at [440, 332] on input "Project Wide" at bounding box center [445, 332] width 11 height 11
click at [440, 418] on input "Project Fees" at bounding box center [445, 416] width 11 height 11
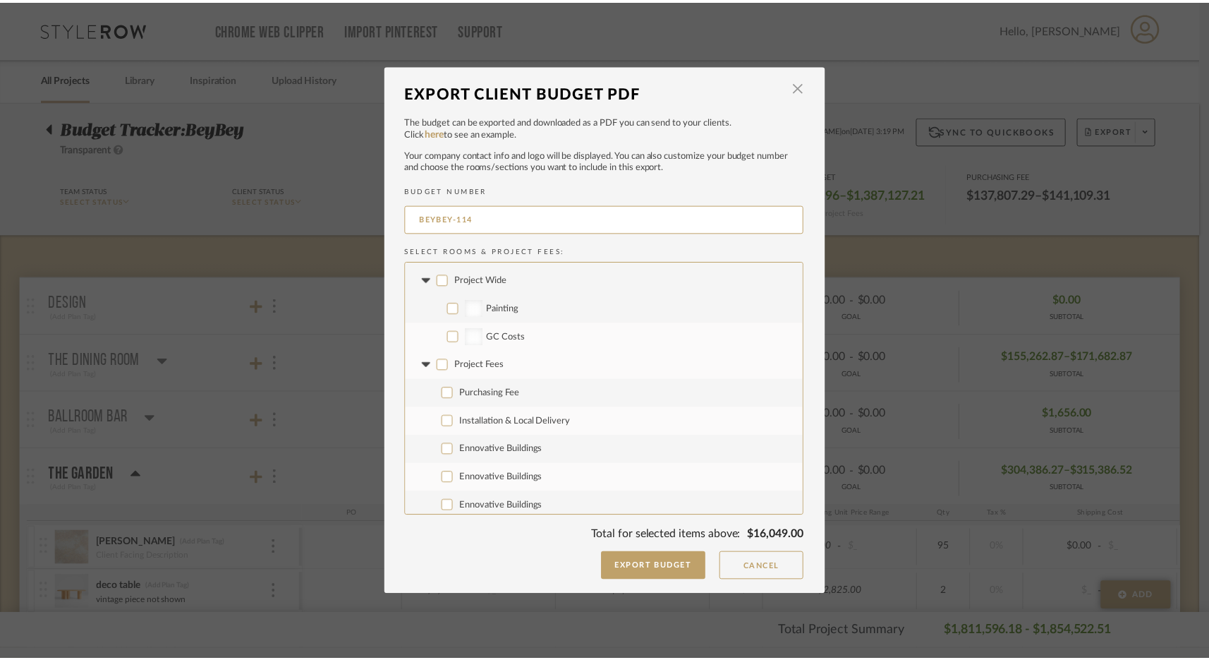
scroll to position [6745, 0]
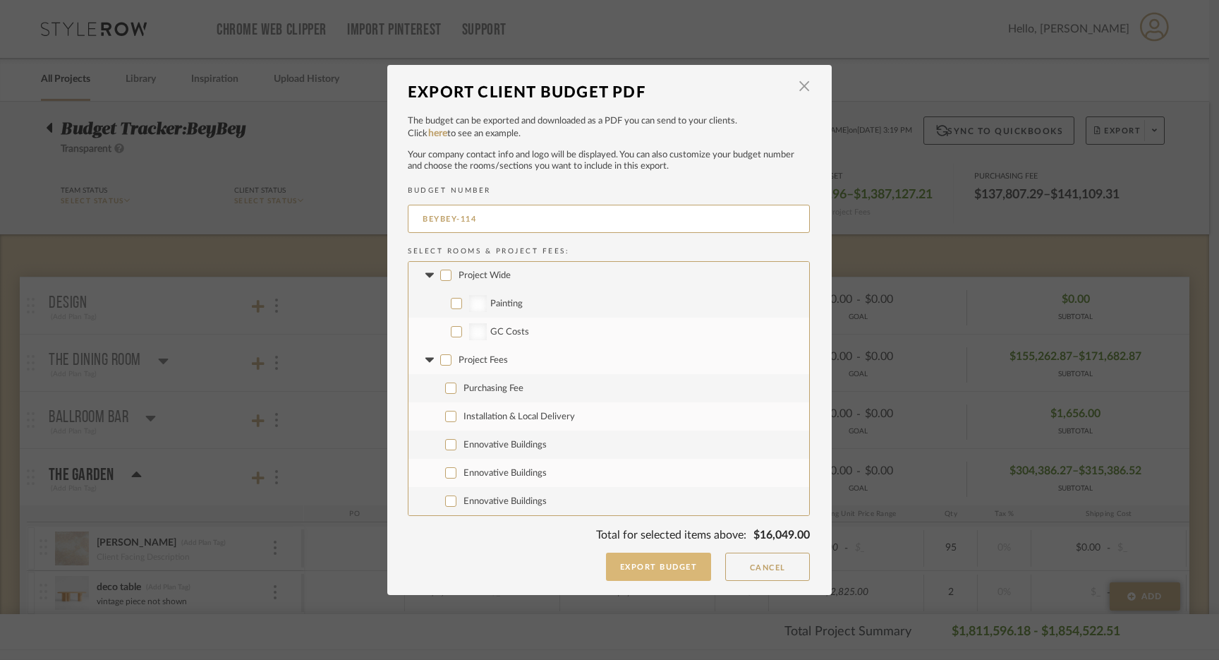
click at [653, 567] on button "Export Budget" at bounding box center [659, 566] width 106 height 28
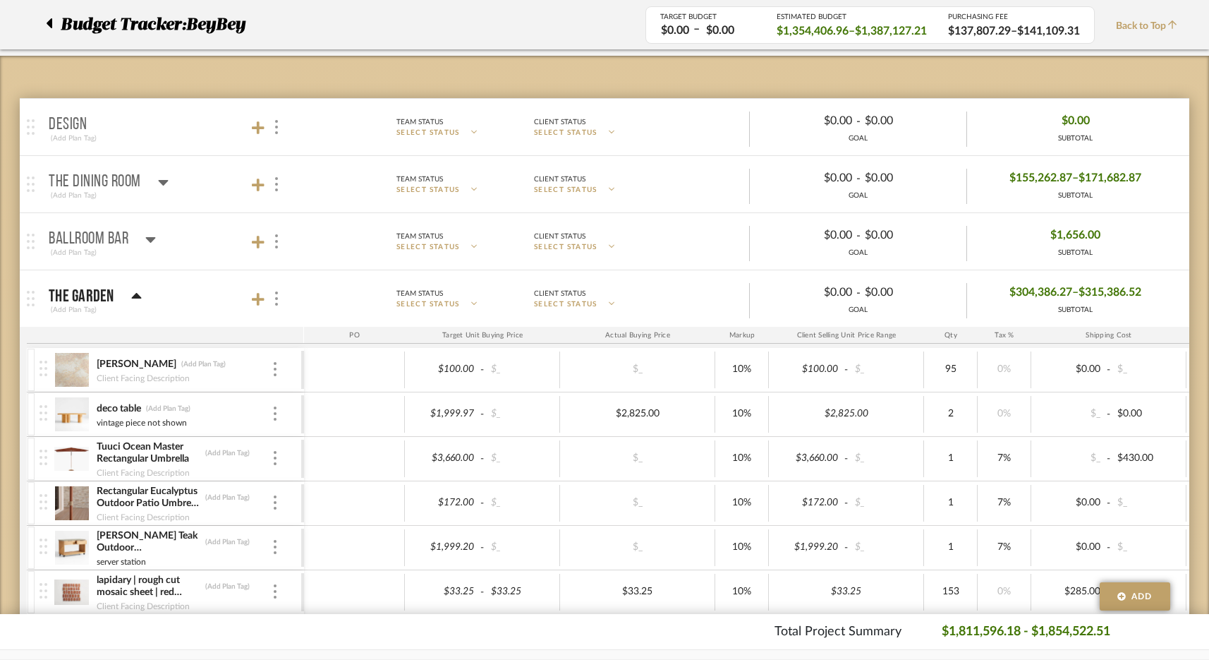
scroll to position [142, 0]
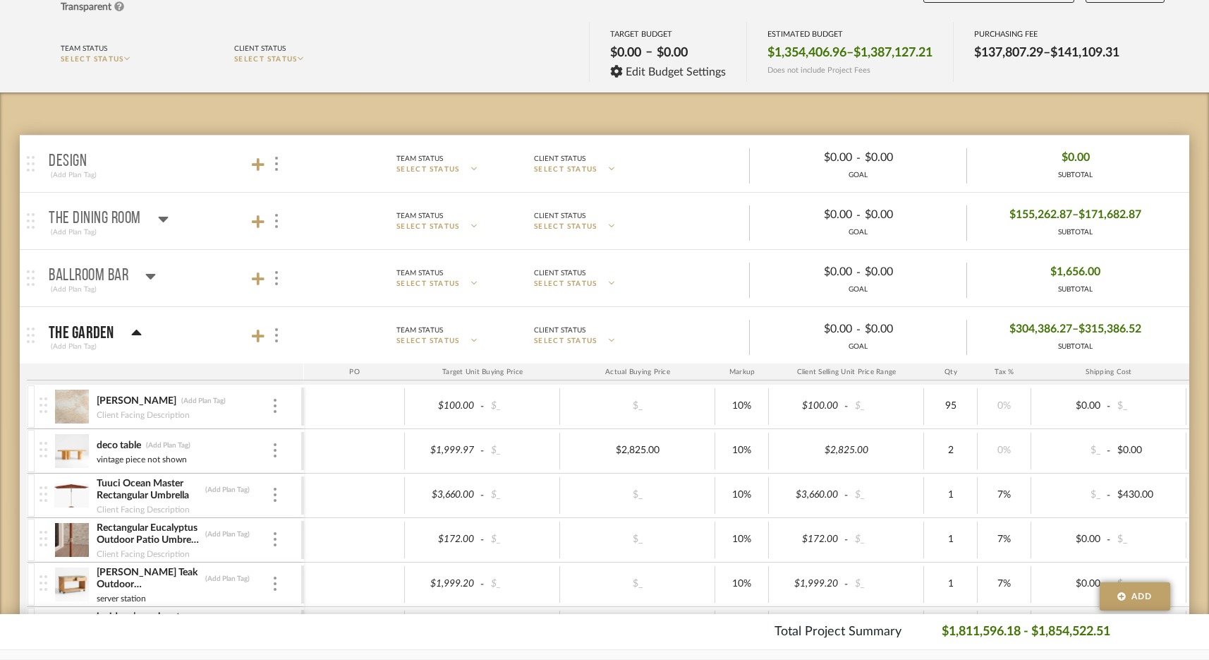
click at [99, 269] on p "BALLROOM BAR" at bounding box center [89, 275] width 80 height 17
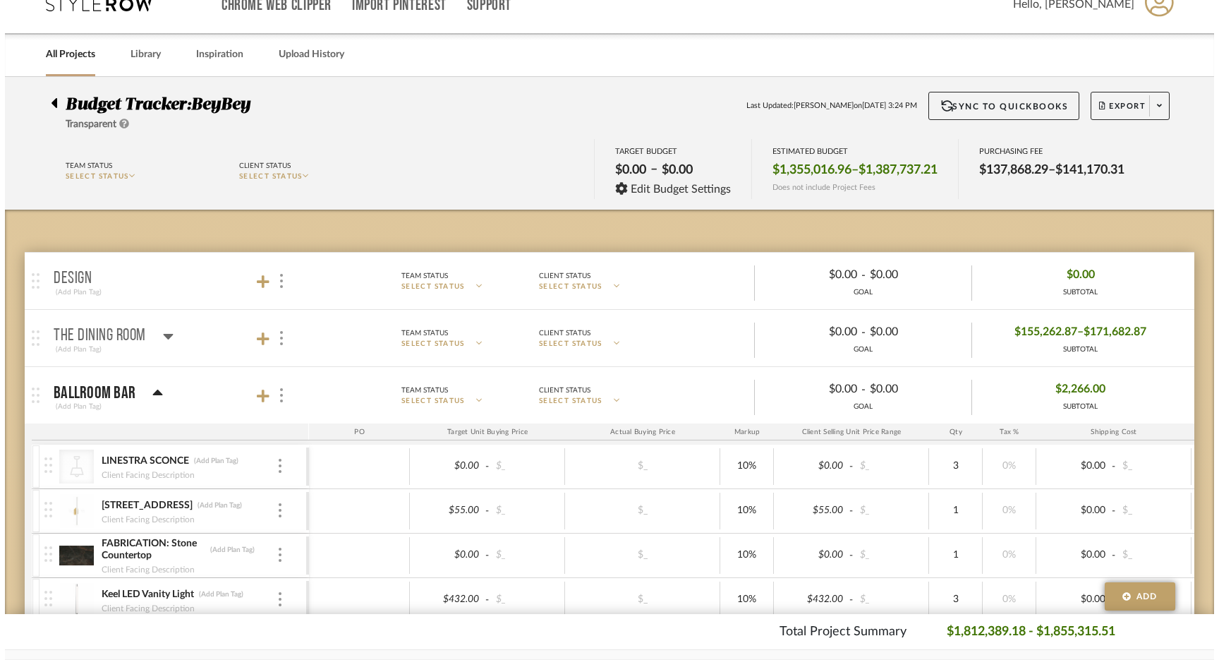
scroll to position [0, 0]
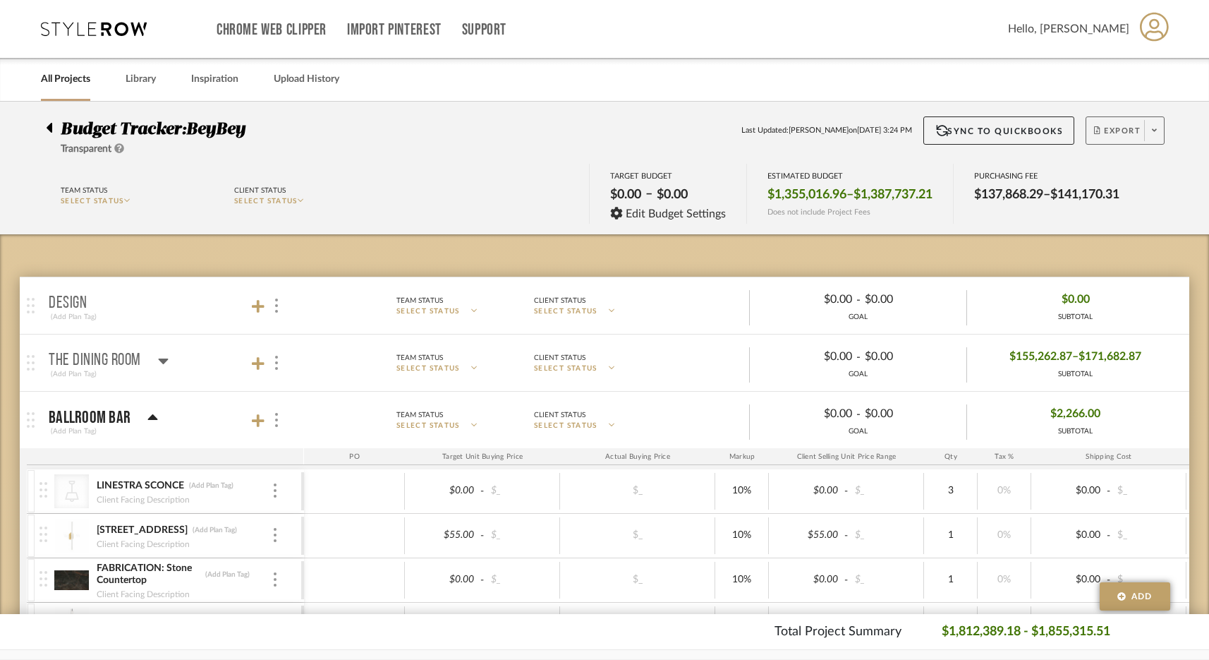
click at [951, 130] on span "Export" at bounding box center [1117, 136] width 47 height 21
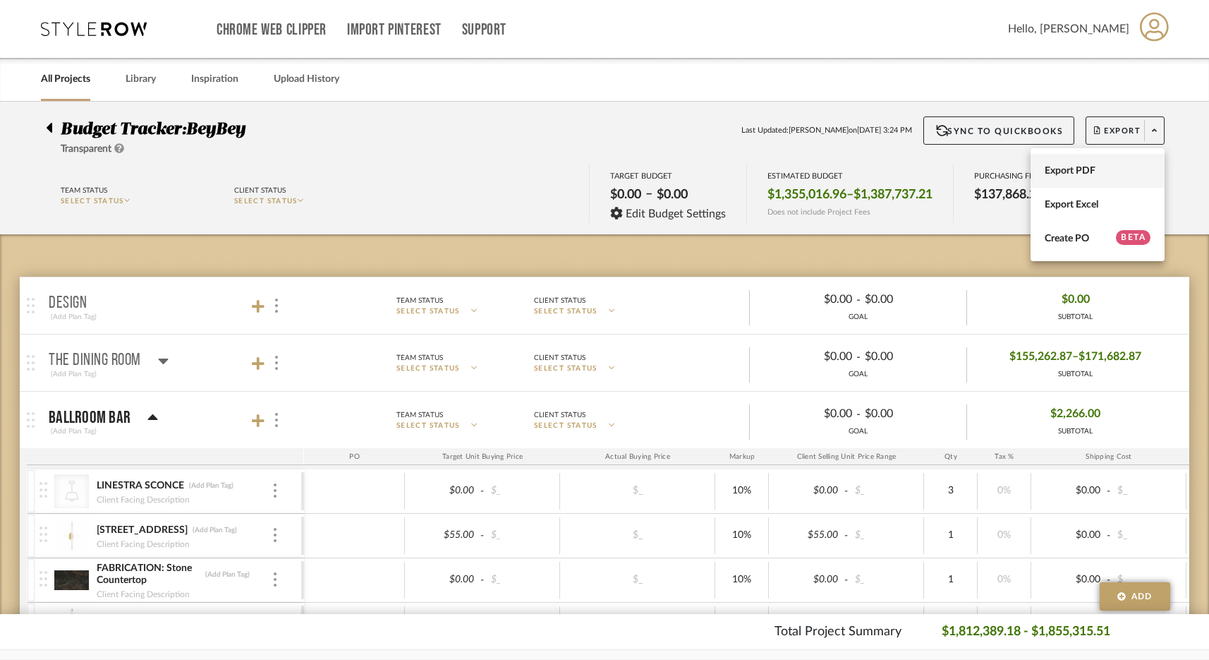
click at [951, 166] on span "Export PDF" at bounding box center [1098, 171] width 106 height 12
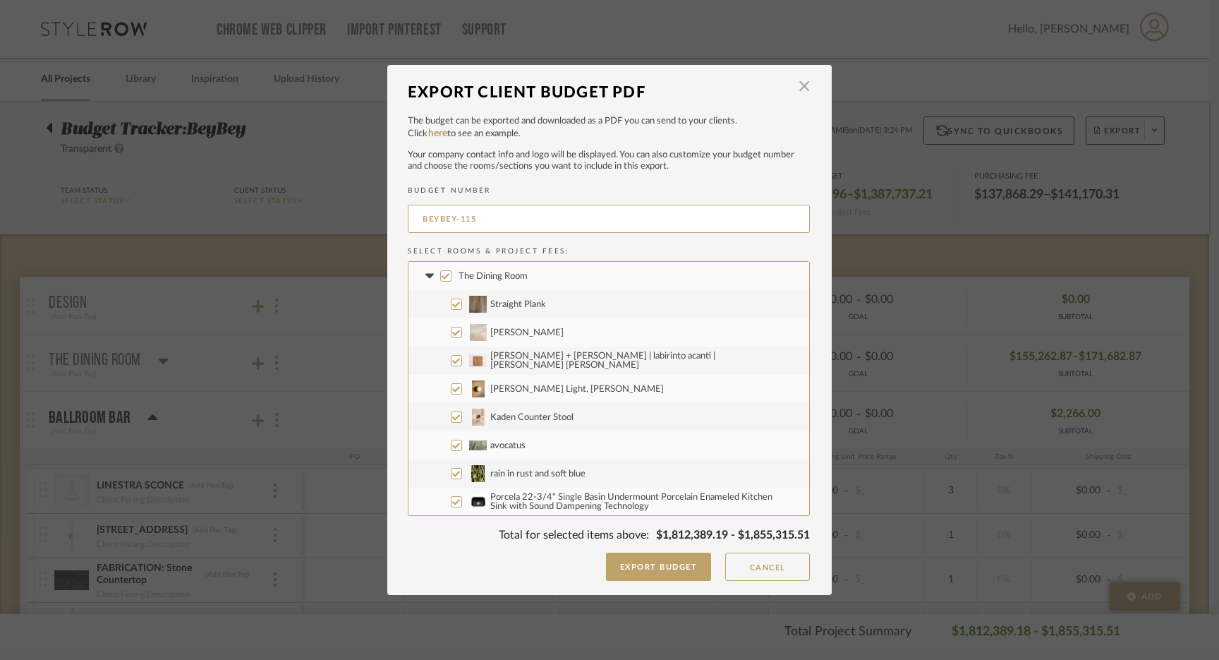
click at [444, 278] on input "The Dining Room" at bounding box center [445, 275] width 11 height 11
click at [425, 274] on icon at bounding box center [429, 275] width 8 height 5
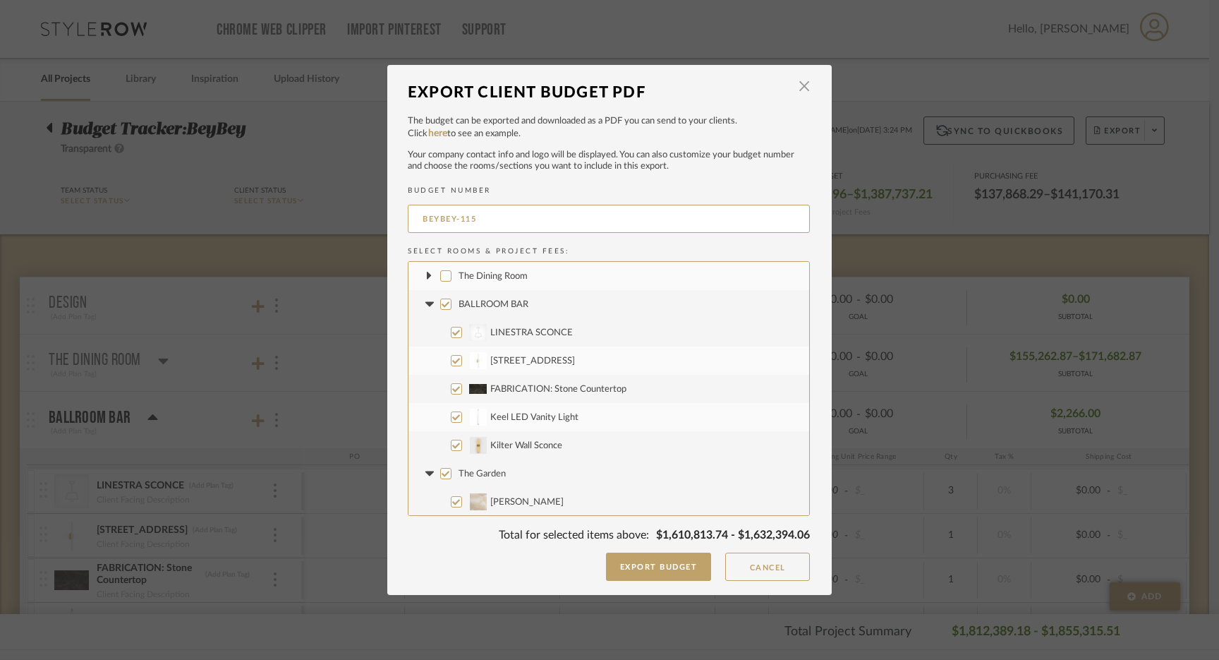
click at [440, 304] on input "BALLROOM BAR" at bounding box center [445, 303] width 11 height 11
click at [454, 445] on input "Kilter Wall Sconce" at bounding box center [456, 444] width 11 height 11
click at [442, 474] on input "The Garden" at bounding box center [445, 473] width 11 height 11
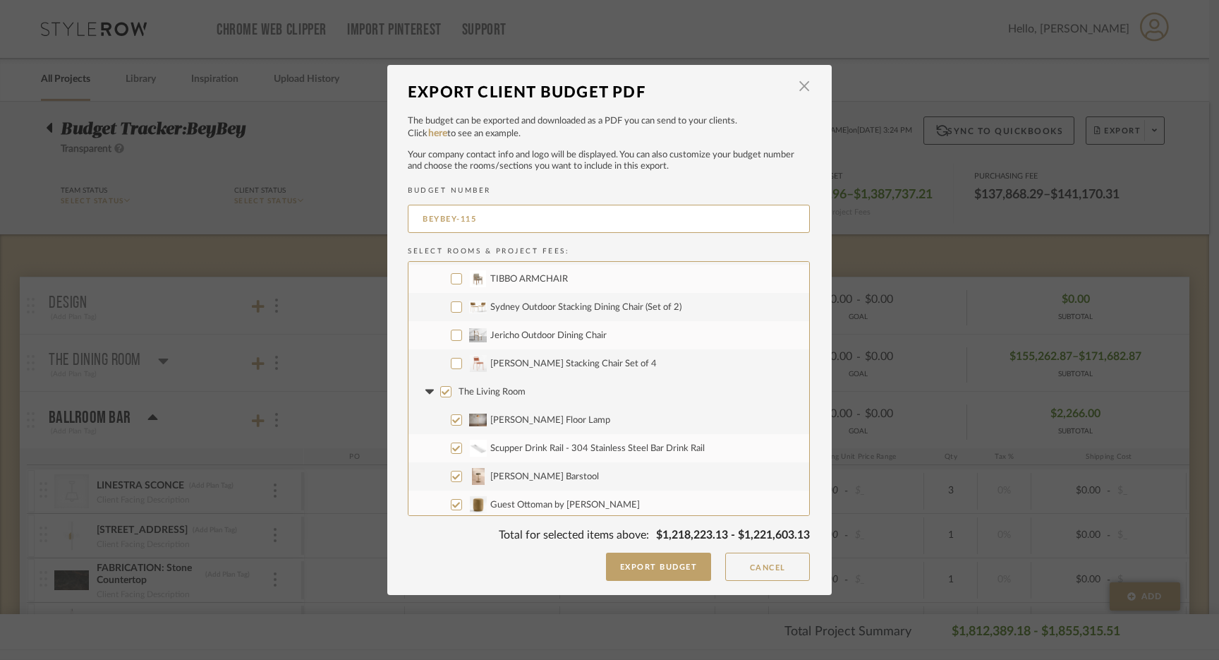
scroll to position [1795, 0]
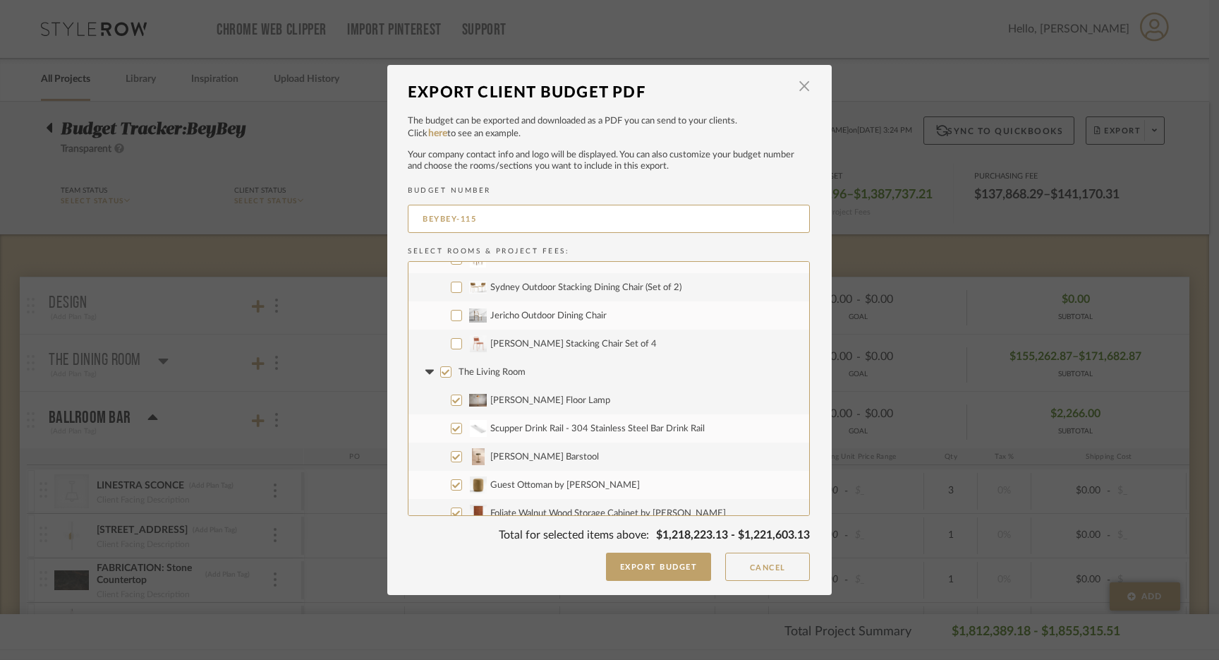
click at [451, 343] on input "[PERSON_NAME] Stacking Chair Set of 4" at bounding box center [456, 343] width 11 height 11
click at [440, 372] on input "The Living Room" at bounding box center [445, 371] width 11 height 11
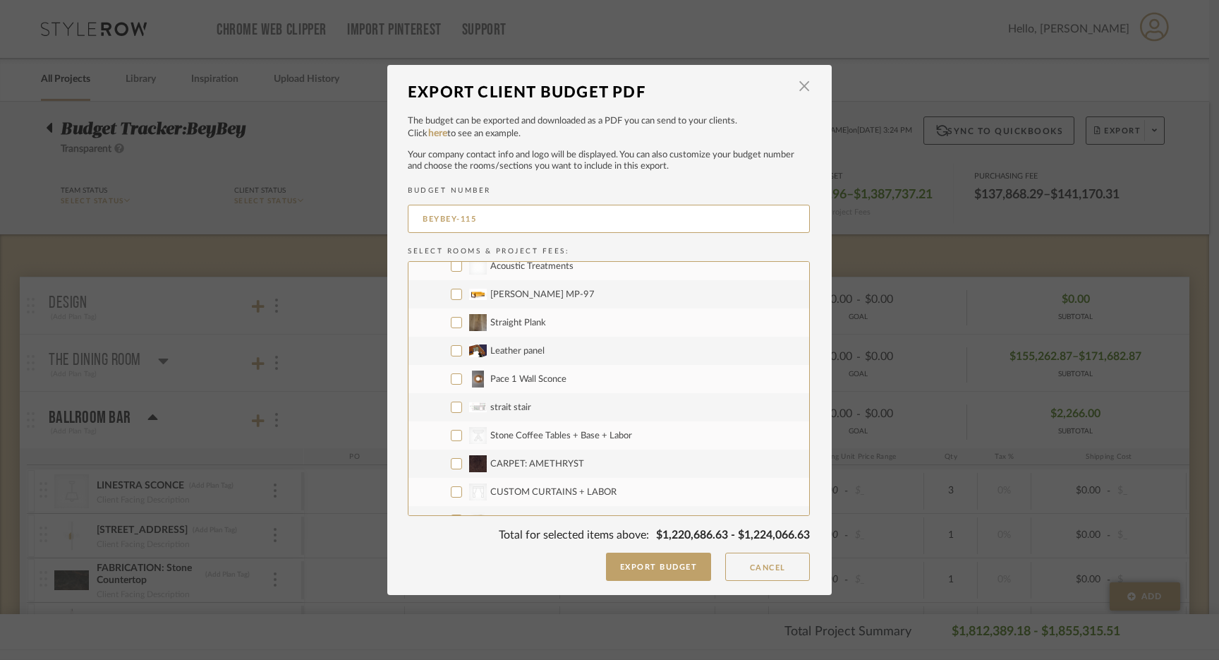
scroll to position [3379, 0]
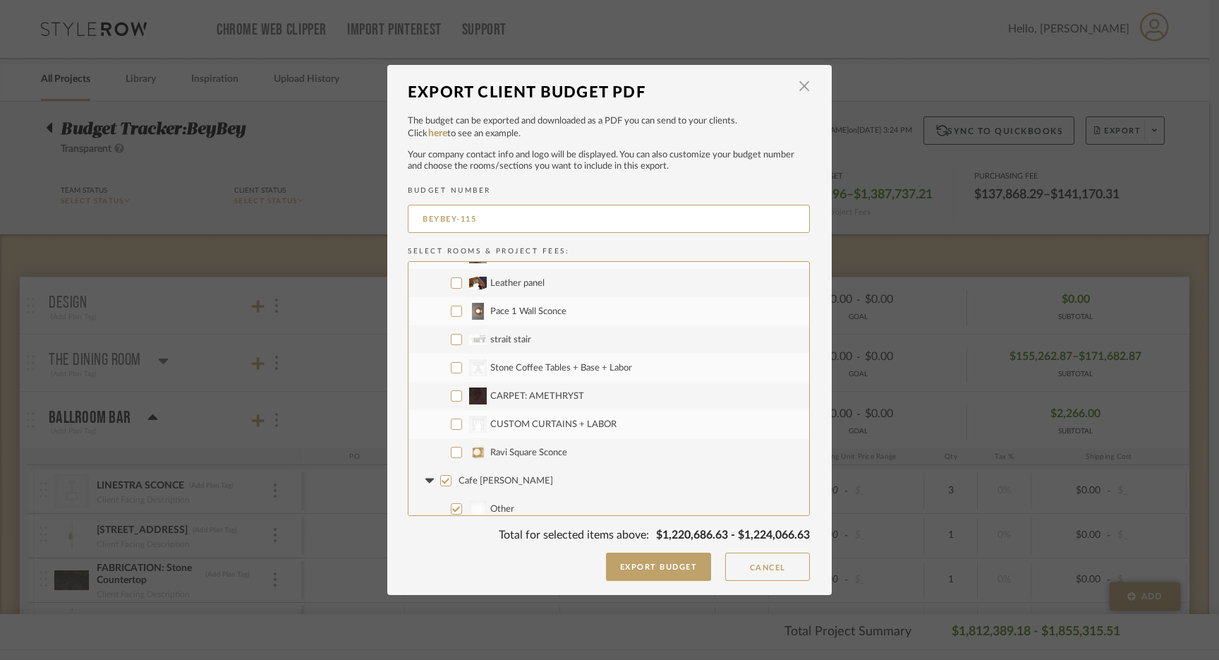
click at [451, 394] on input "CARPET: AMETHRYST" at bounding box center [456, 395] width 11 height 11
click at [451, 451] on input "Ravi Square Sconce" at bounding box center [456, 452] width 11 height 11
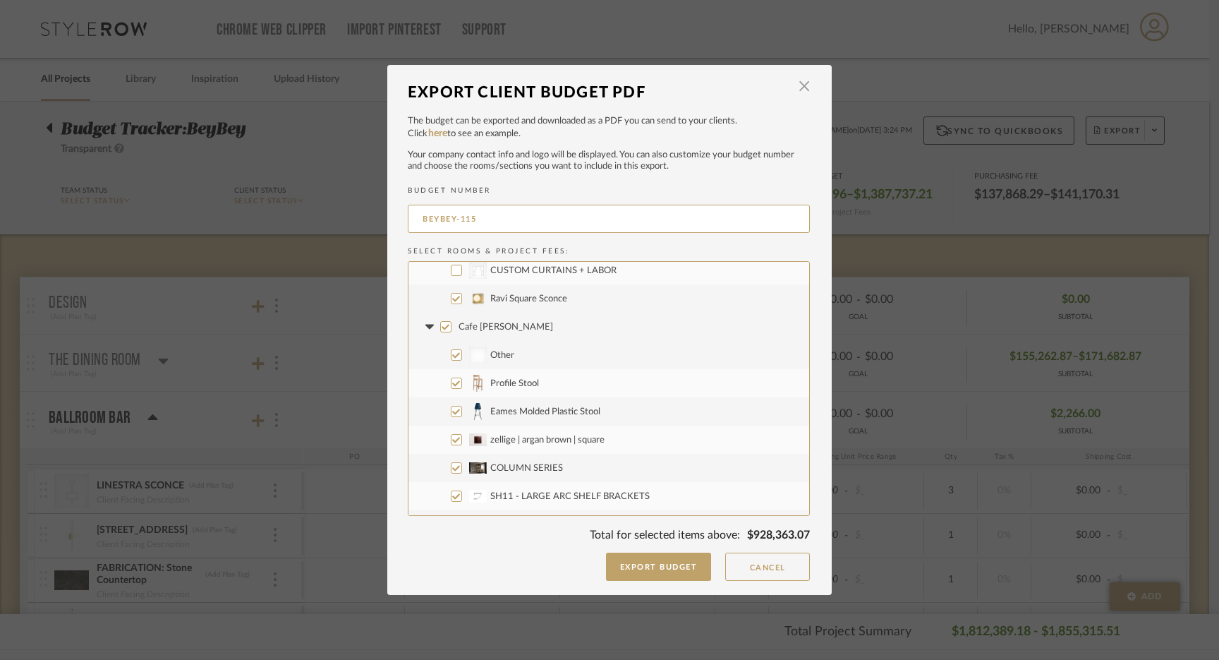
scroll to position [3579, 0]
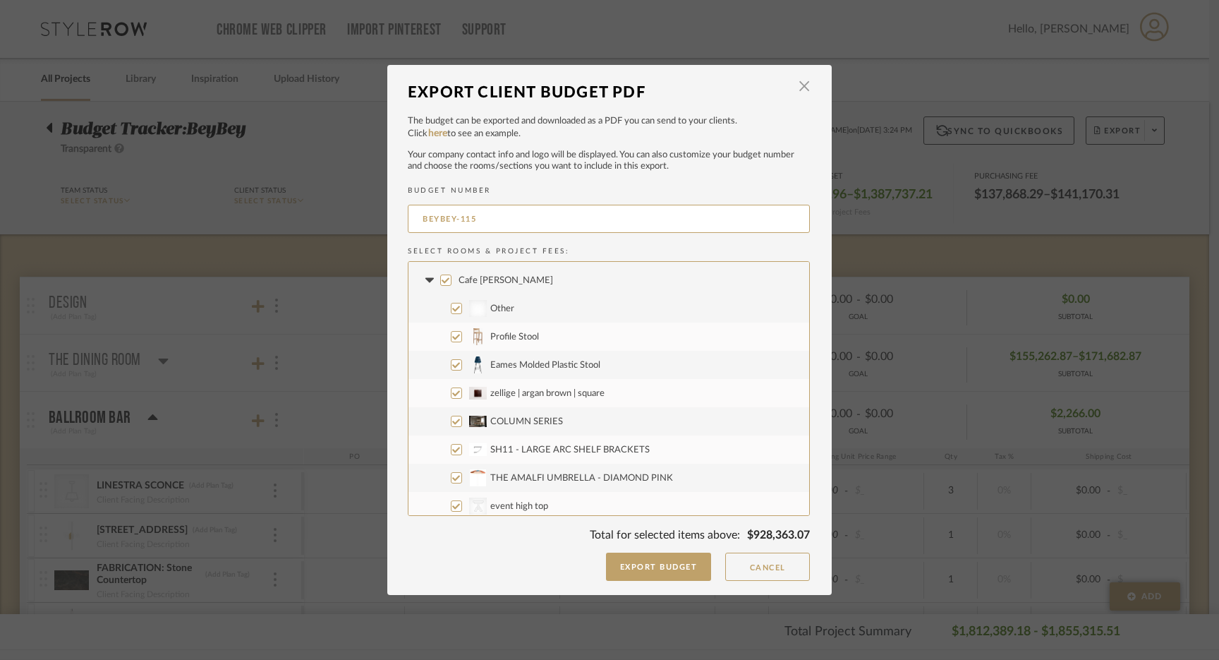
click at [442, 282] on input "Cafe [PERSON_NAME]" at bounding box center [445, 279] width 11 height 11
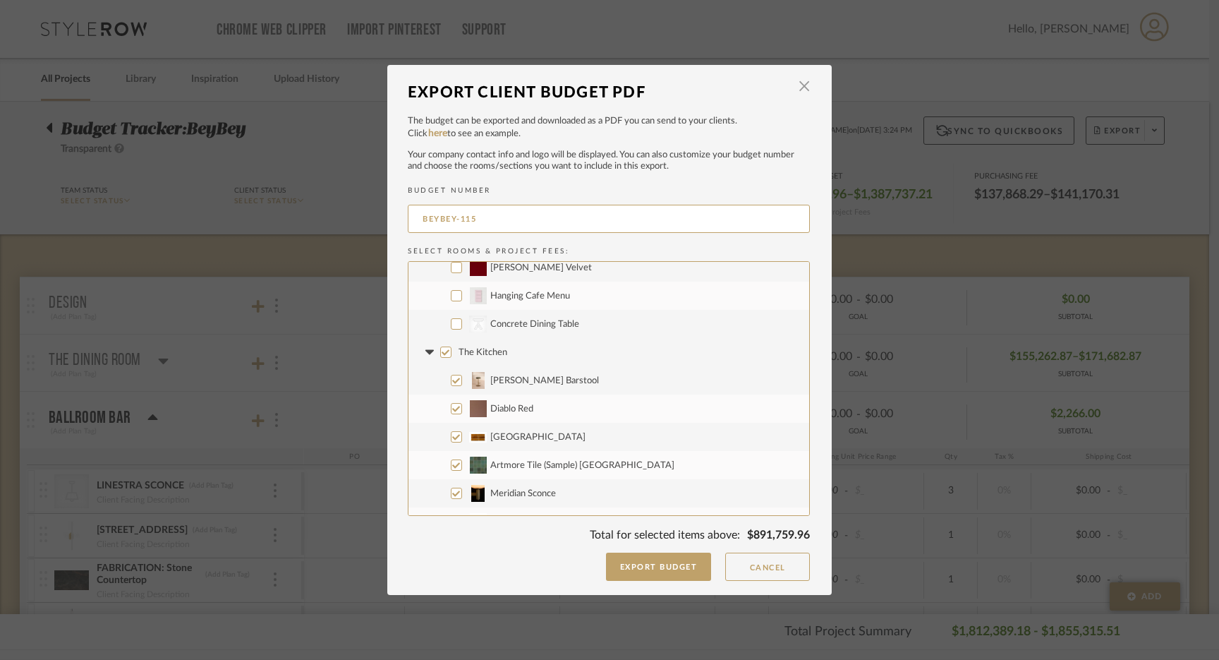
scroll to position [3911, 0]
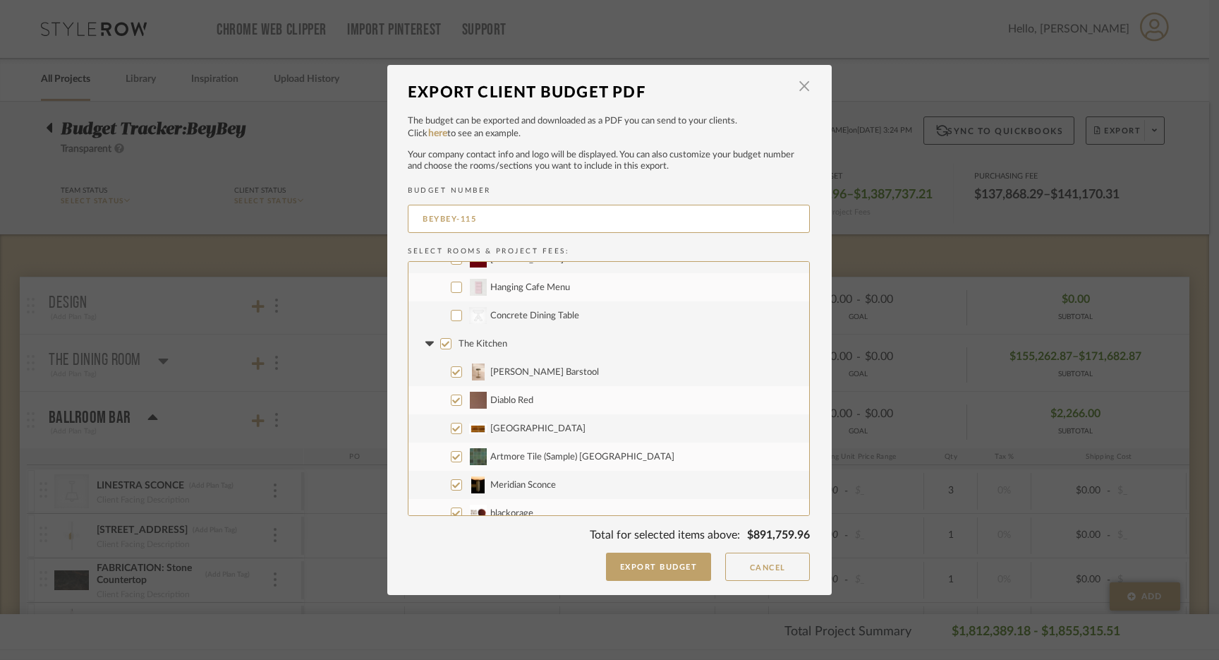
click at [442, 341] on input "The Kitchen" at bounding box center [445, 343] width 11 height 11
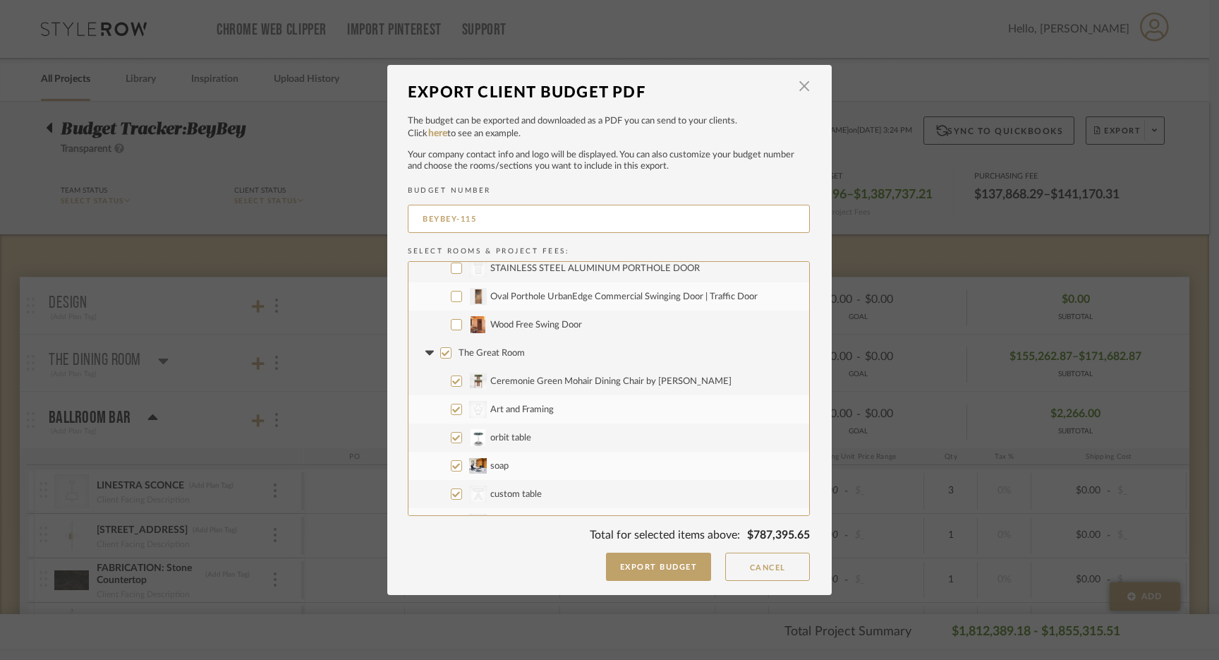
scroll to position [4483, 0]
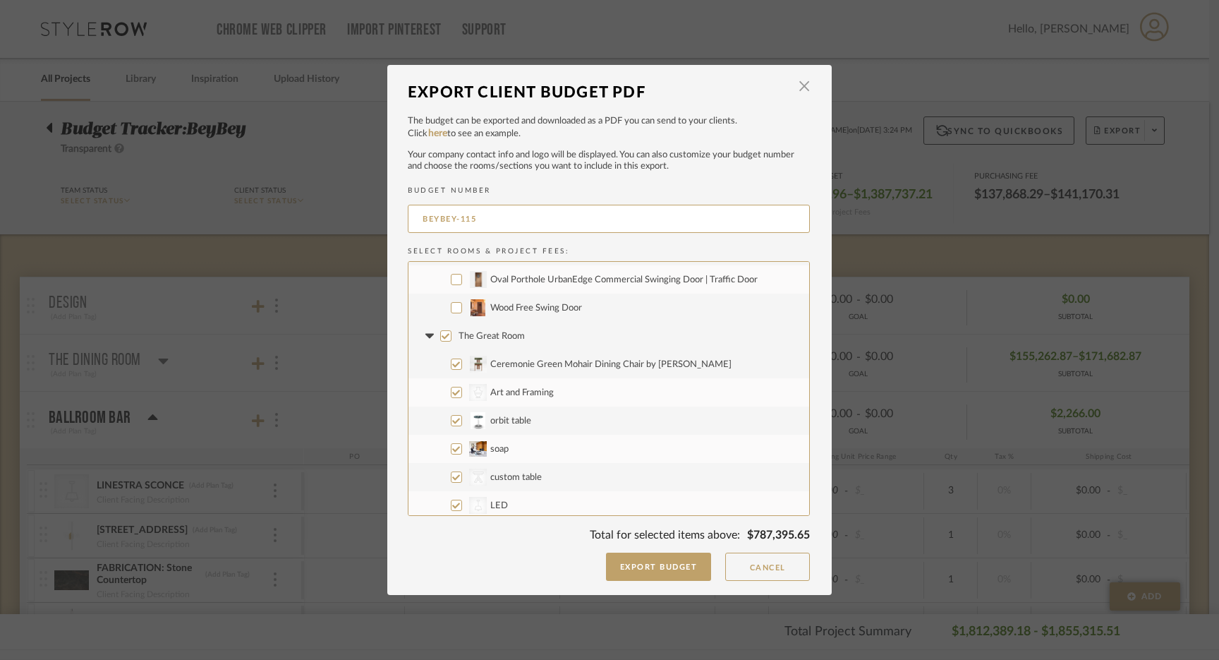
click at [453, 308] on input "Wood Free Swing Door" at bounding box center [456, 307] width 11 height 11
click at [440, 333] on input "The Great Room" at bounding box center [445, 335] width 11 height 11
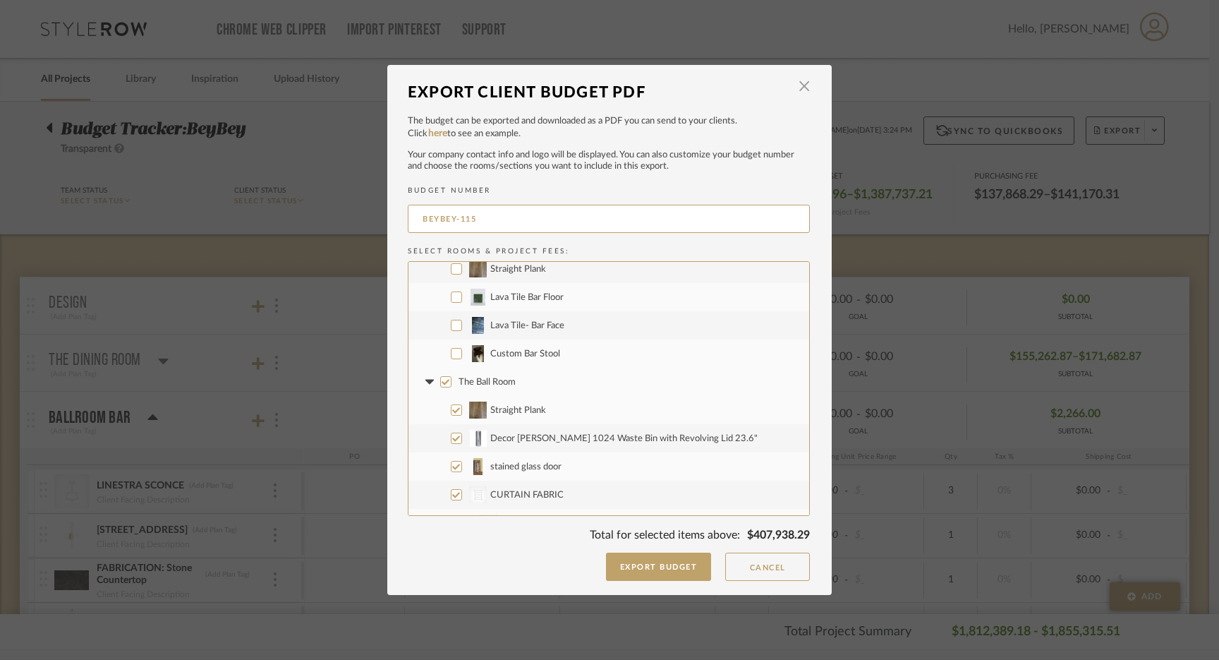
scroll to position [5499, 0]
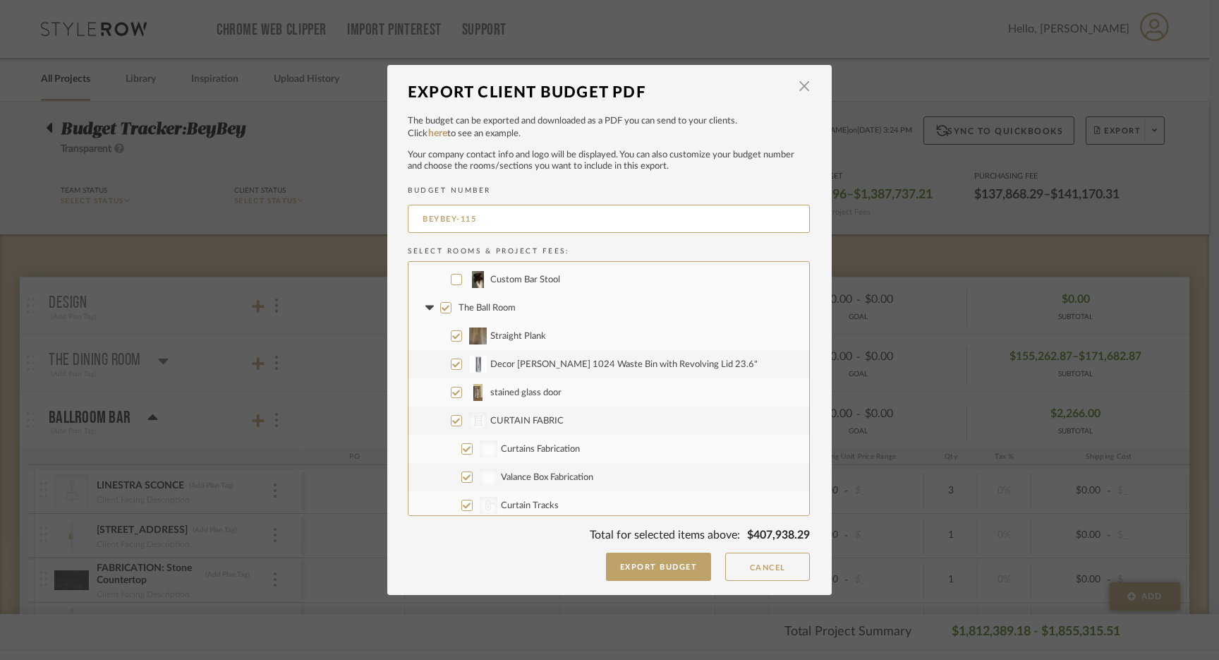
click at [440, 308] on input "The Ball Room" at bounding box center [445, 307] width 11 height 11
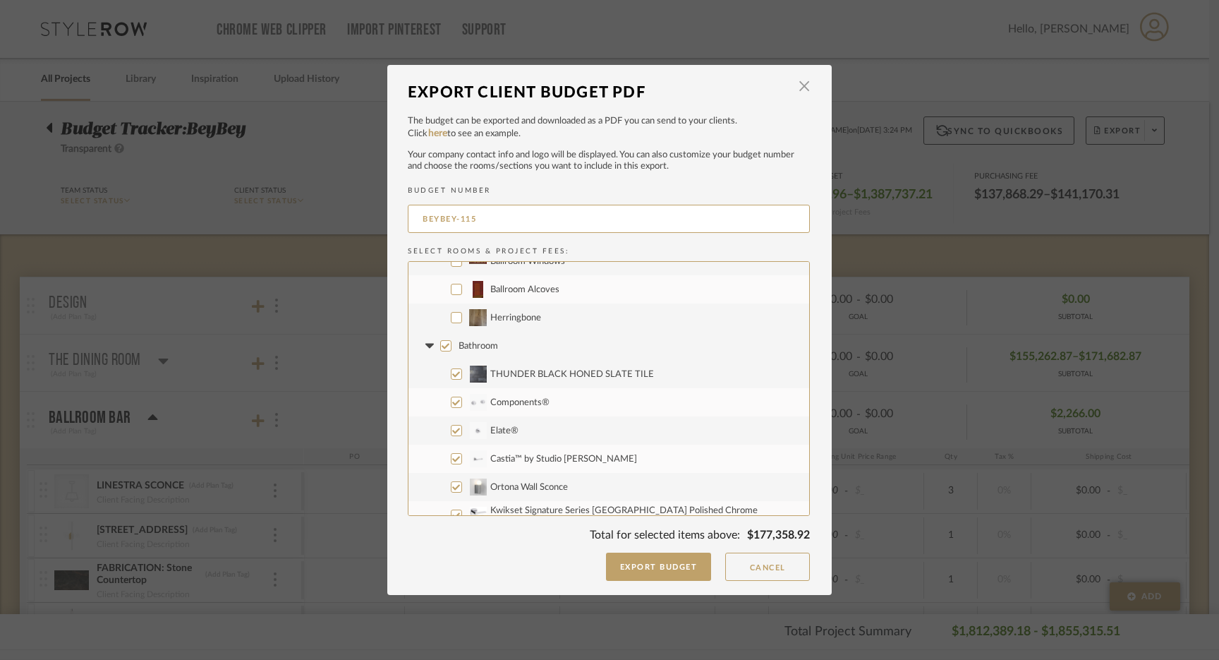
click at [440, 345] on input "Bathroom" at bounding box center [445, 345] width 11 height 11
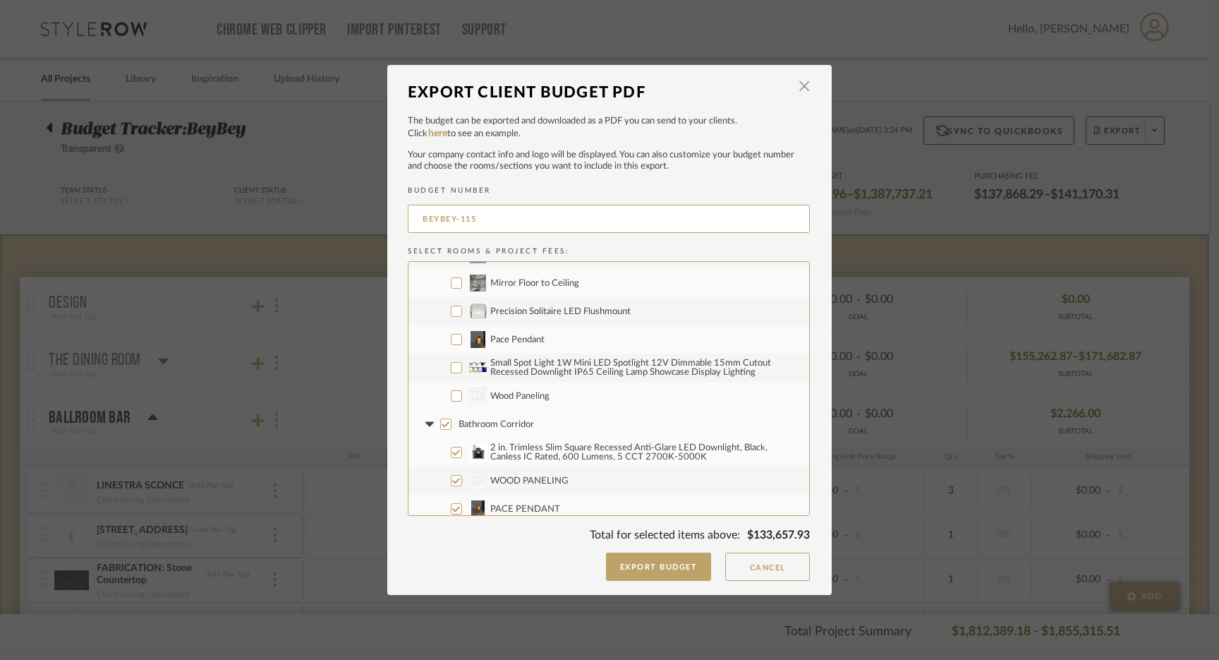
scroll to position [6778, 0]
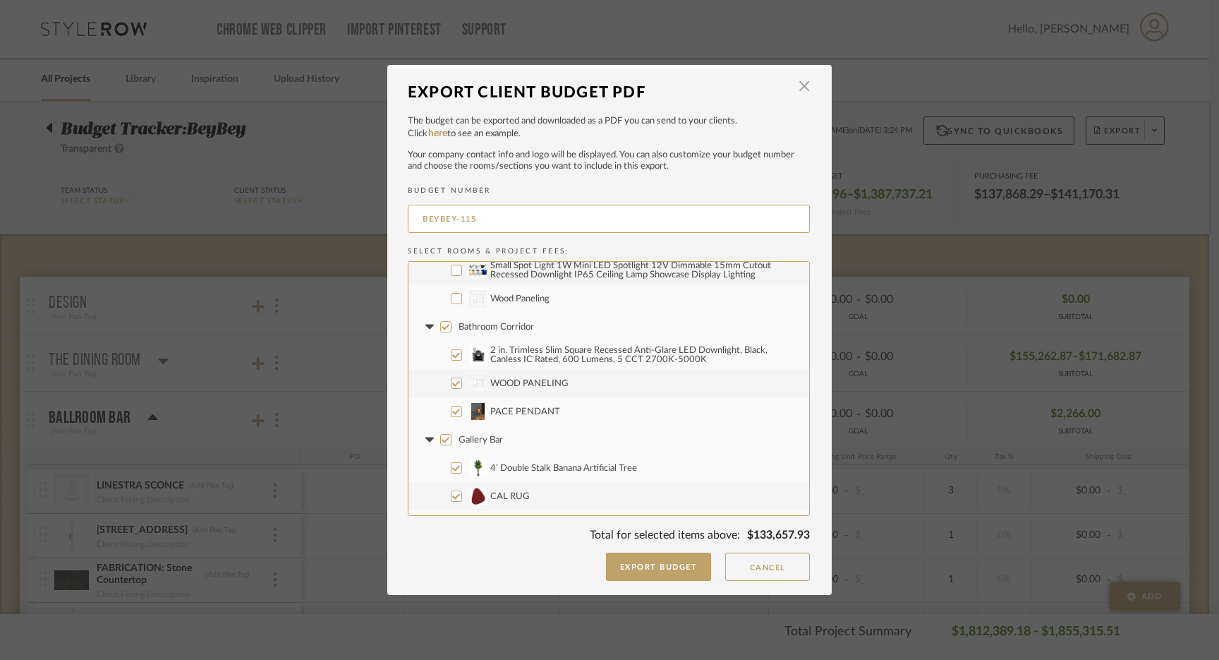
click at [441, 324] on input "Bathroom Corridor" at bounding box center [445, 326] width 11 height 11
click at [451, 355] on input "2 in. Trimless Slim Square Recessed Anti-Glare LED Downlight, Black, Canless IC…" at bounding box center [456, 354] width 11 height 11
click at [442, 438] on input "Gallery Bar" at bounding box center [445, 439] width 11 height 11
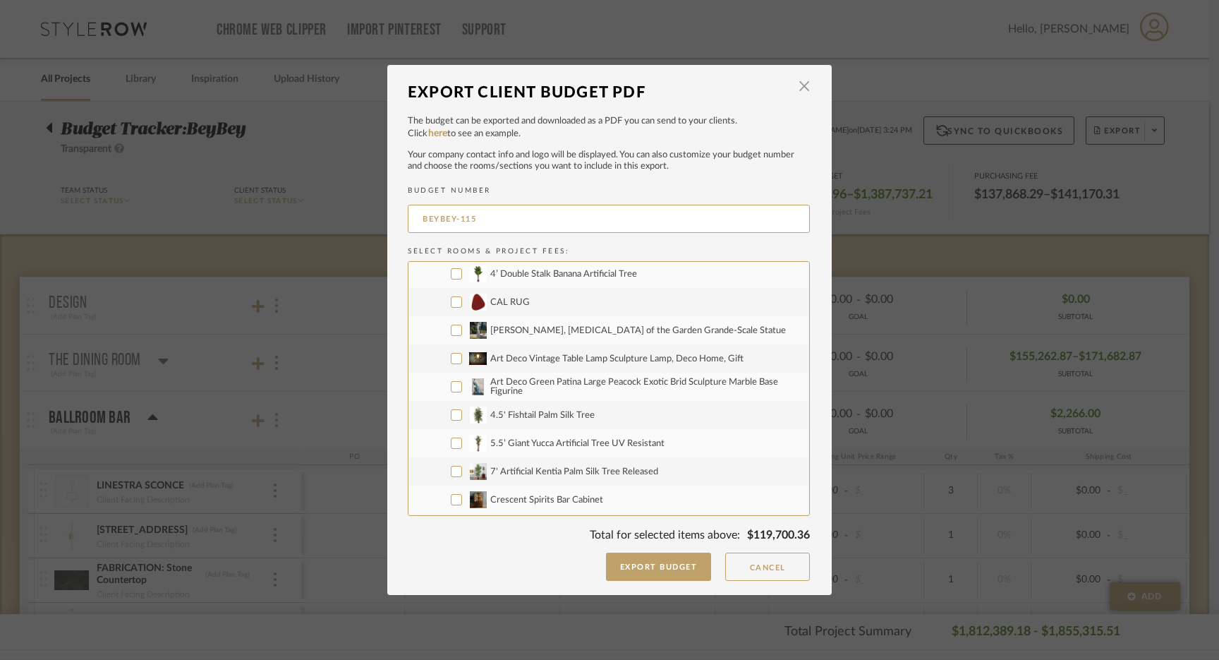
scroll to position [7064, 0]
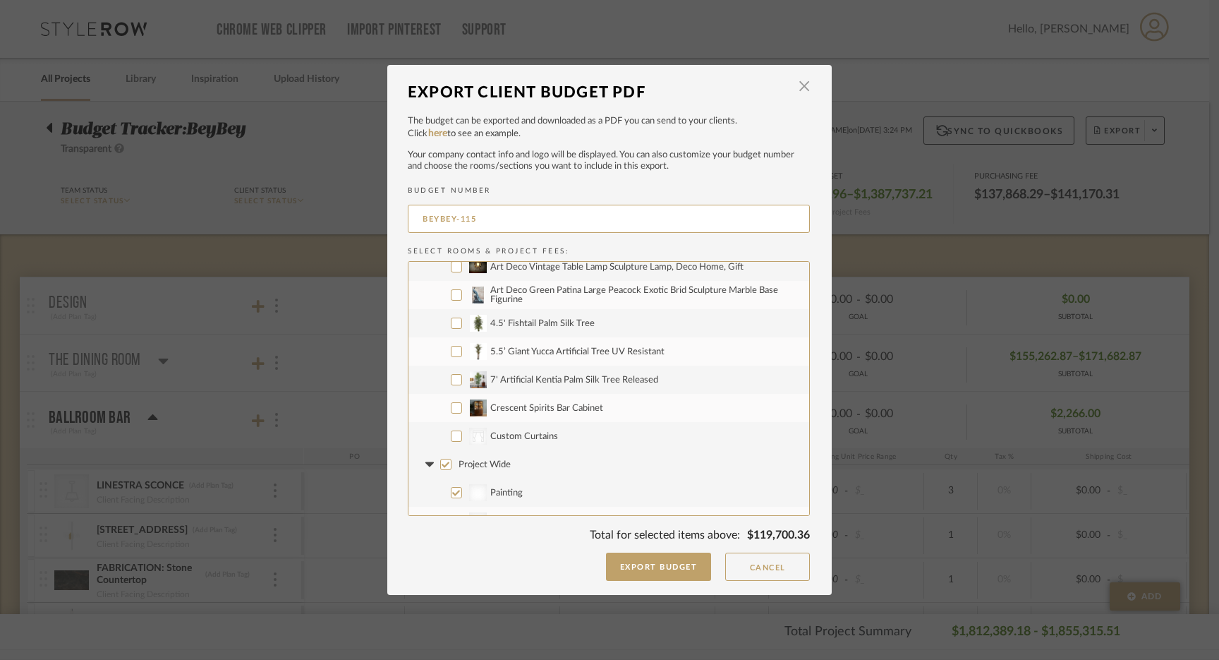
click at [440, 466] on input "Project Wide" at bounding box center [445, 464] width 11 height 11
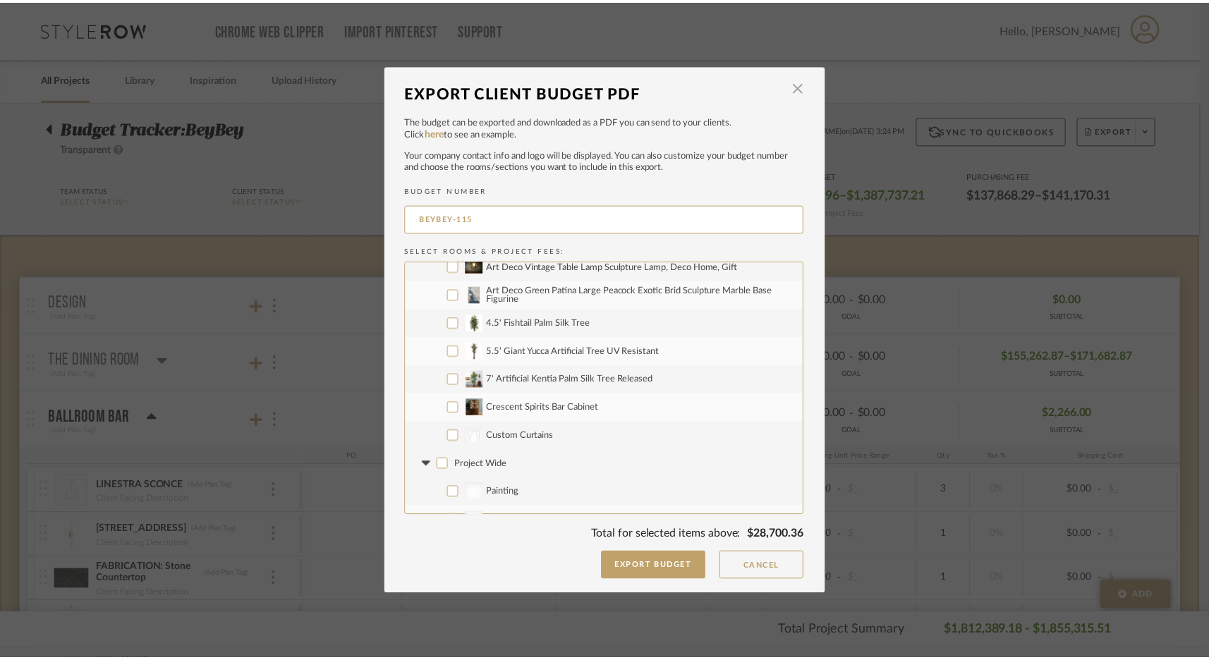
scroll to position [7253, 0]
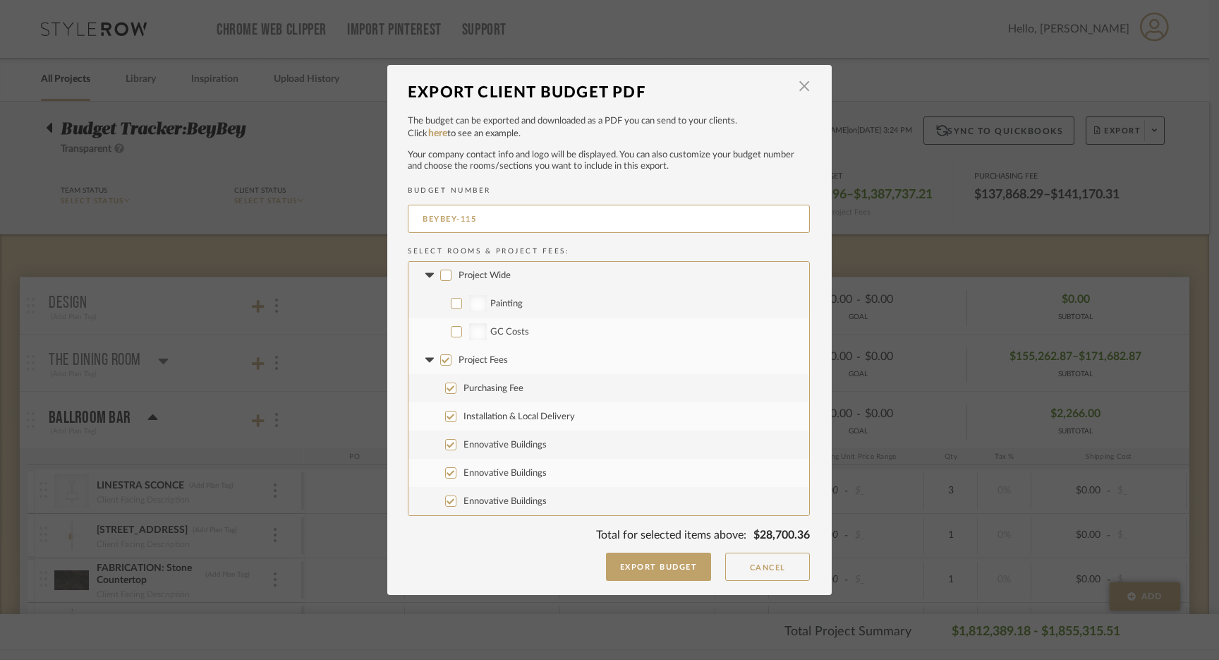
click at [442, 361] on input "Project Fees" at bounding box center [445, 359] width 11 height 11
click at [655, 578] on button "Export Budget" at bounding box center [659, 566] width 106 height 28
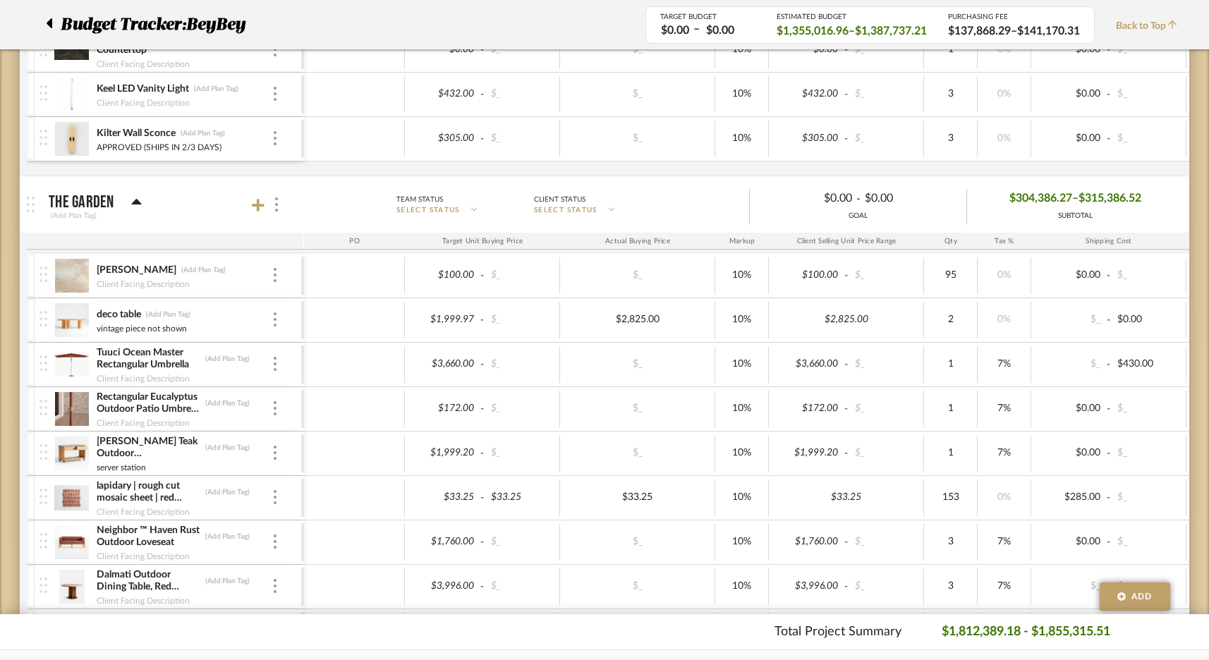
scroll to position [0, 0]
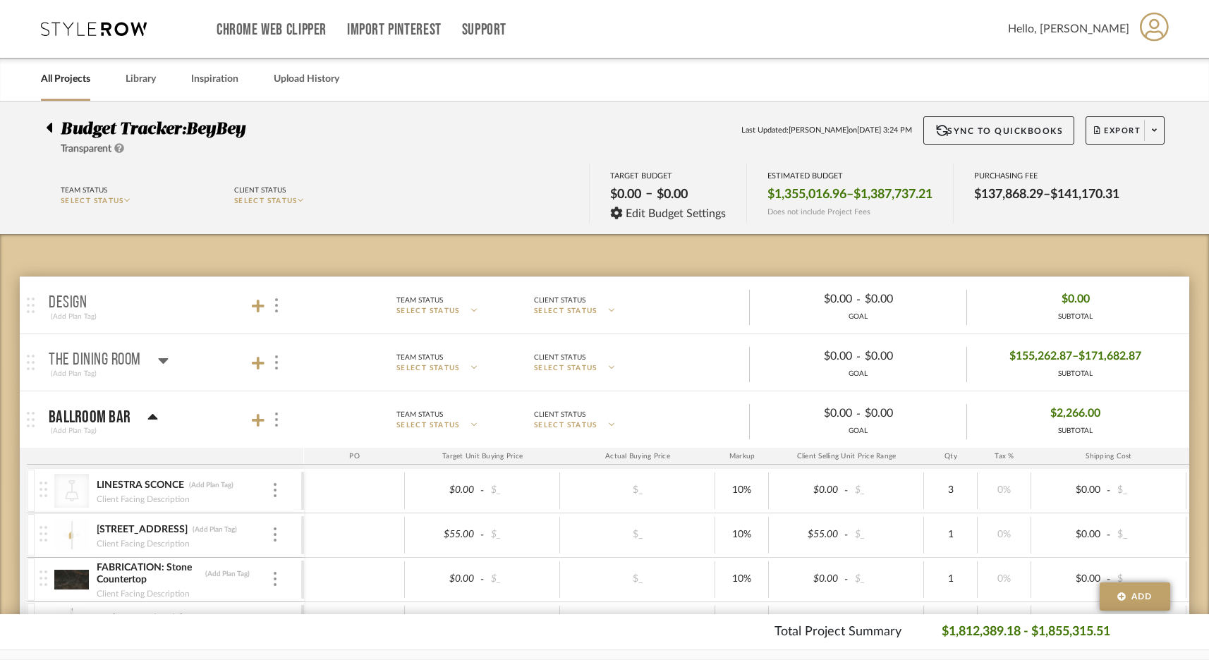
click at [108, 37] on div "Chrome Web Clipper Import Pinterest Support All Projects Library Inspiration Up…" at bounding box center [605, 29] width 1129 height 58
click at [118, 24] on icon at bounding box center [94, 29] width 106 height 14
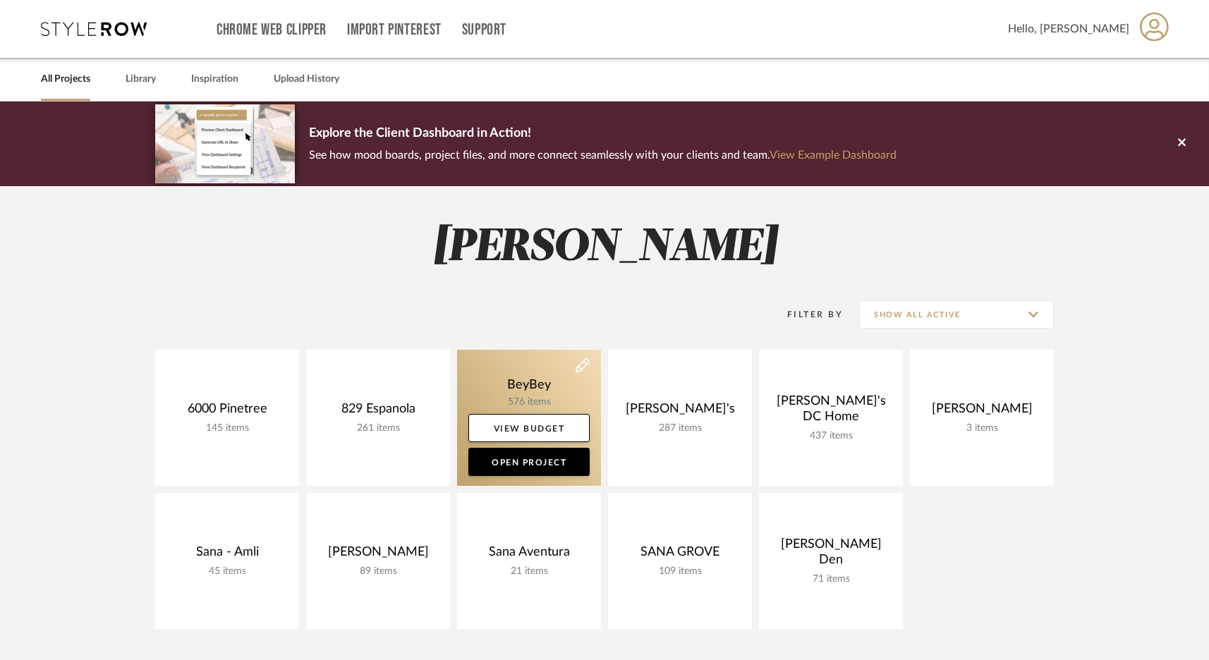
click at [514, 377] on link at bounding box center [529, 418] width 144 height 136
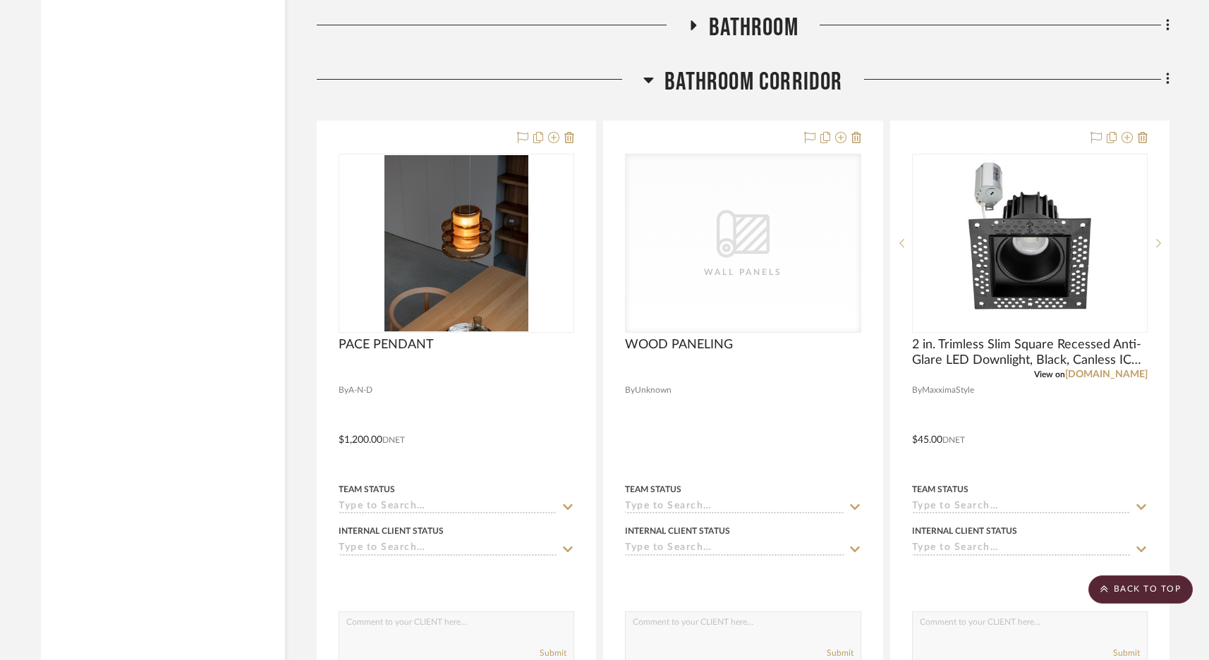
scroll to position [4829, 0]
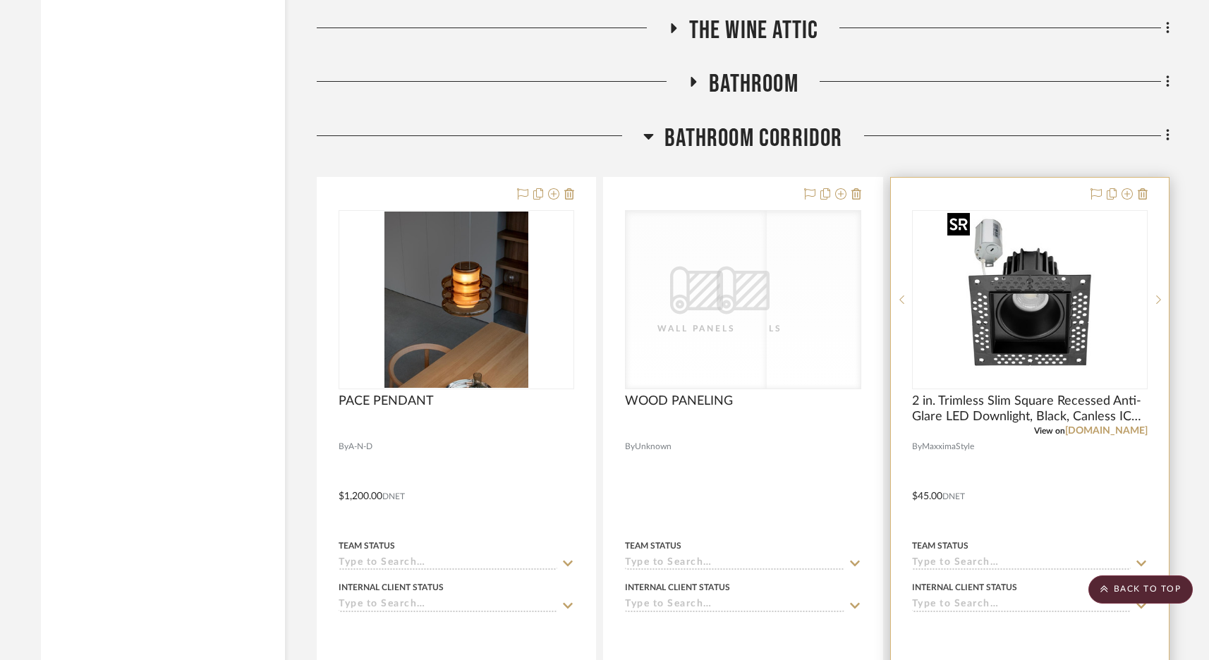
click at [951, 310] on div at bounding box center [1030, 299] width 236 height 179
click at [951, 348] on img "0" at bounding box center [1030, 300] width 176 height 176
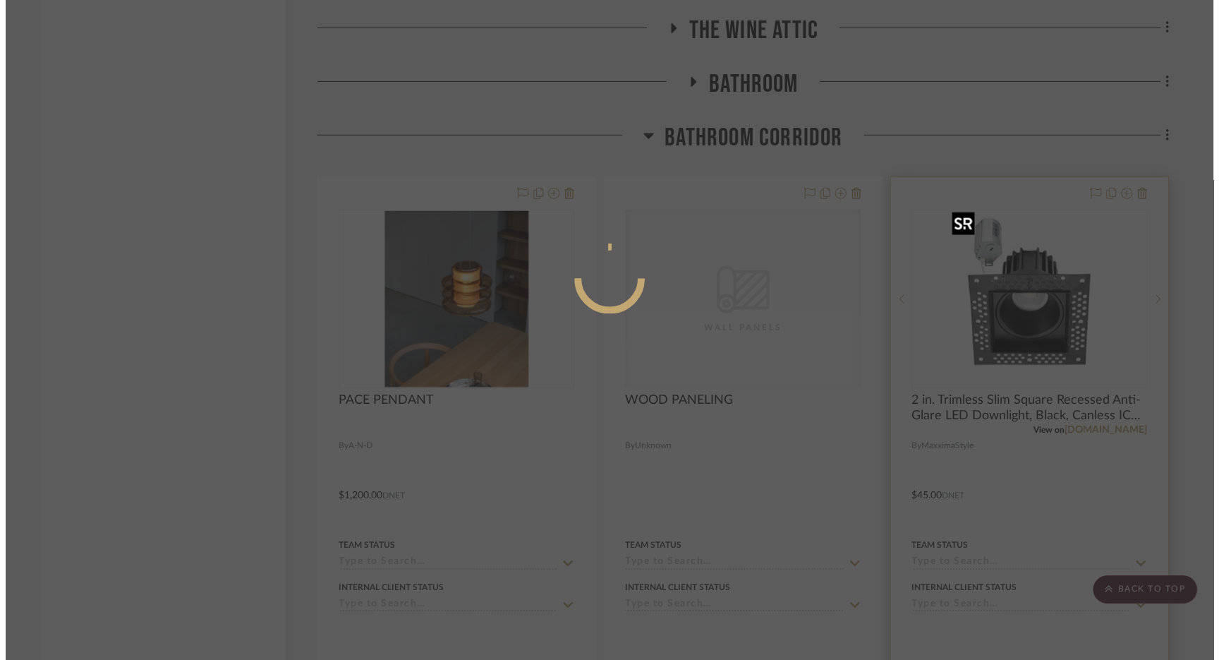
scroll to position [0, 0]
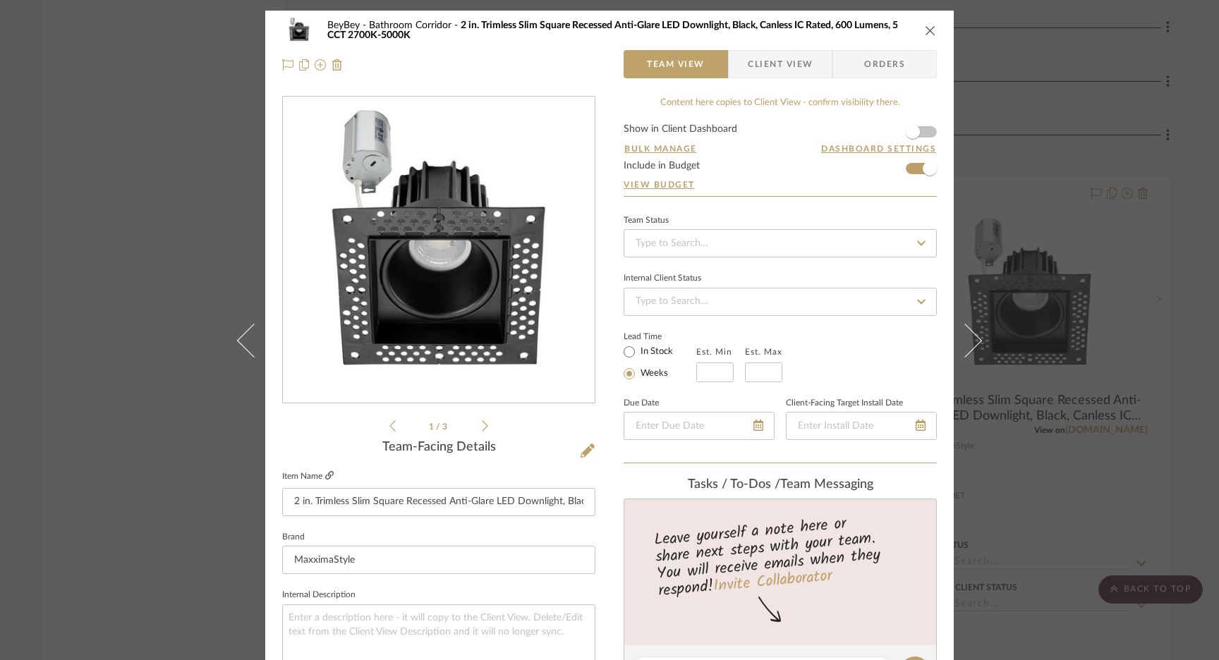
click at [325, 476] on icon at bounding box center [329, 475] width 8 height 8
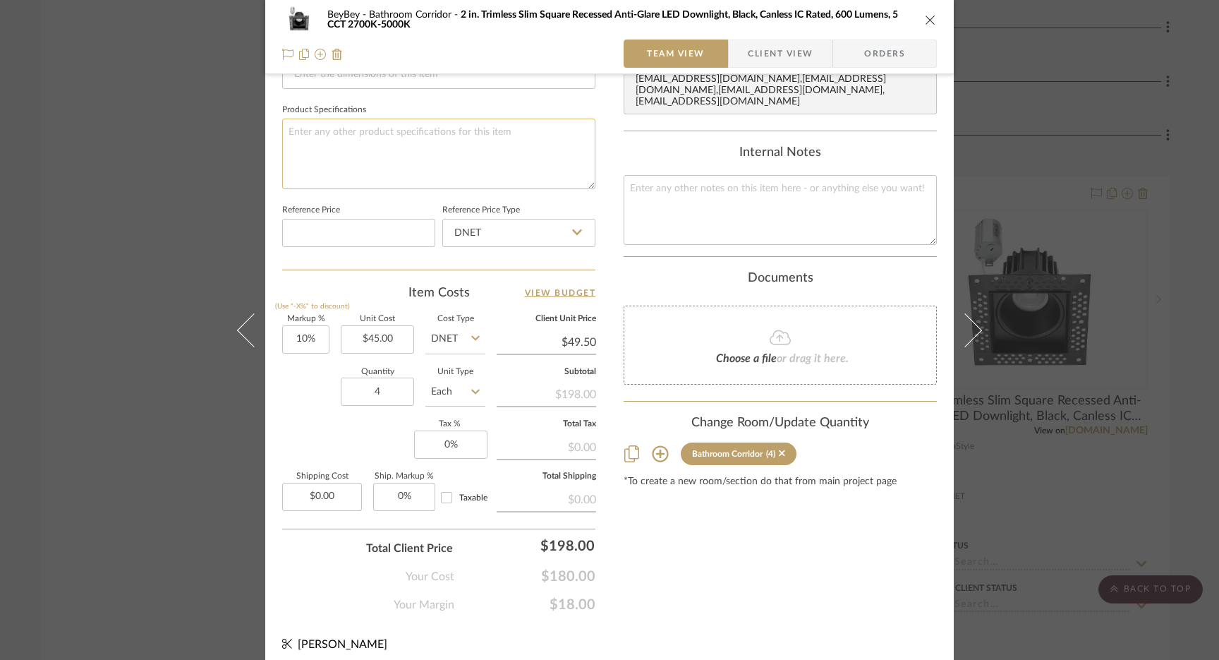
scroll to position [651, 0]
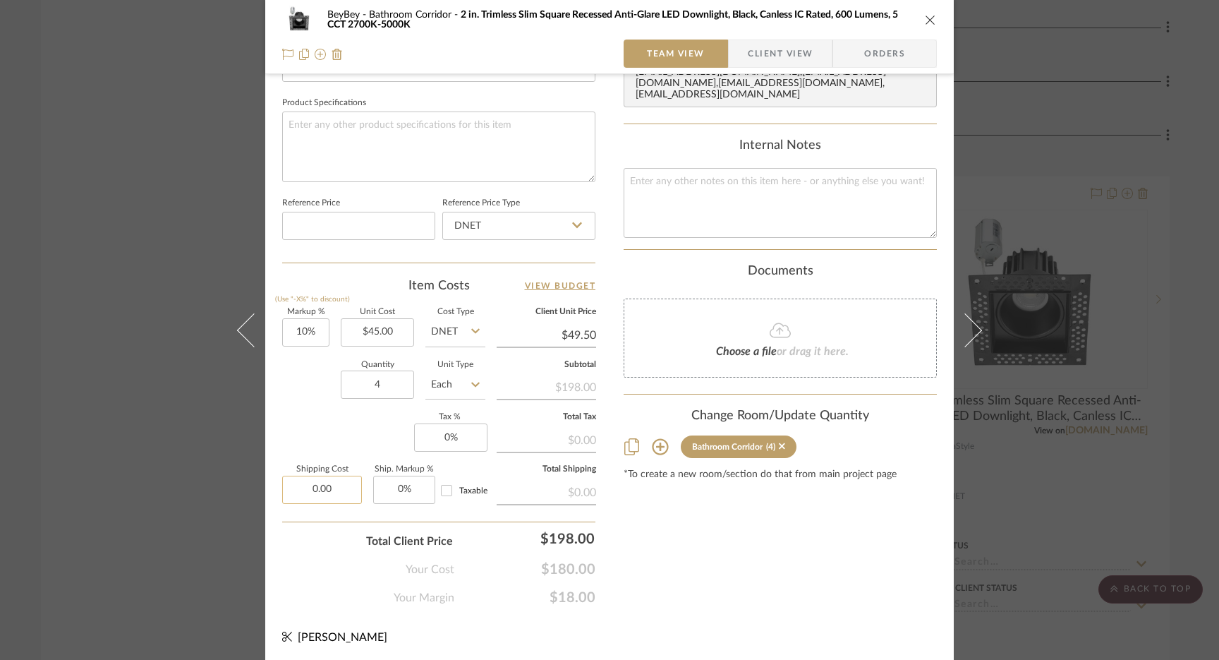
click at [321, 485] on input "0.00" at bounding box center [322, 489] width 80 height 28
click at [301, 332] on input "10" at bounding box center [305, 332] width 47 height 28
click at [303, 332] on input "10" at bounding box center [305, 332] width 47 height 28
click at [720, 535] on div "Content here copies to Client View - confirm visibility there. Show in Client D…" at bounding box center [780, 25] width 313 height 1161
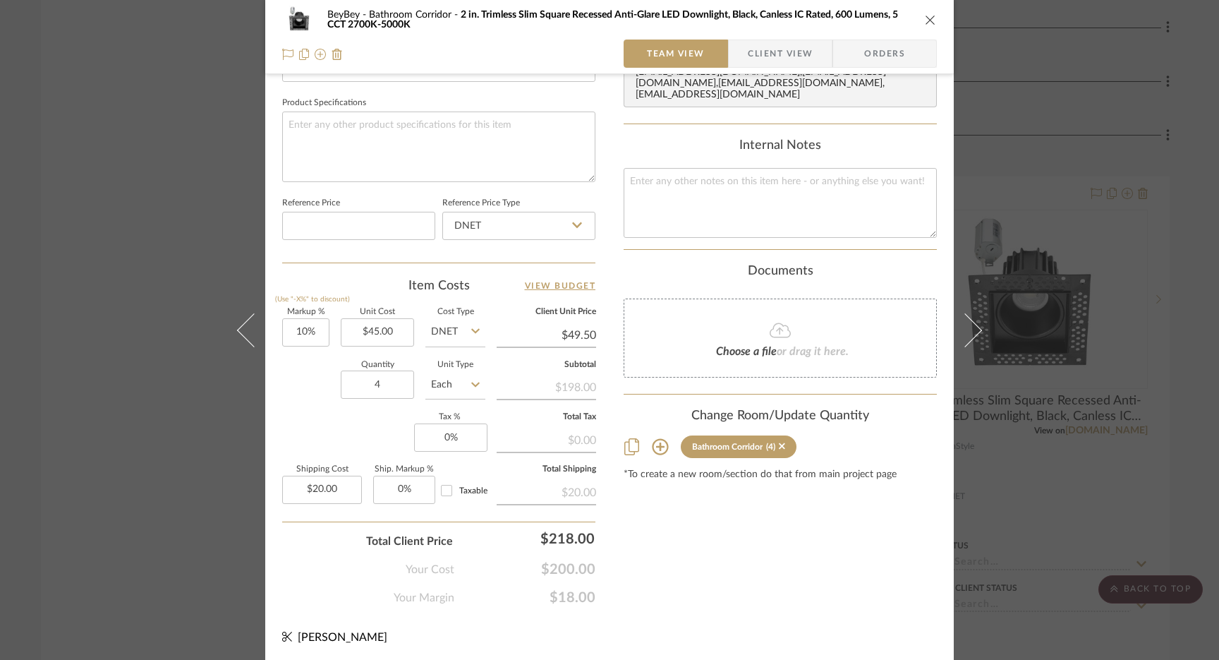
click at [926, 18] on icon "close" at bounding box center [930, 19] width 11 height 11
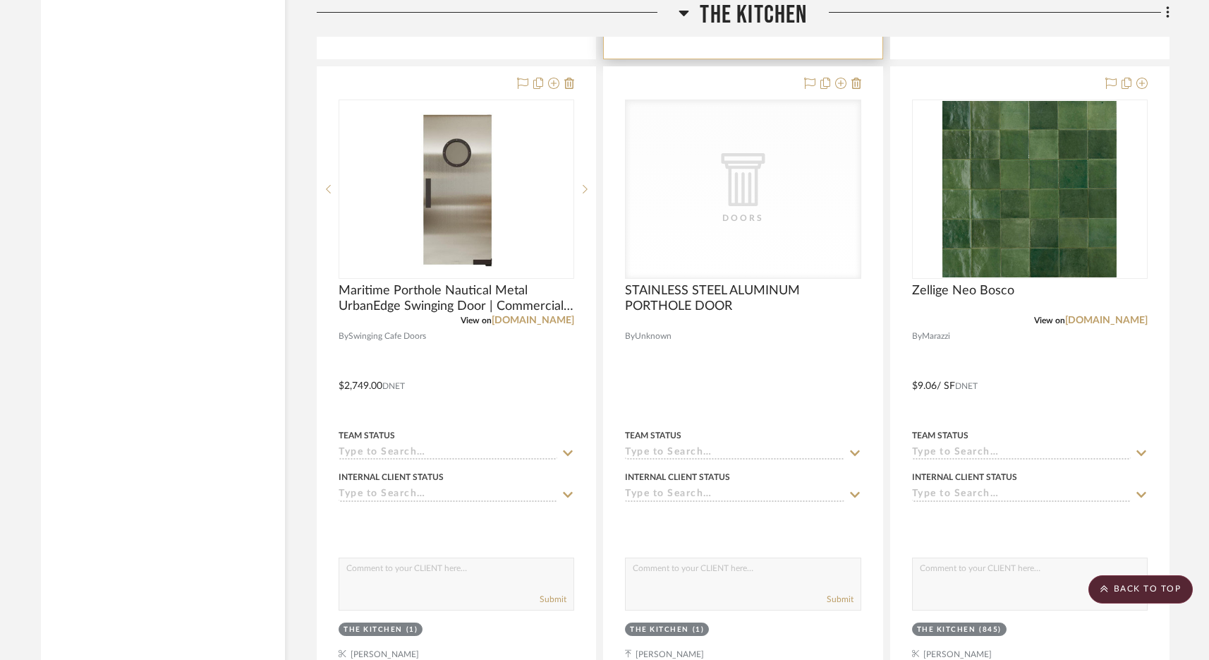
scroll to position [2968, 0]
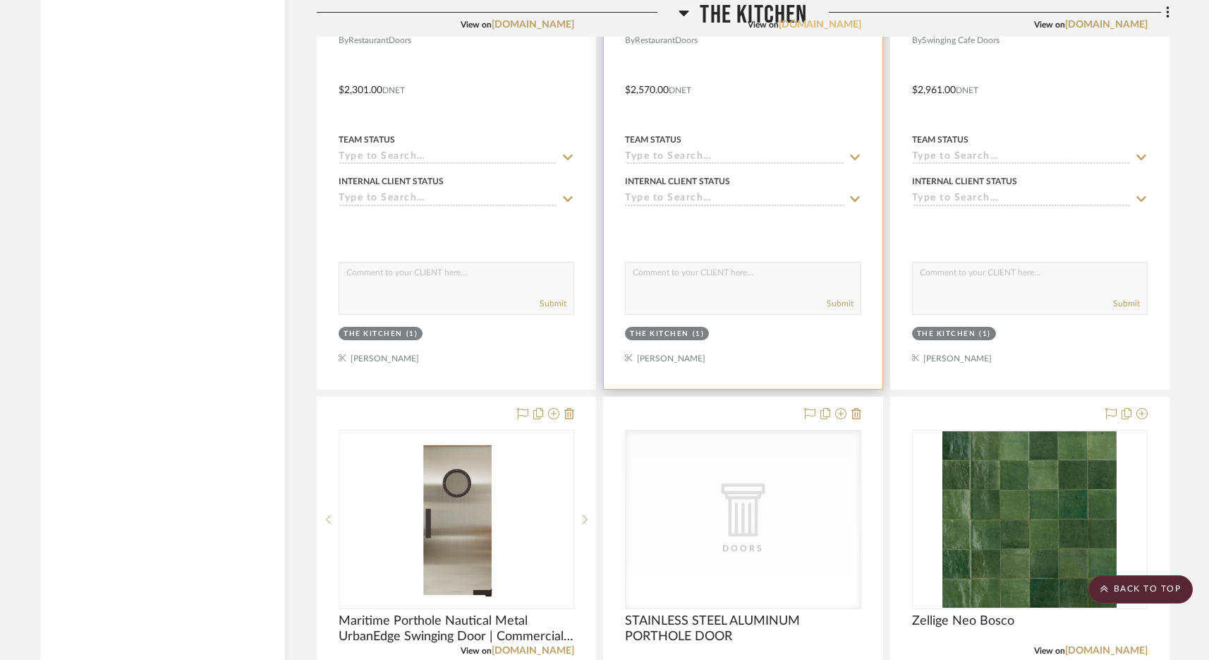
click at [779, 20] on link "[DOMAIN_NAME]" at bounding box center [820, 25] width 83 height 10
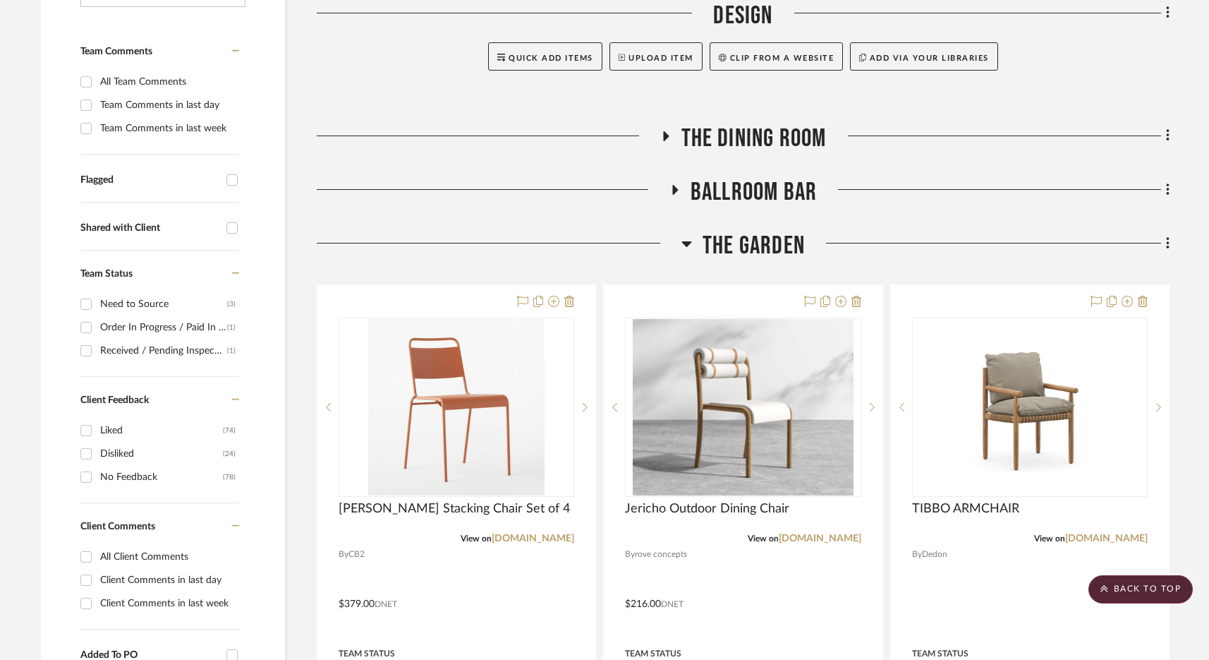
scroll to position [333, 0]
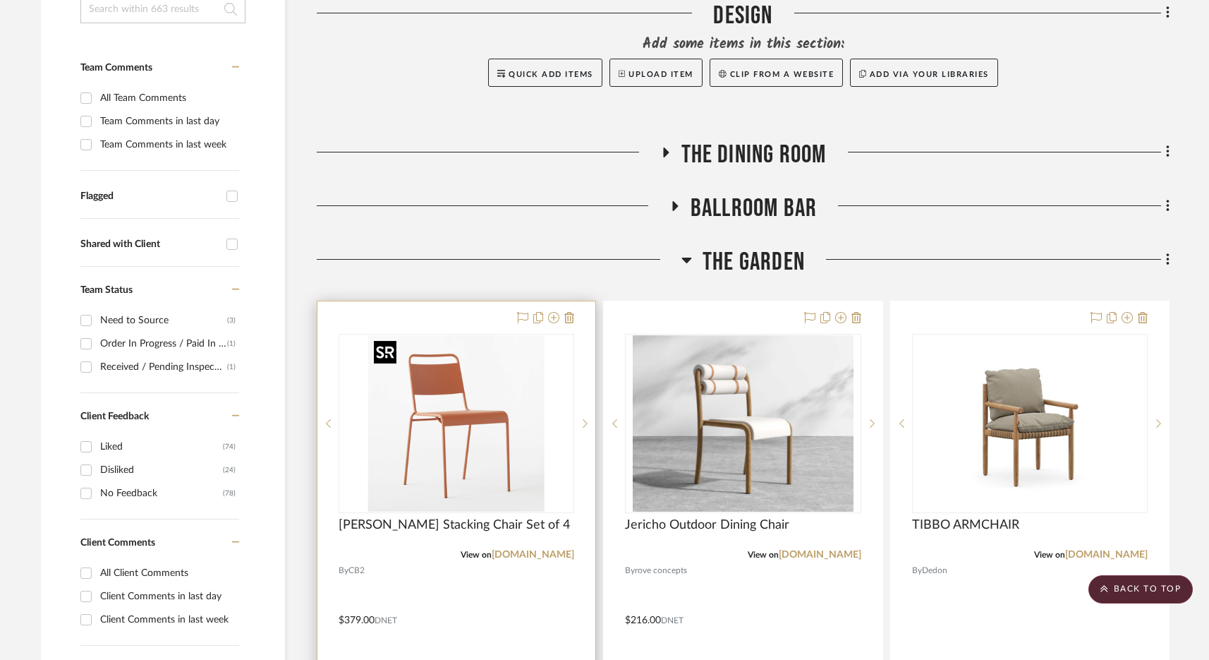
click at [0, 0] on img at bounding box center [0, 0] width 0 height 0
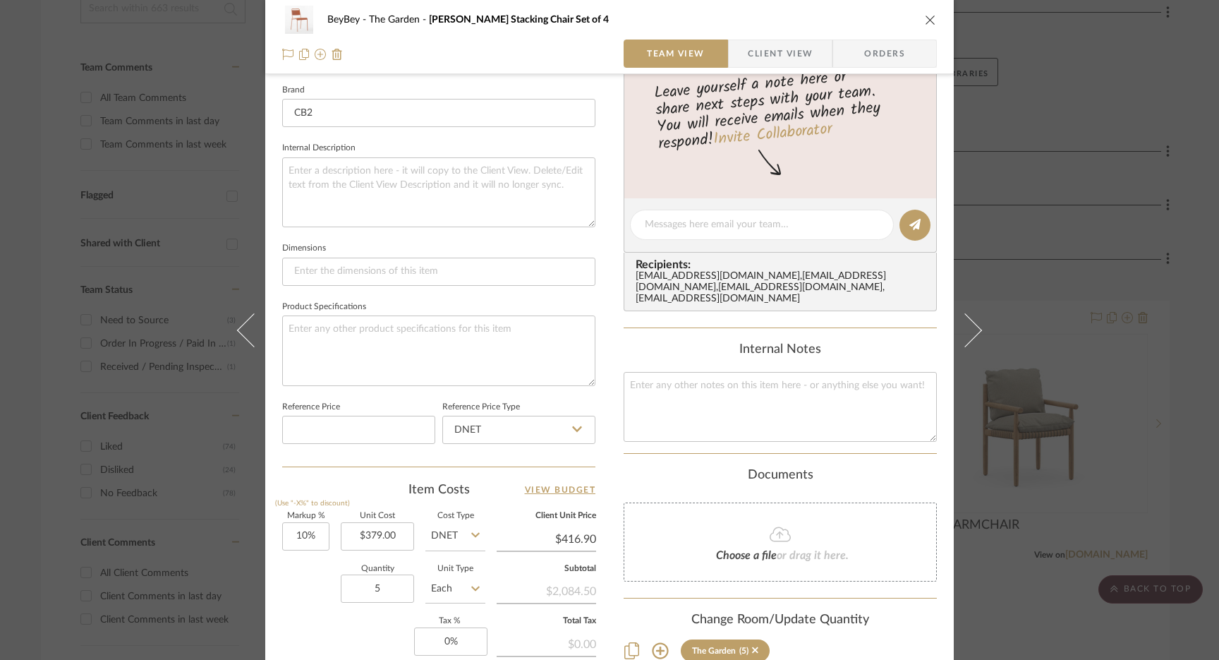
scroll to position [619, 0]
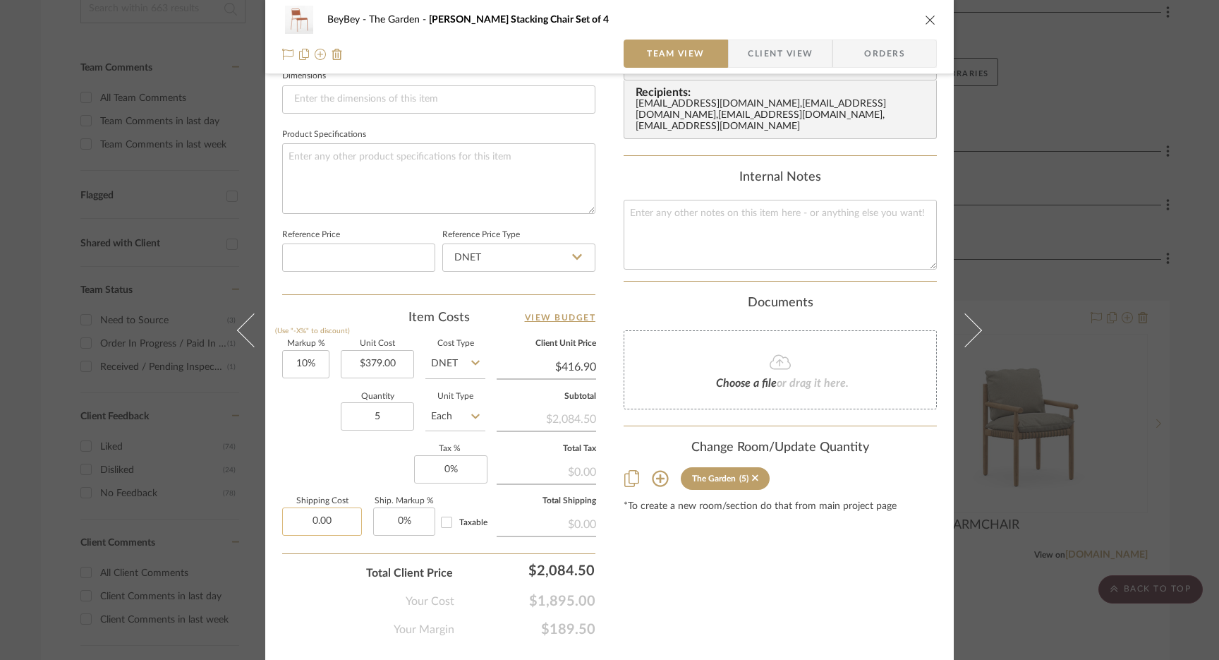
click at [324, 524] on input "0.00" at bounding box center [322, 521] width 80 height 28
click at [928, 22] on icon "close" at bounding box center [930, 19] width 11 height 11
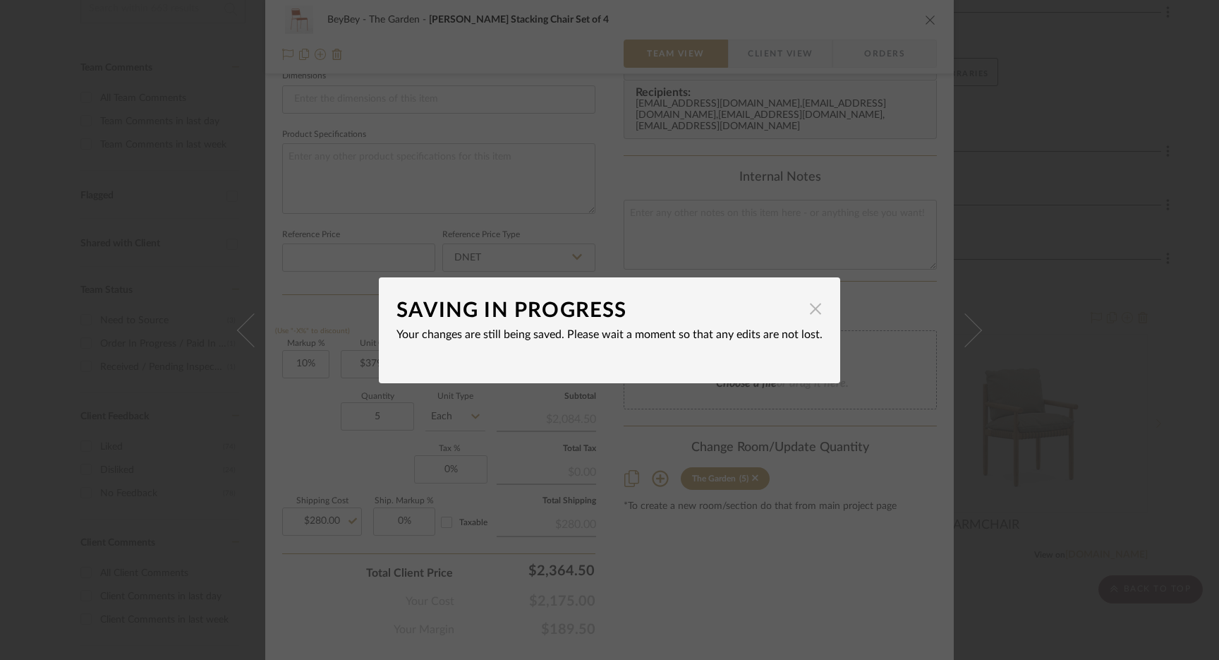
click at [805, 317] on span "button" at bounding box center [815, 309] width 28 height 28
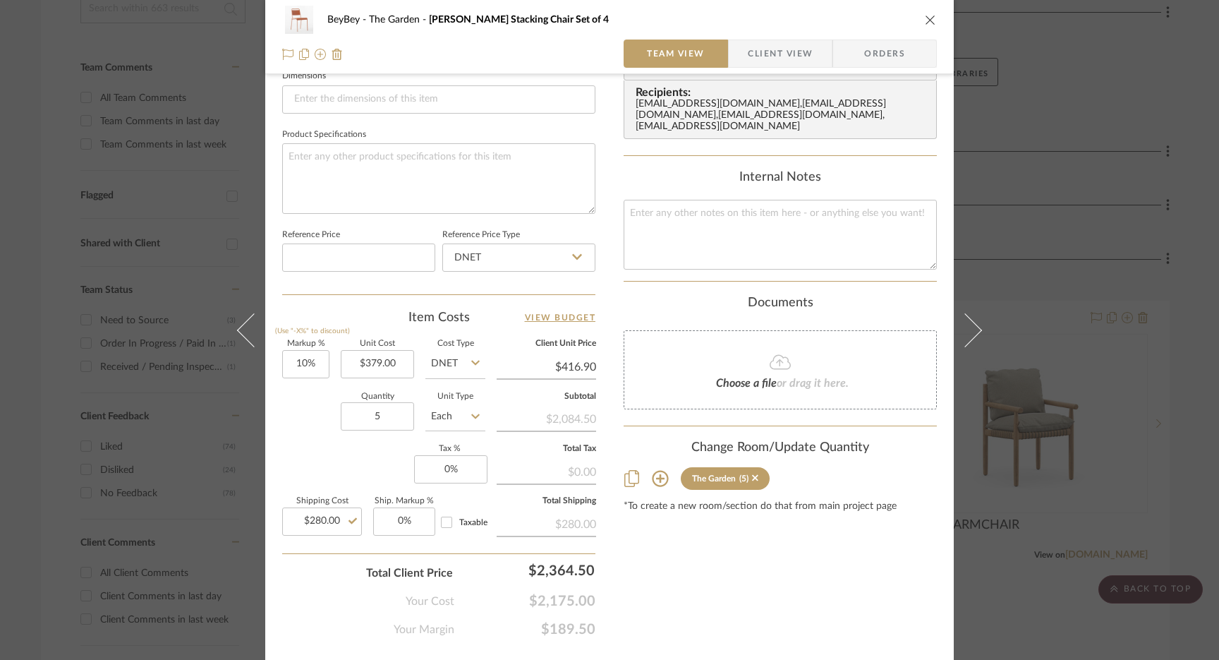
click at [925, 15] on icon "close" at bounding box center [930, 19] width 11 height 11
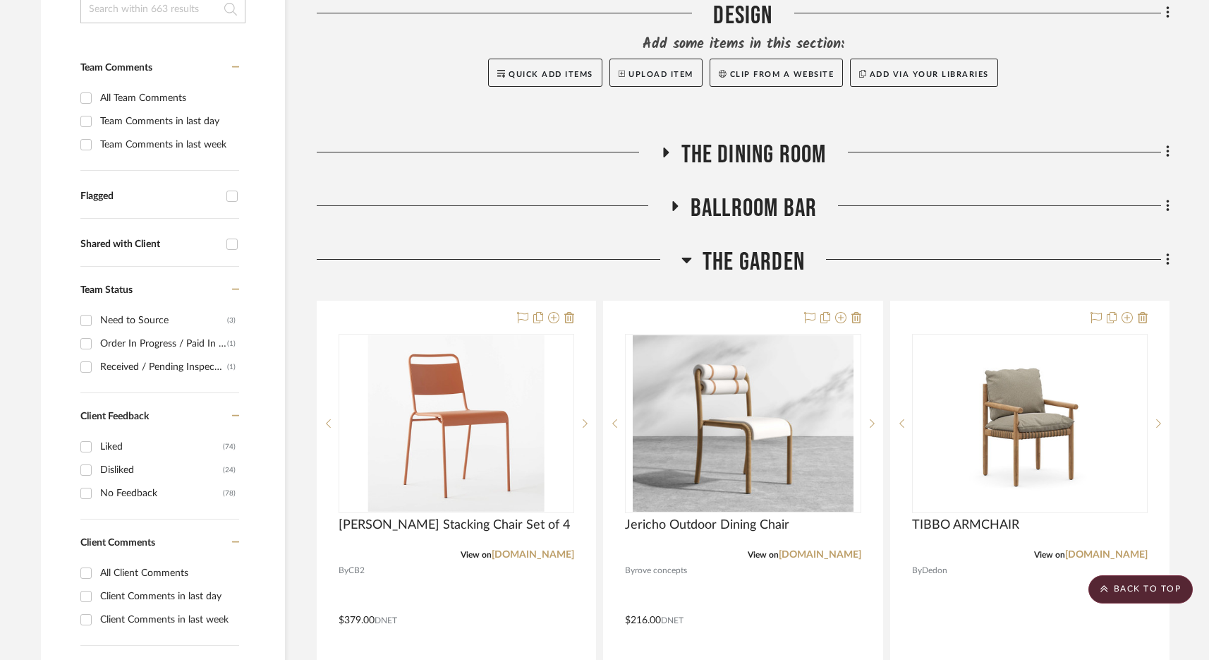
scroll to position [0, 0]
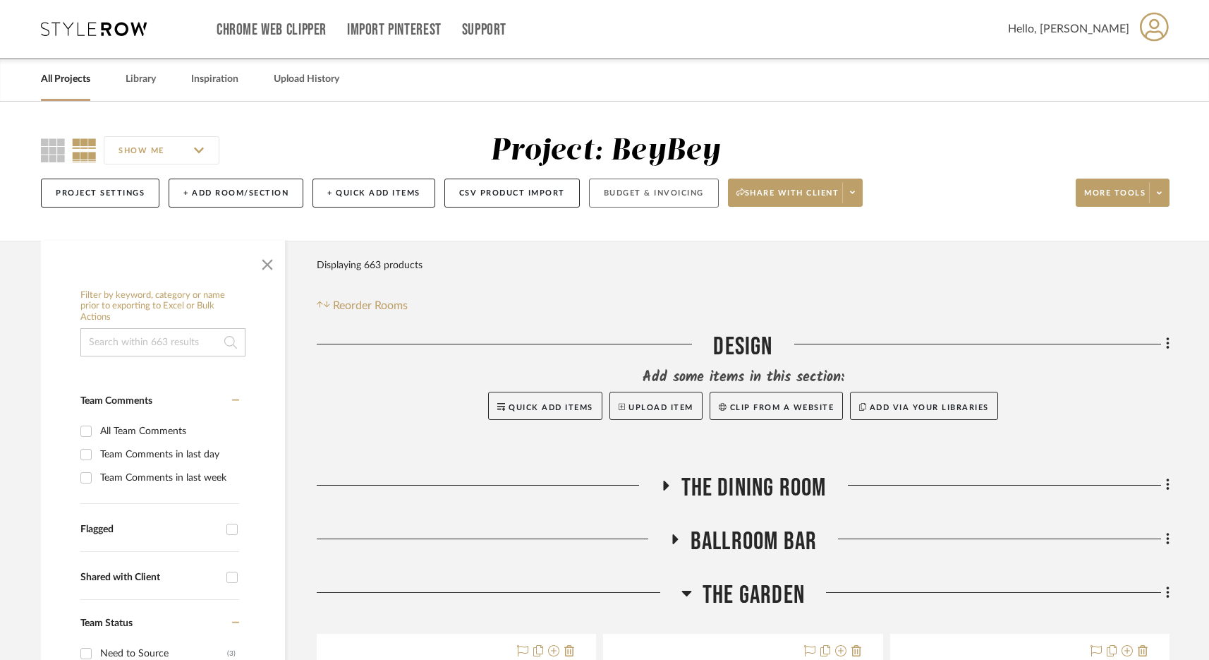
click at [658, 191] on button "Budget & Invoicing" at bounding box center [654, 192] width 130 height 29
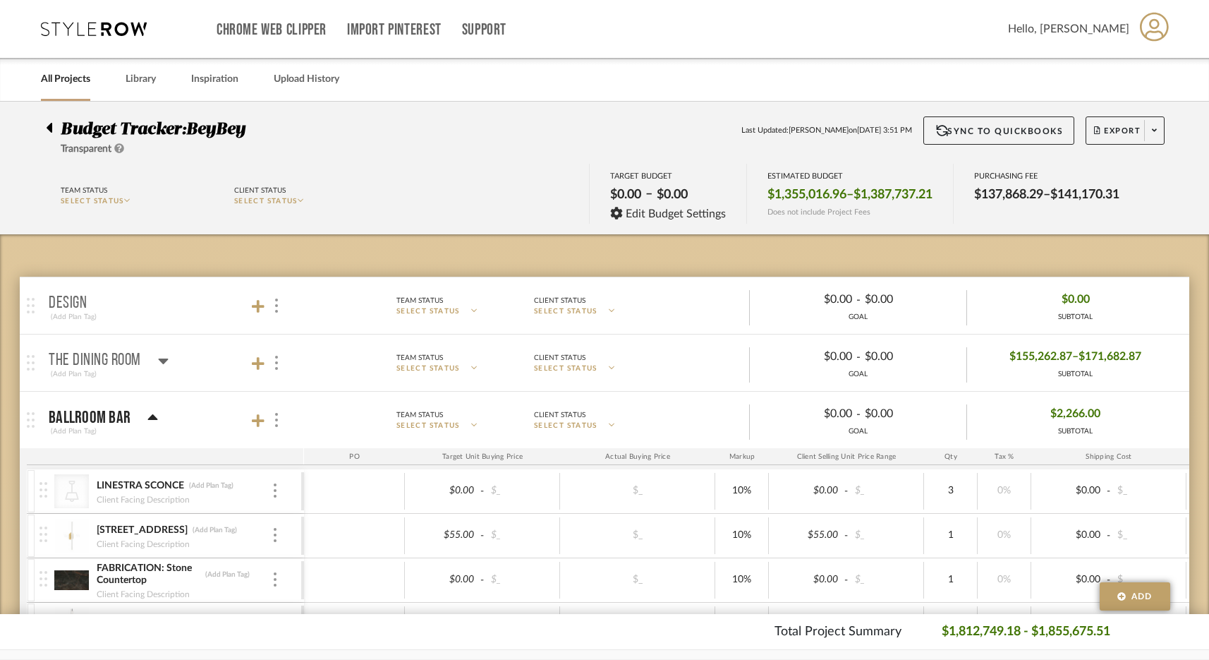
click at [93, 413] on p "BALLROOM BAR" at bounding box center [90, 417] width 82 height 17
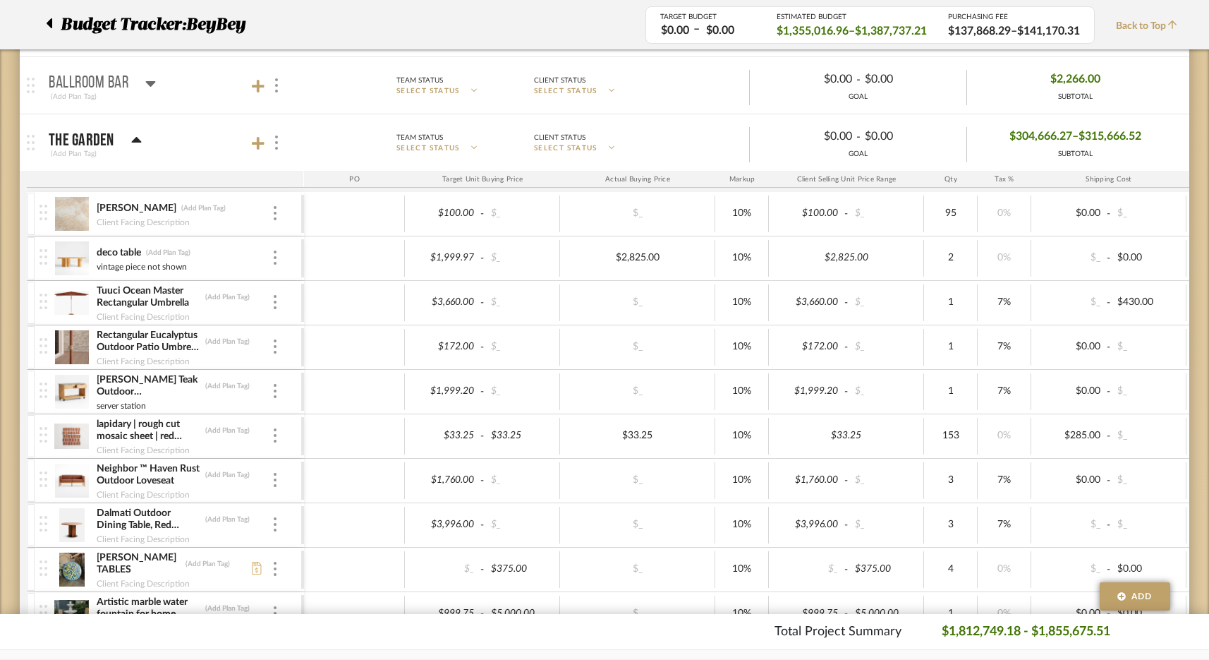
scroll to position [343, 0]
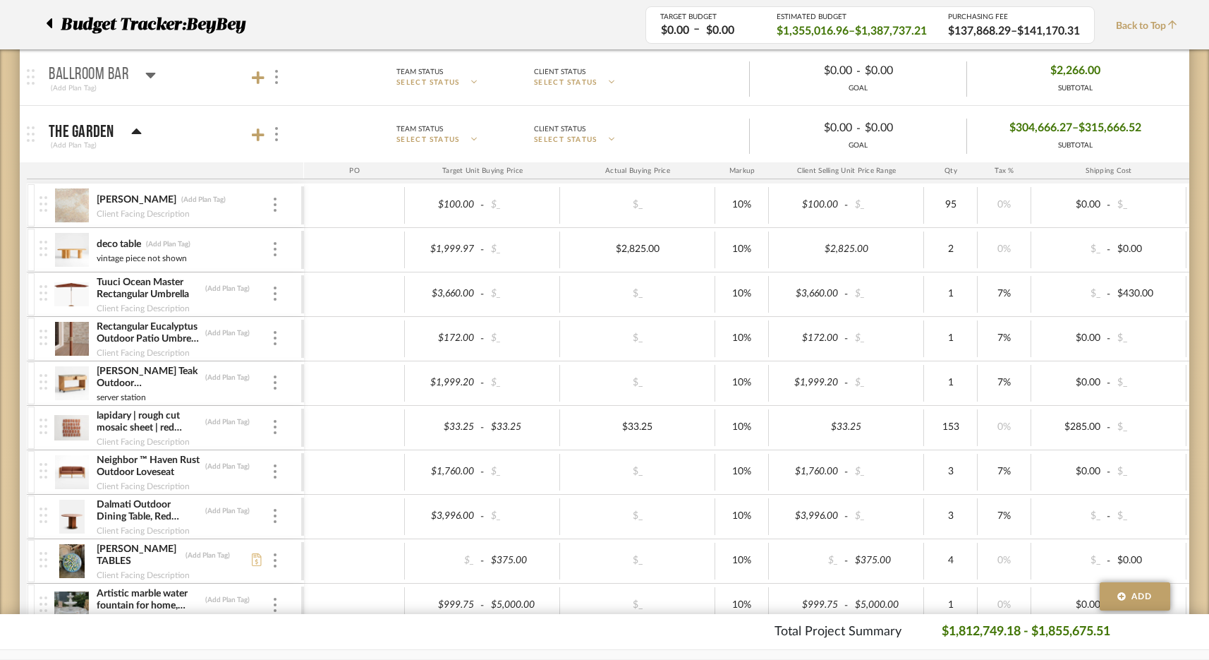
click at [98, 123] on p "The Garden" at bounding box center [82, 131] width 66 height 17
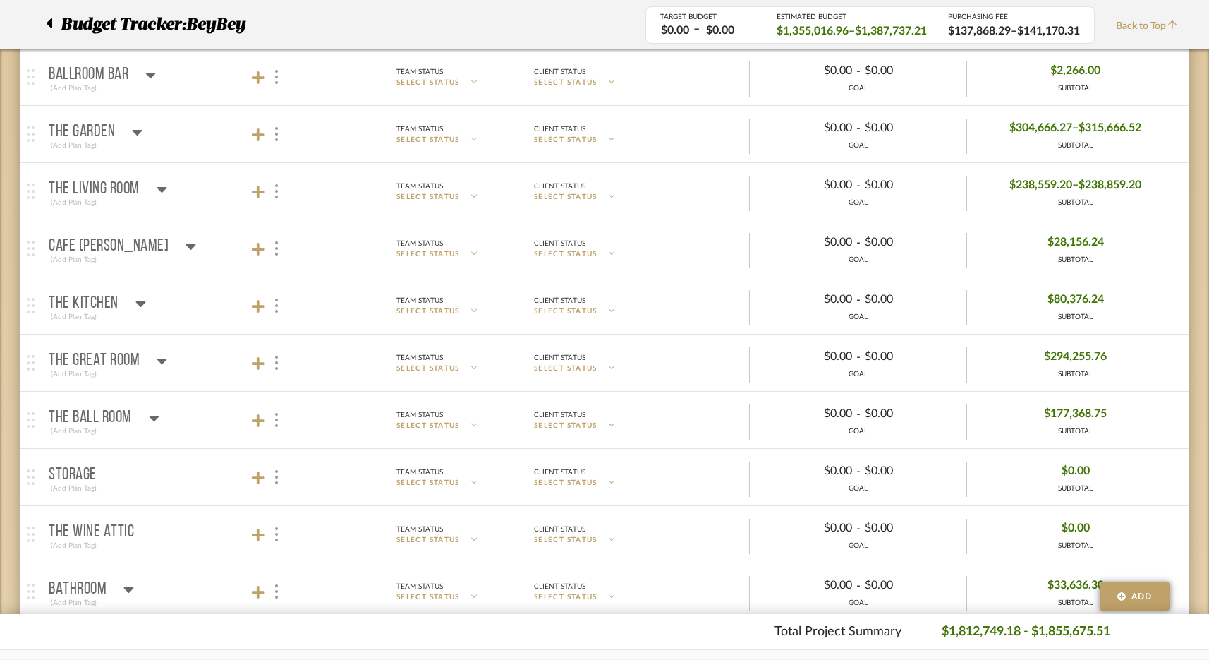
scroll to position [418, 0]
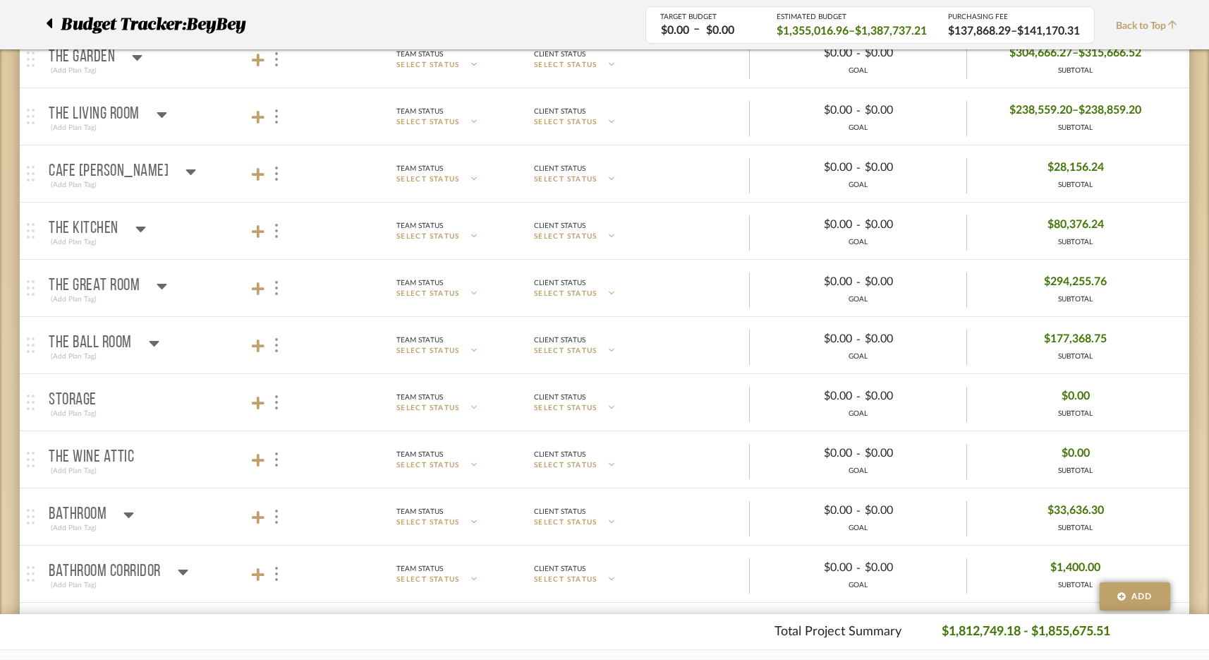
click at [110, 106] on p "The Living Room" at bounding box center [94, 114] width 91 height 17
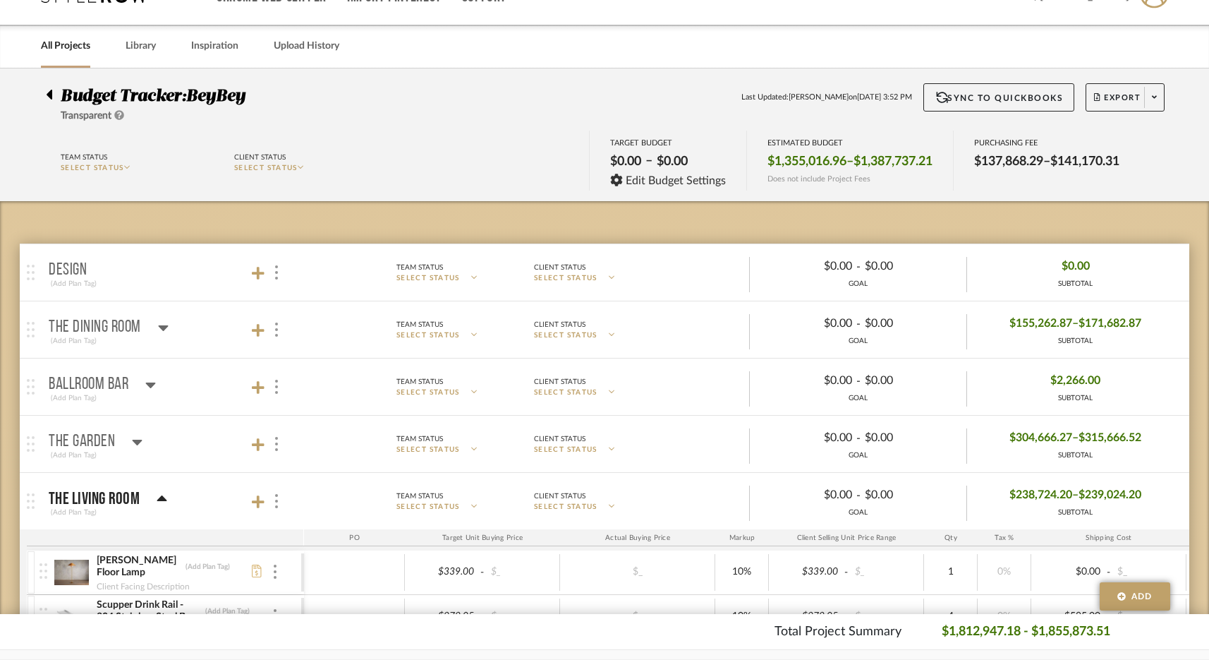
scroll to position [0, 0]
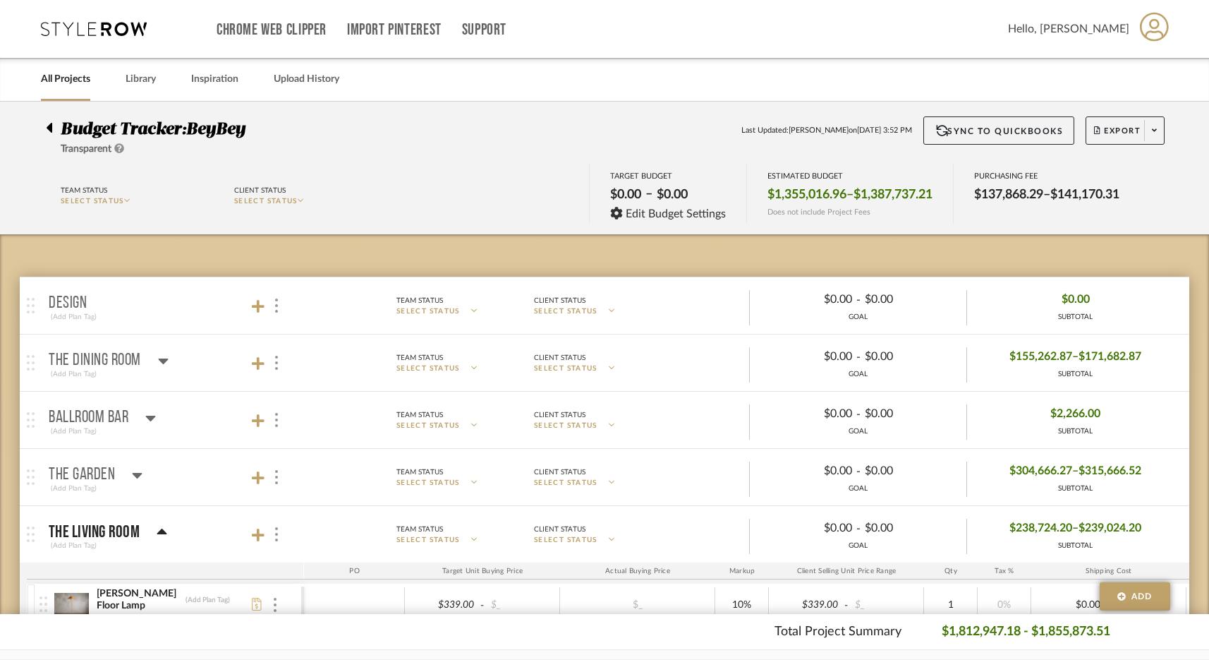
click at [117, 417] on p "BALLROOM BAR" at bounding box center [89, 417] width 80 height 17
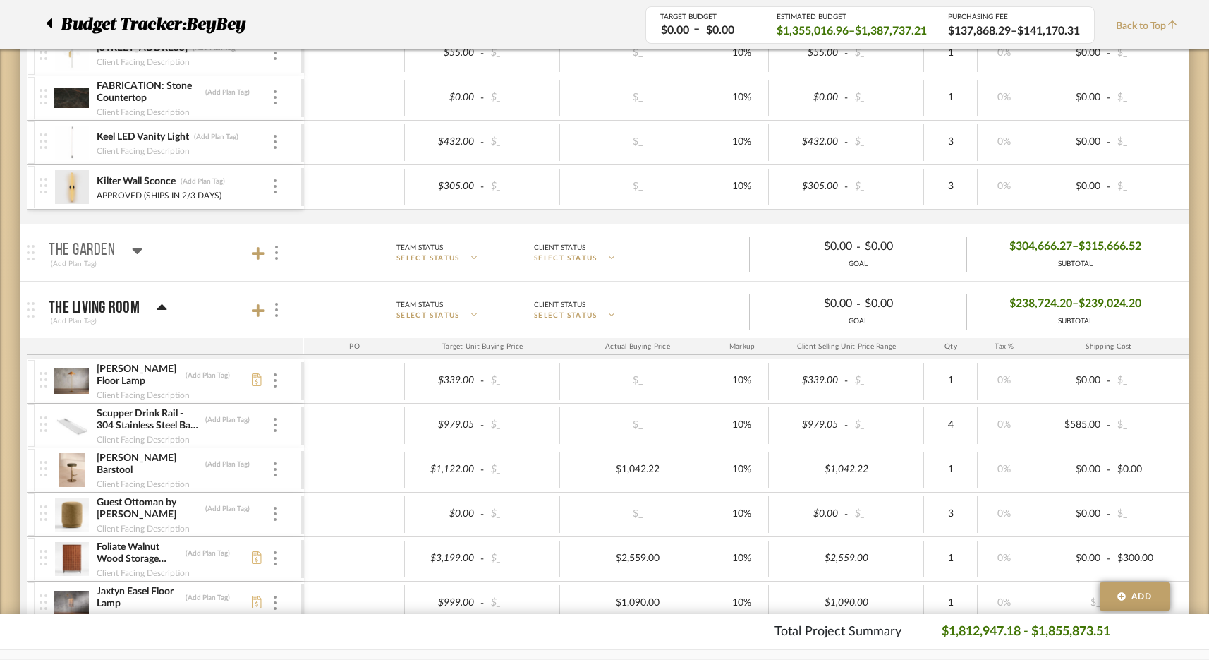
scroll to position [378, 0]
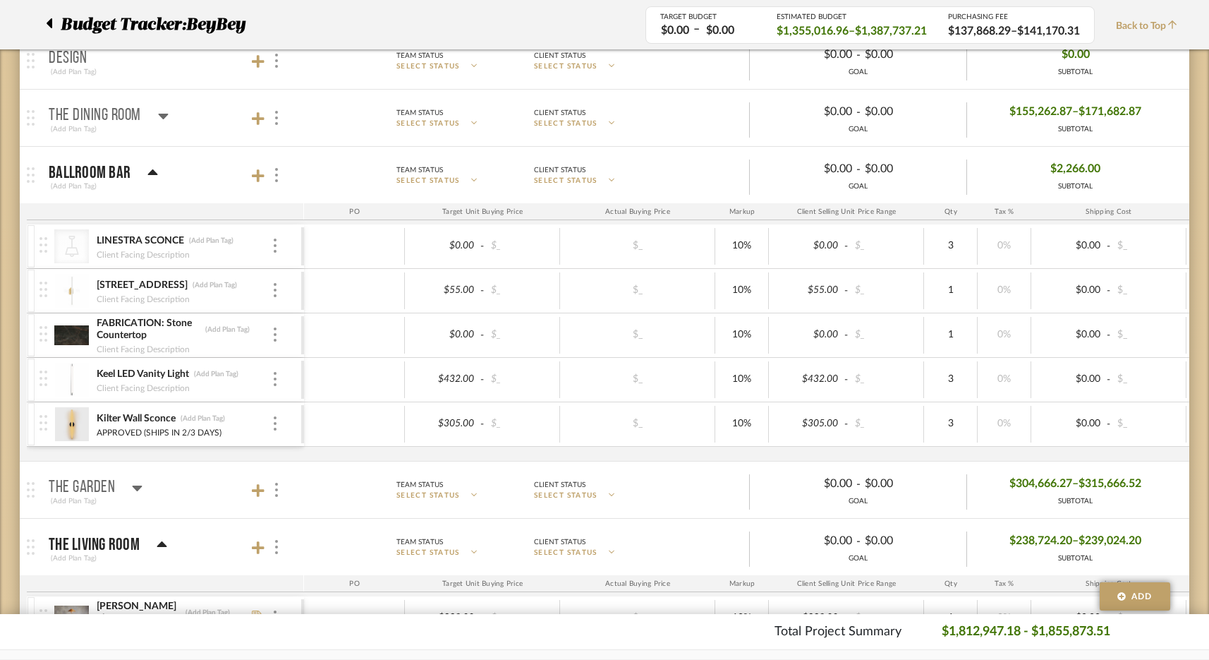
scroll to position [236, 0]
